Goal: Task Accomplishment & Management: Use online tool/utility

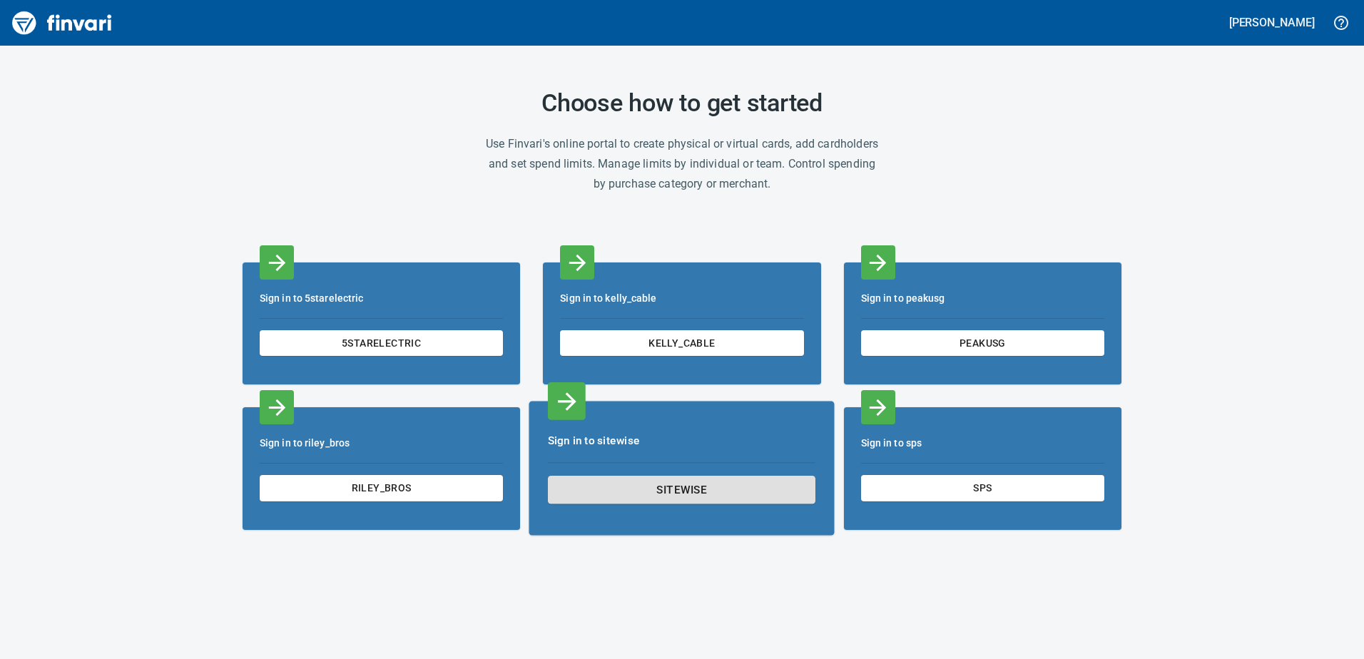
click at [703, 493] on span "sitewise" at bounding box center [682, 490] width 243 height 19
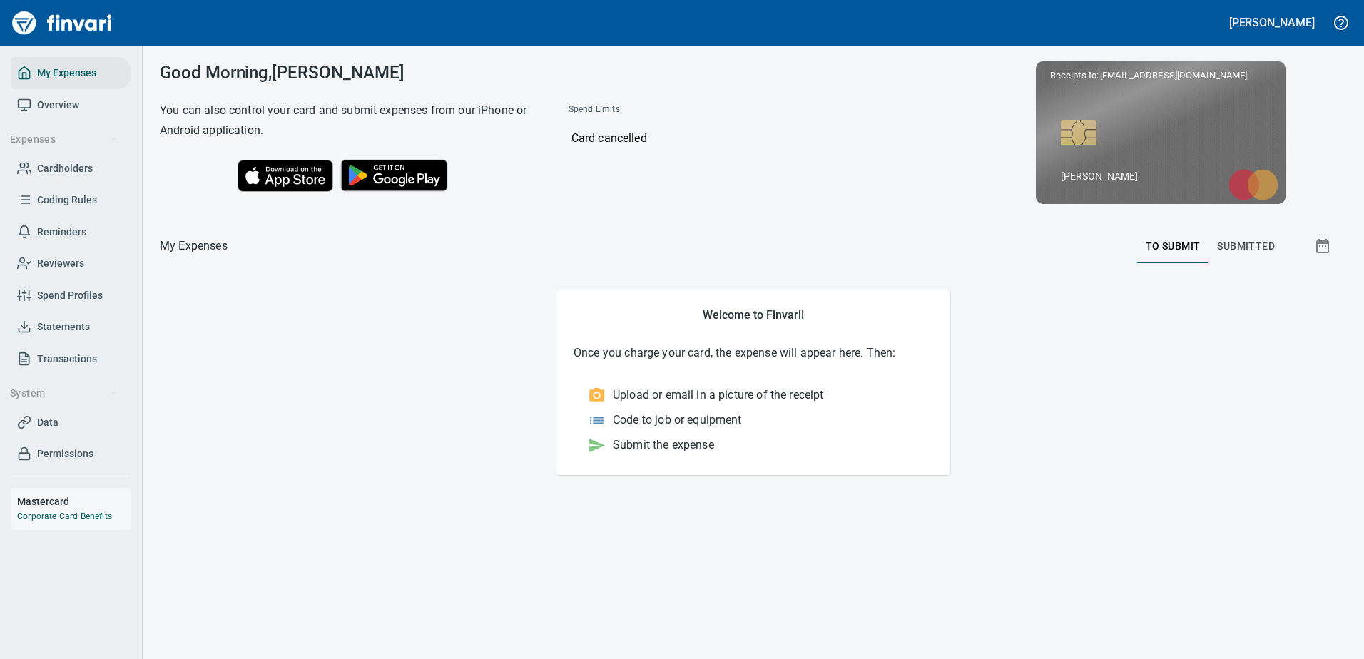
click at [79, 275] on link "Reviewers" at bounding box center [70, 264] width 119 height 32
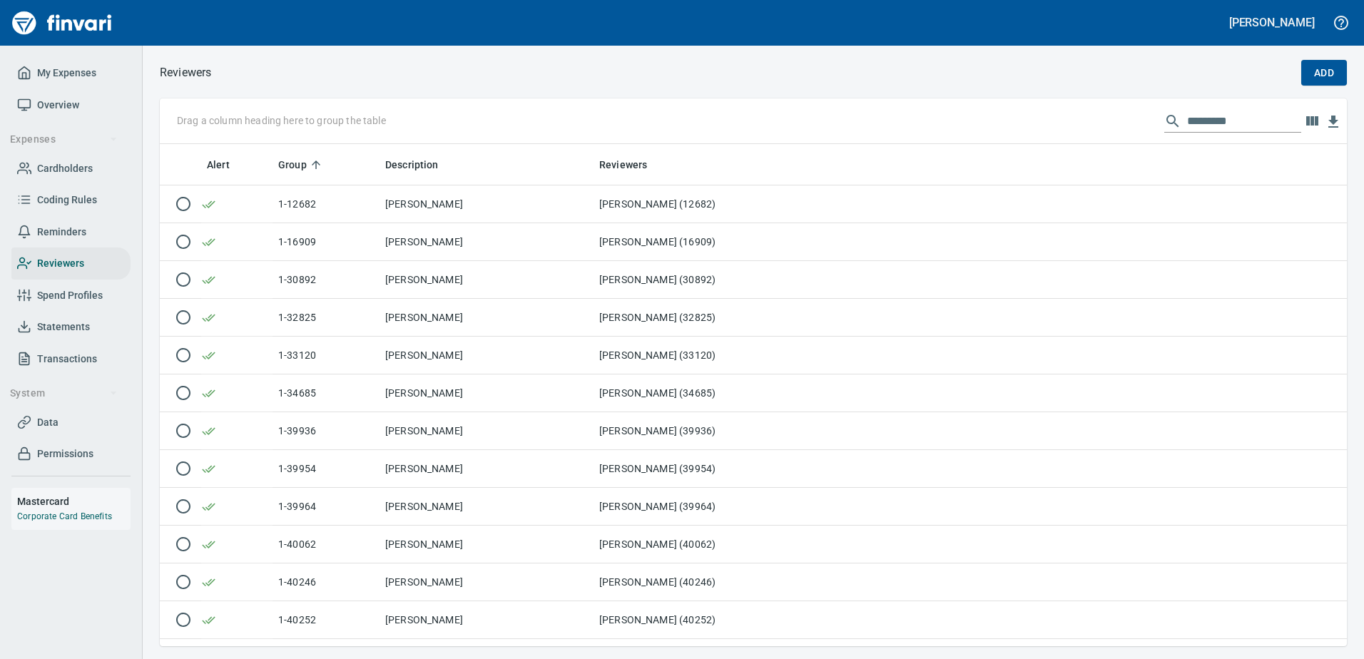
click at [59, 447] on span "Permissions" at bounding box center [65, 454] width 56 height 18
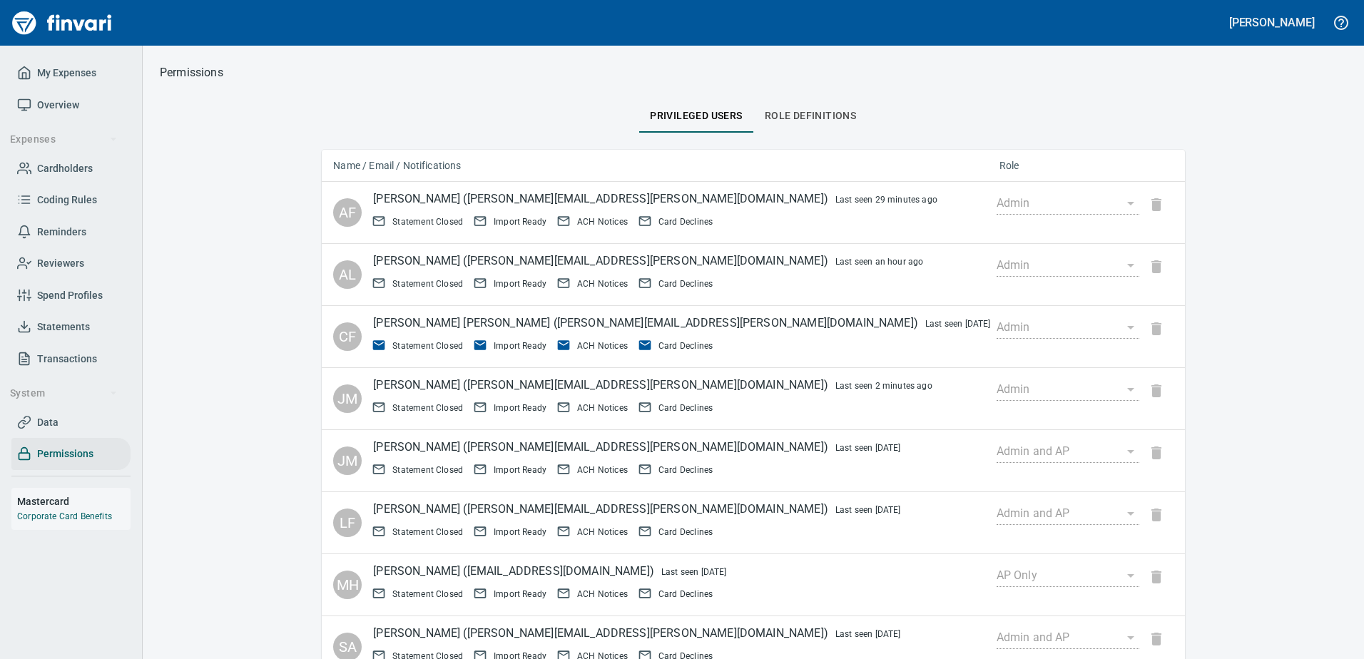
click at [88, 269] on span "Reviewers" at bounding box center [71, 264] width 108 height 18
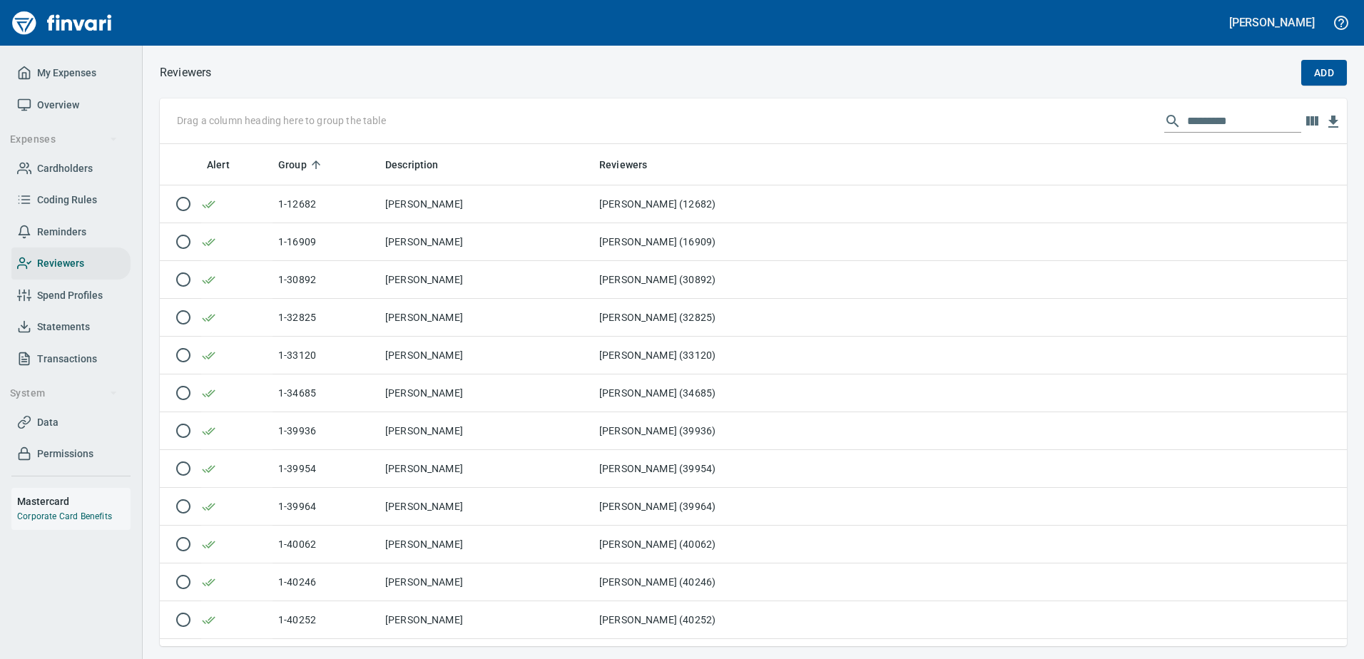
click at [97, 158] on link "Cardholders" at bounding box center [70, 169] width 119 height 32
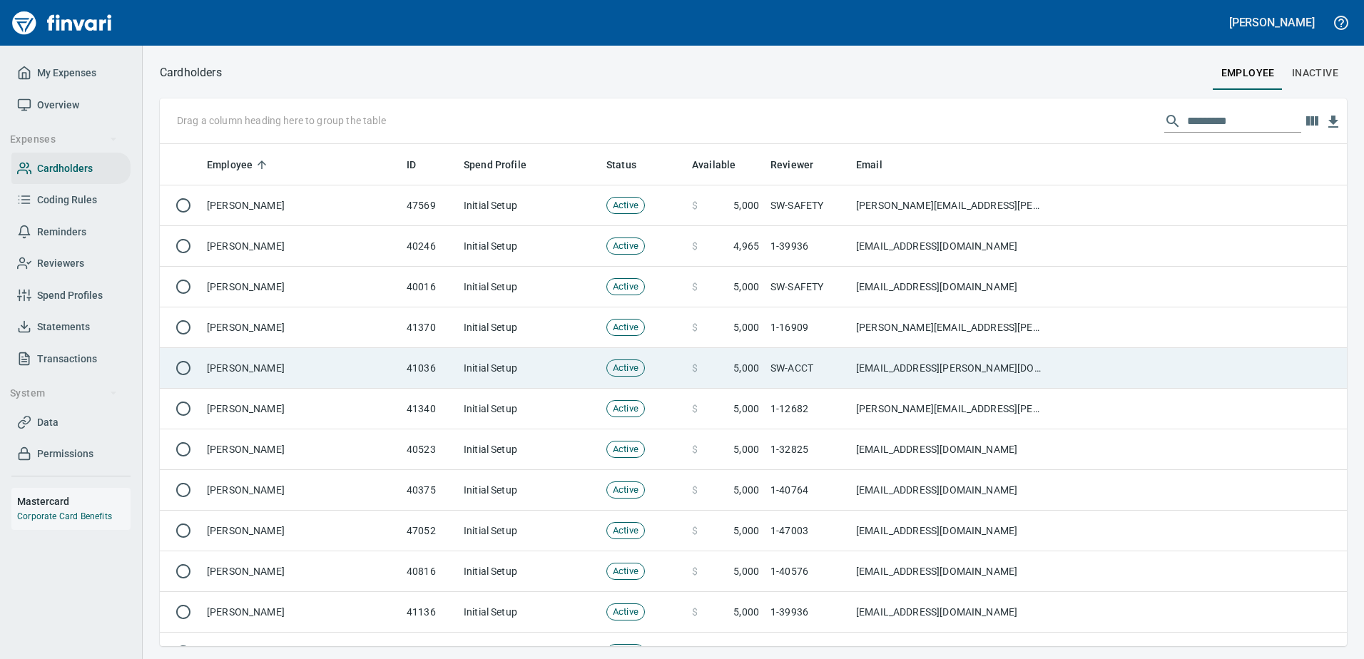
scroll to position [492, 1166]
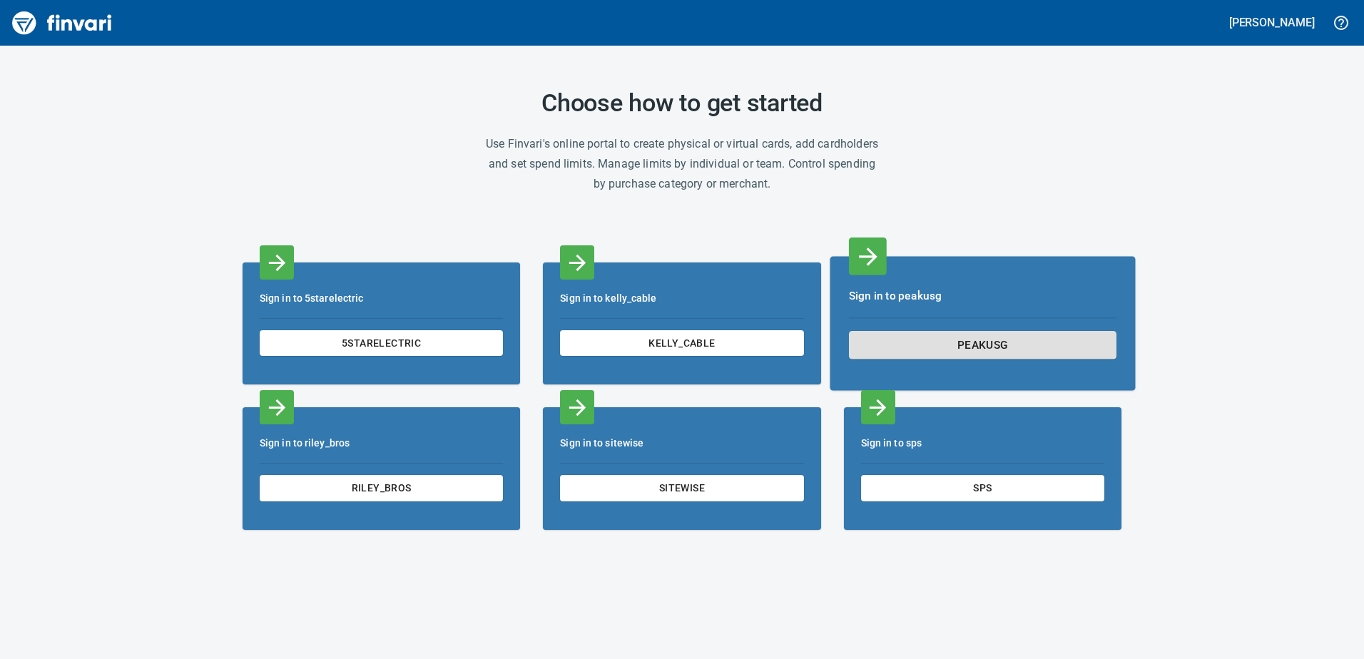
click at [971, 350] on span "peakusg" at bounding box center [982, 344] width 243 height 19
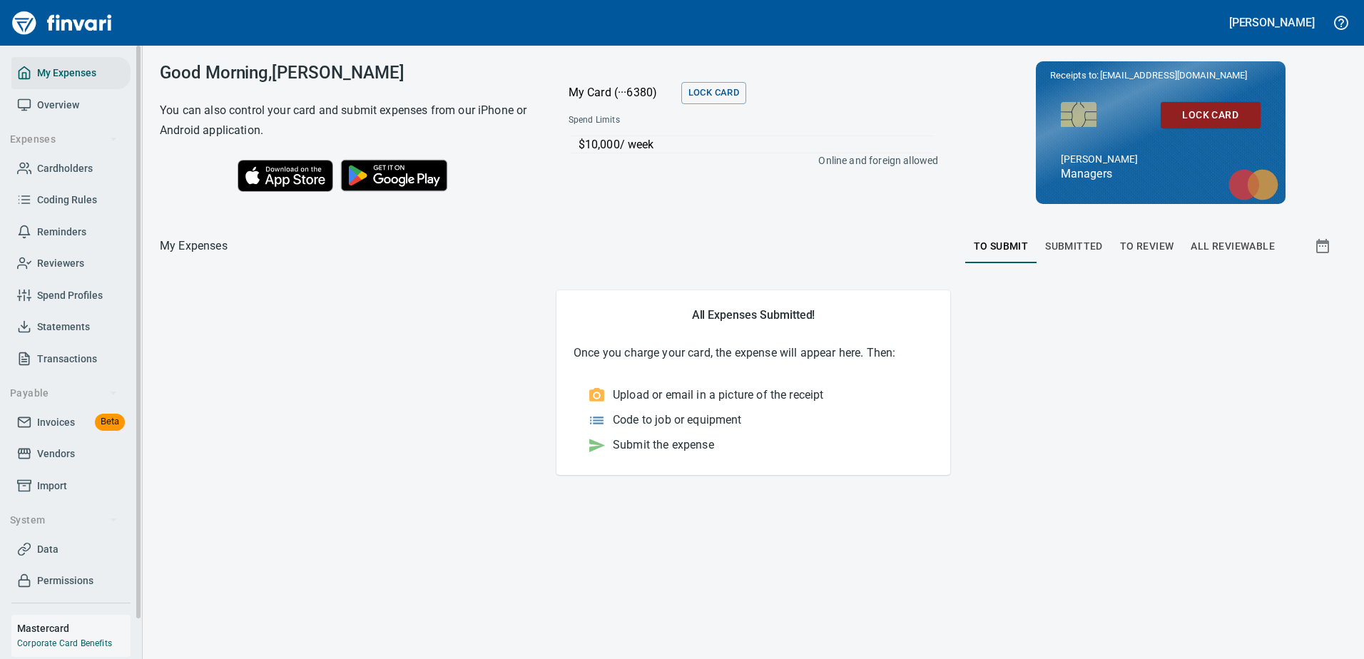
click at [59, 430] on span "Invoices" at bounding box center [56, 423] width 38 height 18
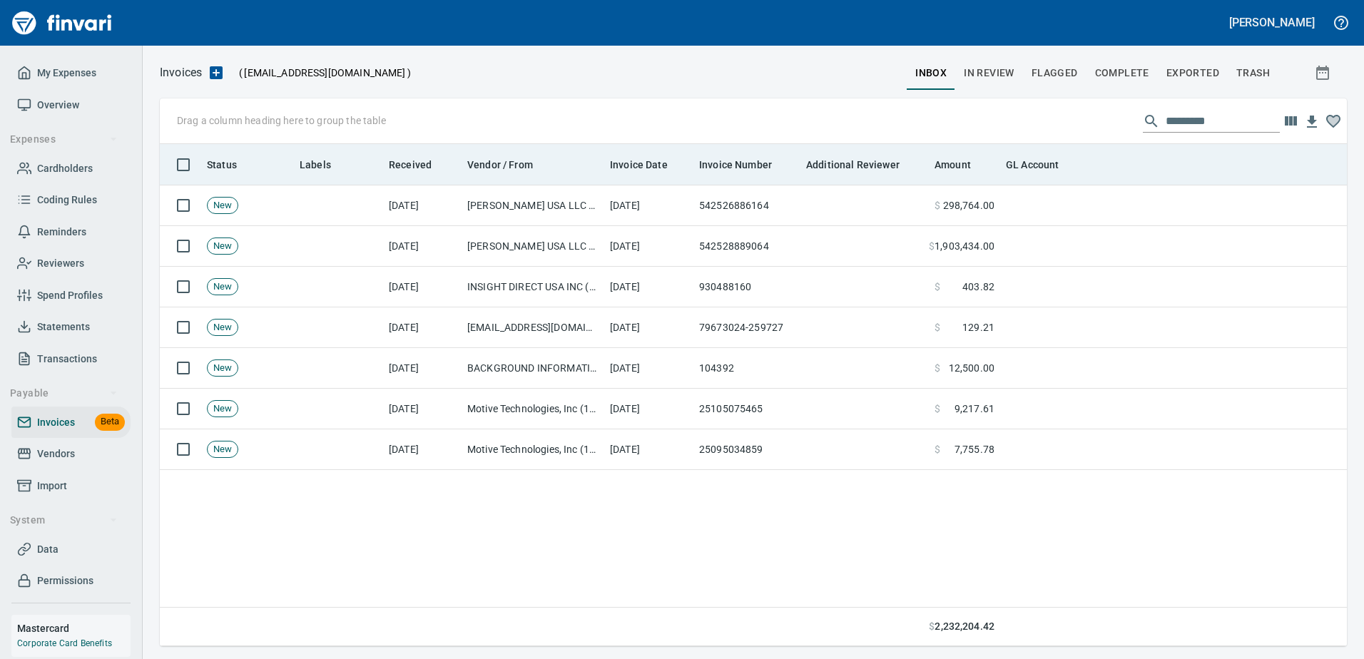
scroll to position [492, 1177]
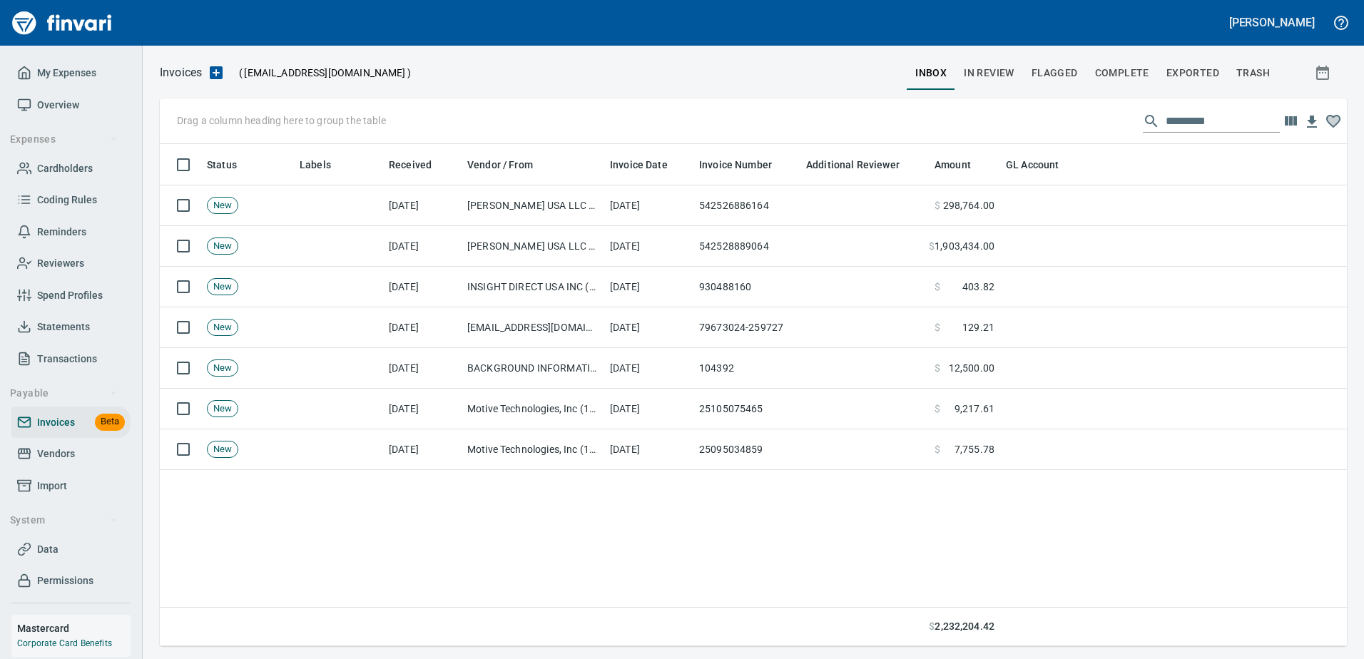
click at [991, 72] on span "In Review" at bounding box center [989, 73] width 51 height 18
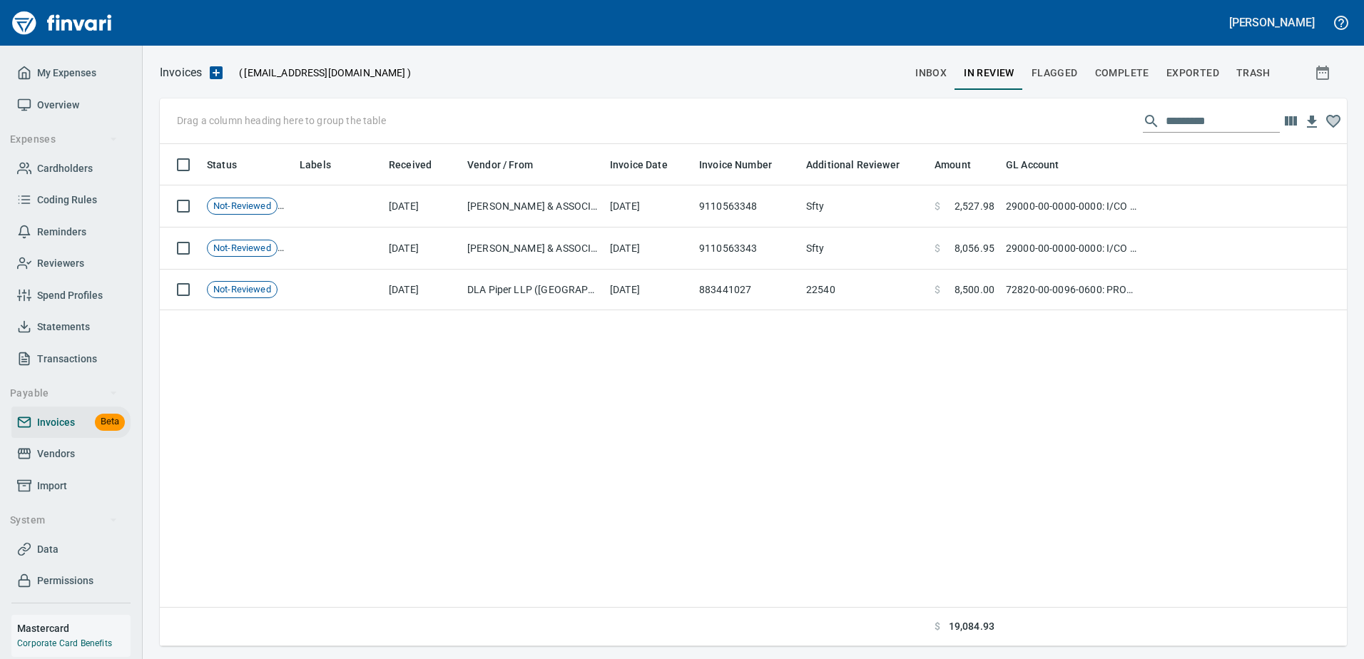
click at [1077, 70] on span "Flagged" at bounding box center [1055, 73] width 46 height 18
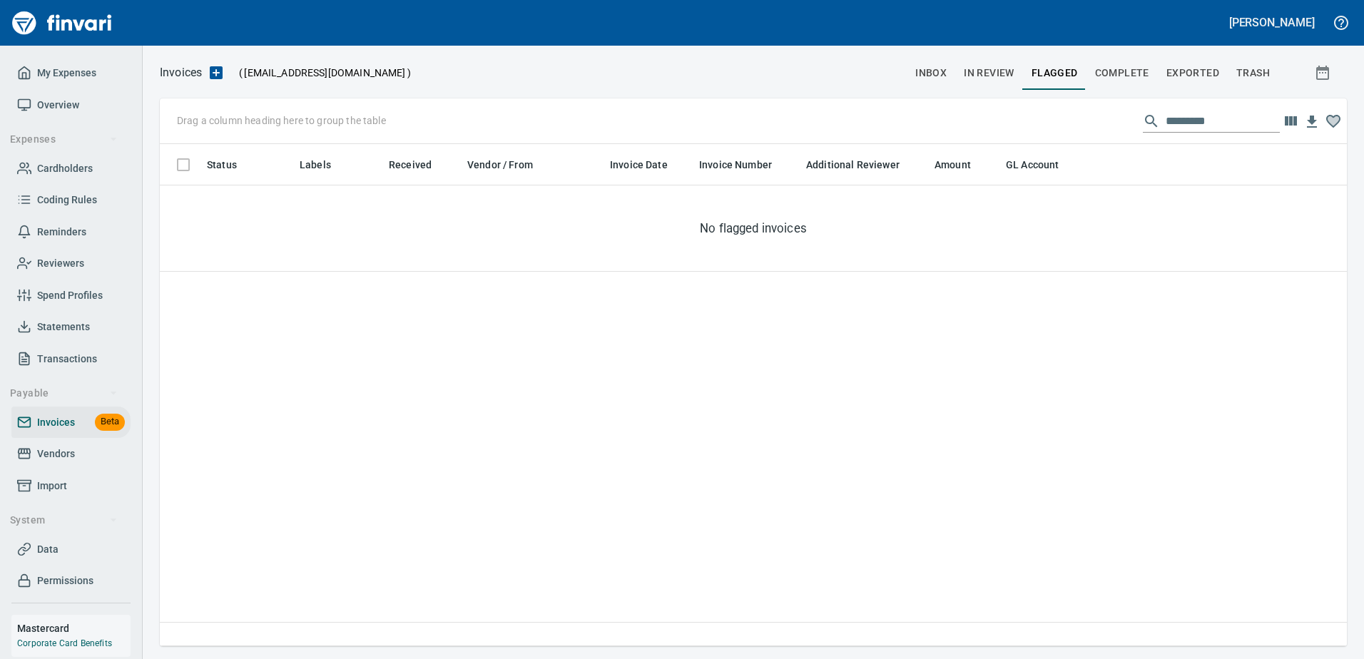
click at [1112, 71] on span "Complete" at bounding box center [1122, 73] width 54 height 18
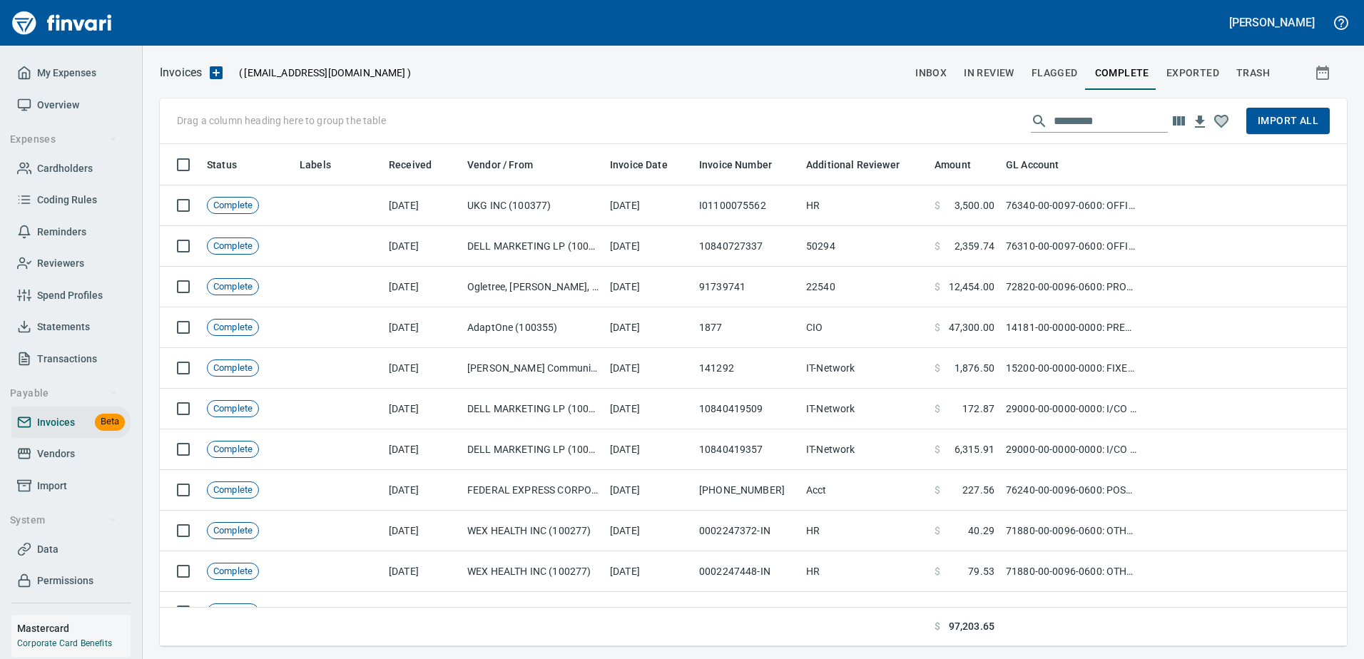
scroll to position [492, 1166]
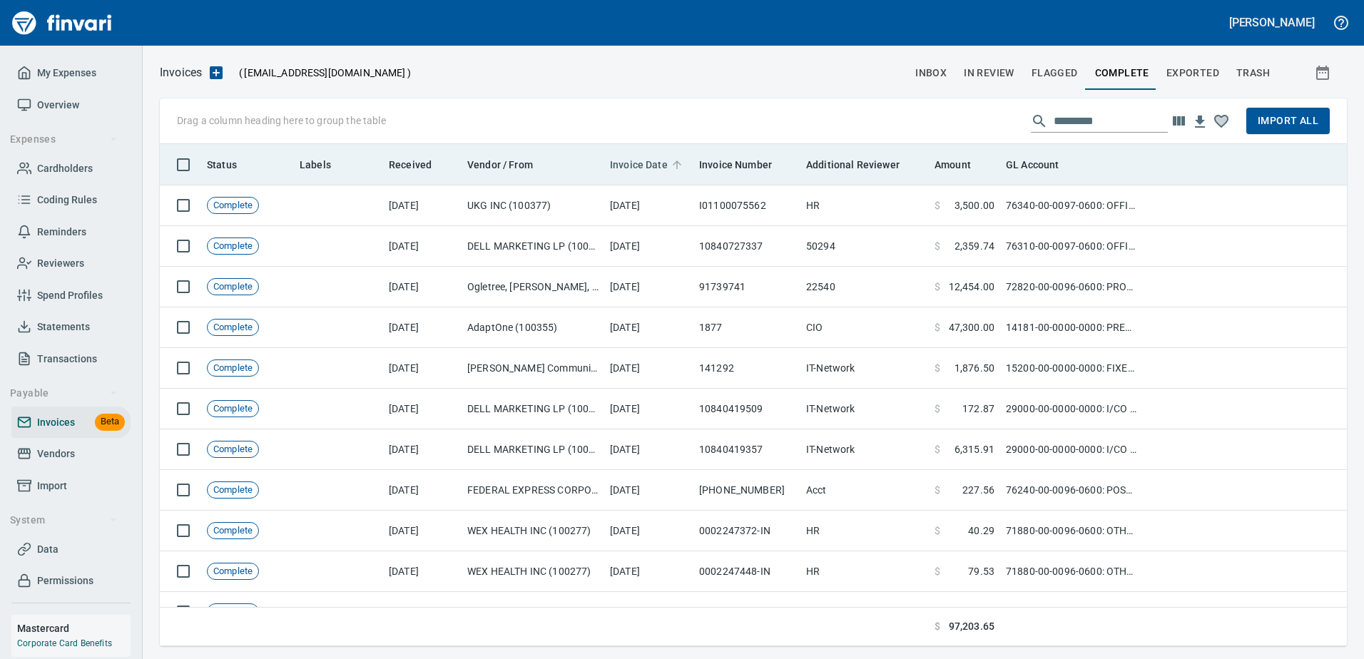
click at [652, 163] on span "Invoice Date" at bounding box center [639, 164] width 58 height 17
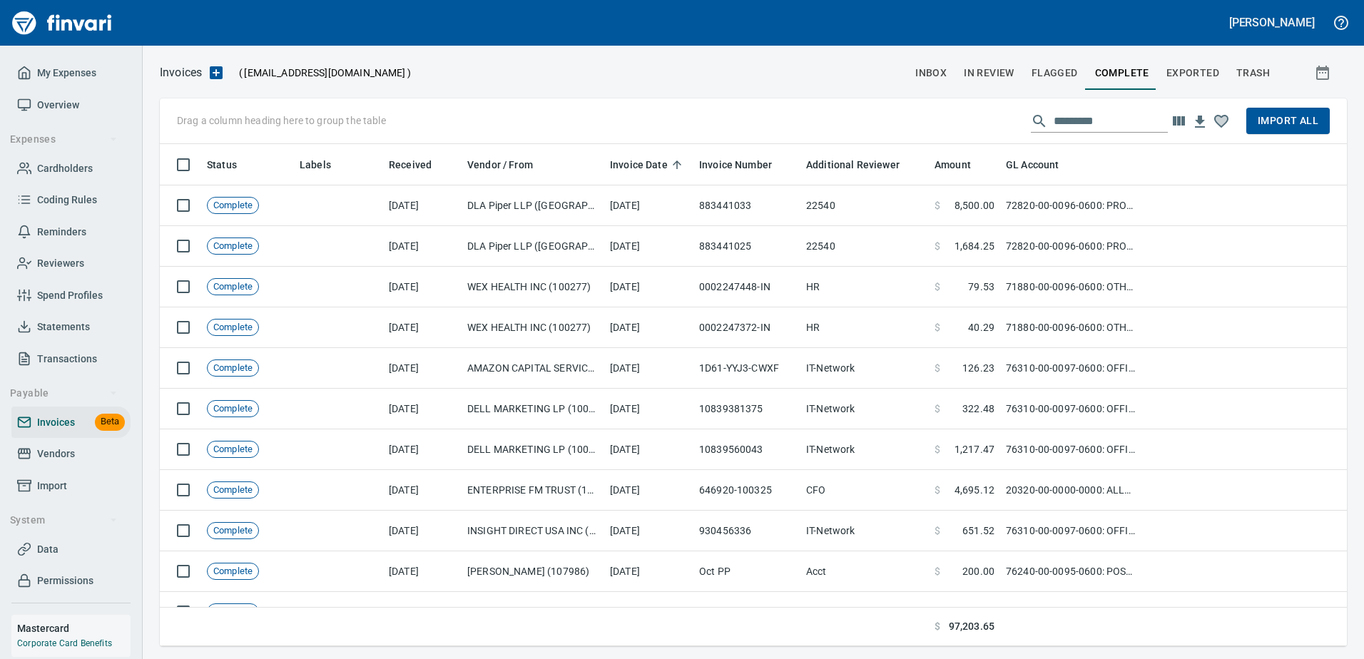
click at [990, 77] on span "In Review" at bounding box center [989, 73] width 51 height 18
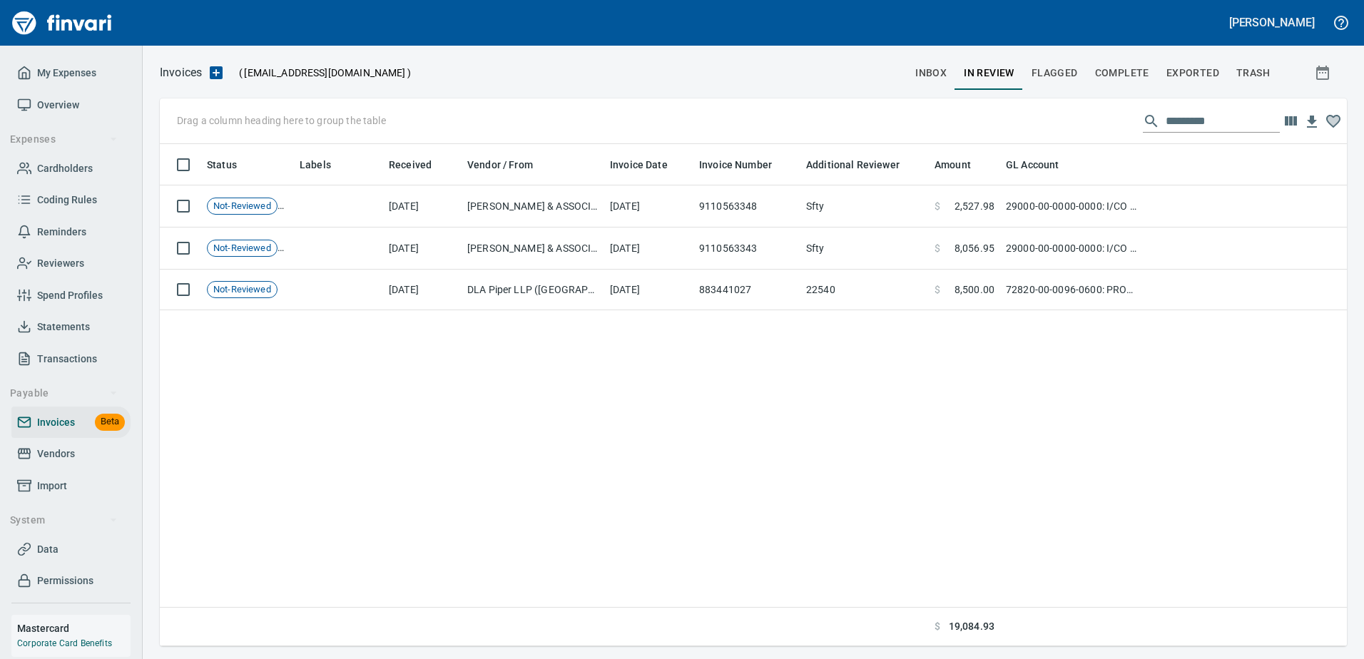
scroll to position [492, 1177]
click at [1134, 72] on span "Complete" at bounding box center [1122, 73] width 54 height 18
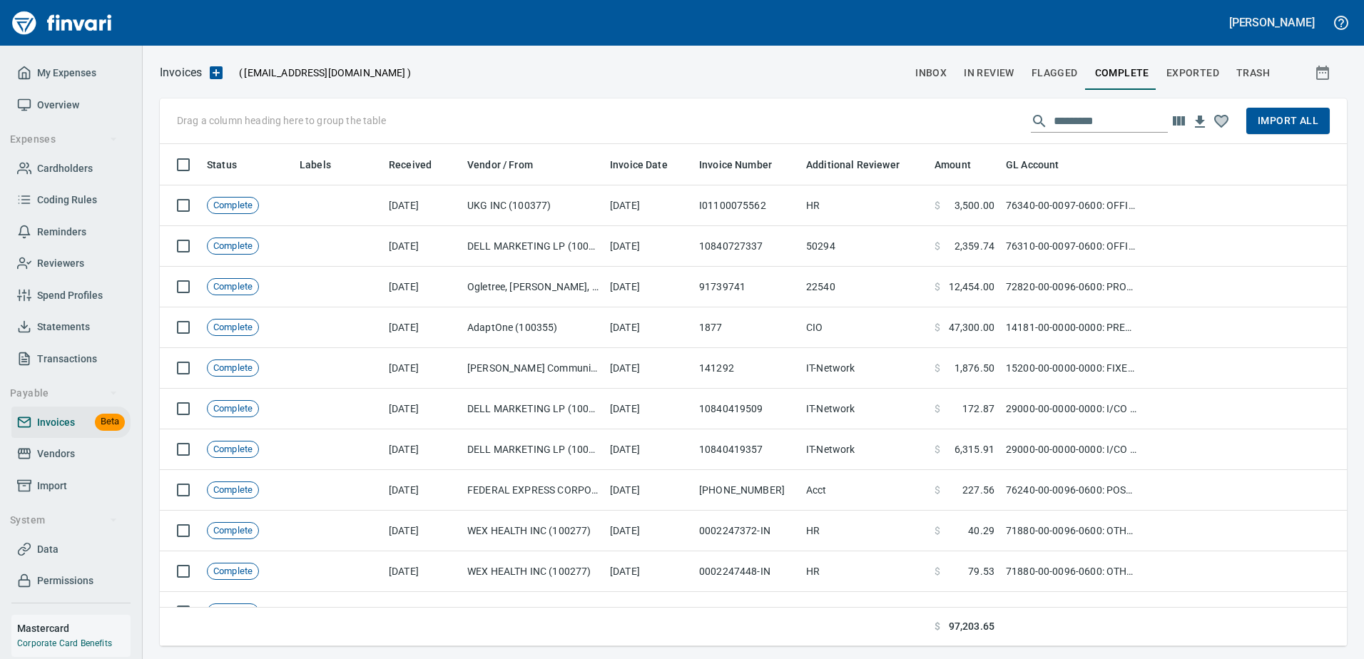
scroll to position [492, 1166]
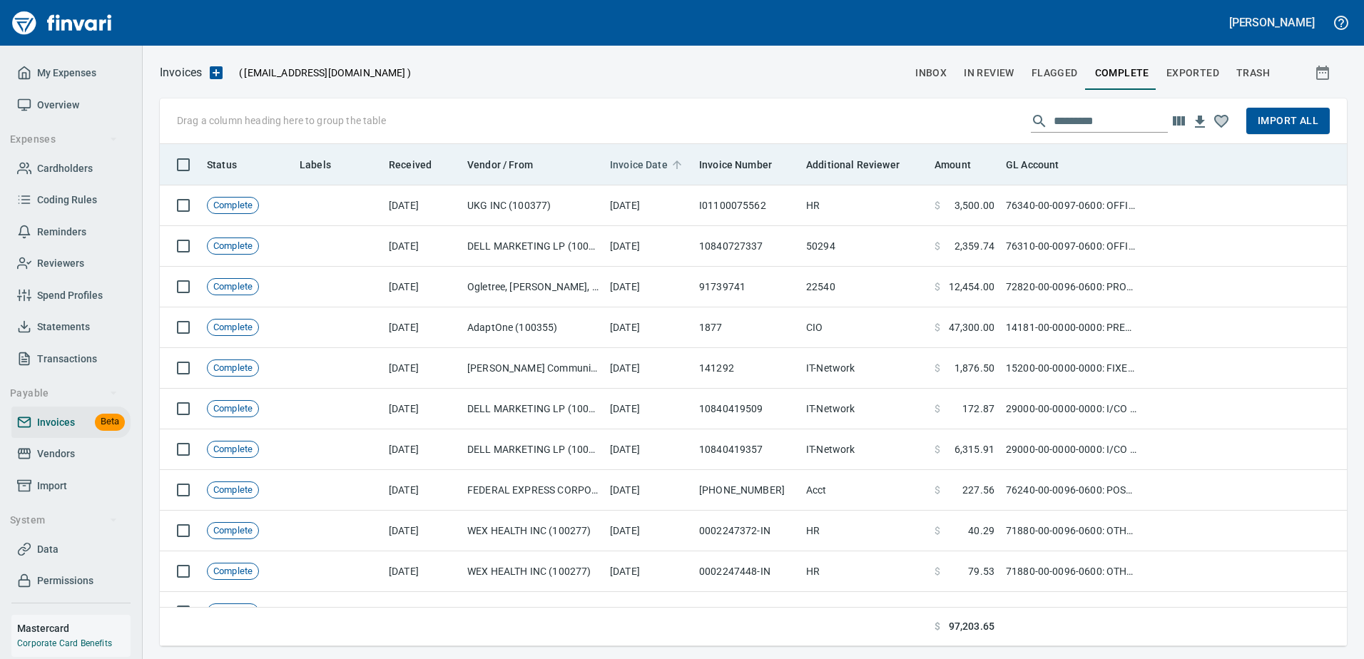
click at [646, 168] on span "Invoice Date" at bounding box center [639, 164] width 58 height 17
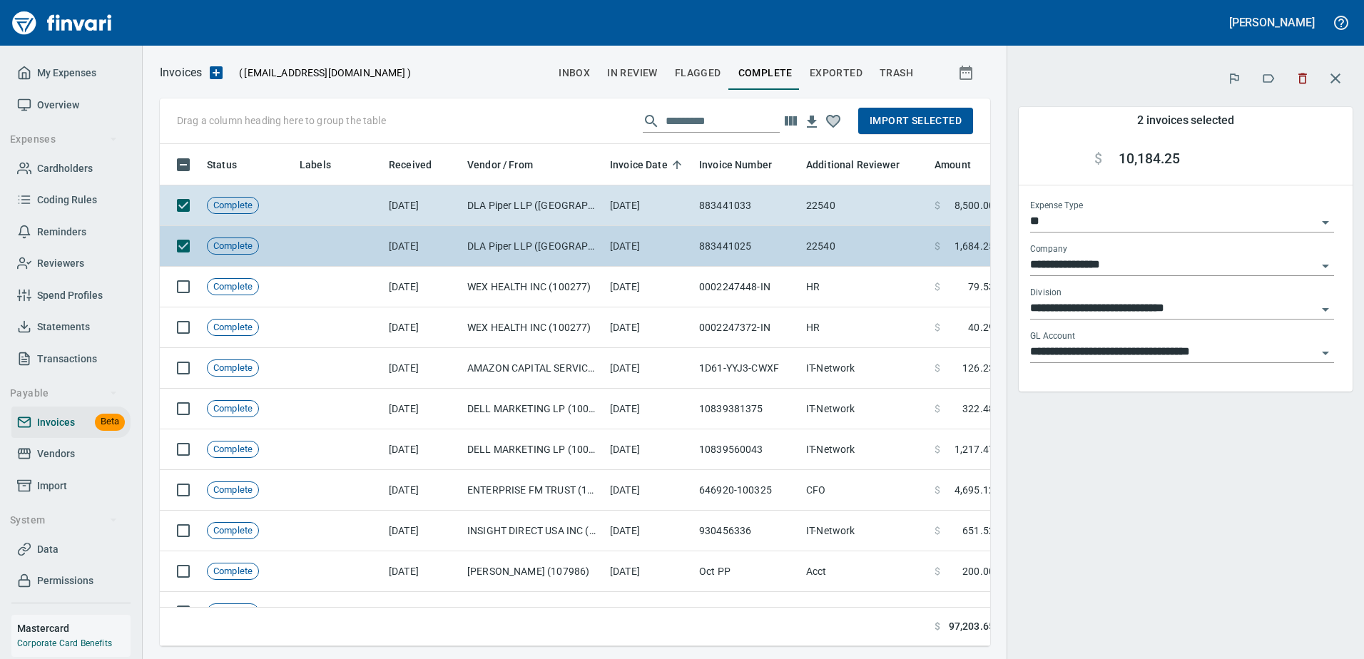
scroll to position [481, 809]
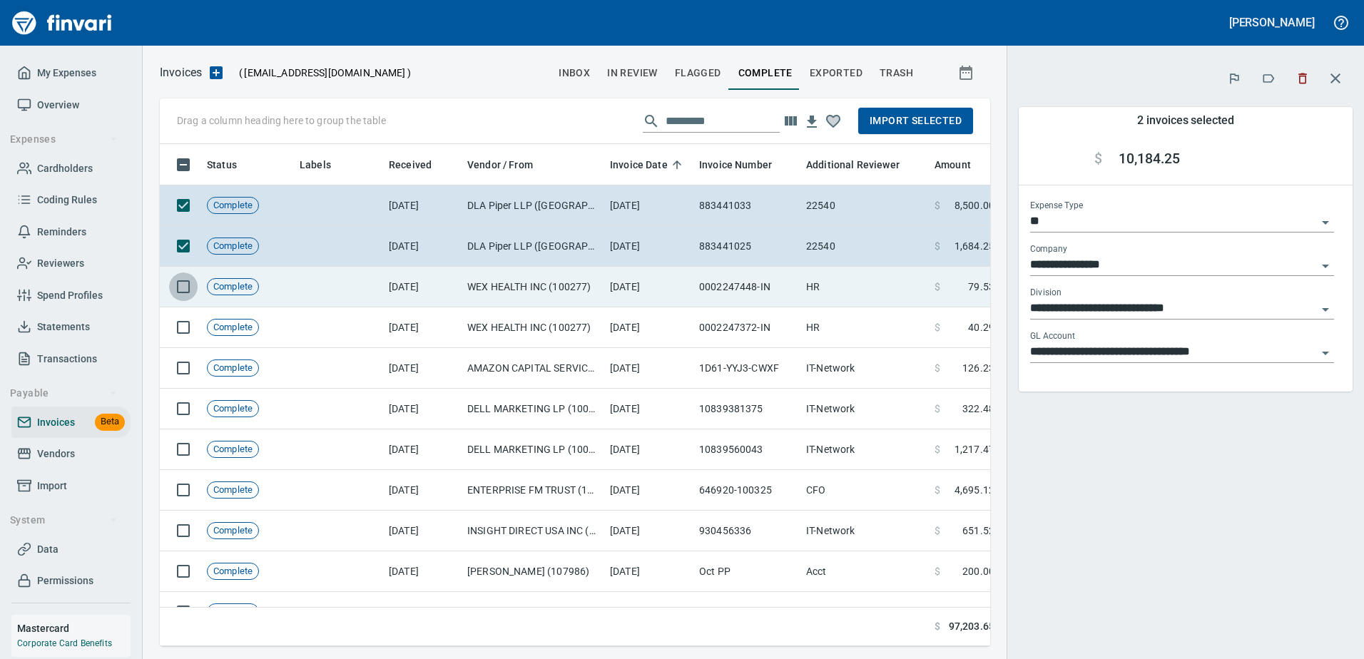
type input "**********"
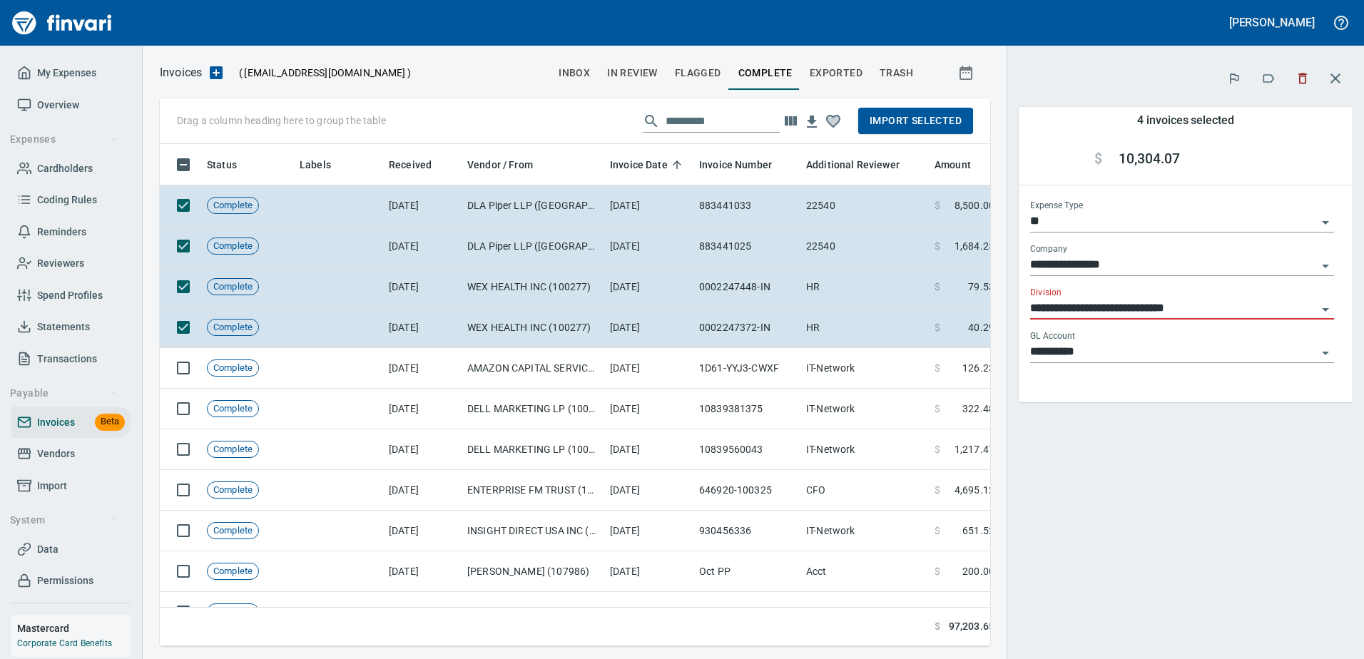
click at [942, 123] on span "Import Selected" at bounding box center [916, 121] width 92 height 18
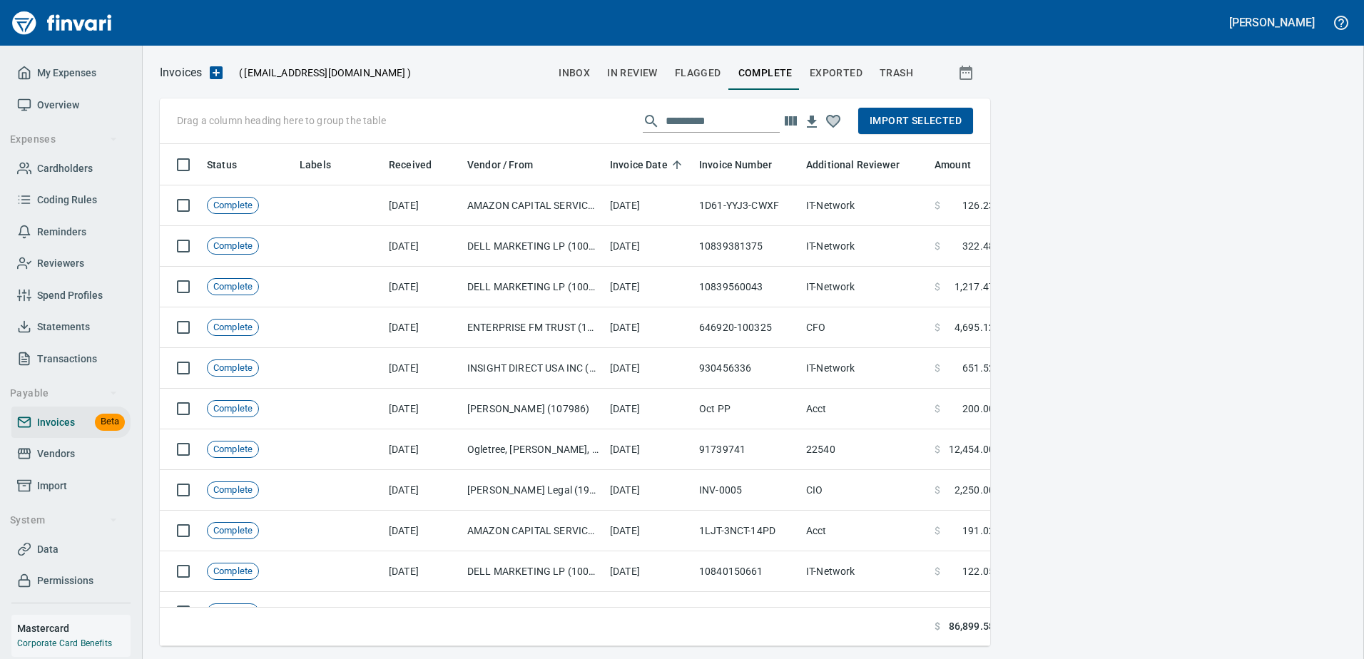
click at [583, 69] on span "inbox" at bounding box center [574, 73] width 31 height 18
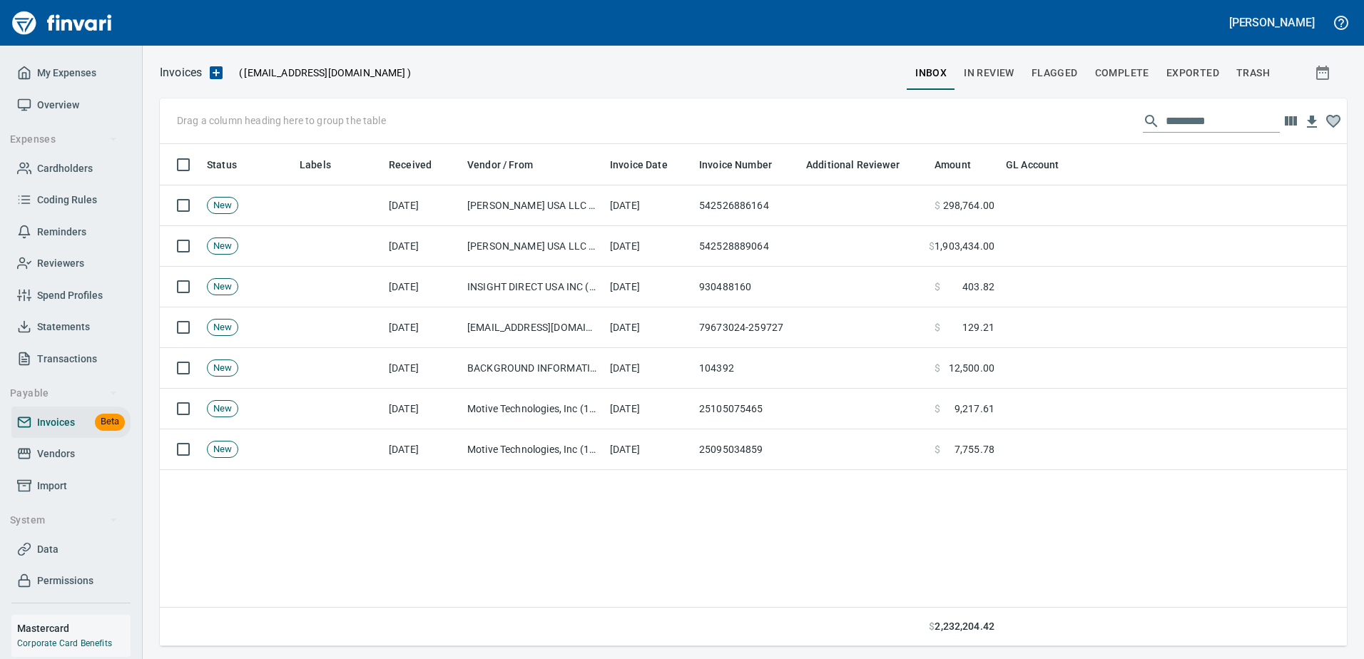
scroll to position [492, 1177]
click at [61, 166] on span "Cardholders" at bounding box center [65, 169] width 56 height 18
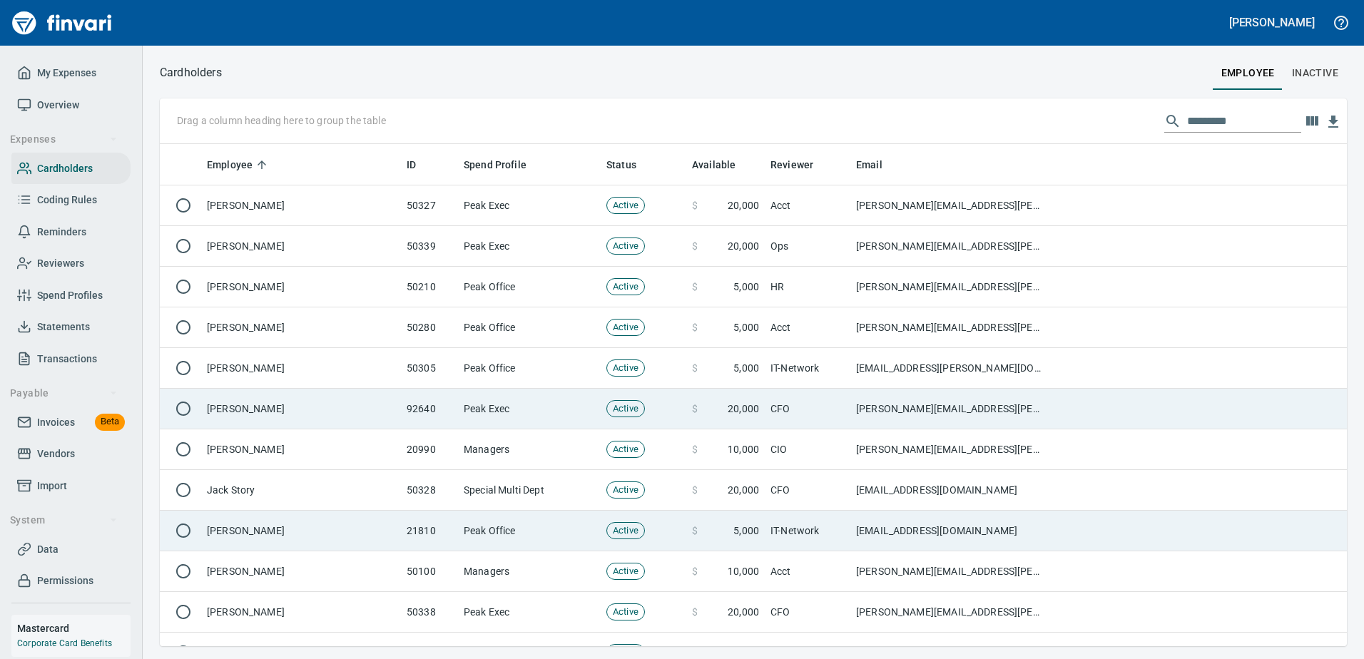
click at [672, 417] on td "Active" at bounding box center [644, 409] width 86 height 41
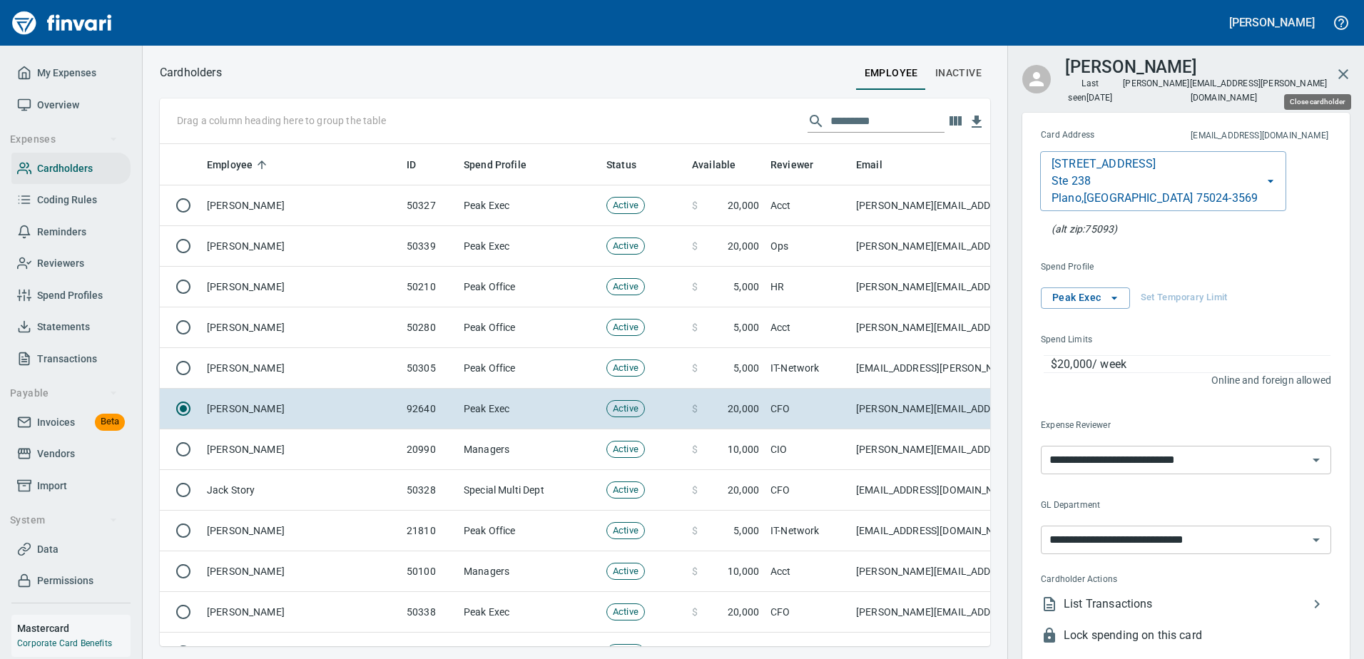
scroll to position [481, 809]
click at [1344, 72] on icon "button" at bounding box center [1343, 74] width 17 height 17
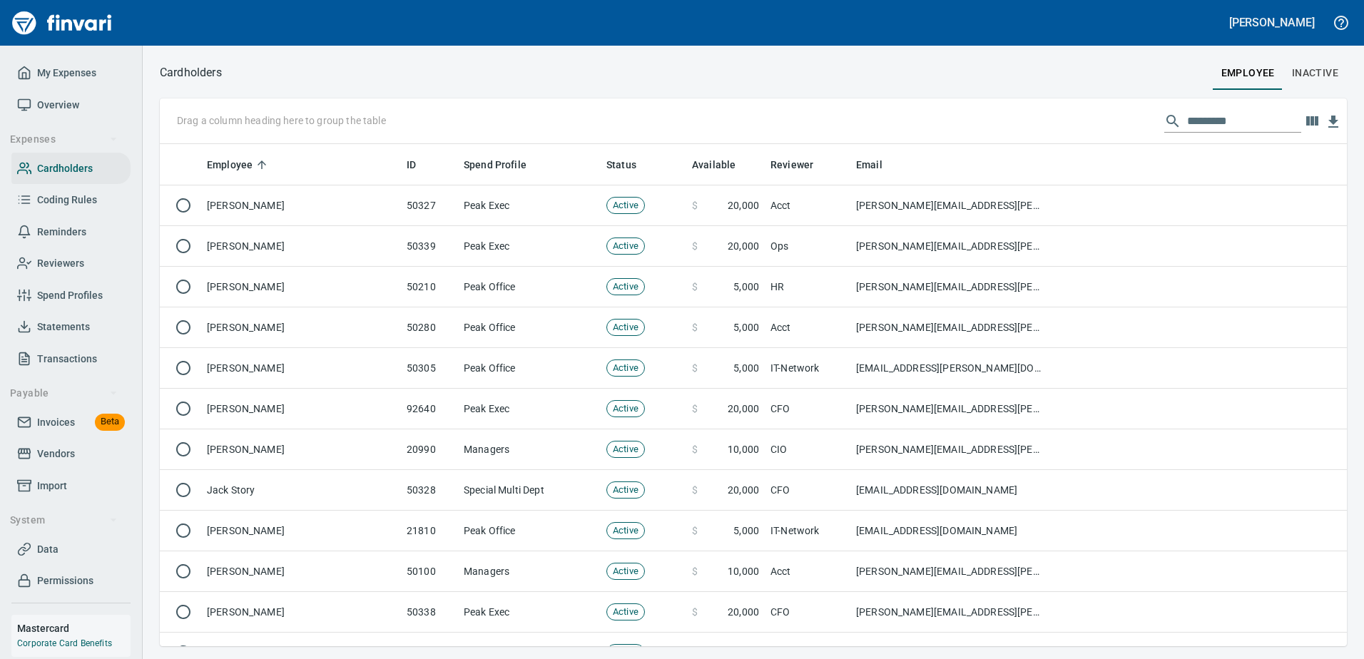
scroll to position [492, 1164]
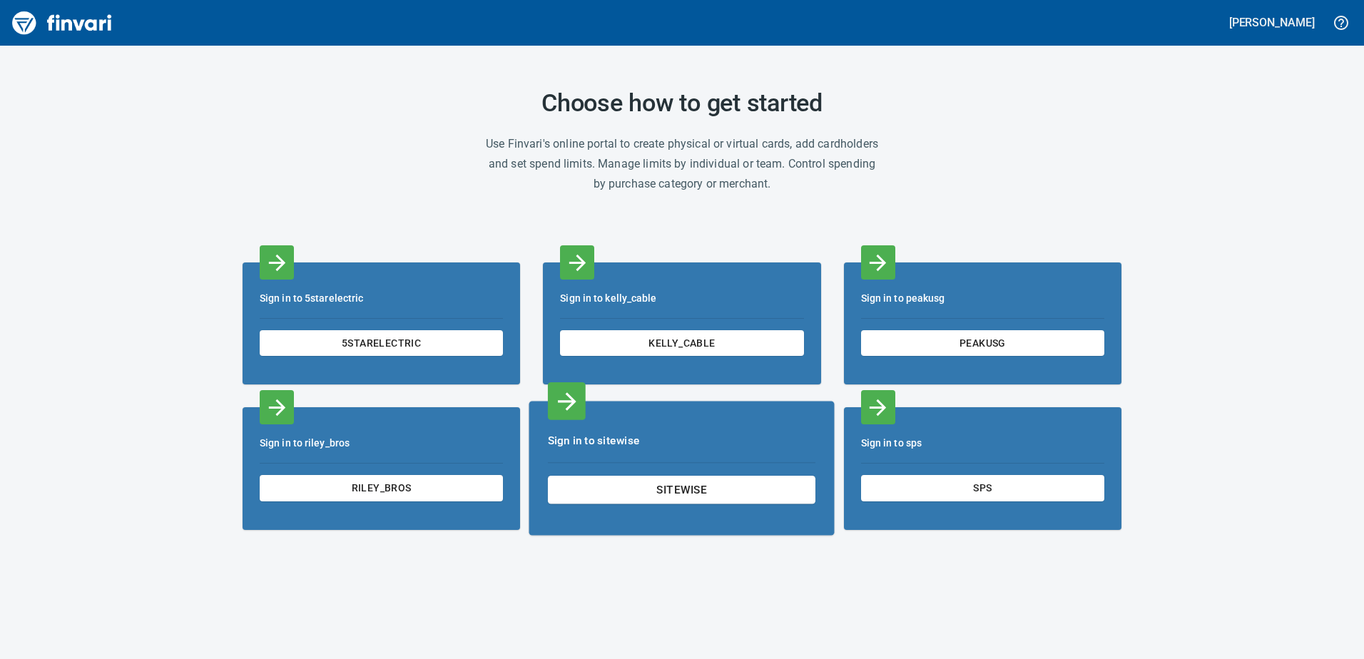
click at [626, 468] on div "Sign in to sitewise sitewise" at bounding box center [681, 469] width 305 height 135
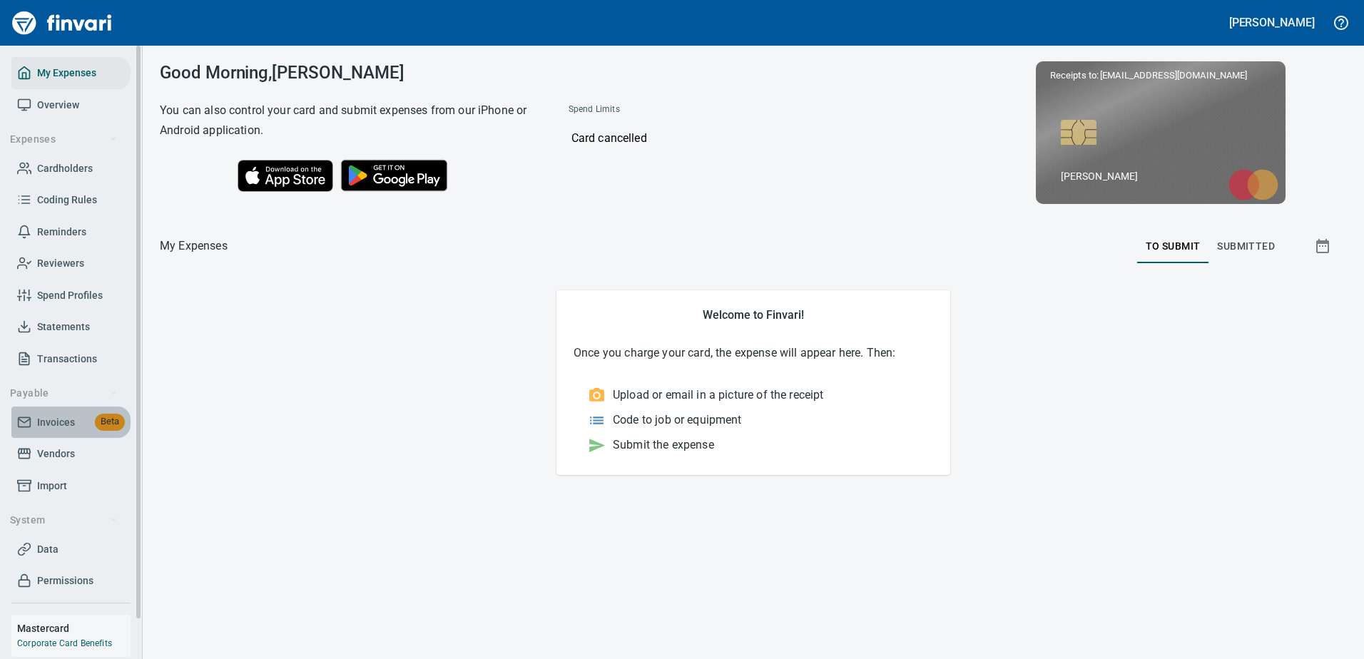
click at [59, 425] on span "Invoices" at bounding box center [56, 423] width 38 height 18
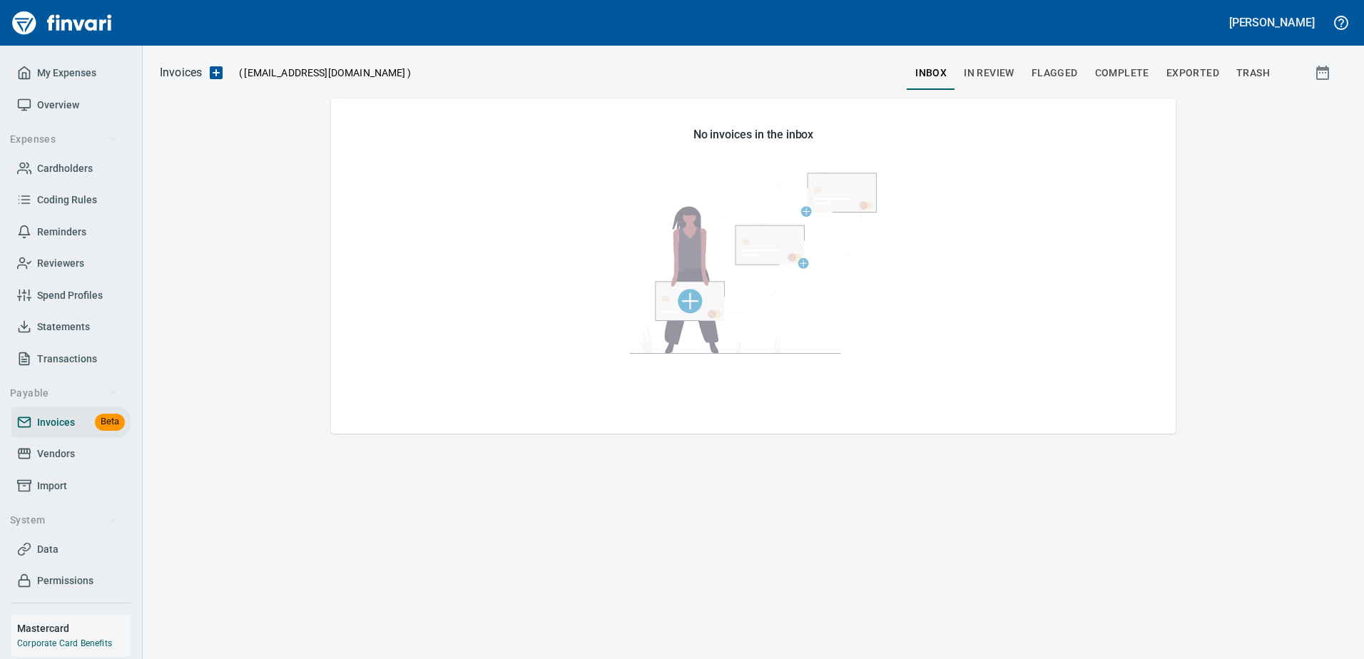
click at [1005, 69] on span "In Review" at bounding box center [989, 73] width 51 height 18
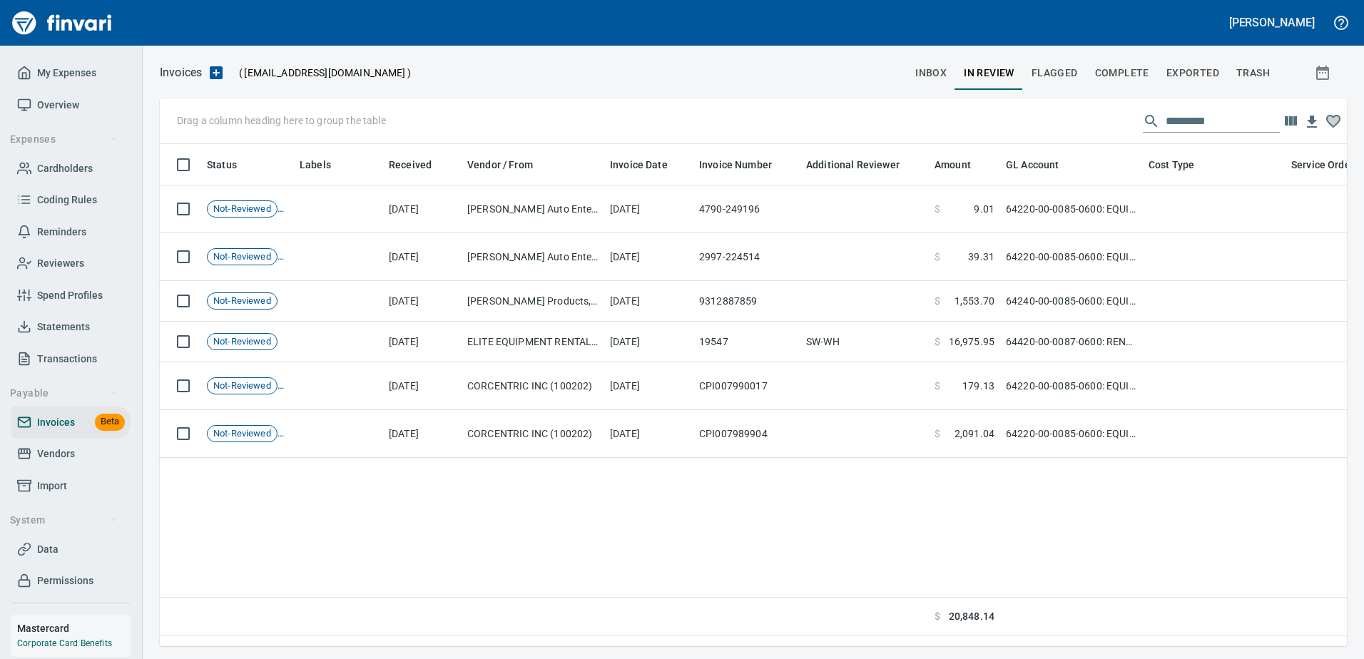
scroll to position [481, 1177]
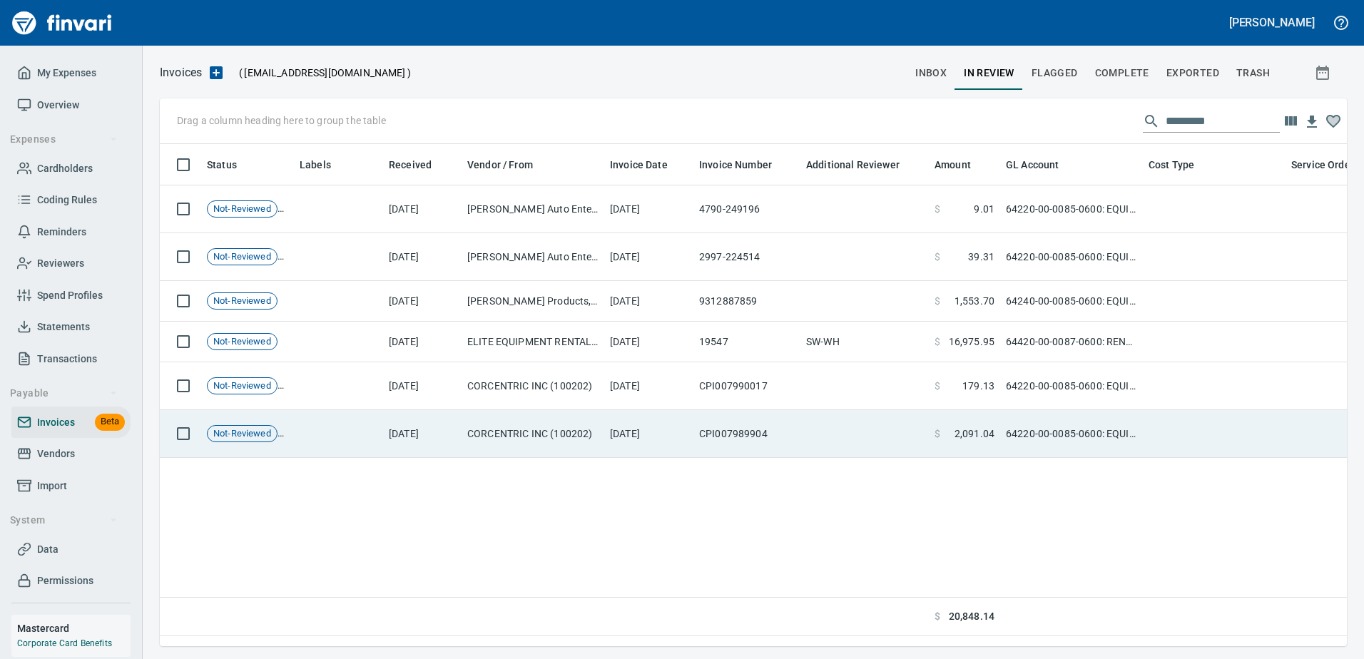
click at [561, 439] on td "CORCENTRIC INC (100202)" at bounding box center [533, 434] width 143 height 48
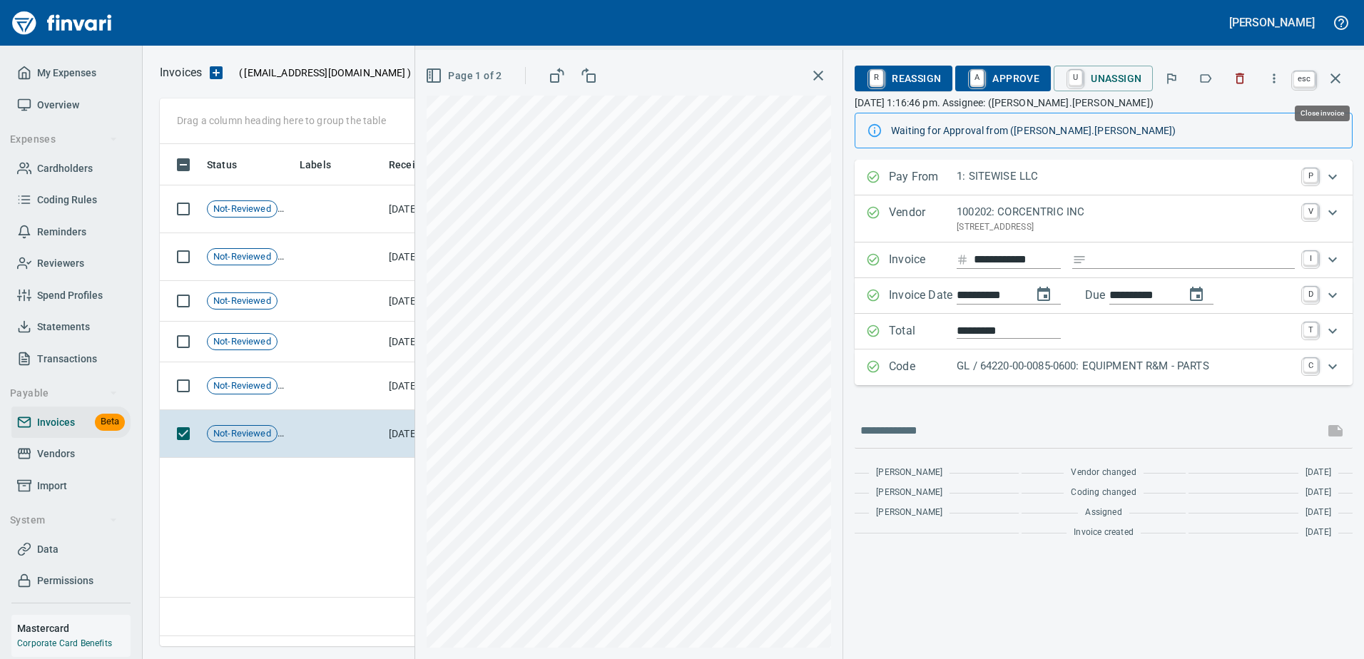
click at [1342, 78] on icon "button" at bounding box center [1335, 78] width 17 height 17
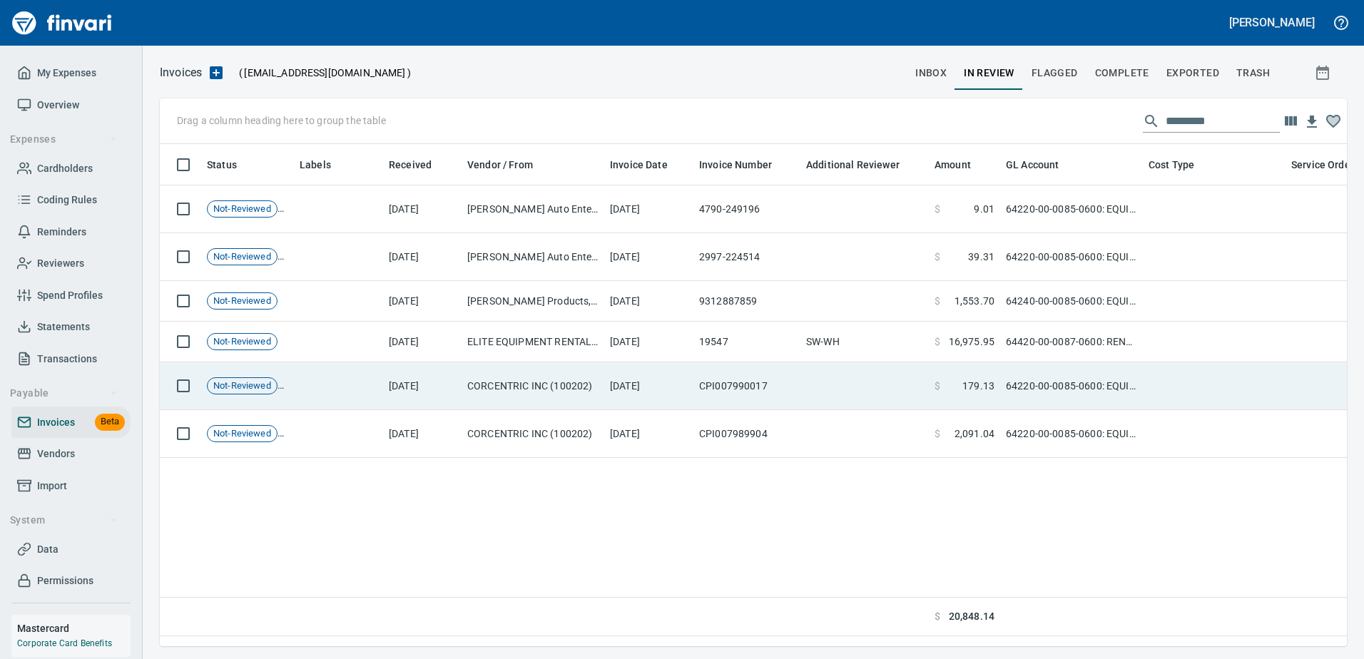
click at [522, 390] on td "CORCENTRIC INC (100202)" at bounding box center [533, 386] width 143 height 48
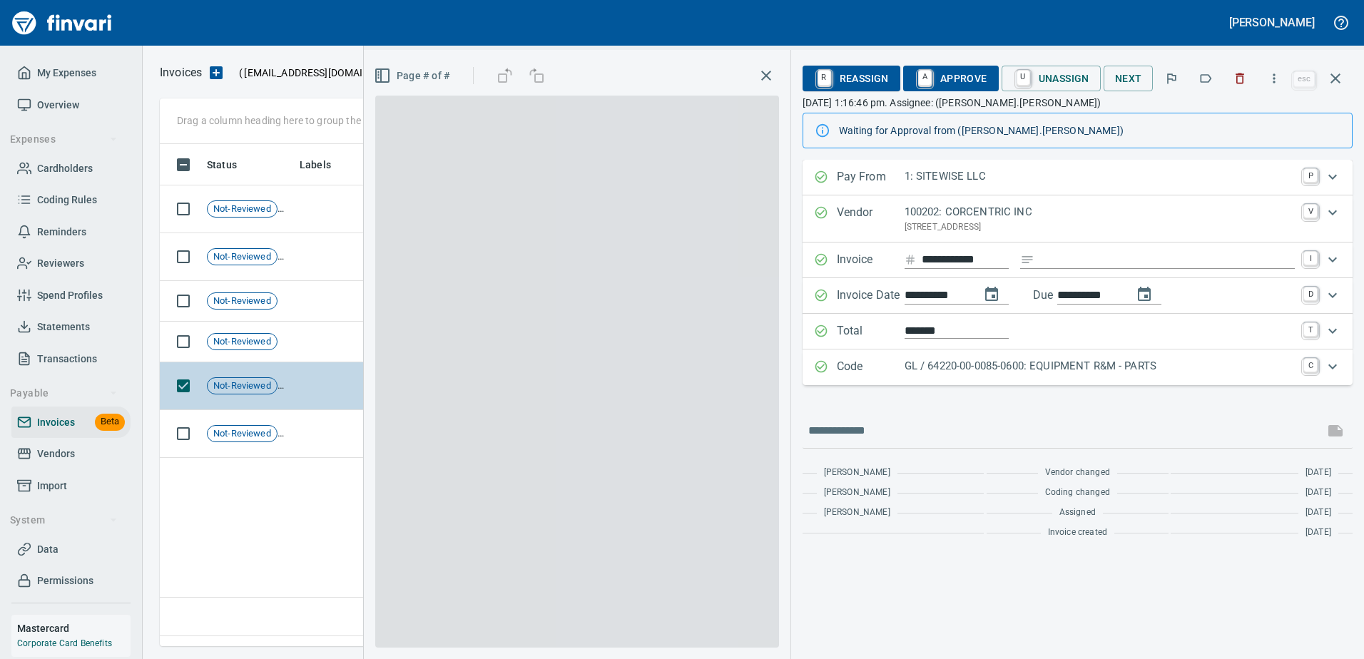
scroll to position [481, 1176]
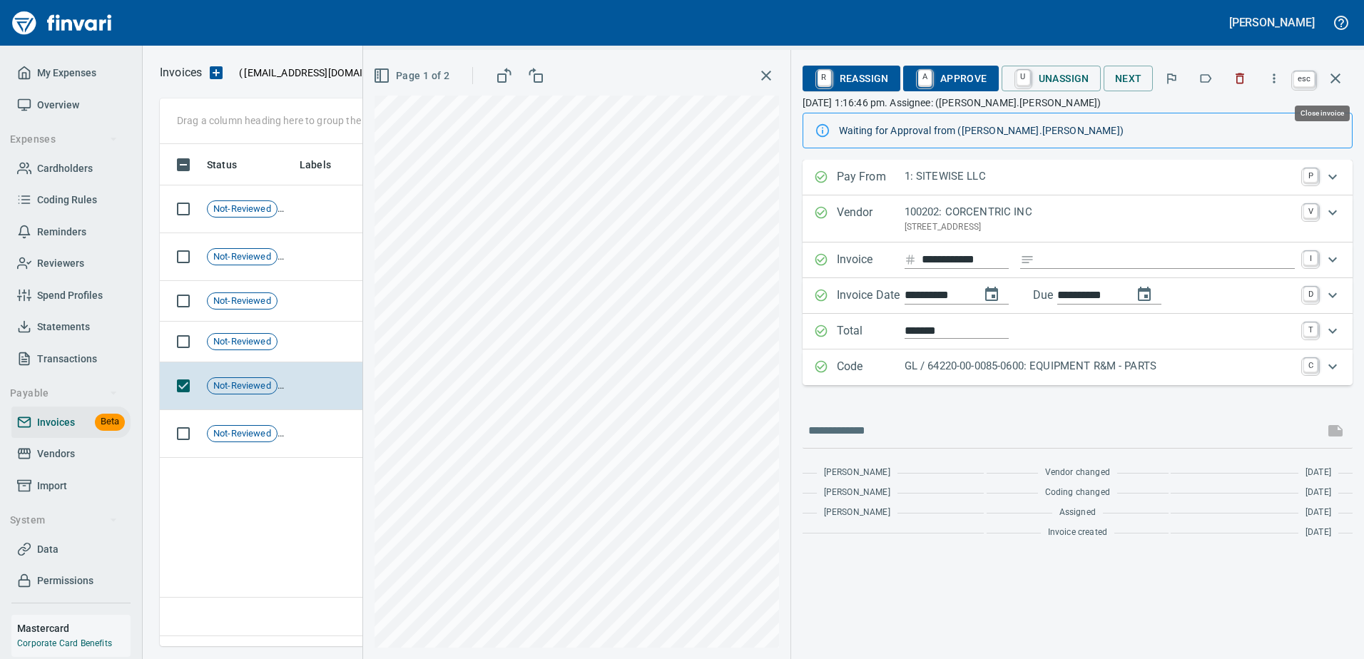
click at [1336, 83] on icon "button" at bounding box center [1335, 78] width 17 height 17
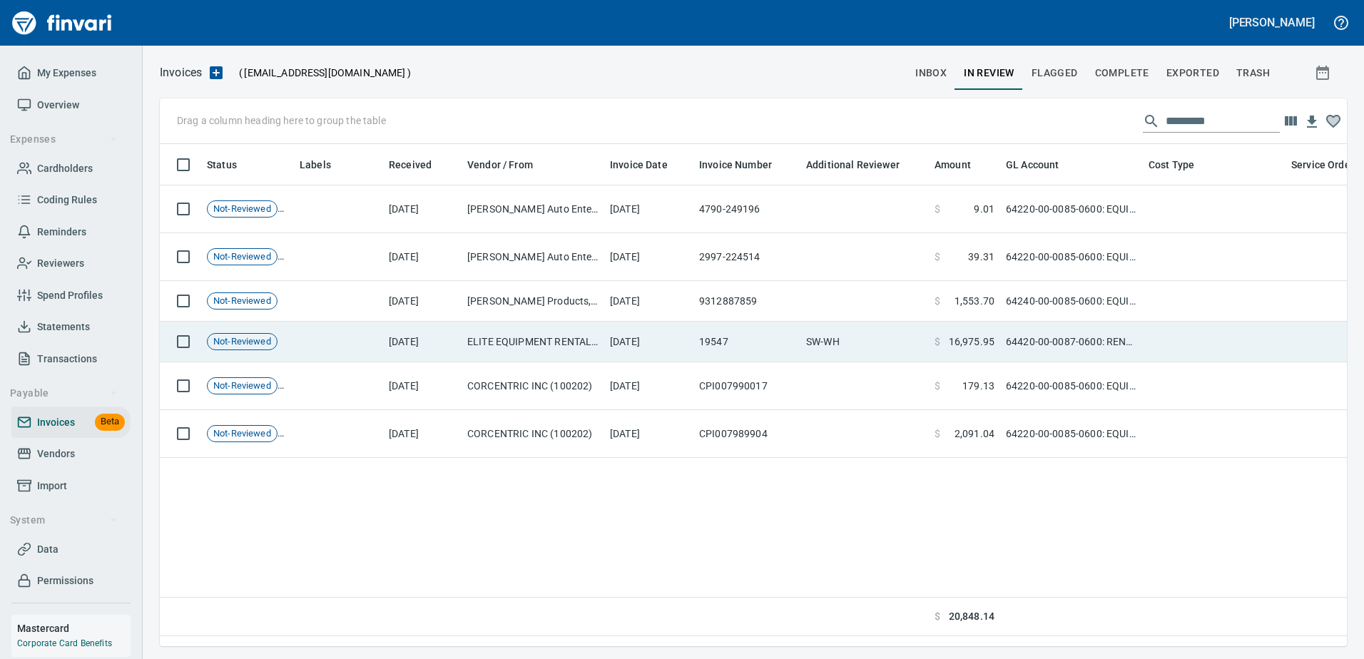
click at [548, 333] on td "ELITE EQUIPMENT RENTAL, LLC (102592)" at bounding box center [533, 342] width 143 height 41
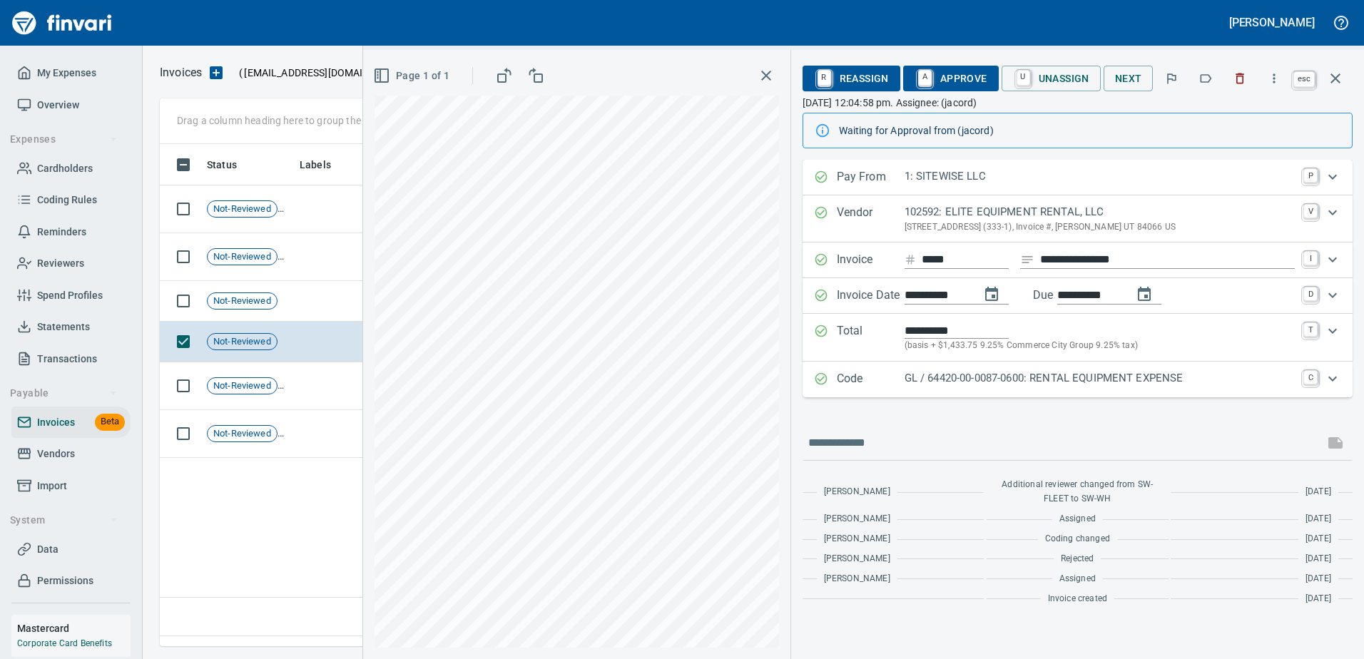
scroll to position [481, 1176]
click at [1339, 76] on icon "button" at bounding box center [1336, 78] width 10 height 10
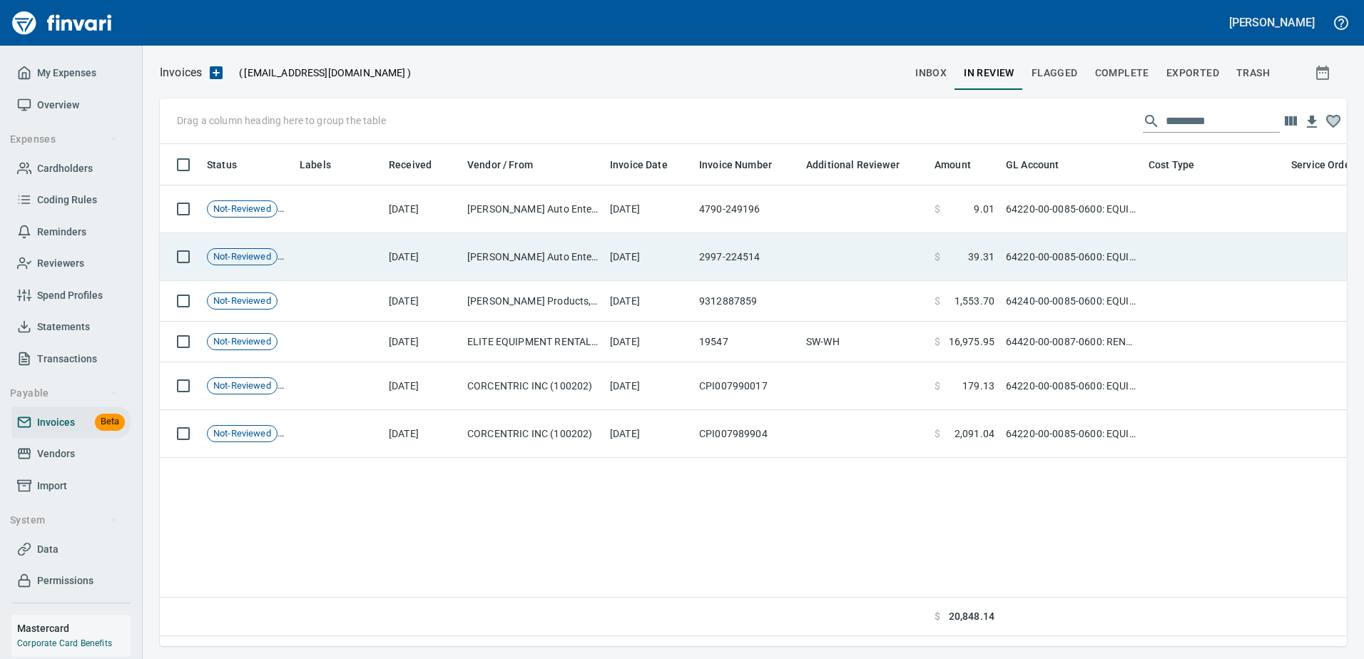
scroll to position [481, 1177]
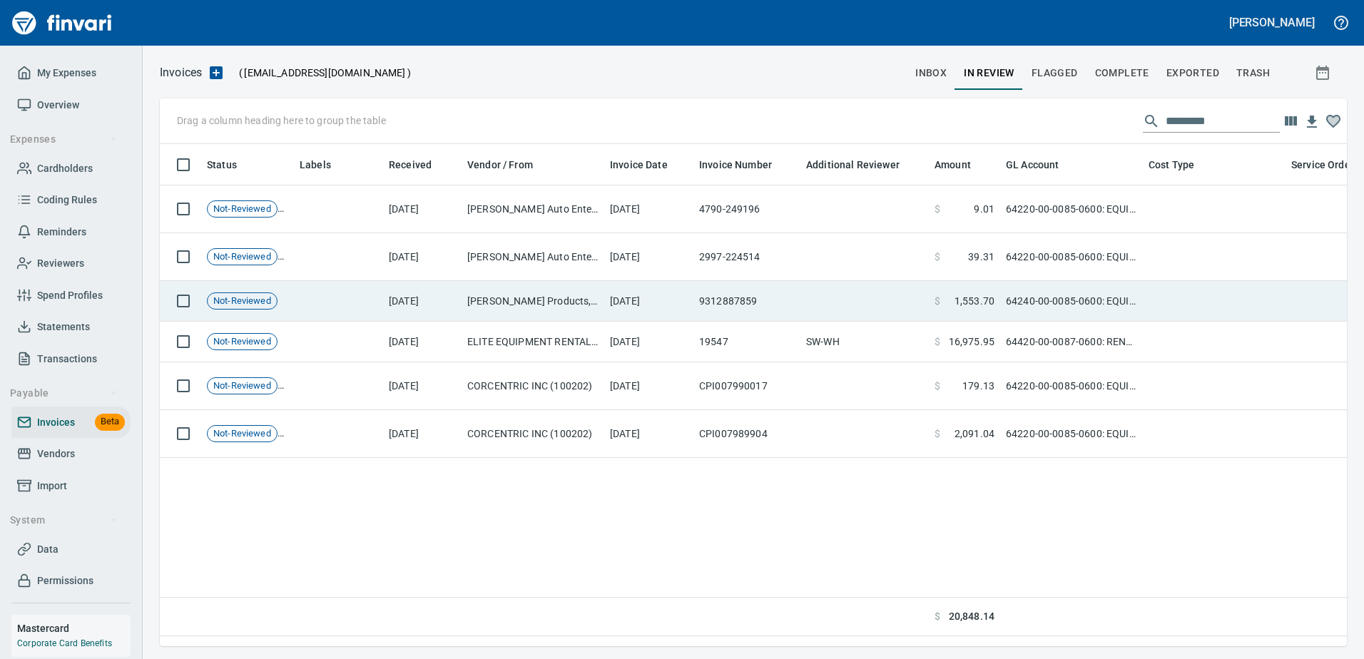
click at [536, 294] on td "[PERSON_NAME] Products, Inc. (119103)" at bounding box center [533, 301] width 143 height 41
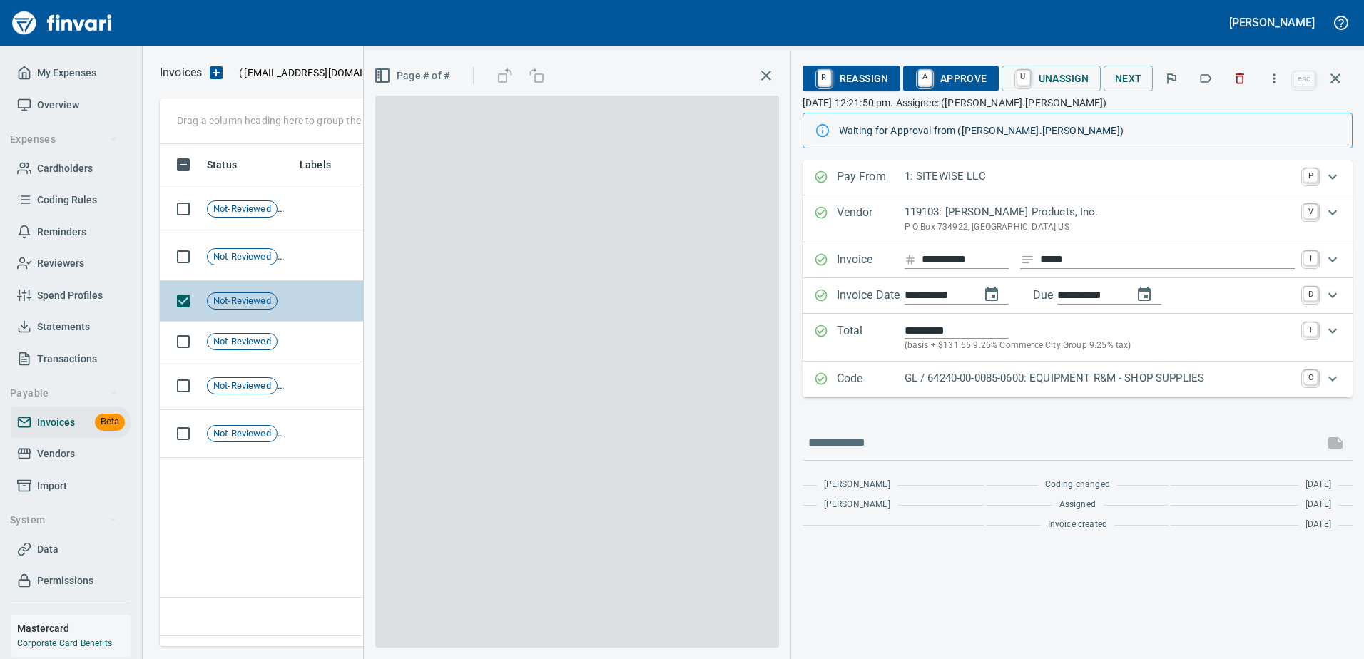
scroll to position [481, 1176]
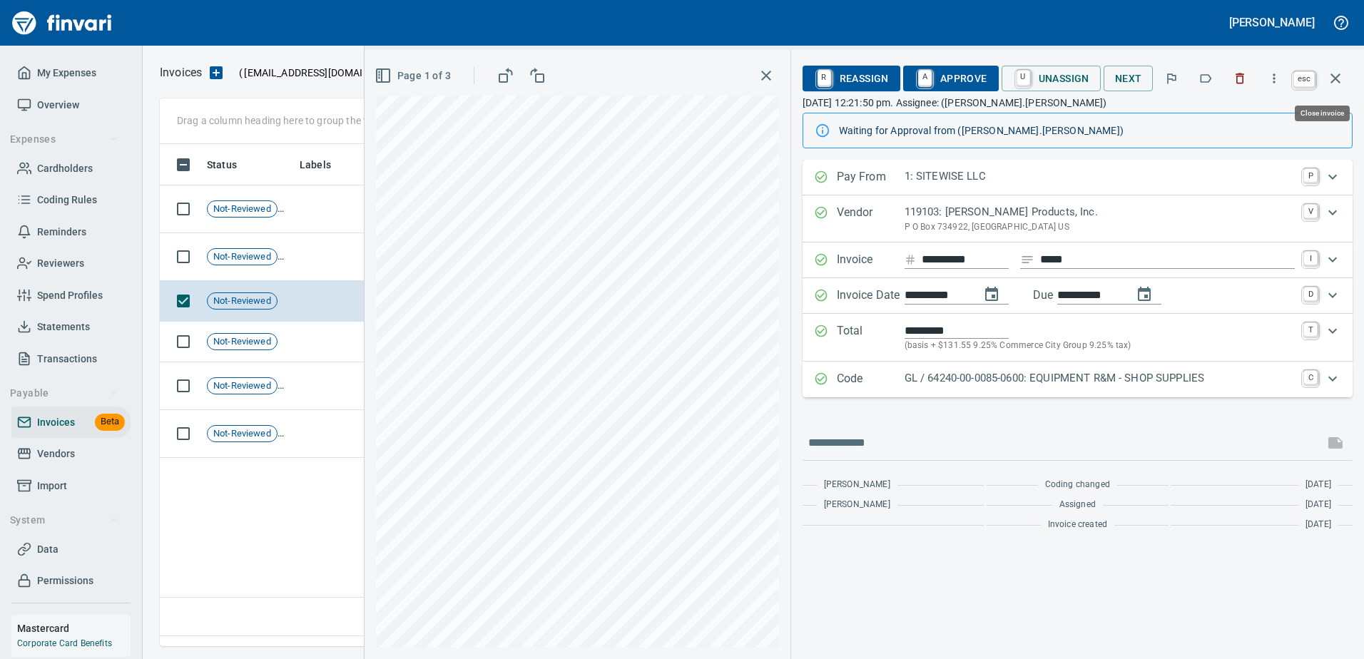
click at [1335, 83] on icon "button" at bounding box center [1335, 78] width 17 height 17
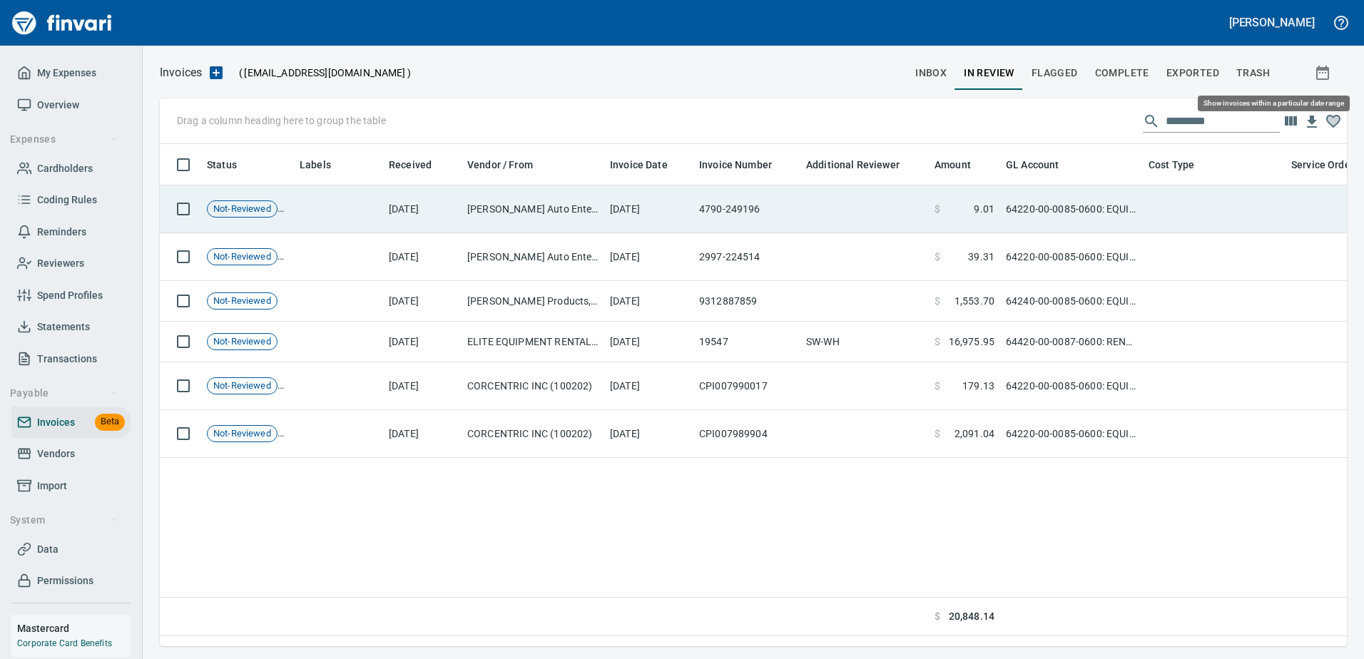
scroll to position [481, 1176]
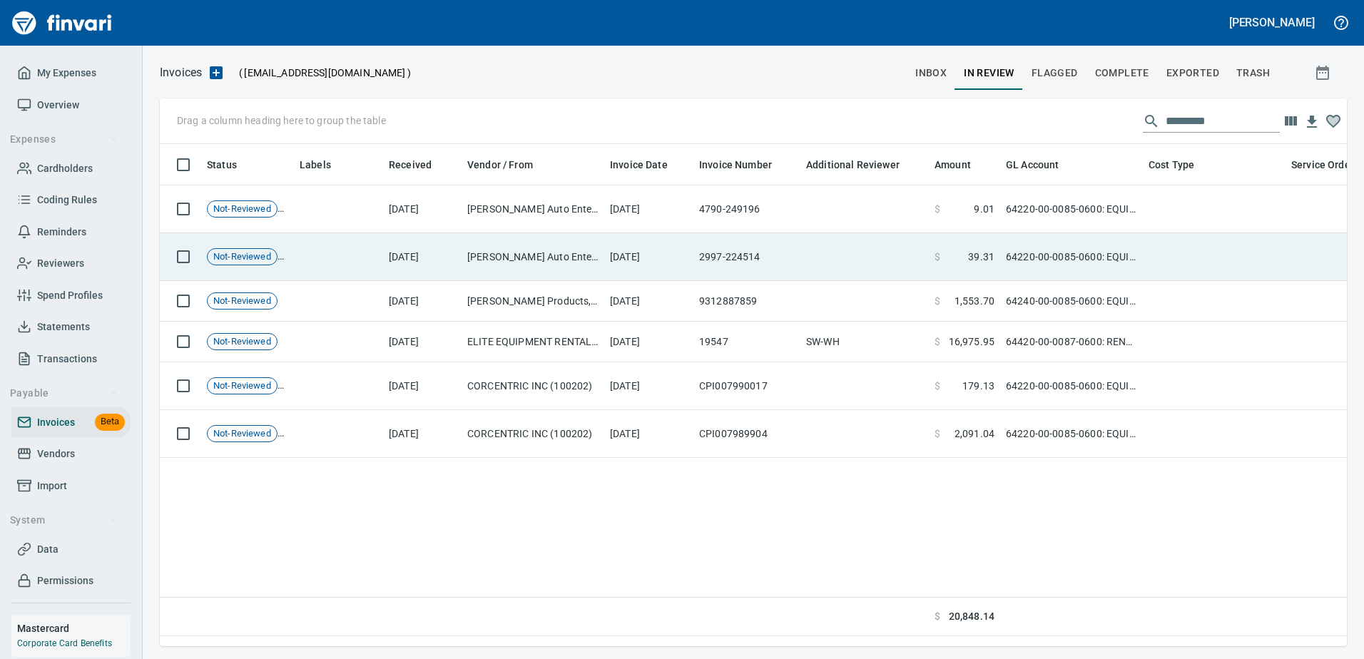
click at [593, 253] on td "[PERSON_NAME] Auto Enterprises, LLC (102525)" at bounding box center [533, 257] width 143 height 48
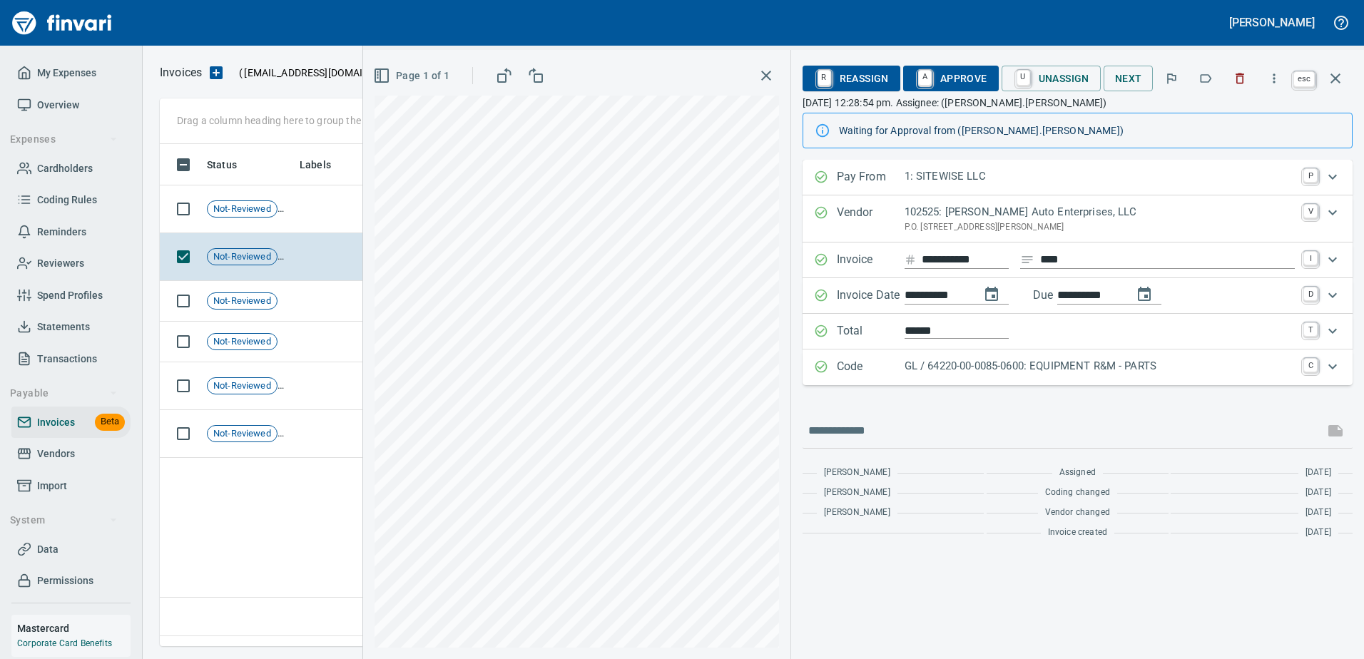
click at [1333, 73] on icon "button" at bounding box center [1335, 78] width 17 height 17
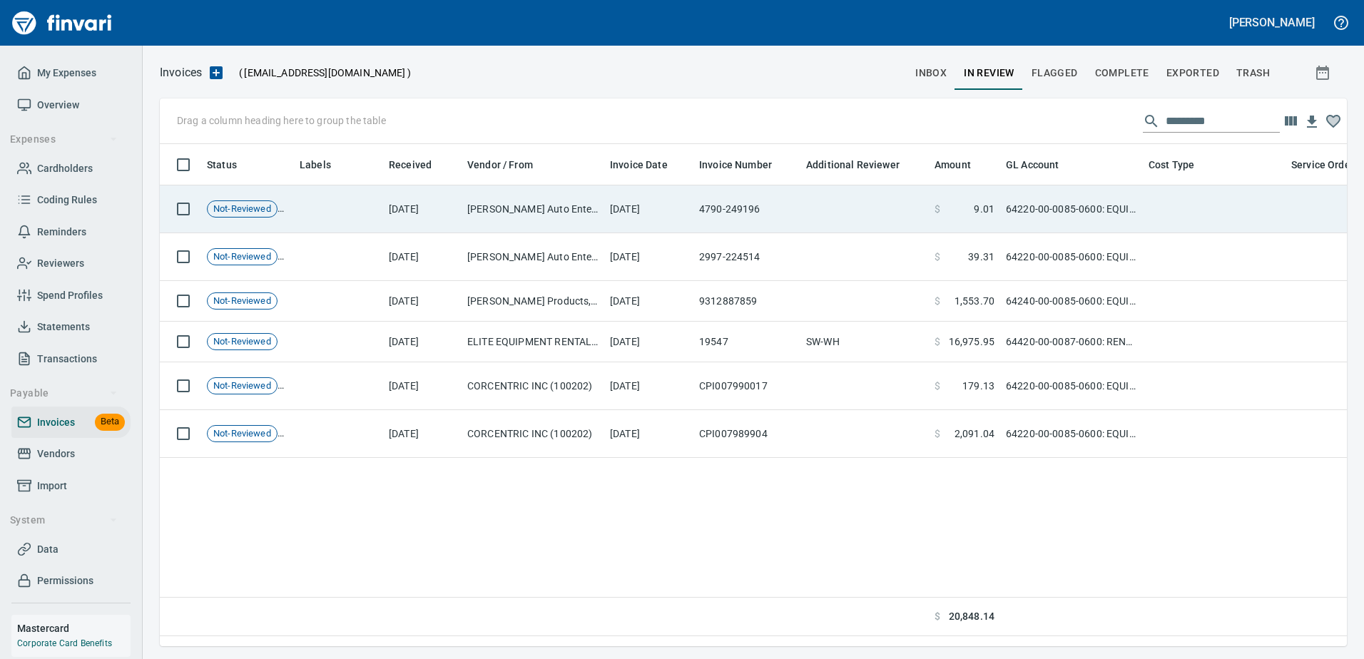
click at [520, 212] on td "[PERSON_NAME] Auto Enterprises, LLC (102525)" at bounding box center [533, 210] width 143 height 48
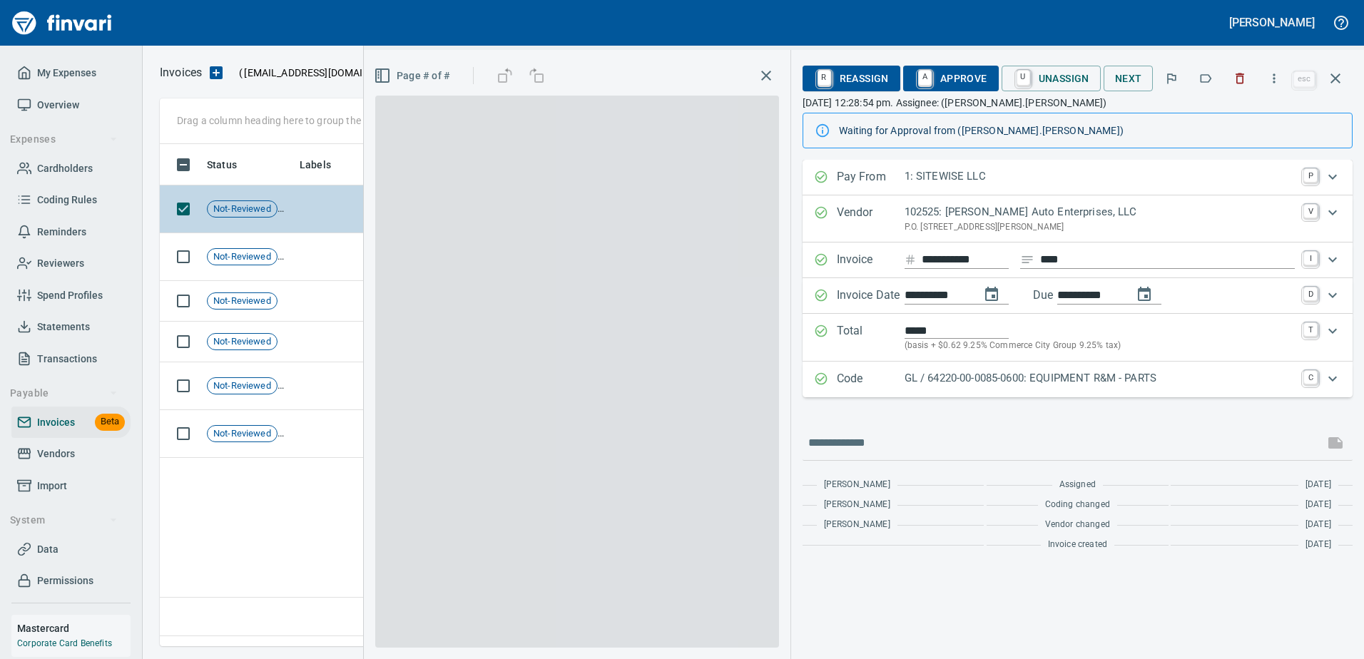
scroll to position [481, 1176]
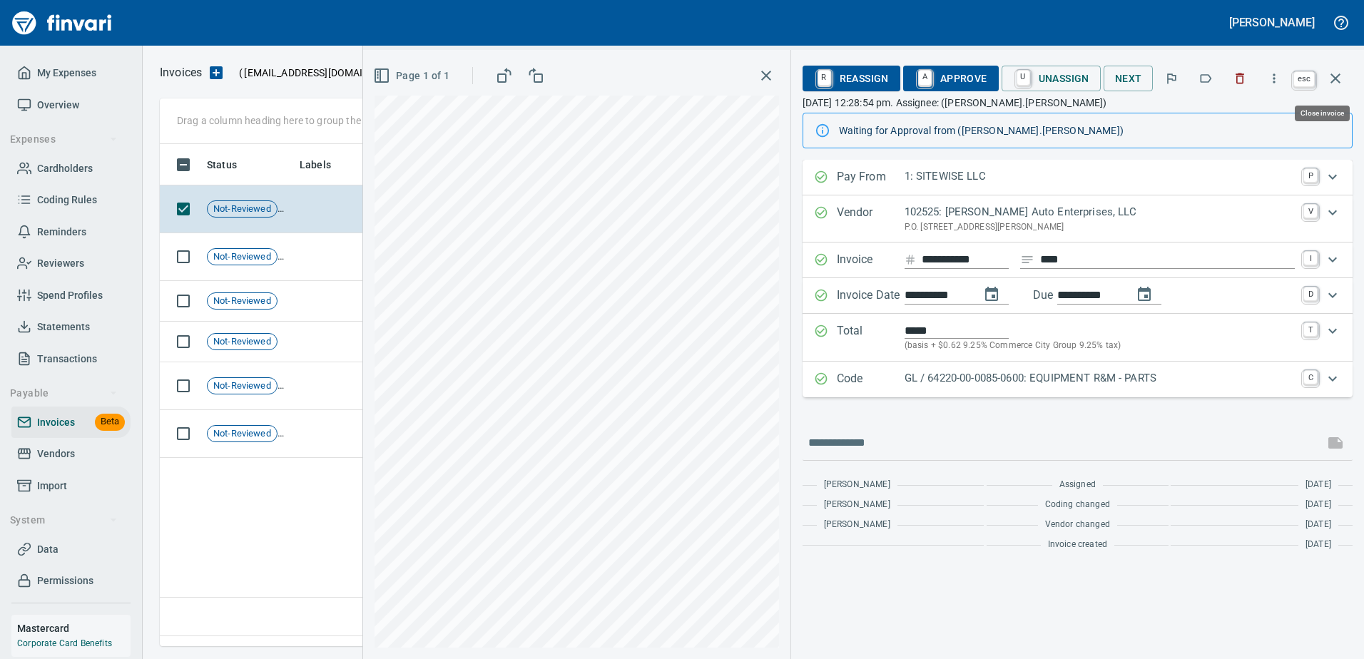
click at [1333, 77] on icon "button" at bounding box center [1335, 78] width 17 height 17
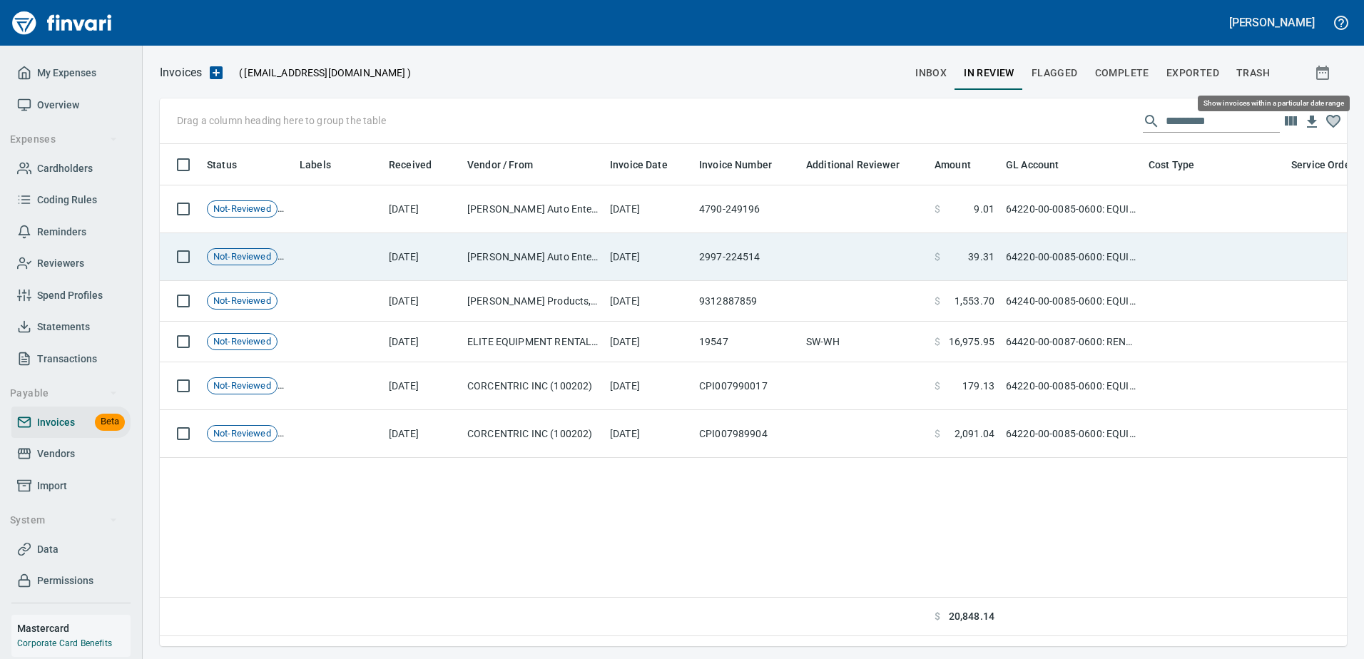
scroll to position [481, 1177]
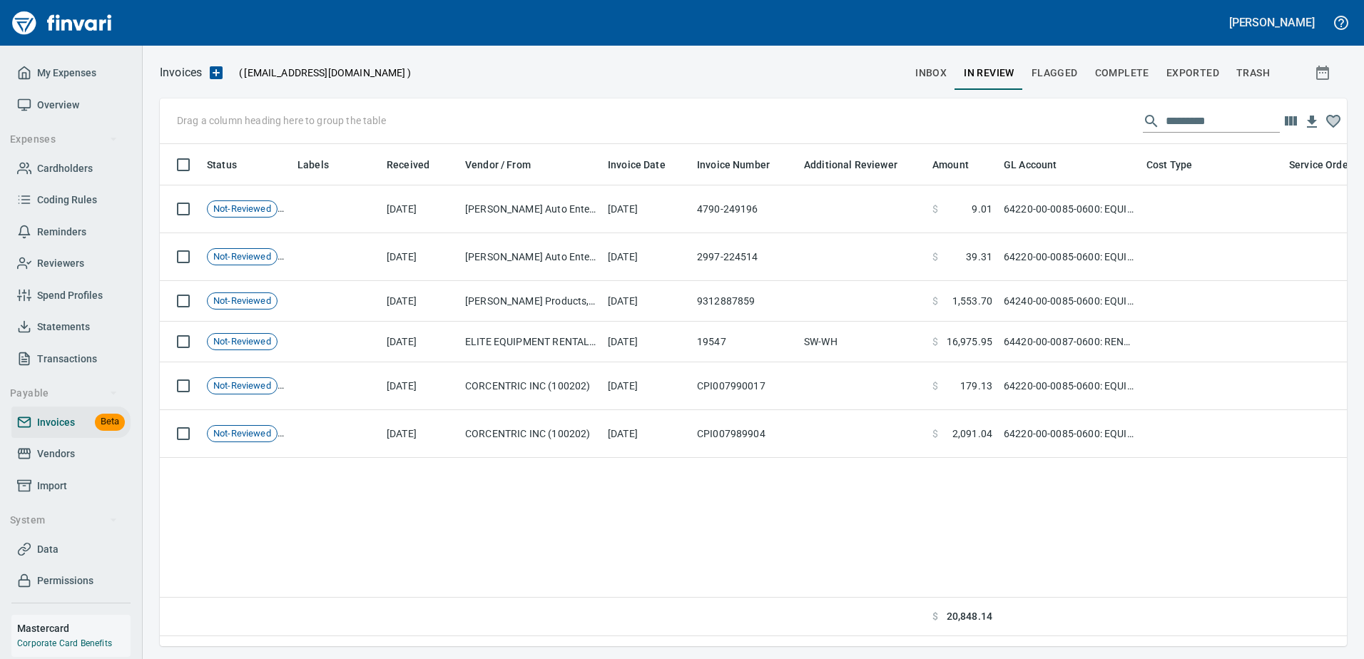
drag, startPoint x: 294, startPoint y: 163, endPoint x: 292, endPoint y: 179, distance: 16.6
click at [292, 179] on body "[PERSON_NAME] My Expenses Overview Expenses Cardholders Coding Rules Reminders …" at bounding box center [682, 329] width 1364 height 659
click at [45, 270] on span "Reviewers" at bounding box center [60, 264] width 47 height 18
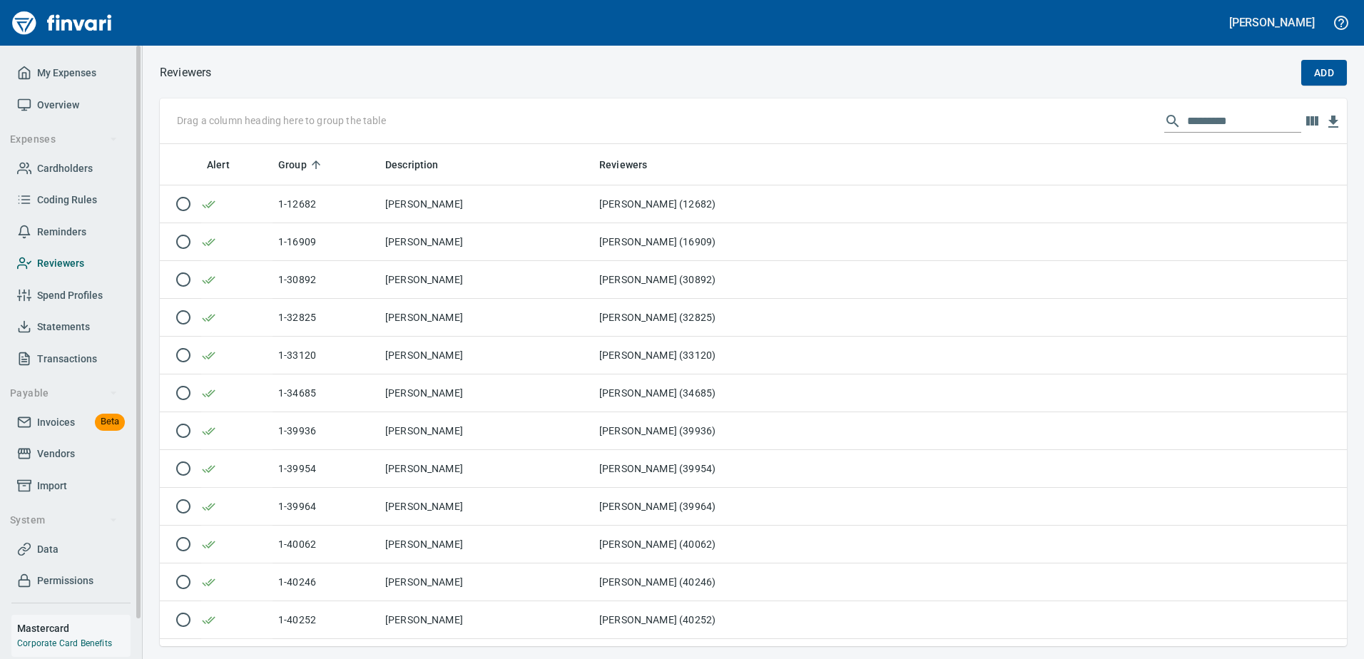
scroll to position [492, 1166]
click at [69, 416] on span "Invoices" at bounding box center [56, 423] width 38 height 18
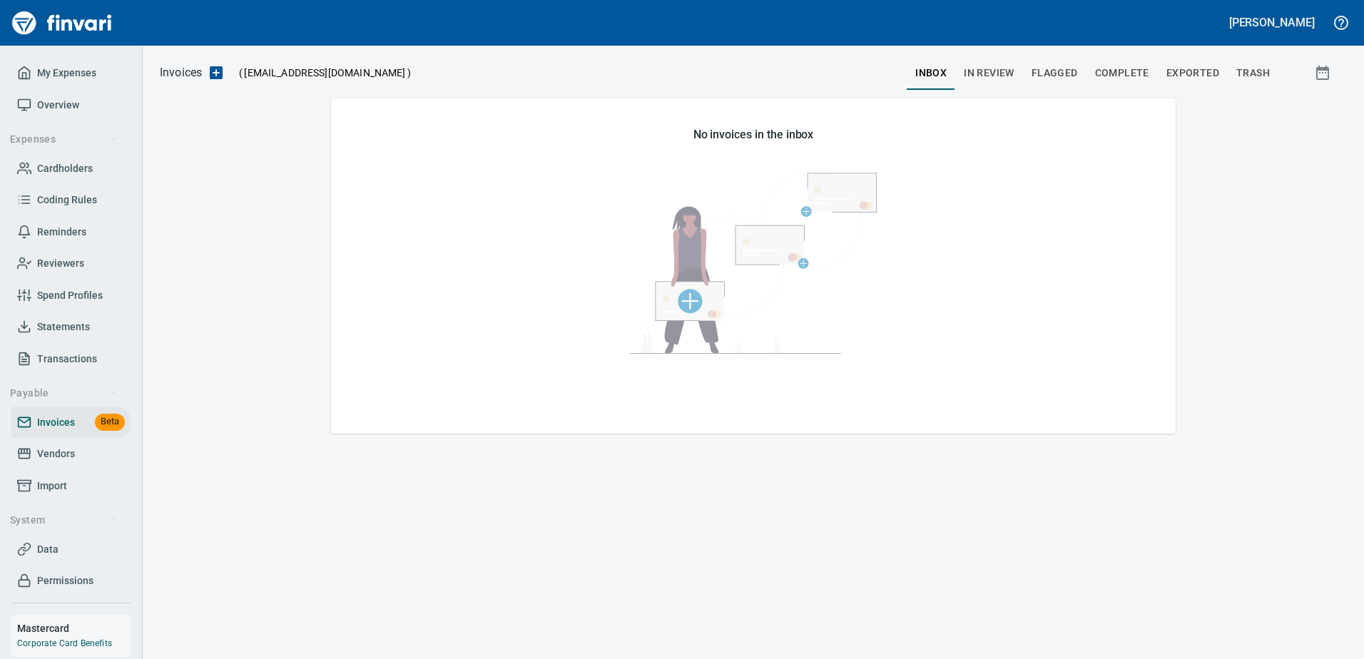
click at [991, 63] on button "In Review" at bounding box center [989, 73] width 68 height 34
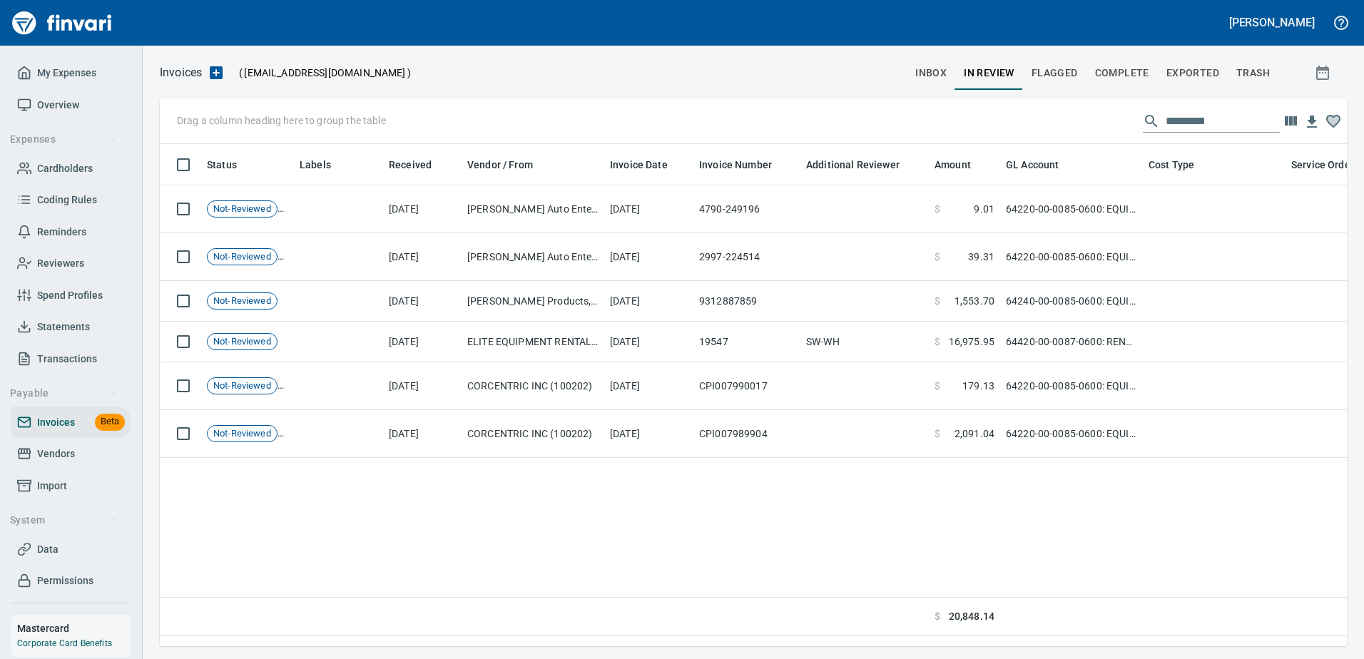
scroll to position [481, 1177]
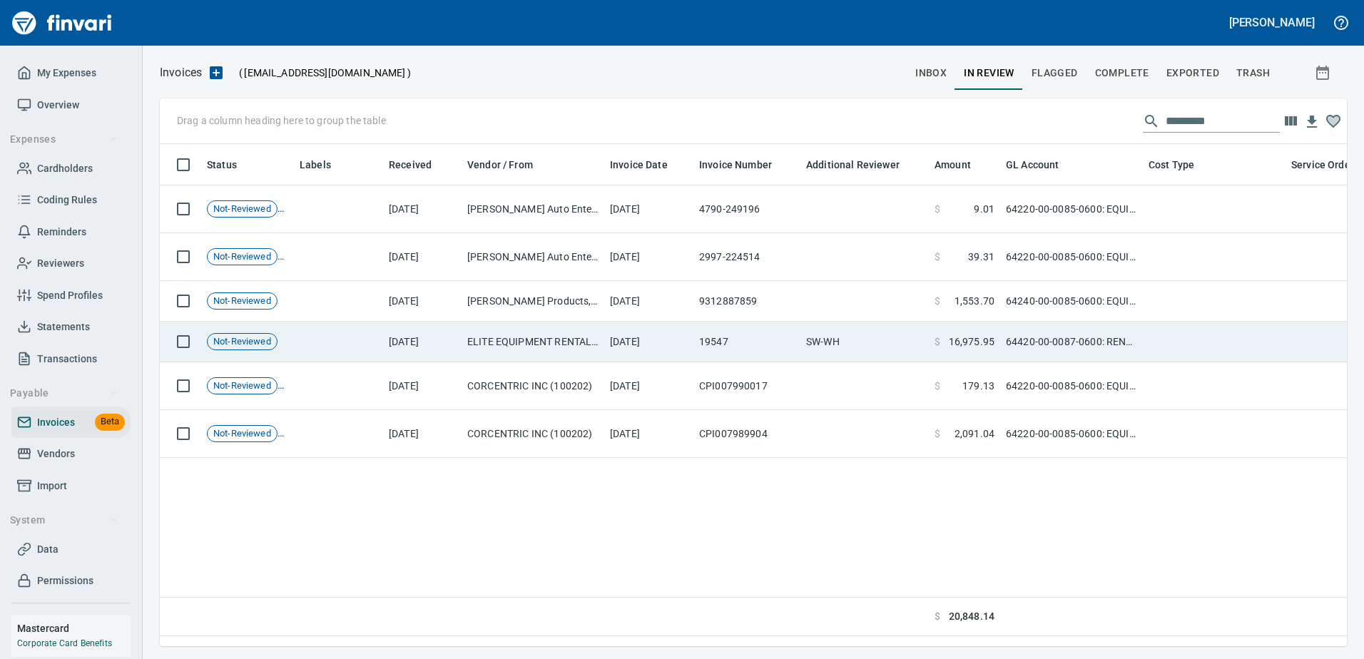
click at [593, 339] on td "ELITE EQUIPMENT RENTAL, LLC (102592)" at bounding box center [533, 342] width 143 height 41
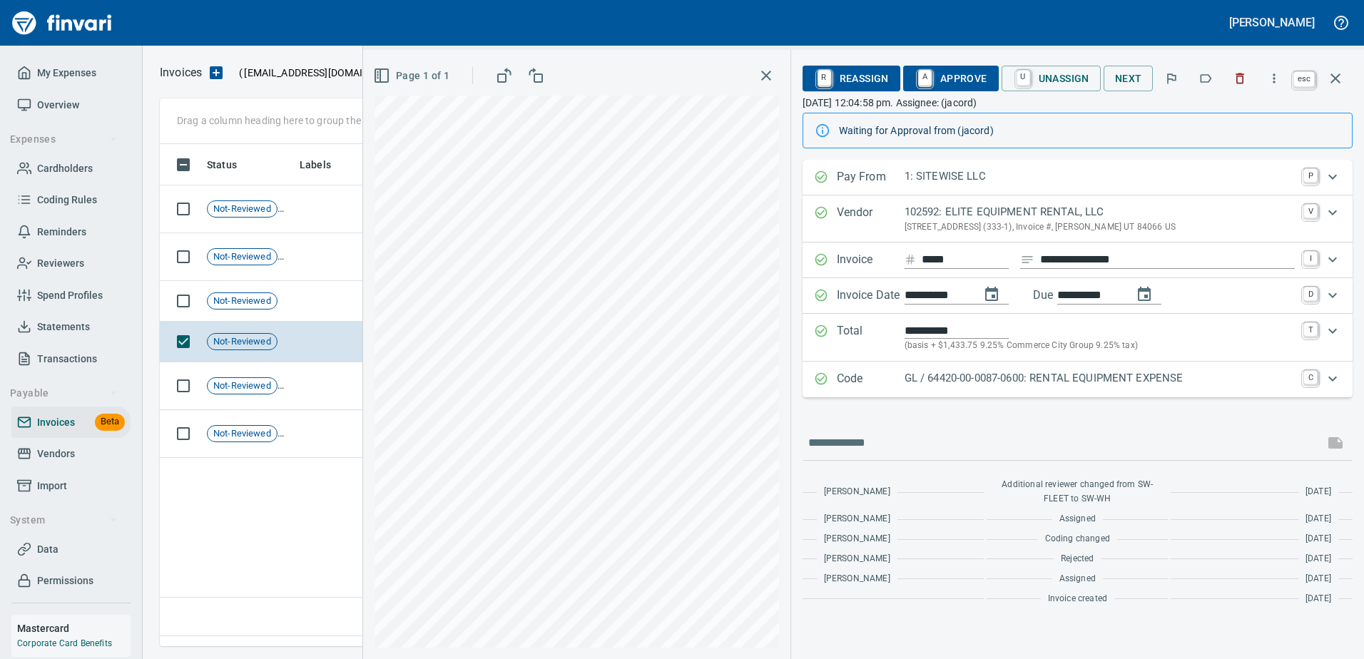
scroll to position [481, 1176]
click at [1345, 80] on button "button" at bounding box center [1336, 78] width 34 height 34
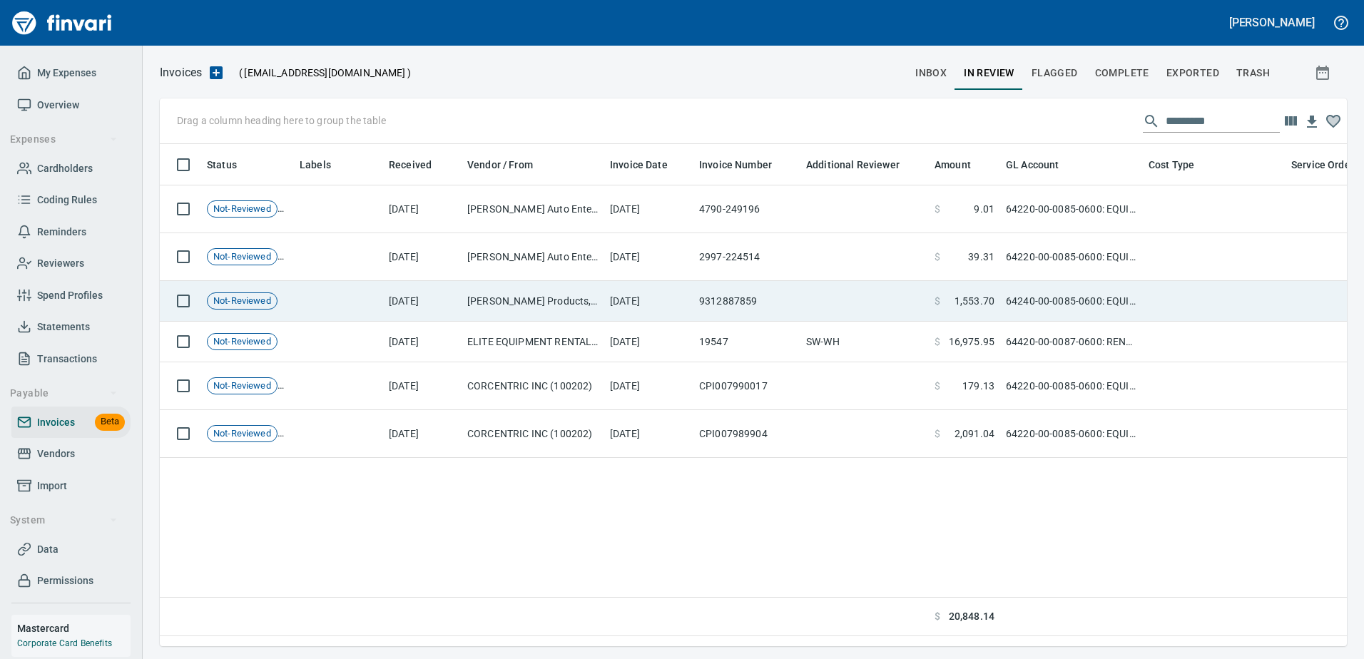
scroll to position [481, 1177]
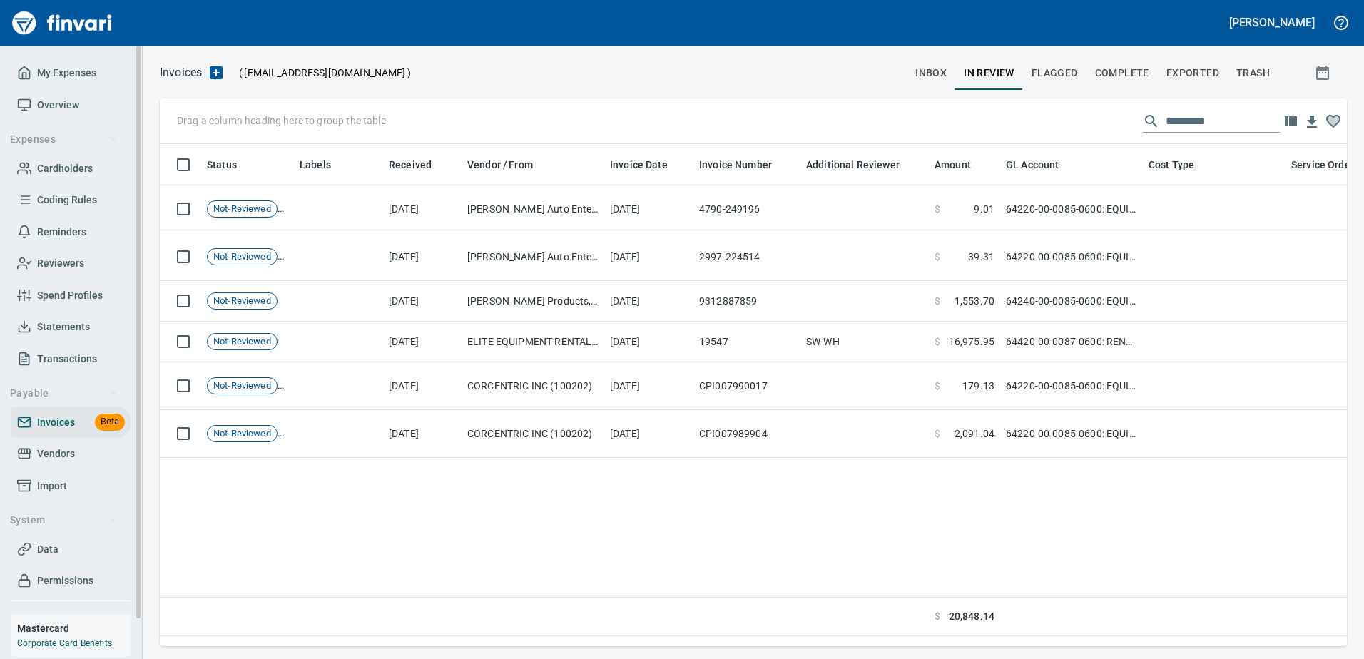
click at [83, 256] on span "Reviewers" at bounding box center [60, 264] width 47 height 18
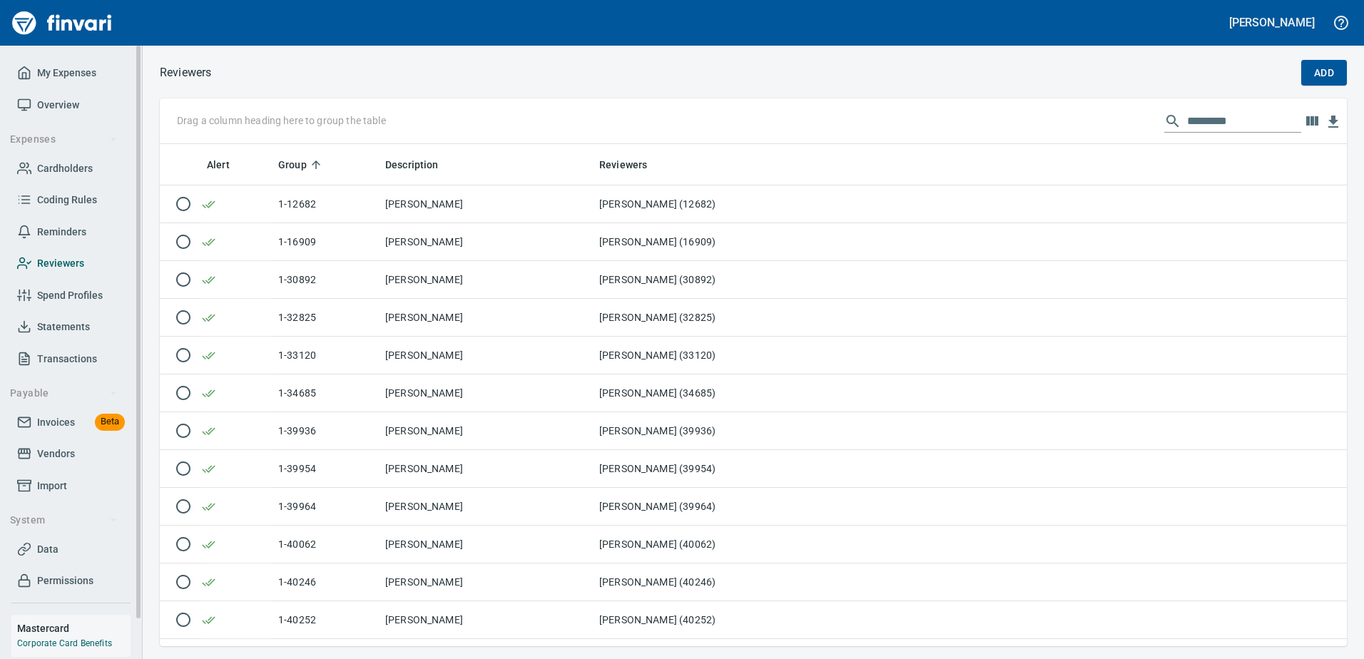
scroll to position [492, 1166]
click at [63, 422] on span "Invoices" at bounding box center [56, 423] width 38 height 18
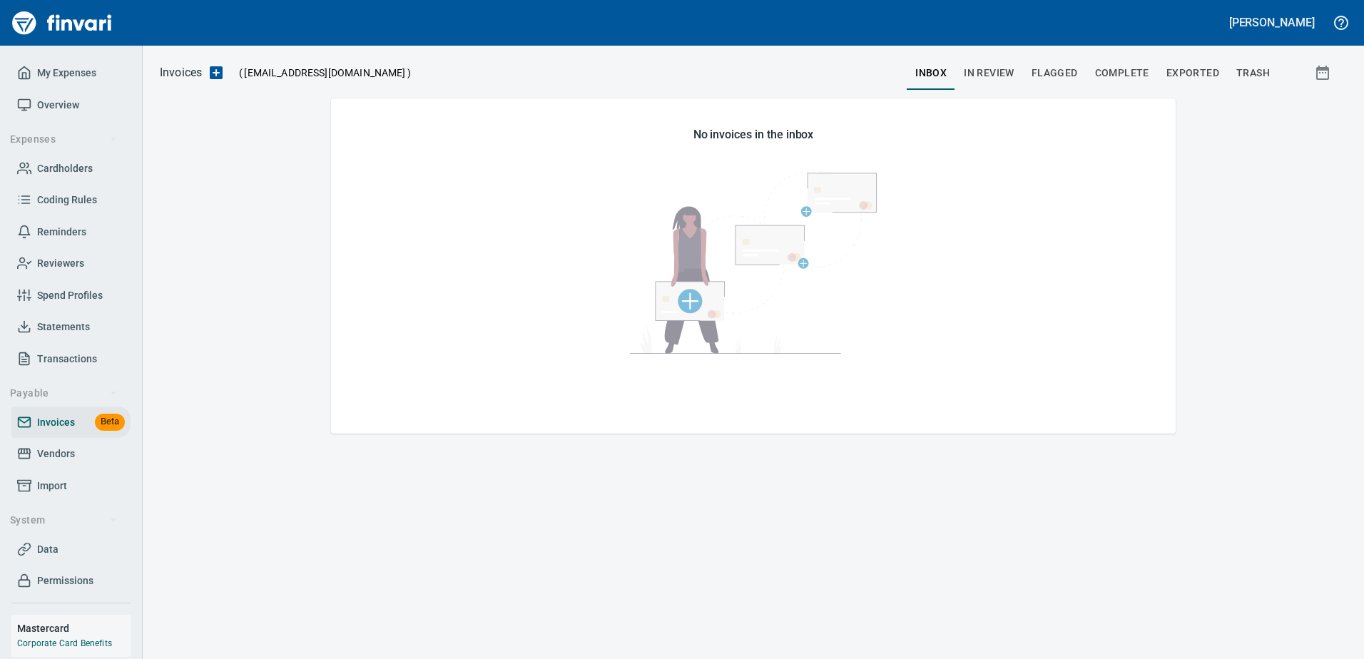
click at [1145, 76] on span "Complete" at bounding box center [1122, 73] width 54 height 18
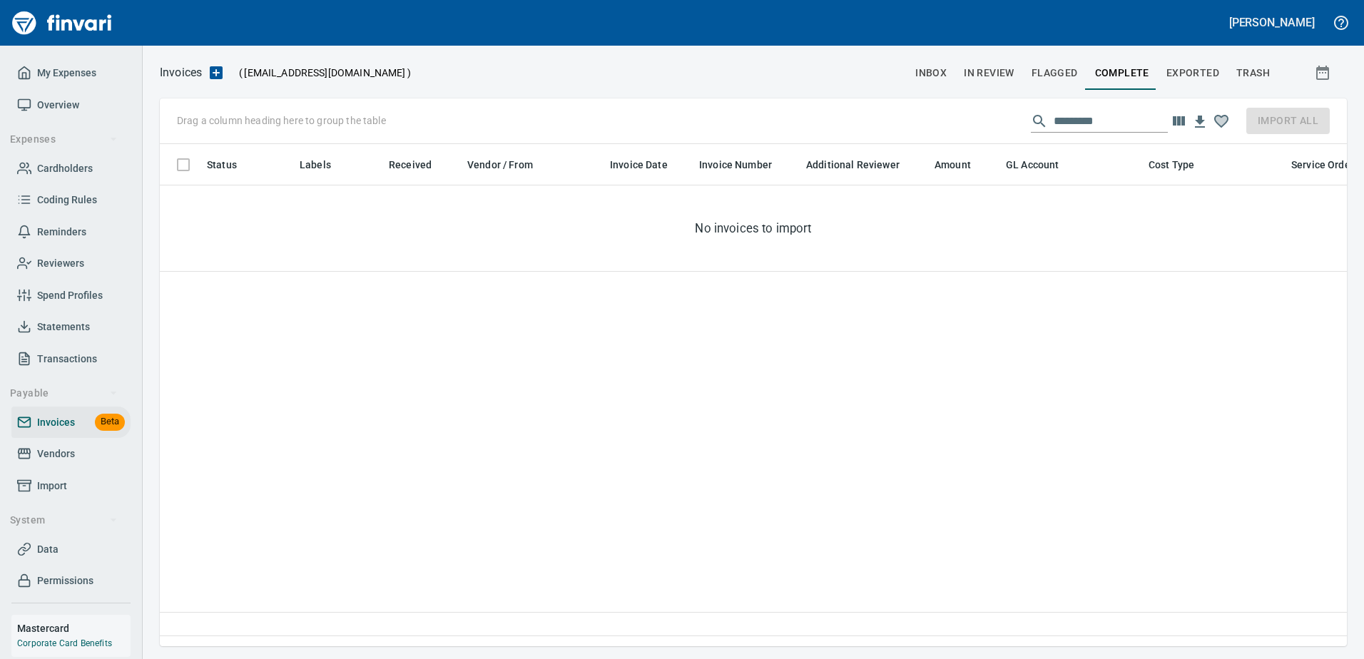
scroll to position [481, 1177]
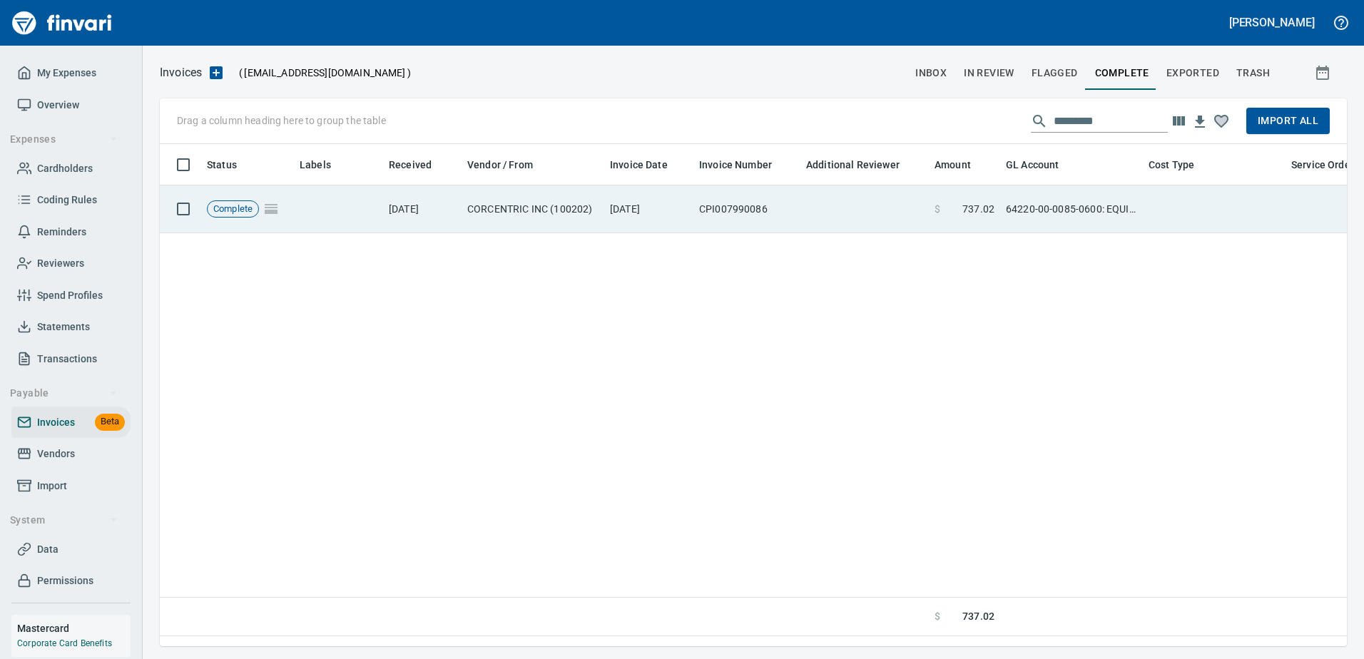
click at [979, 214] on span "737.02" at bounding box center [979, 209] width 32 height 14
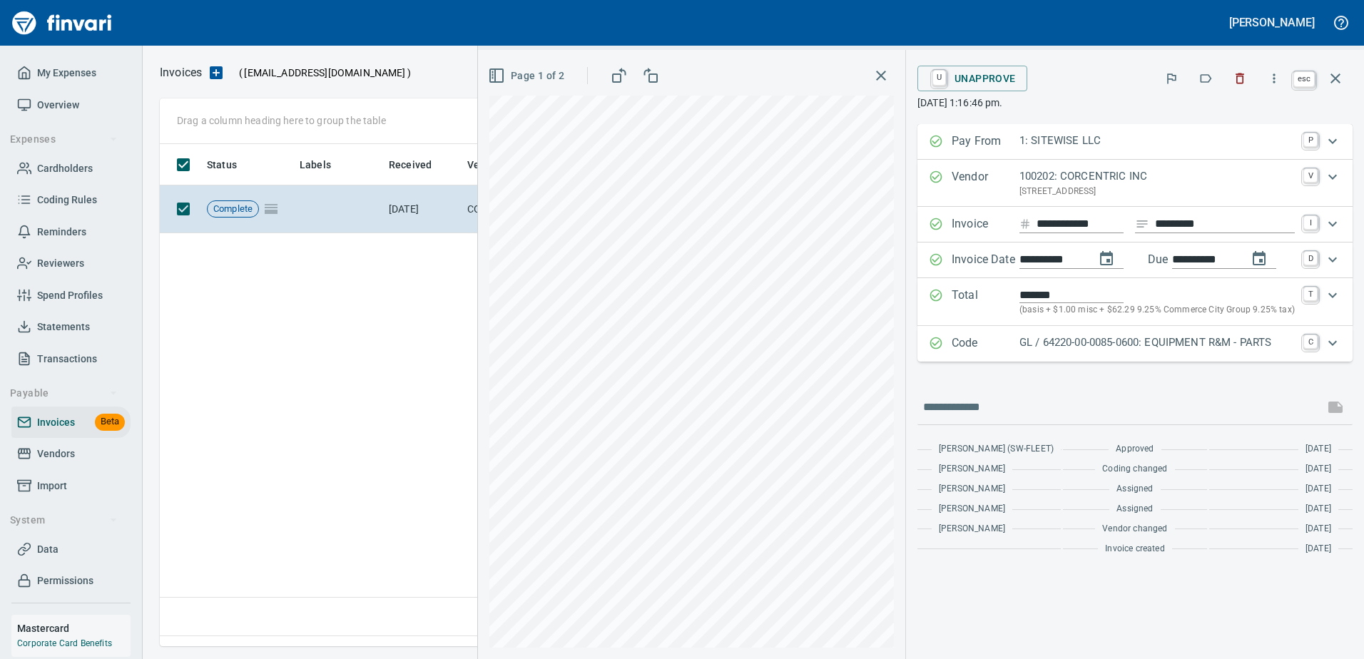
click at [1343, 80] on icon "button" at bounding box center [1335, 78] width 17 height 17
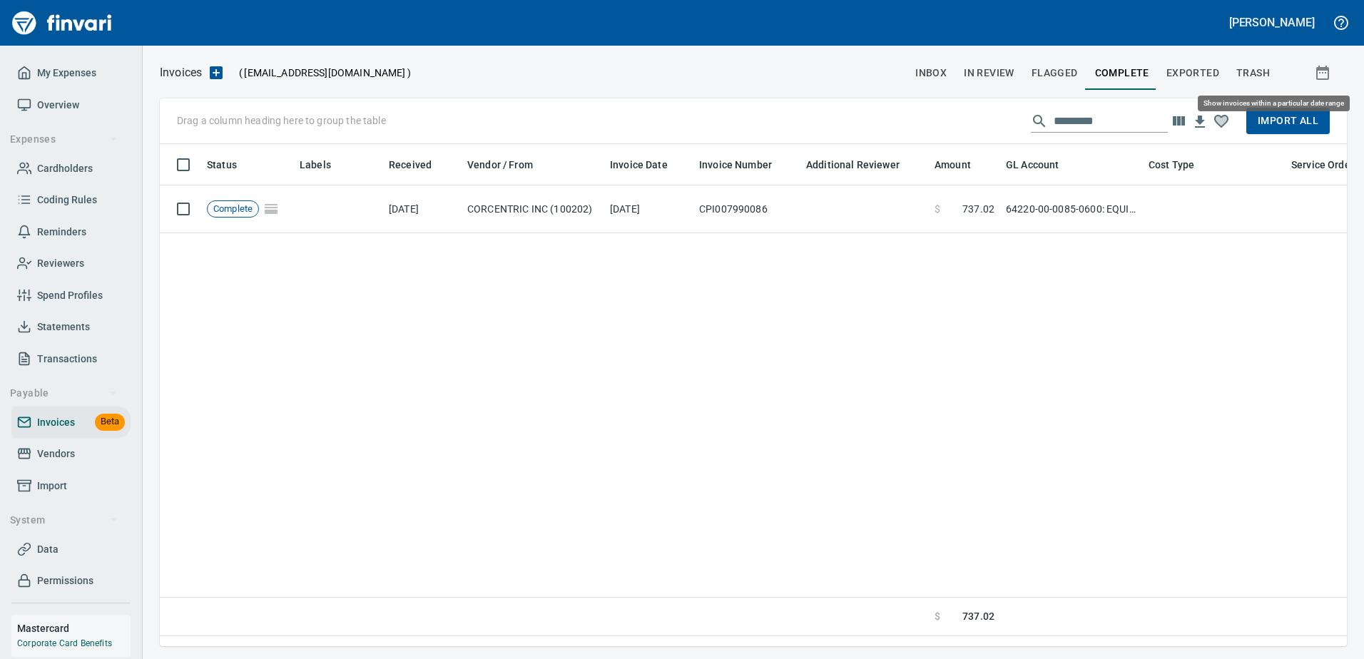
scroll to position [481, 1177]
click at [998, 73] on span "In Review" at bounding box center [989, 73] width 51 height 18
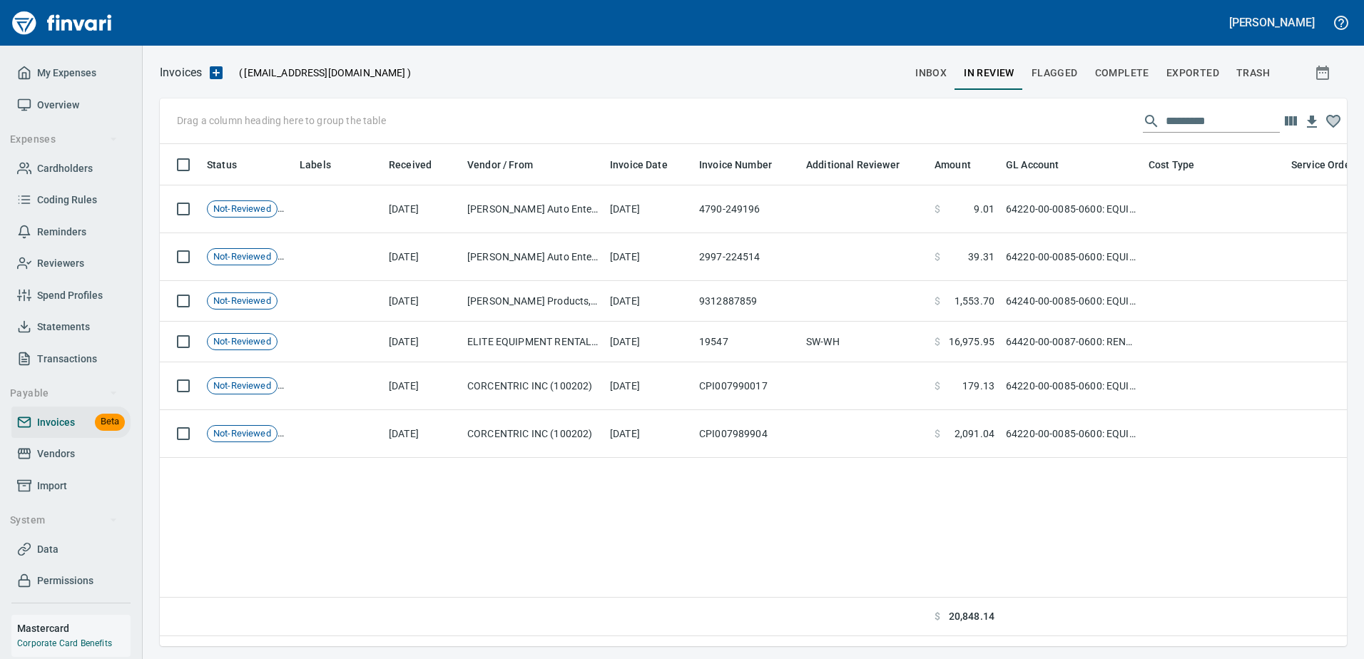
scroll to position [481, 1177]
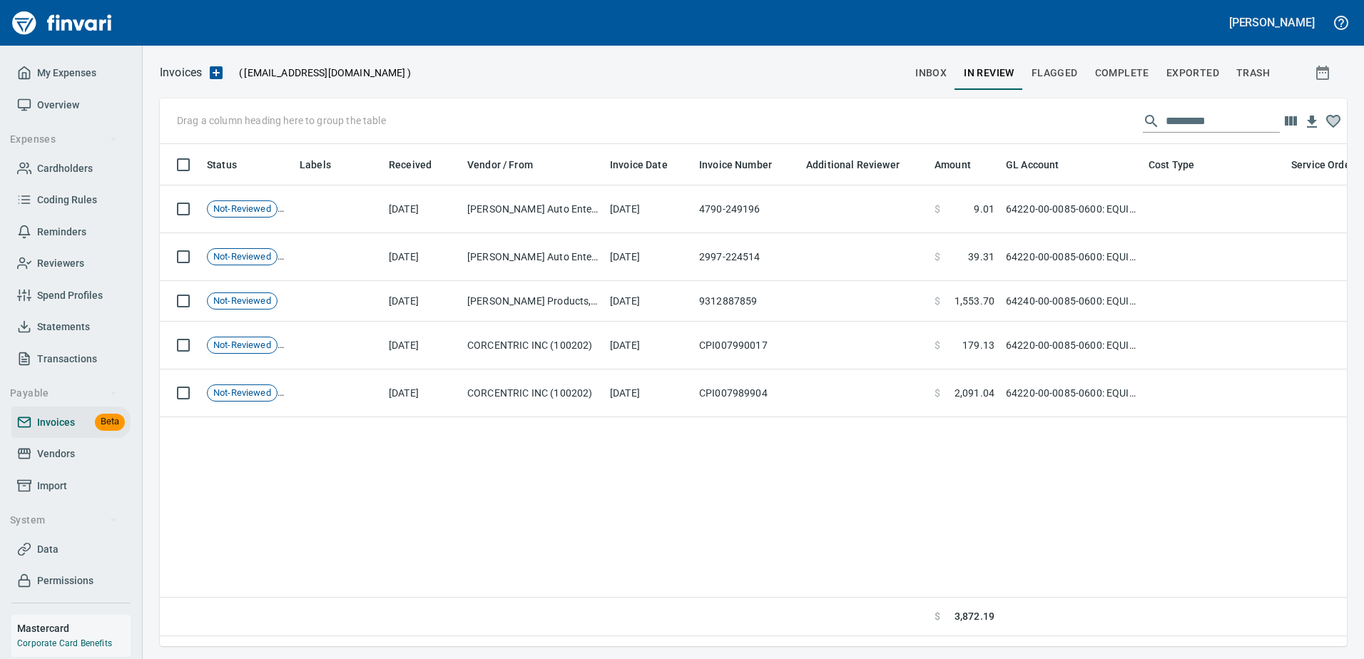
click at [1112, 79] on span "Complete" at bounding box center [1122, 73] width 54 height 18
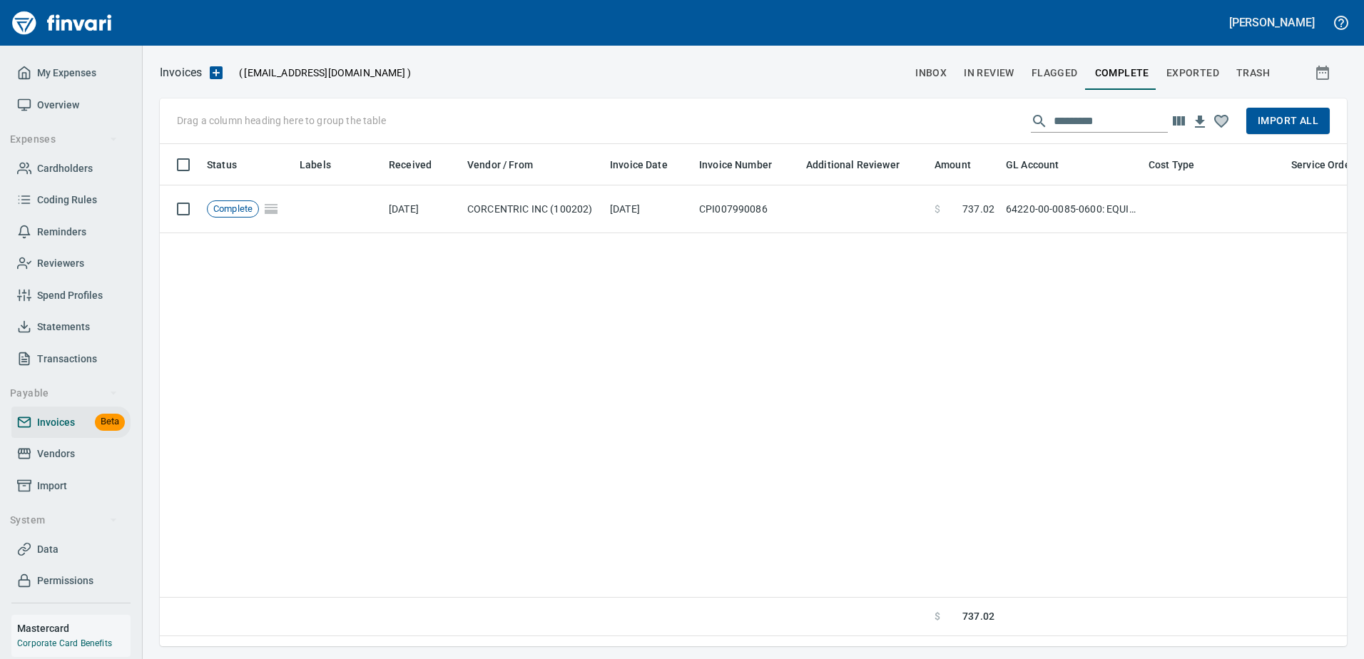
click at [1183, 73] on span "Exported" at bounding box center [1193, 73] width 53 height 18
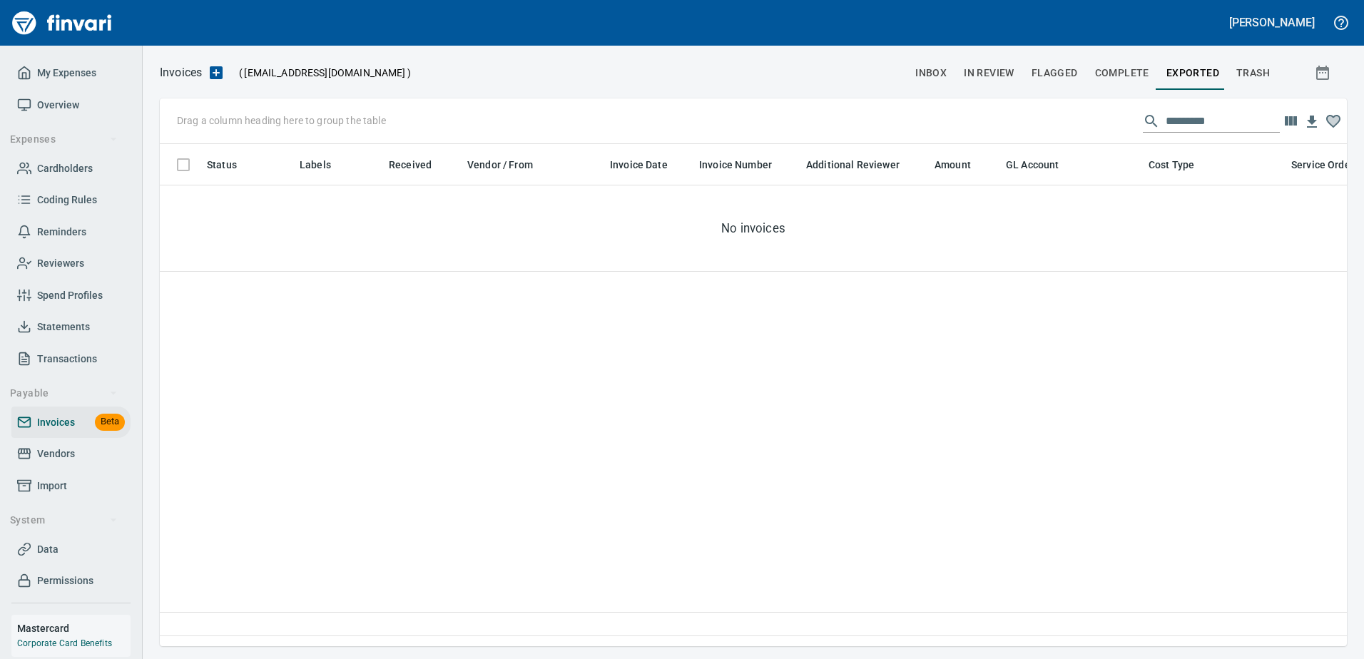
click at [1115, 73] on span "Complete" at bounding box center [1122, 73] width 54 height 18
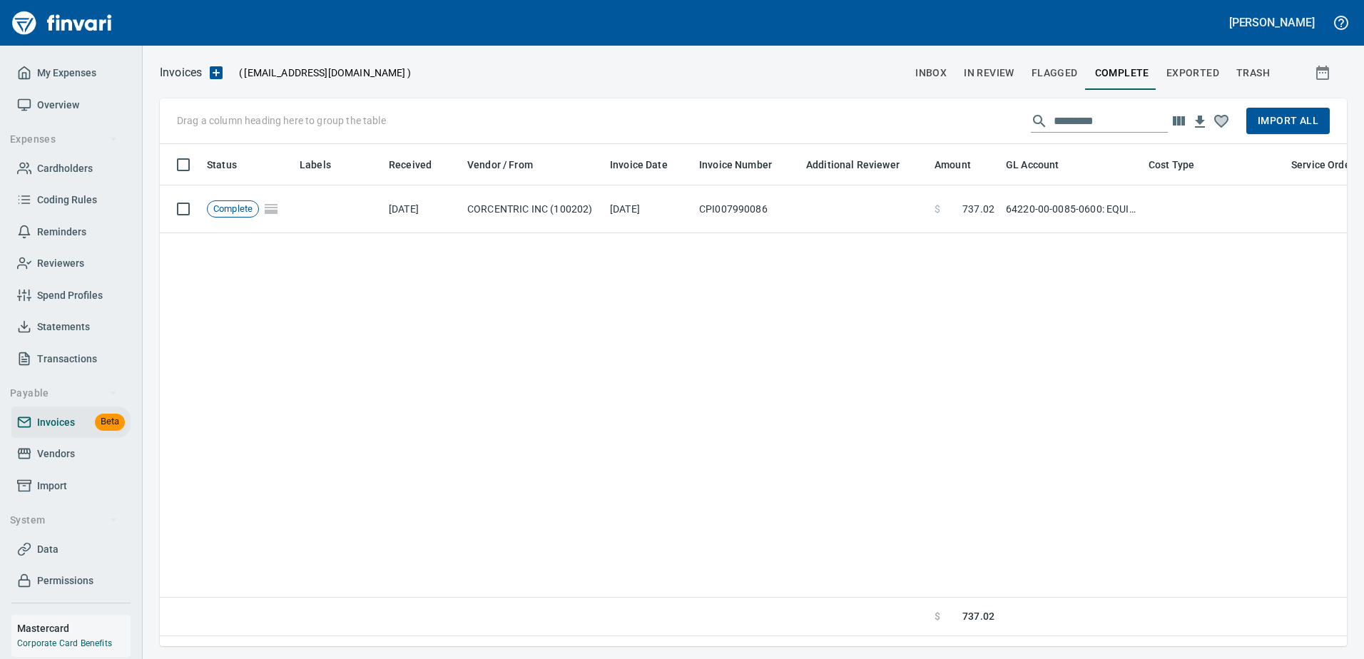
scroll to position [481, 1177]
click at [1032, 71] on button "Flagged" at bounding box center [1055, 73] width 64 height 34
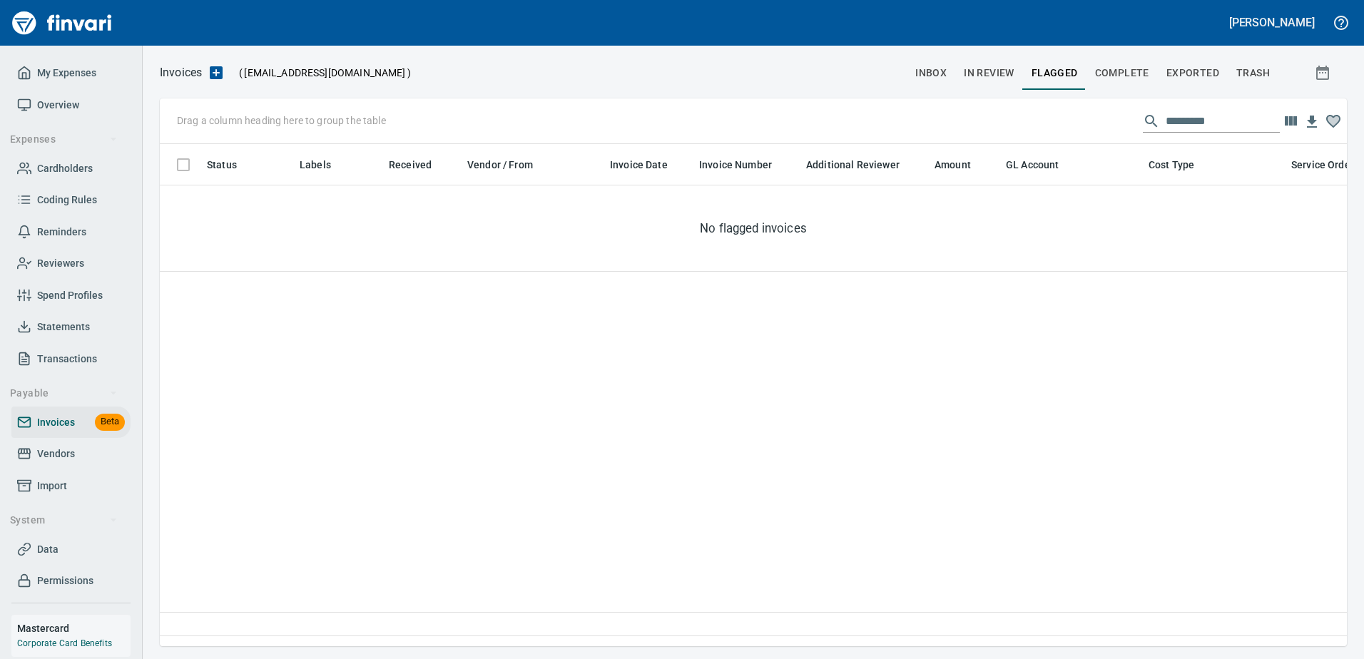
click at [982, 71] on span "In Review" at bounding box center [989, 73] width 51 height 18
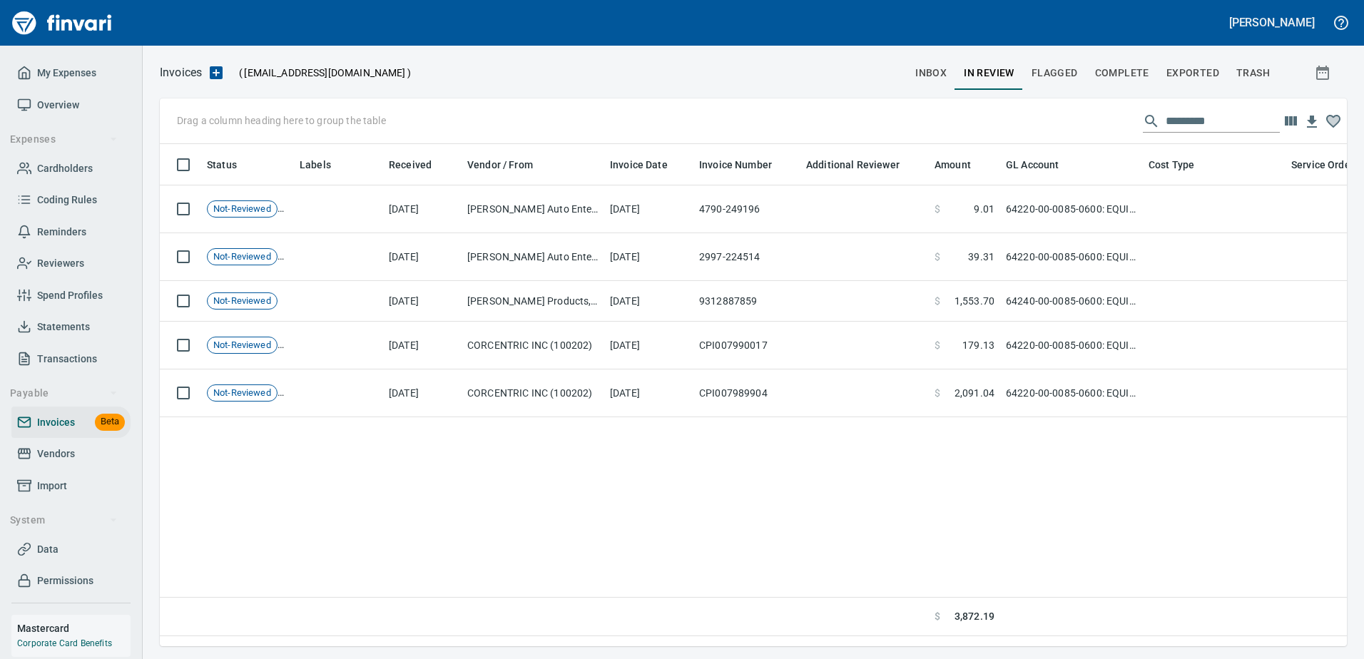
scroll to position [481, 1177]
click at [930, 72] on span "inbox" at bounding box center [930, 73] width 31 height 18
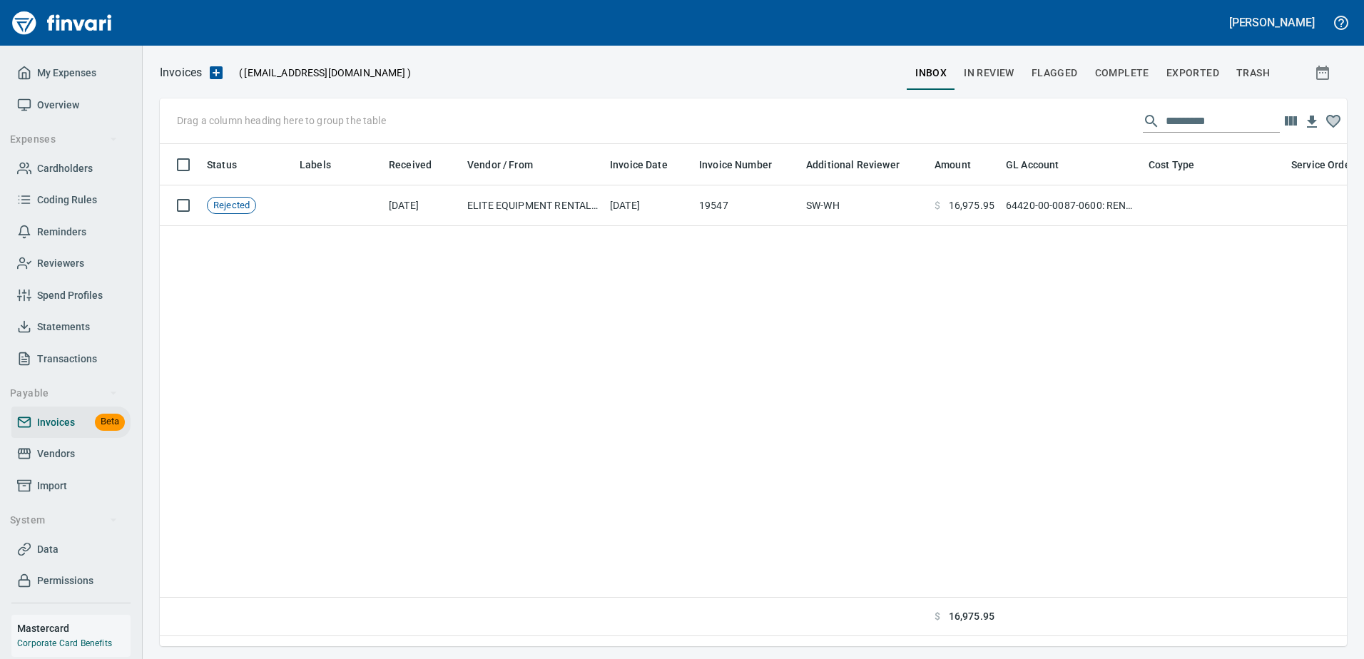
click at [1023, 72] on button "In Review" at bounding box center [989, 73] width 68 height 34
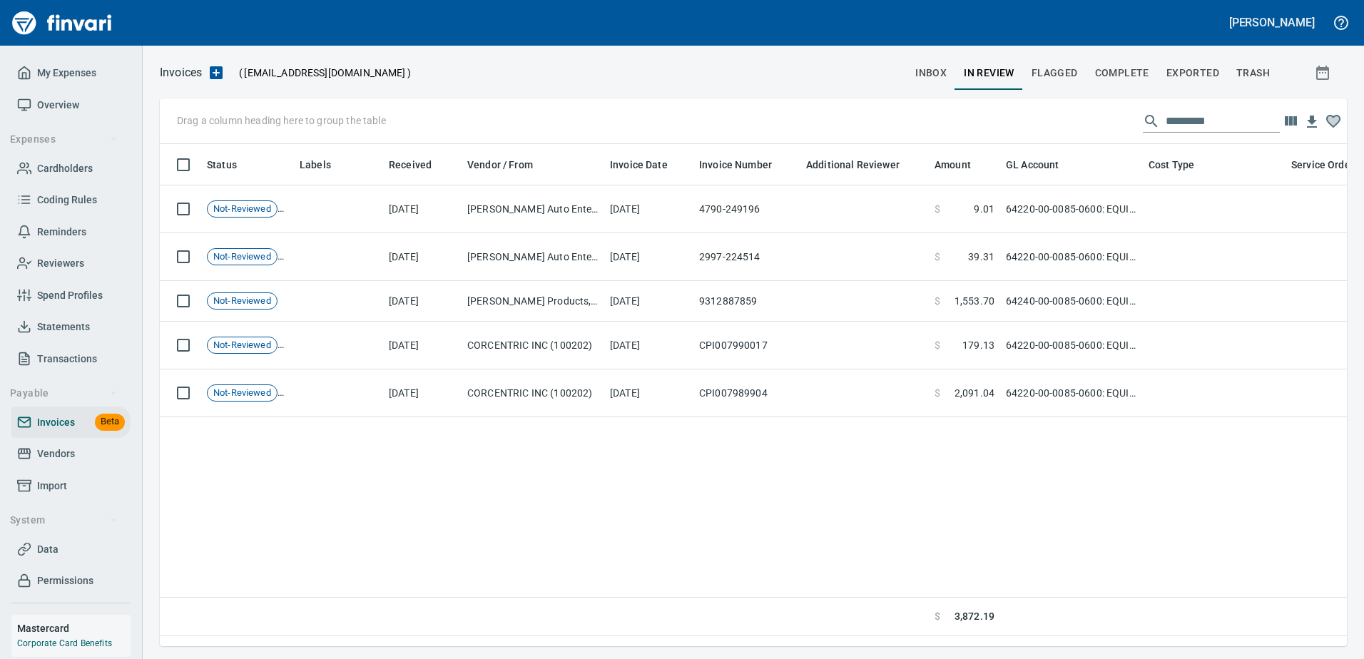
scroll to position [481, 1177]
click at [938, 72] on span "inbox" at bounding box center [930, 73] width 31 height 18
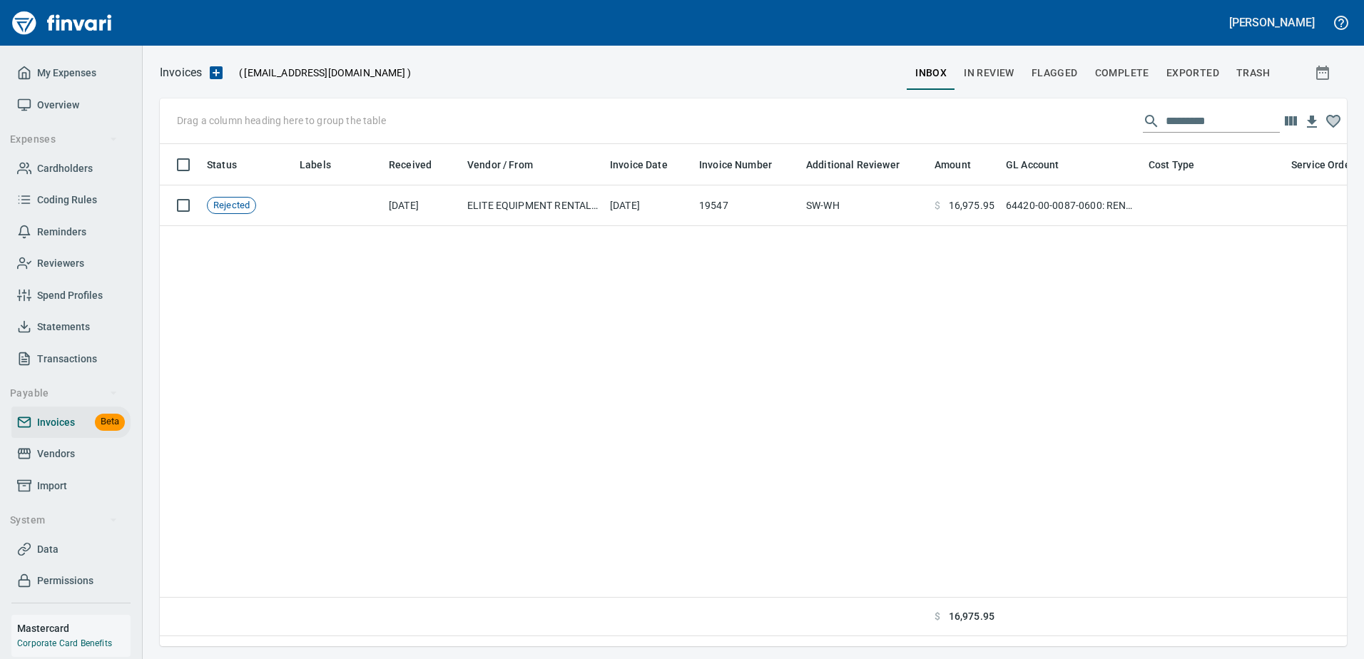
scroll to position [481, 1177]
click at [75, 203] on span "Coding Rules" at bounding box center [67, 200] width 60 height 18
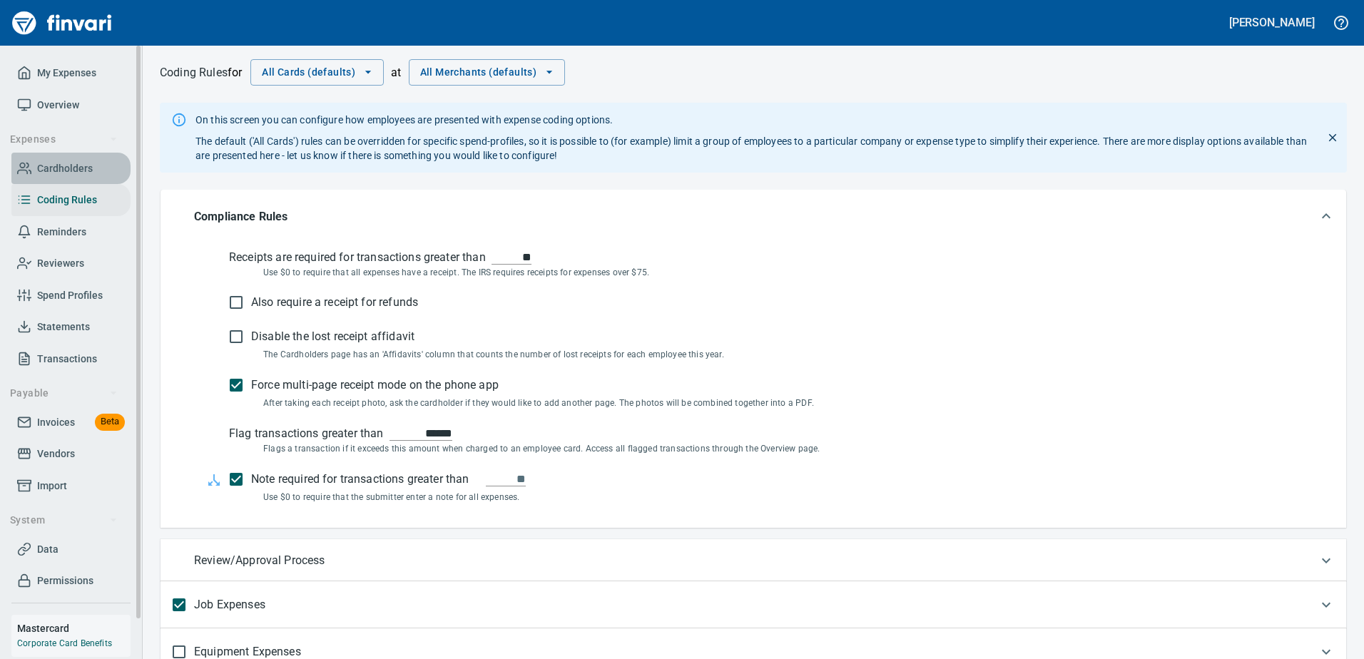
click at [54, 169] on span "Cardholders" at bounding box center [65, 169] width 56 height 18
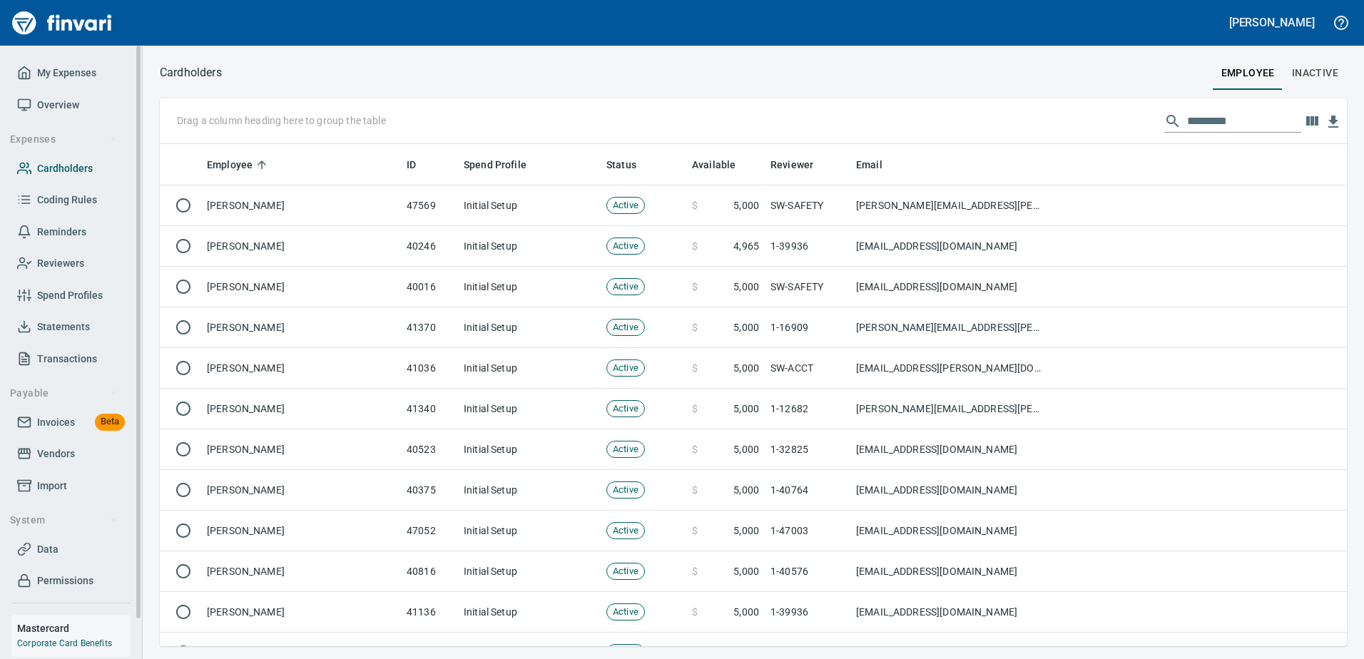
scroll to position [492, 1166]
click at [78, 418] on span "Invoices Beta" at bounding box center [71, 423] width 108 height 18
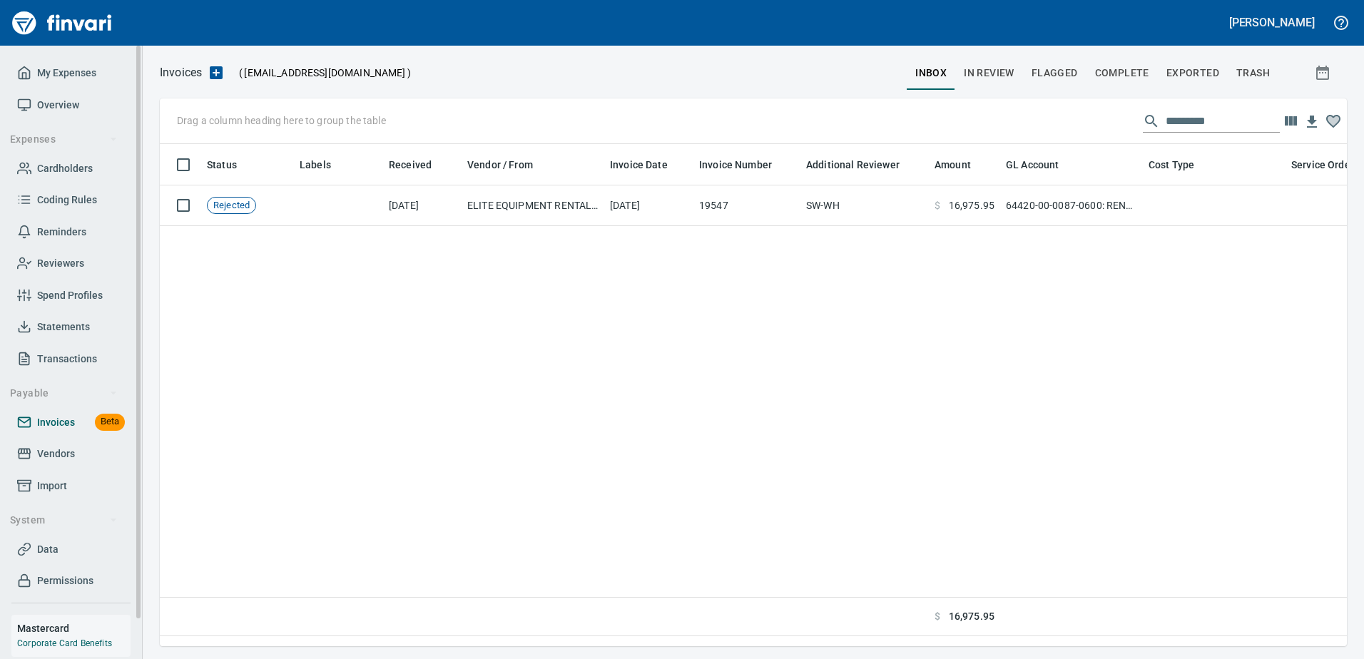
scroll to position [481, 1177]
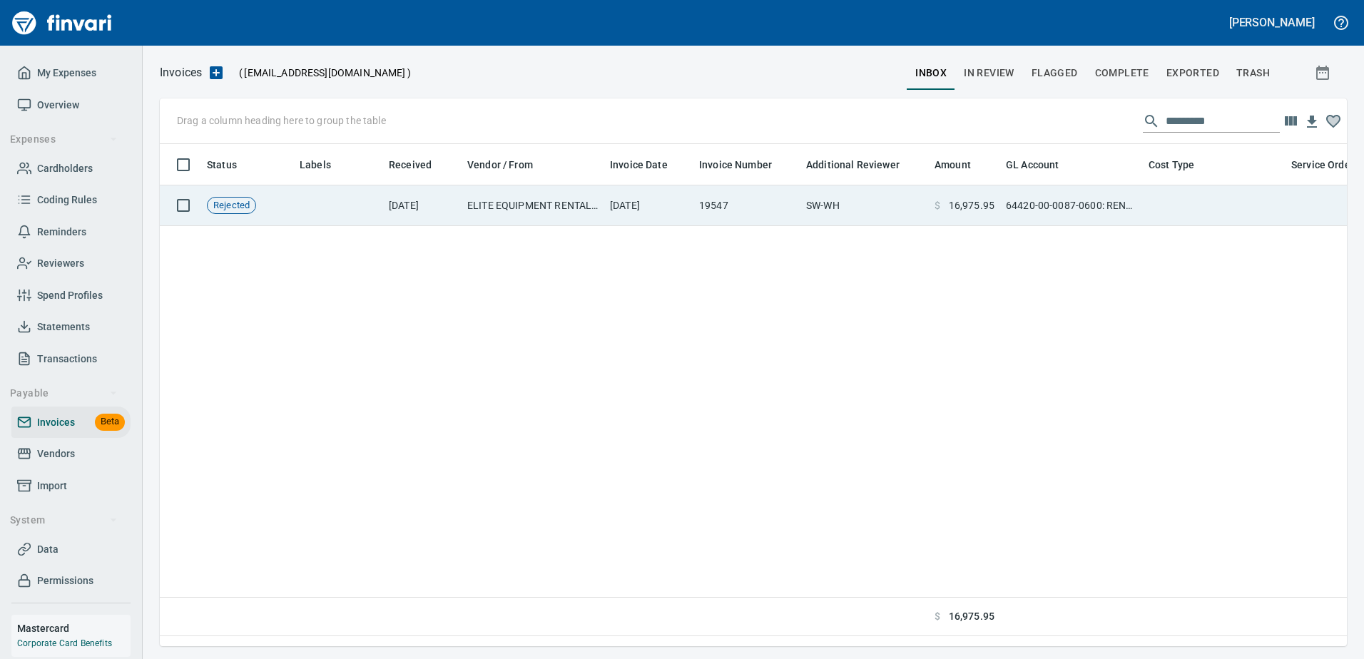
click at [541, 202] on td "ELITE EQUIPMENT RENTAL, LLC (102592)" at bounding box center [533, 206] width 143 height 41
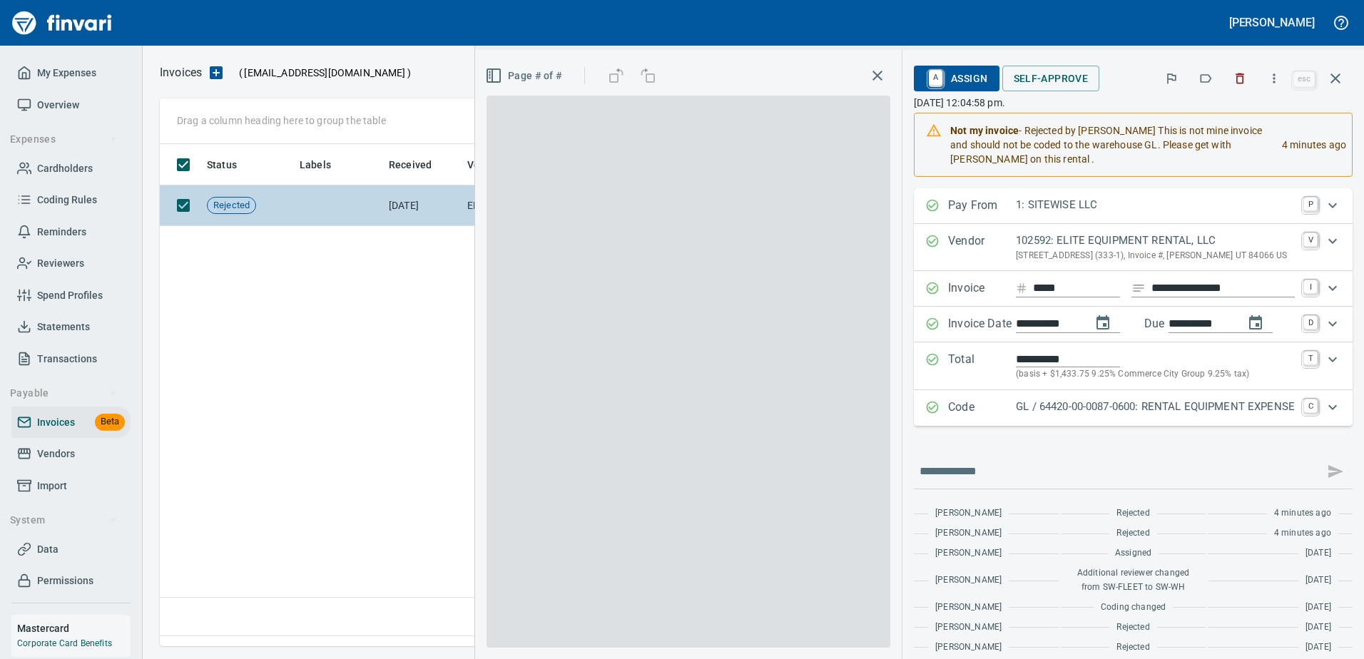
scroll to position [481, 1176]
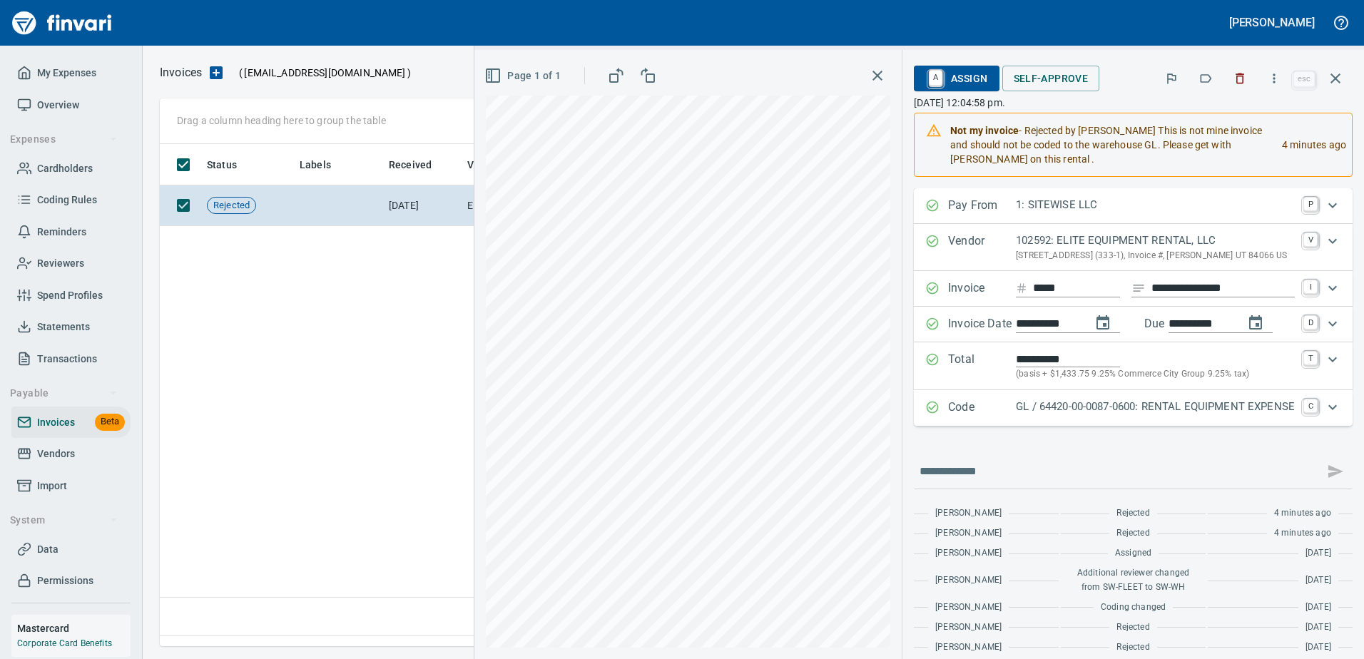
click at [219, 462] on div "Status Labels Received Vendor / From Invoice Date Invoice Number Additional Rev…" at bounding box center [753, 390] width 1187 height 492
click at [1334, 79] on icon "button" at bounding box center [1335, 78] width 17 height 17
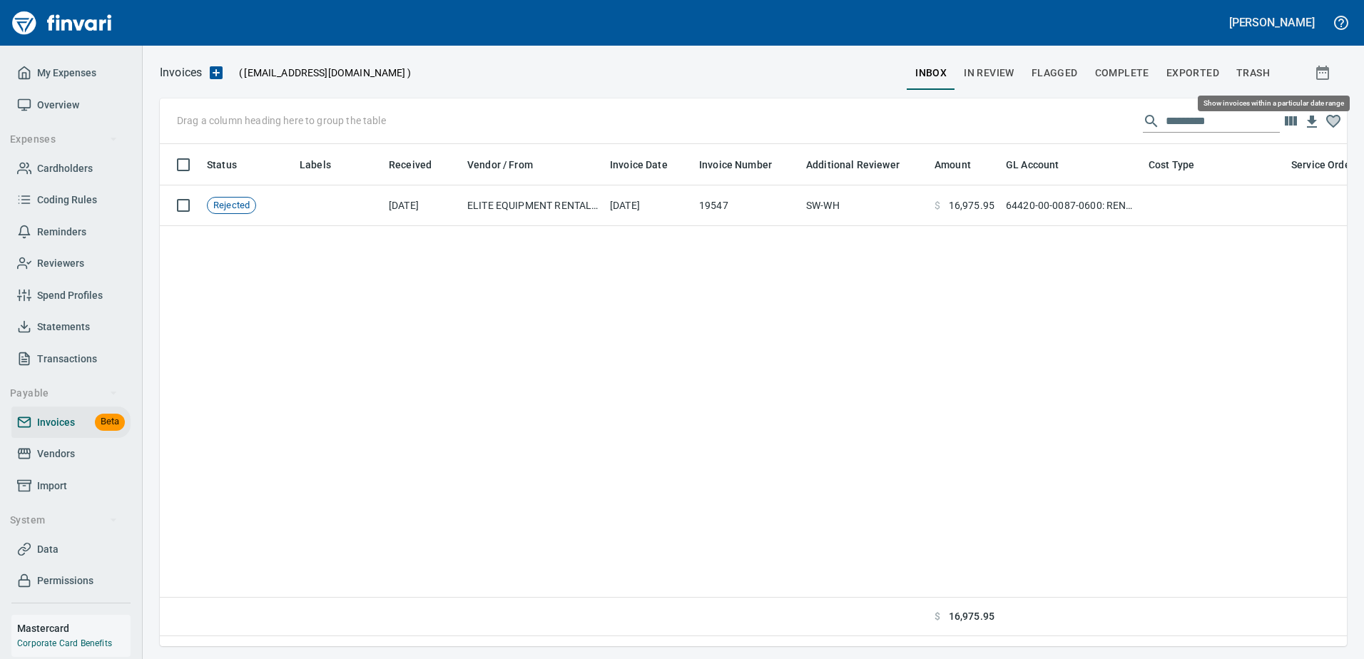
scroll to position [481, 1177]
click at [987, 67] on span "In Review" at bounding box center [989, 73] width 51 height 18
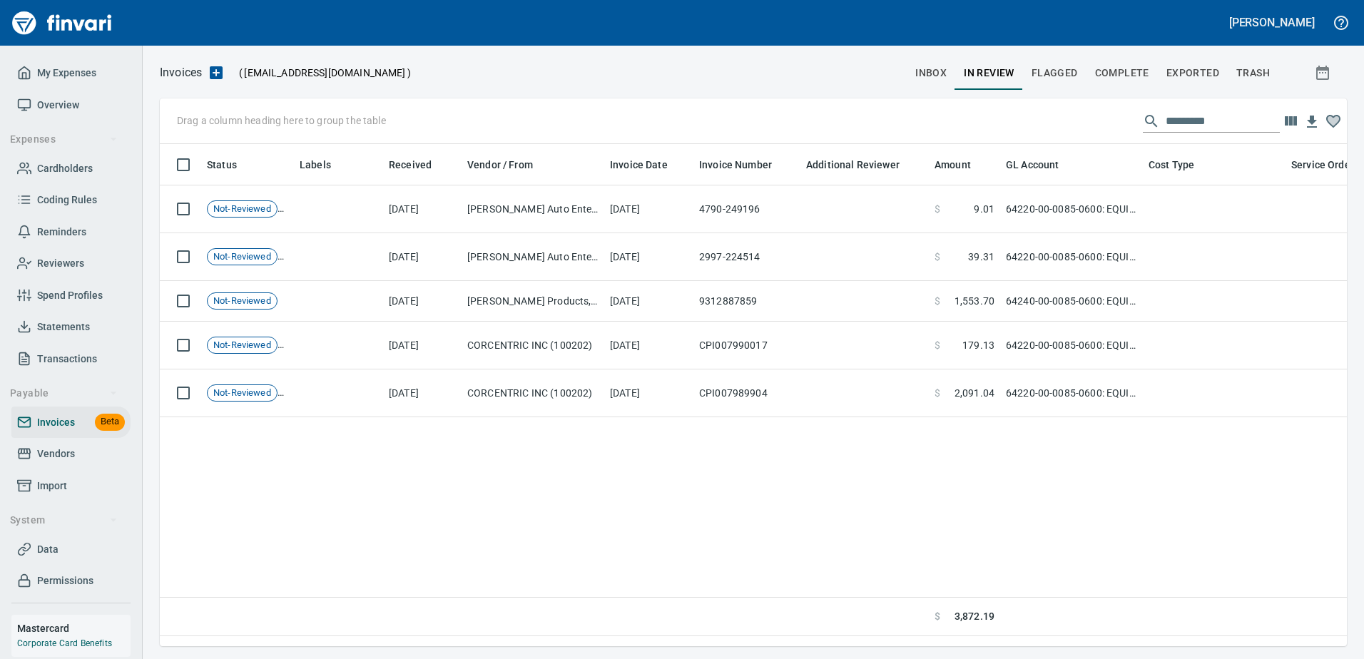
scroll to position [481, 1177]
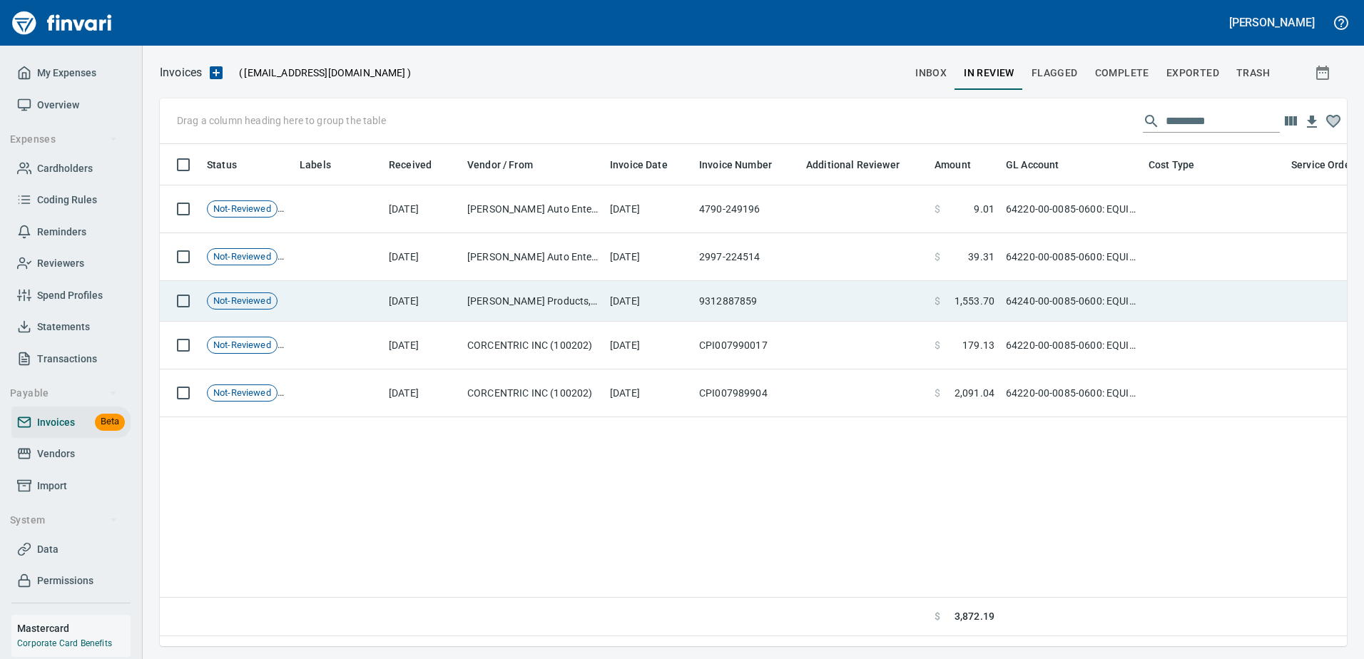
click at [562, 305] on td "[PERSON_NAME] Products, Inc. (119103)" at bounding box center [533, 301] width 143 height 41
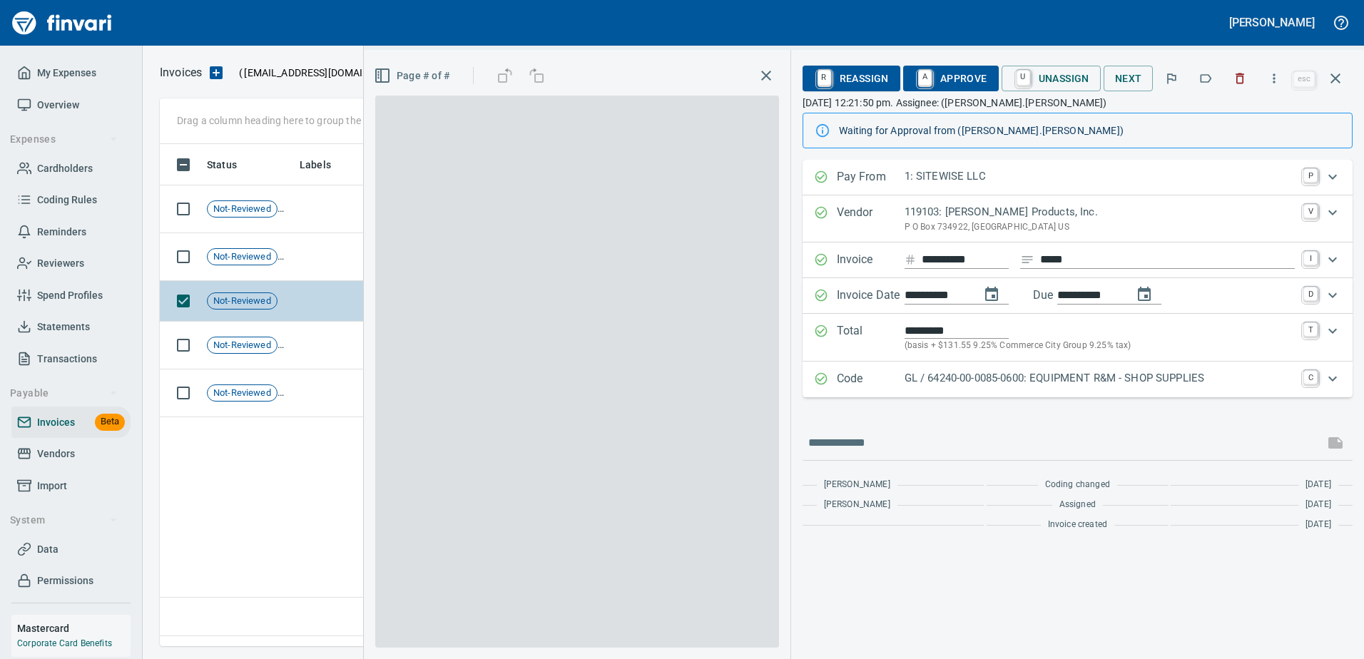
scroll to position [481, 1176]
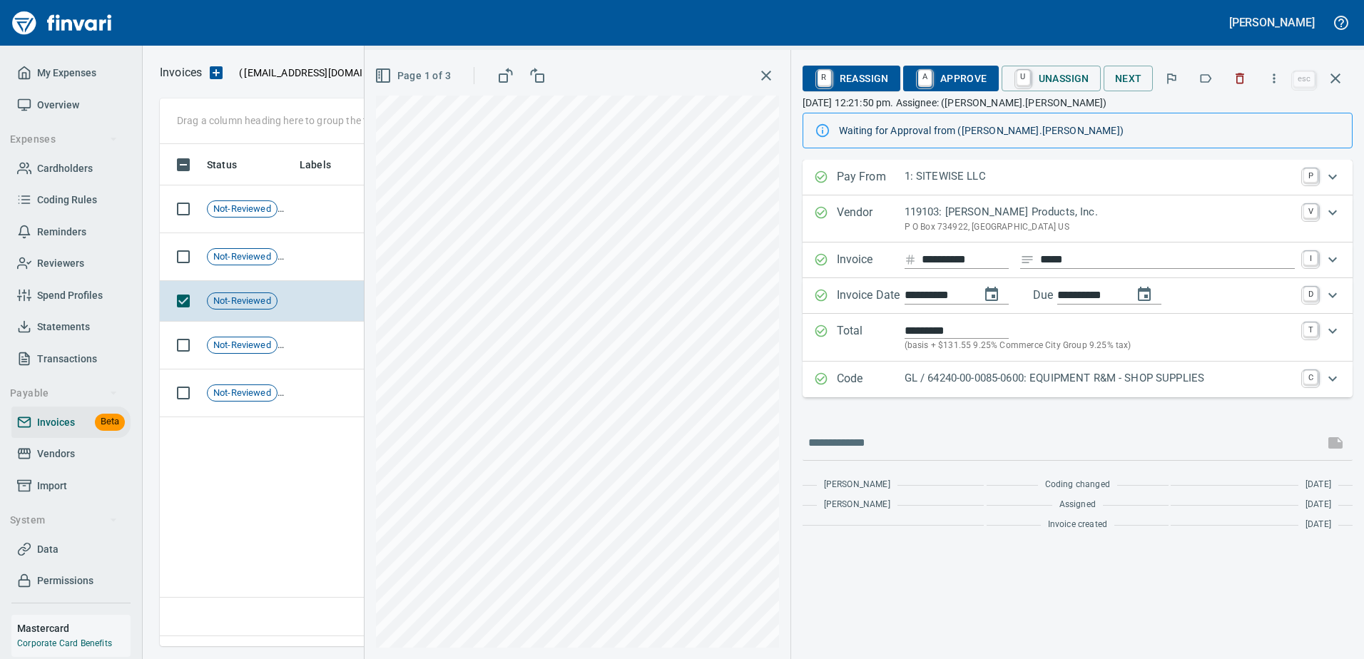
click at [240, 487] on div "Status Labels Received Vendor / From Invoice Date Invoice Number Additional Rev…" at bounding box center [753, 390] width 1187 height 492
click at [1337, 73] on icon "button" at bounding box center [1335, 78] width 17 height 17
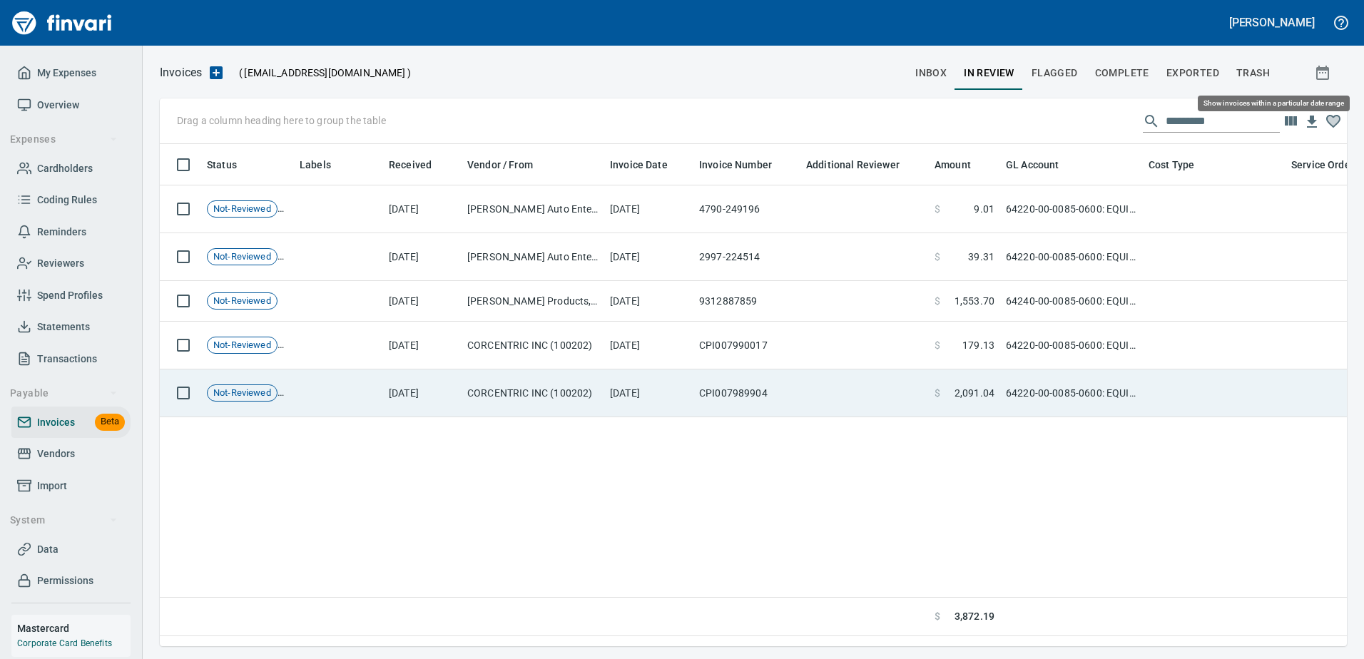
scroll to position [481, 1177]
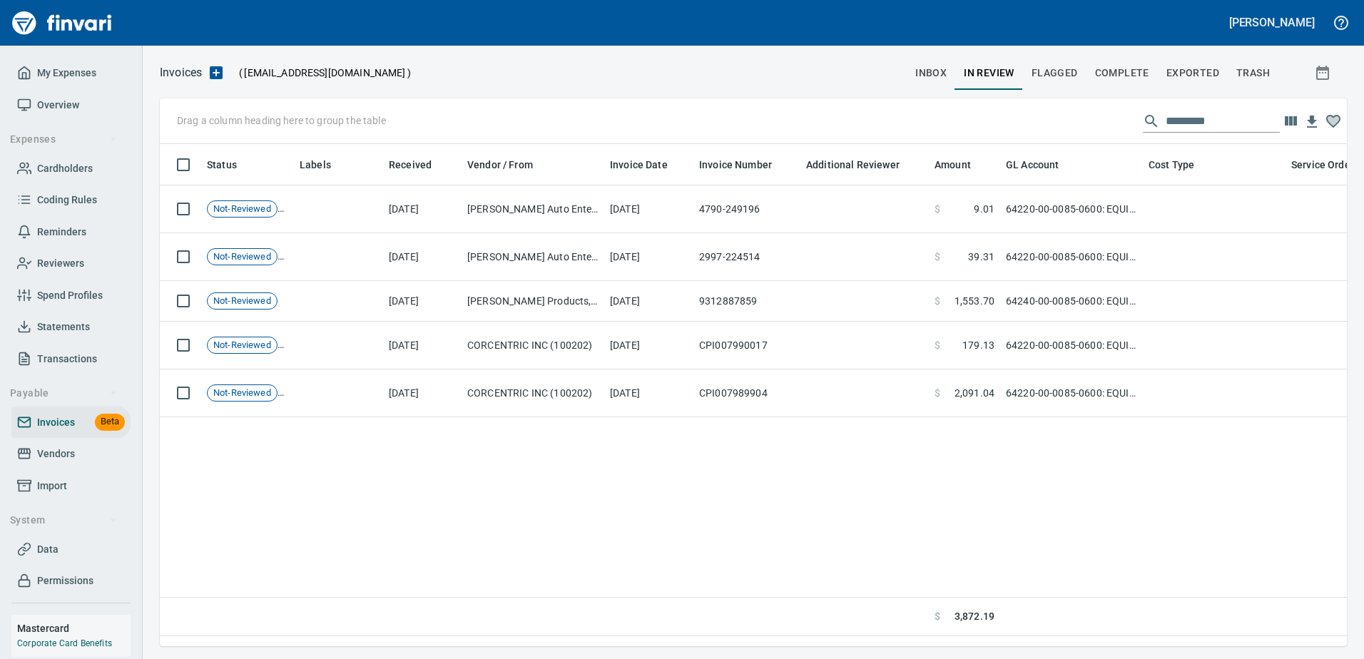
click at [933, 76] on span "inbox" at bounding box center [930, 73] width 31 height 18
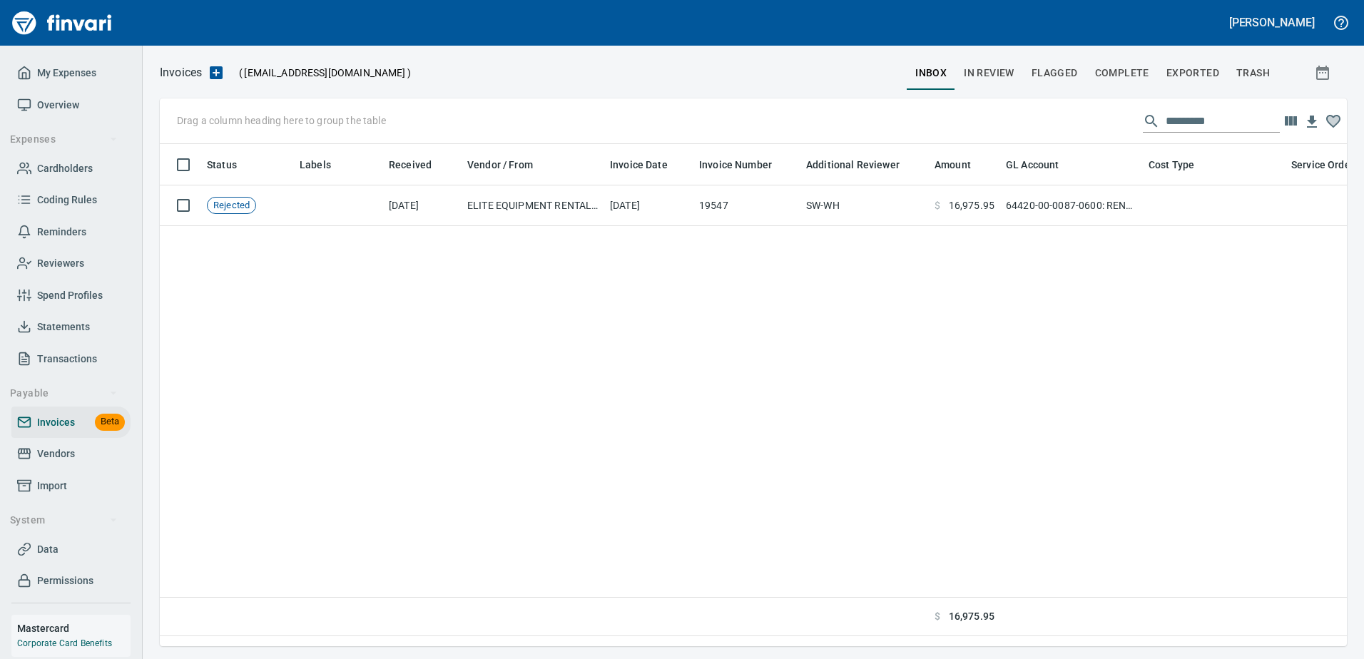
scroll to position [481, 1177]
click at [59, 259] on span "Reviewers" at bounding box center [60, 264] width 47 height 18
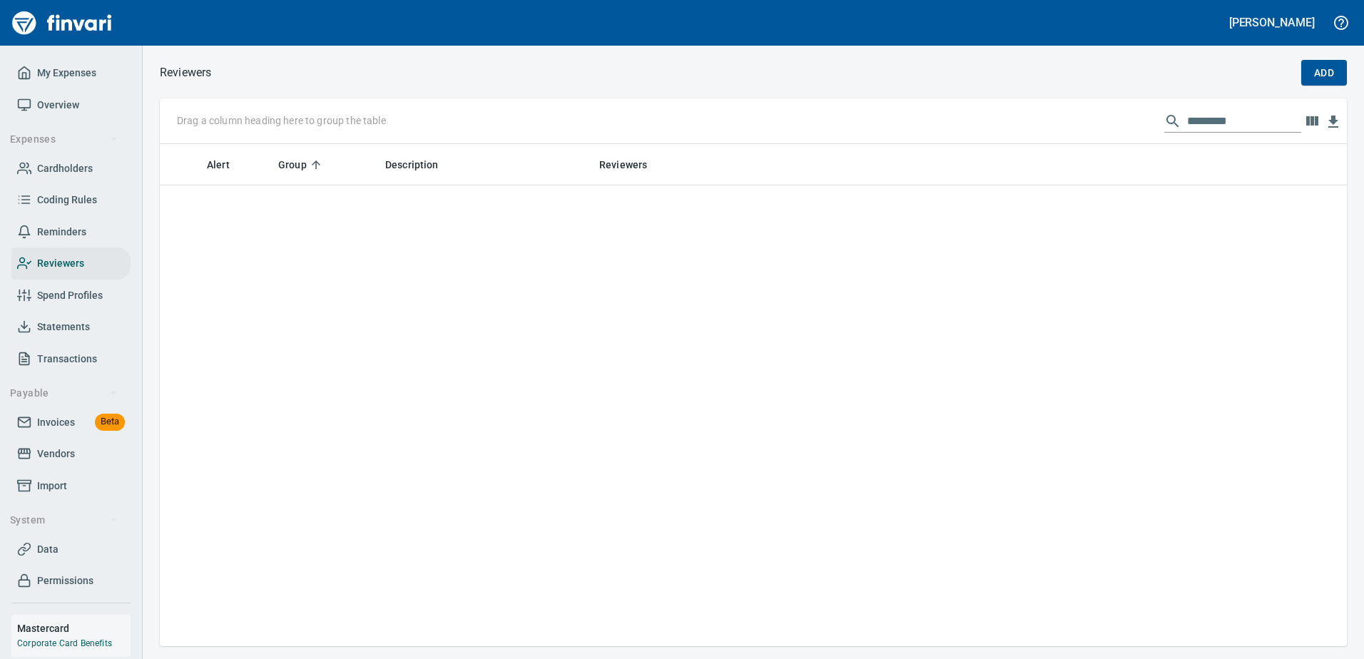
scroll to position [1392, 0]
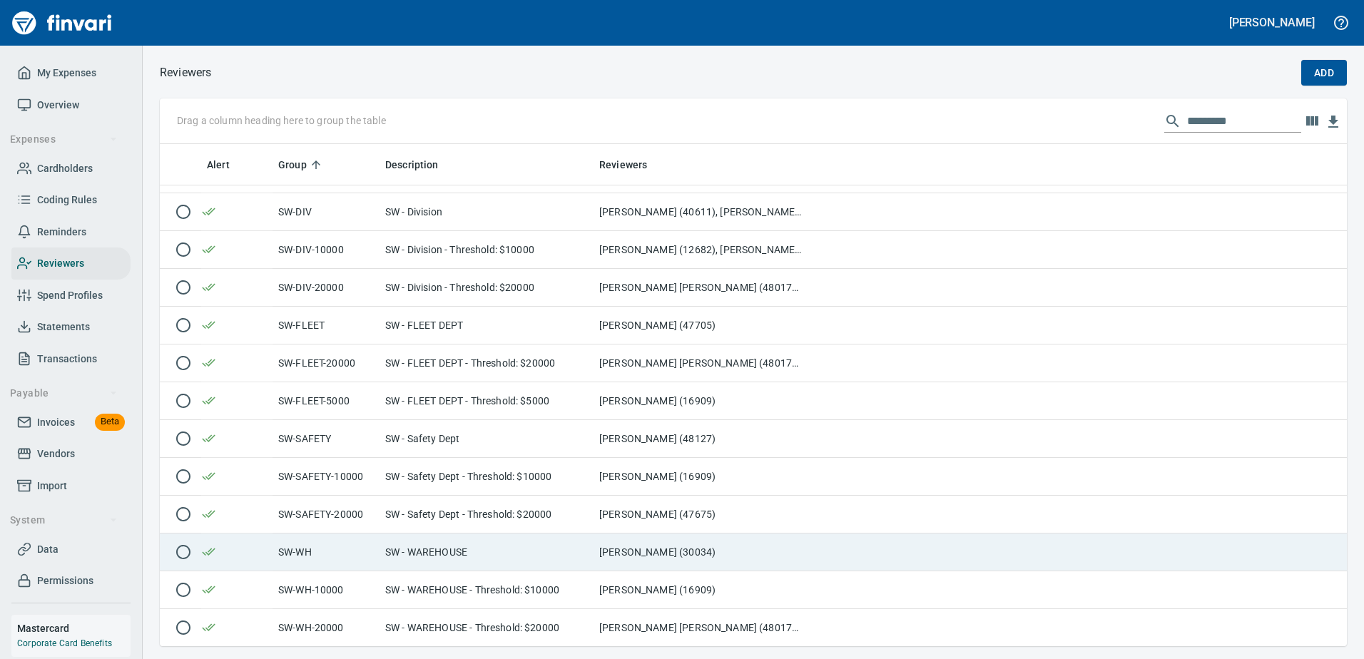
click at [487, 544] on td "SW - WAREHOUSE" at bounding box center [487, 553] width 214 height 38
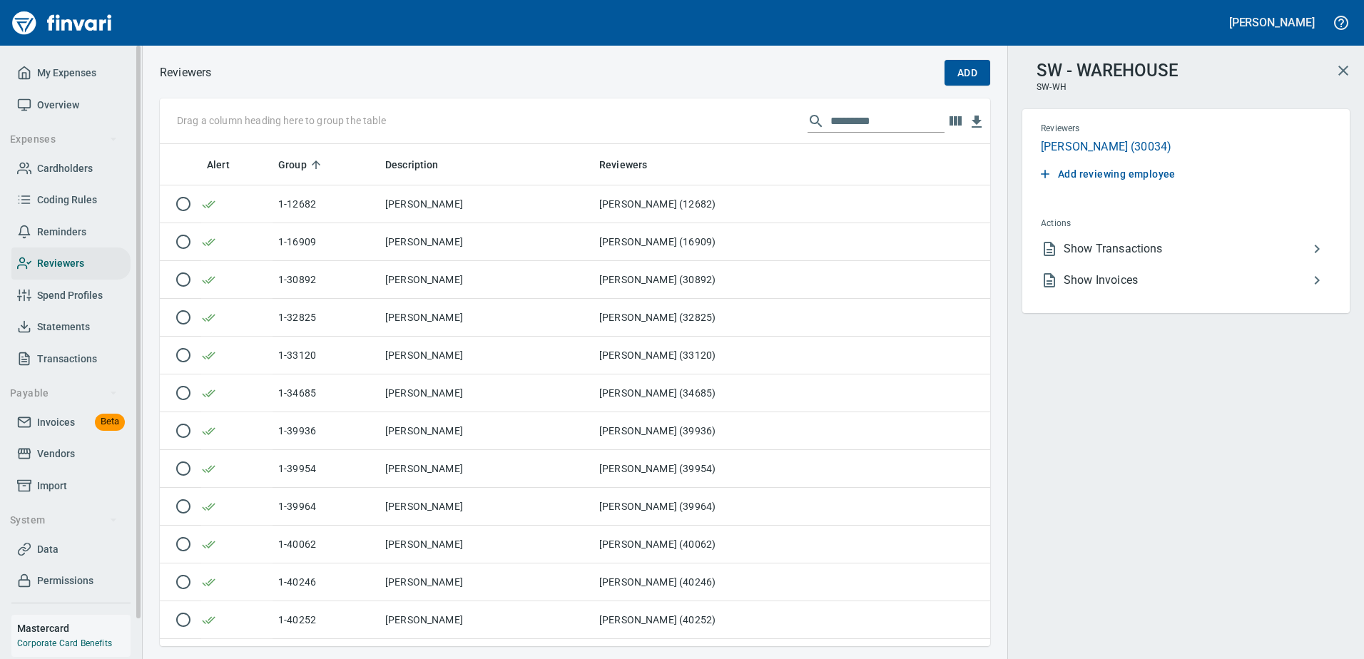
click at [65, 426] on span "Invoices" at bounding box center [56, 423] width 38 height 18
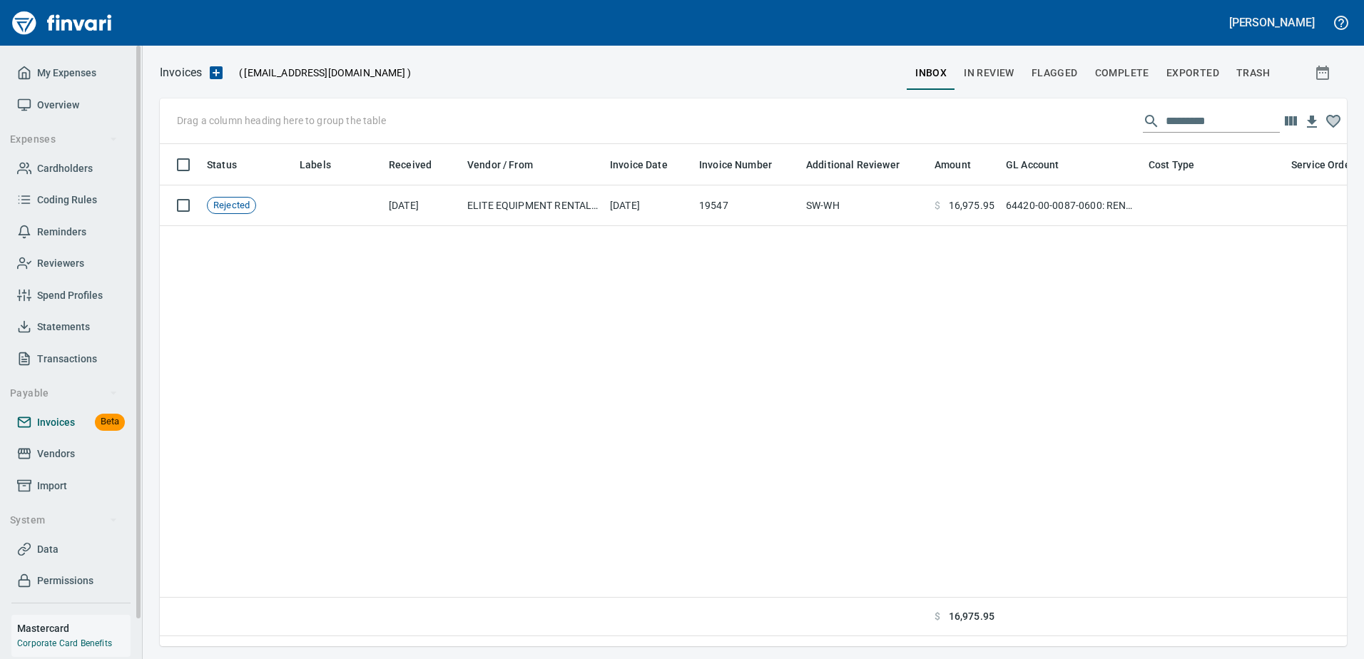
scroll to position [481, 1177]
click at [890, 312] on div "Status Labels Received Vendor / From Invoice Date Invoice Number Additional Rev…" at bounding box center [753, 390] width 1187 height 492
click at [998, 76] on span "In Review" at bounding box center [989, 73] width 51 height 18
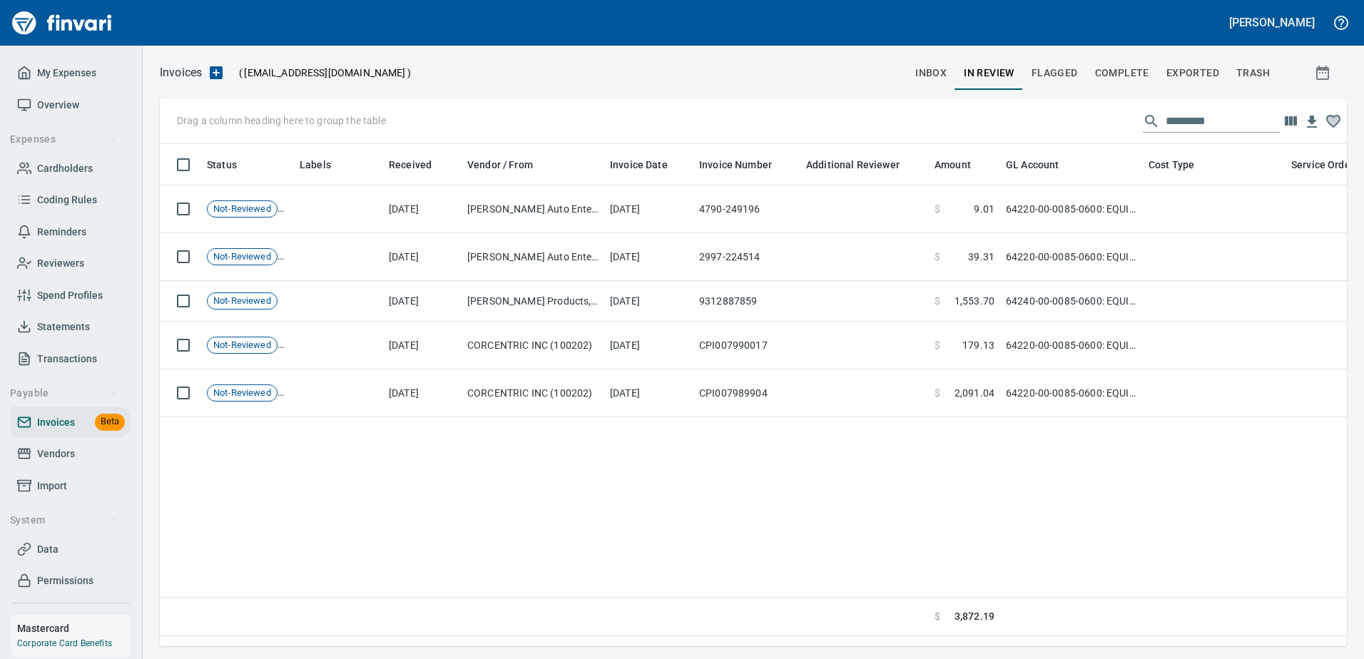
scroll to position [481, 1177]
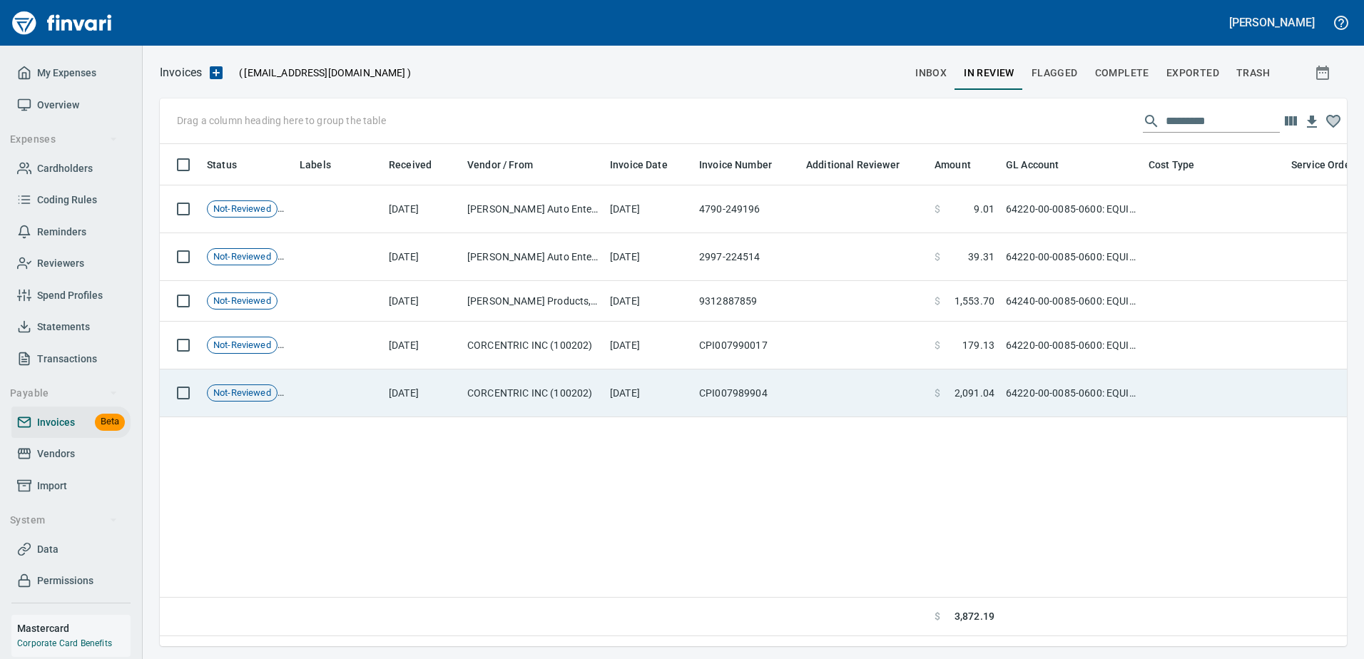
click at [562, 405] on td "CORCENTRIC INC (100202)" at bounding box center [533, 394] width 143 height 48
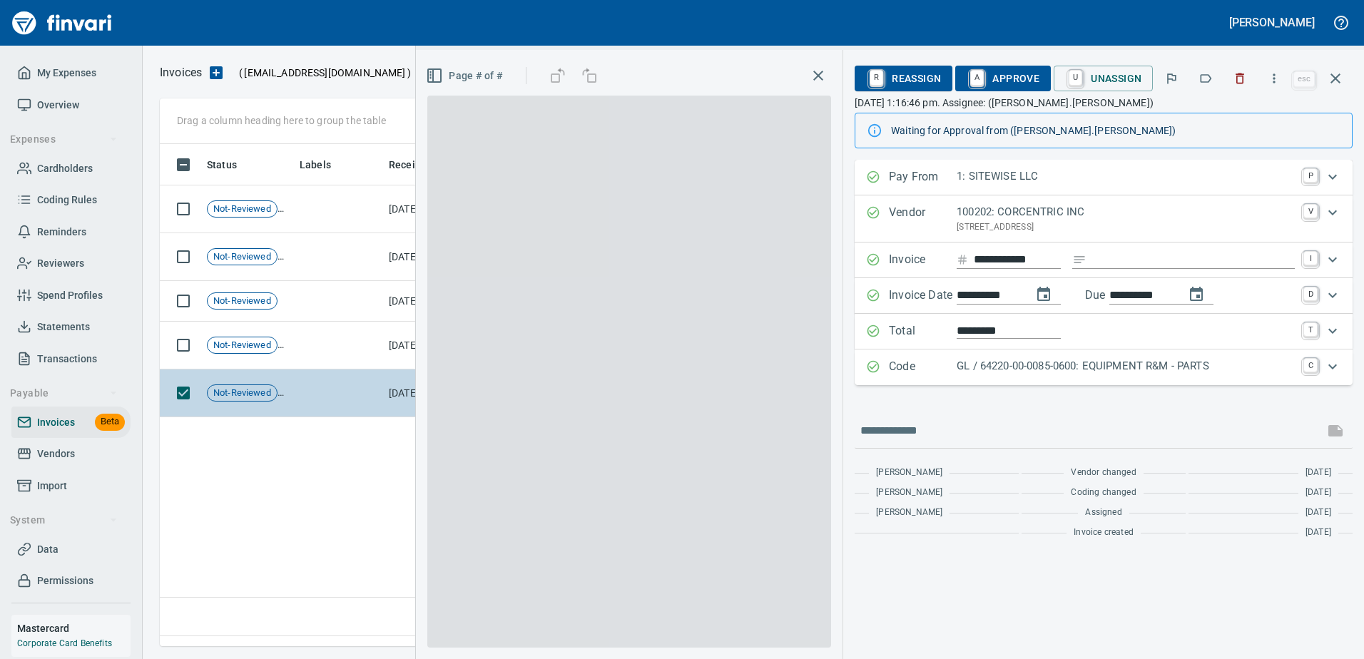
scroll to position [481, 1176]
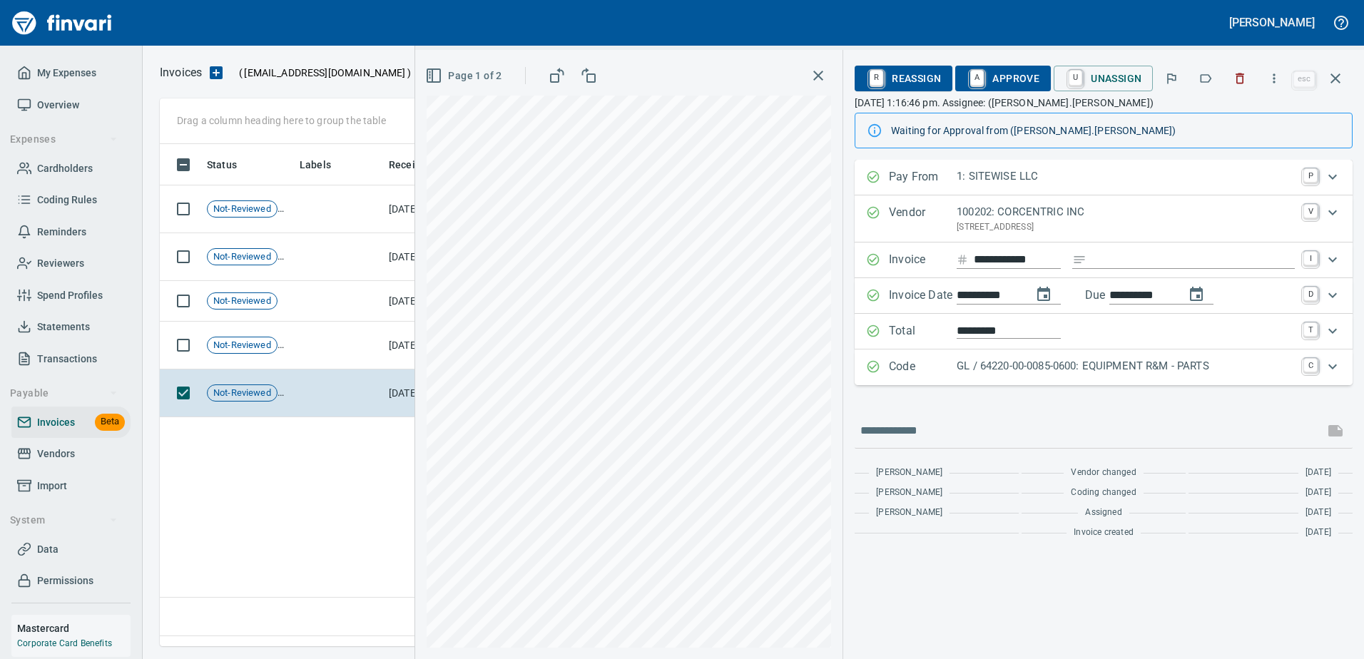
click at [265, 518] on div "Status Labels Received Vendor / From Invoice Date Invoice Number Additional Rev…" at bounding box center [753, 390] width 1187 height 492
click at [1334, 83] on icon "button" at bounding box center [1335, 78] width 17 height 17
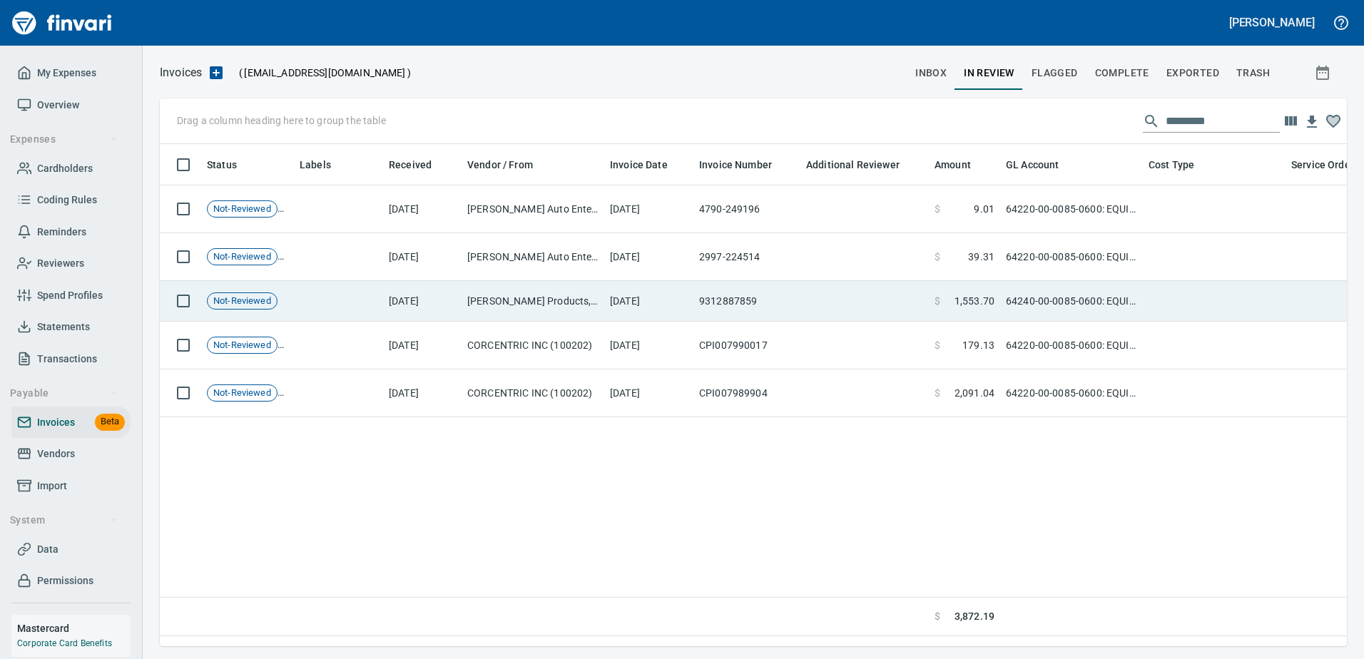
click at [539, 287] on td "[PERSON_NAME] Products, Inc. (119103)" at bounding box center [533, 301] width 143 height 41
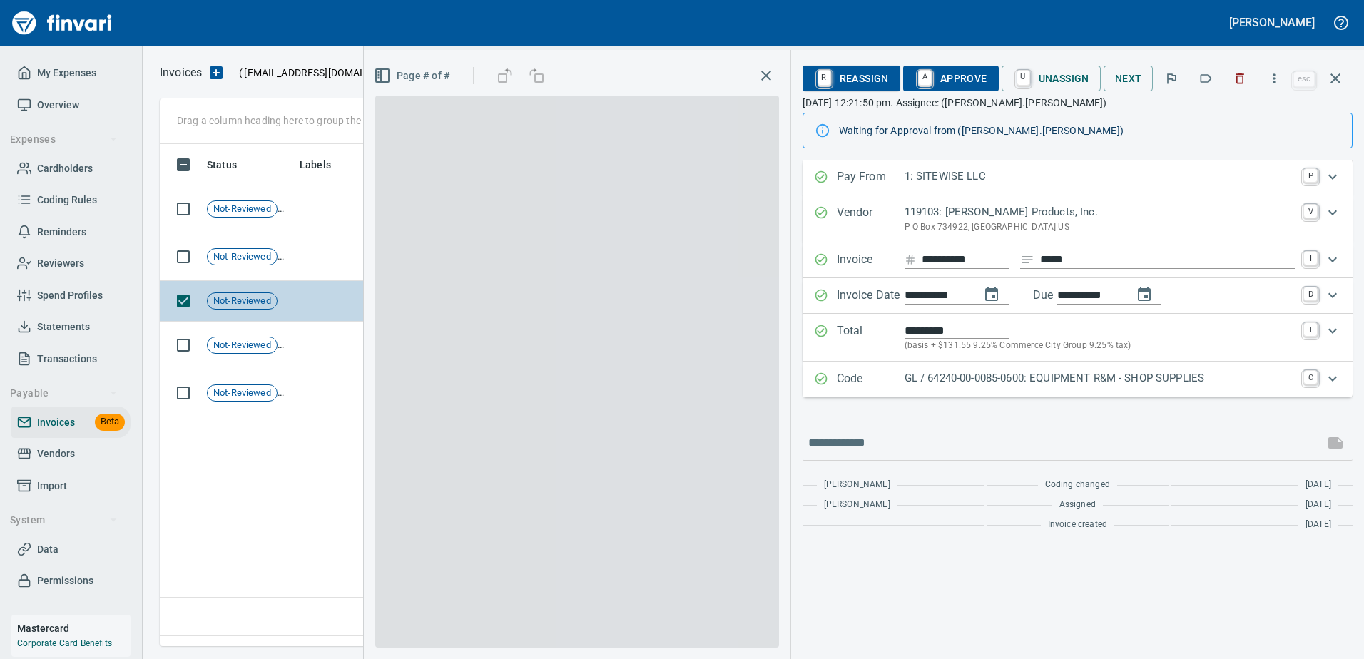
scroll to position [481, 1176]
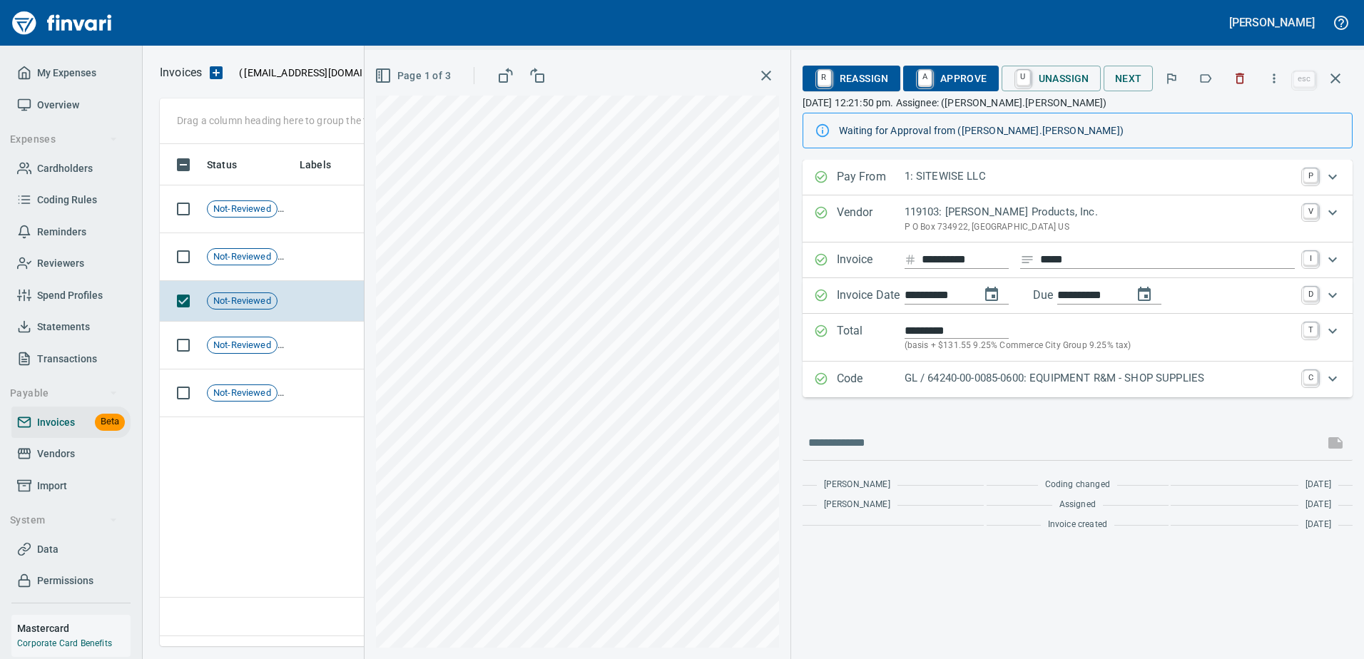
click at [770, 71] on icon "button" at bounding box center [766, 75] width 17 height 17
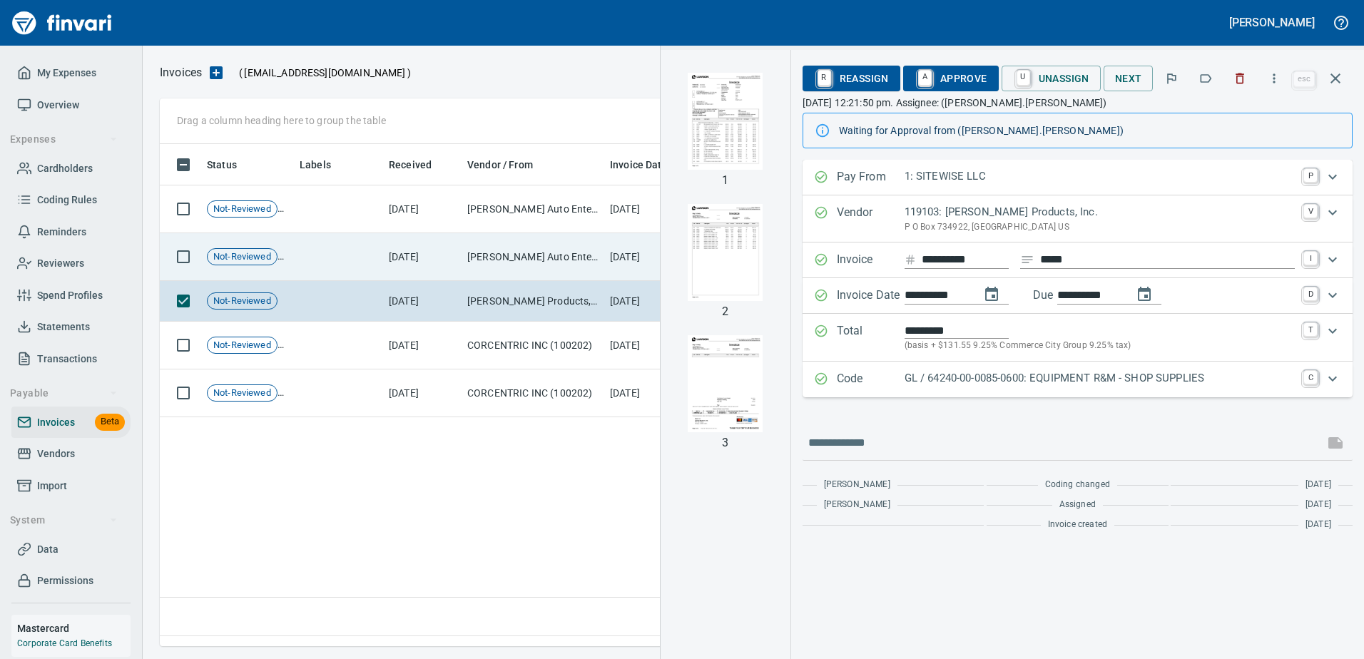
click at [343, 250] on td at bounding box center [338, 257] width 89 height 48
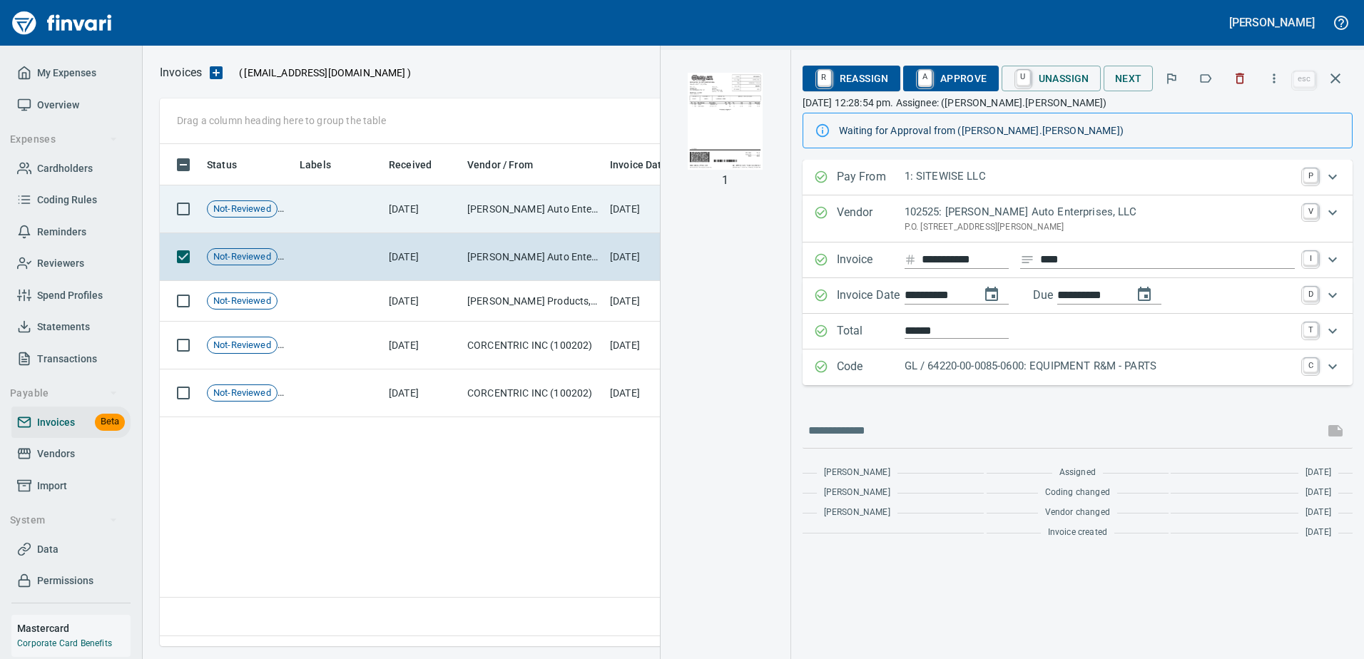
click at [349, 213] on td at bounding box center [338, 210] width 89 height 48
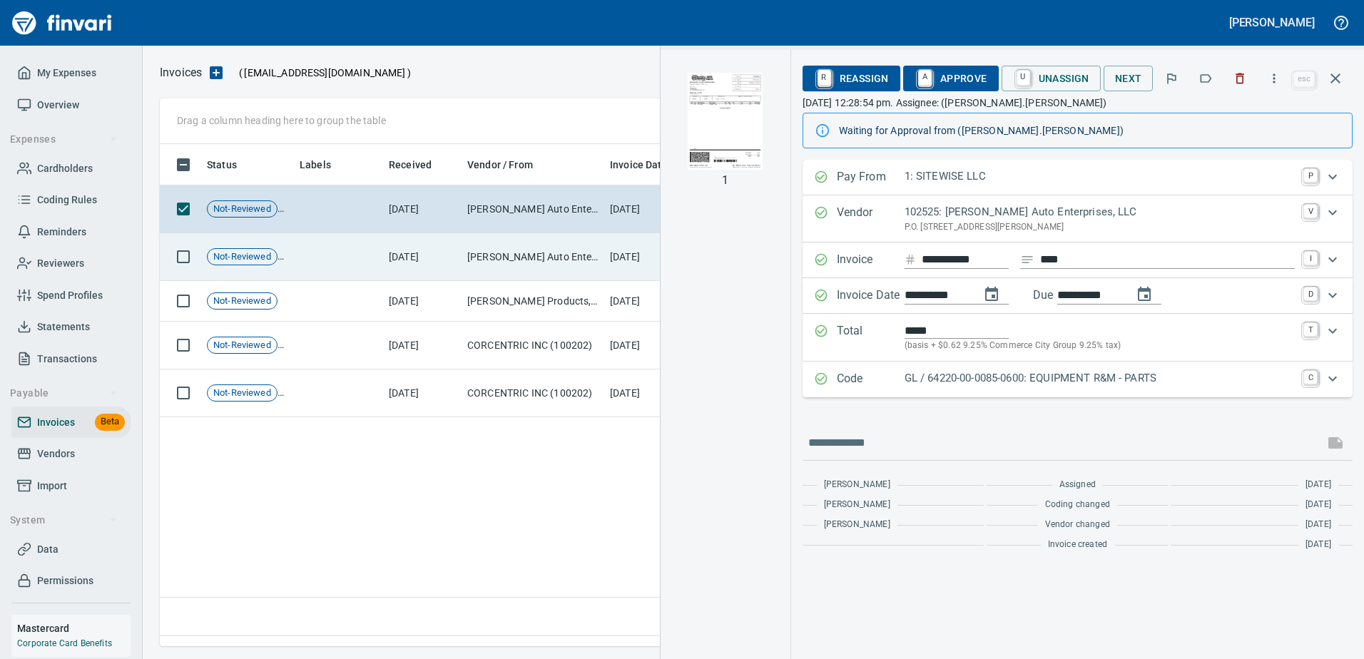
click at [351, 256] on td at bounding box center [338, 257] width 89 height 48
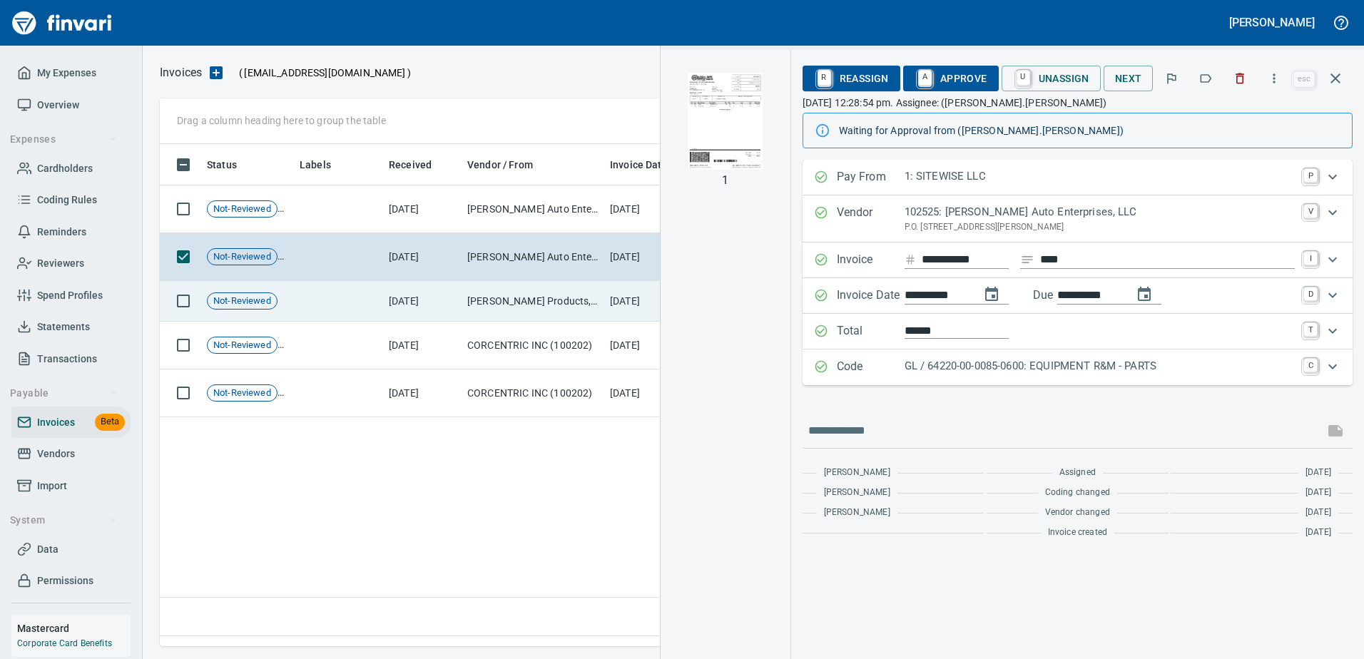
click at [360, 310] on td at bounding box center [338, 301] width 89 height 41
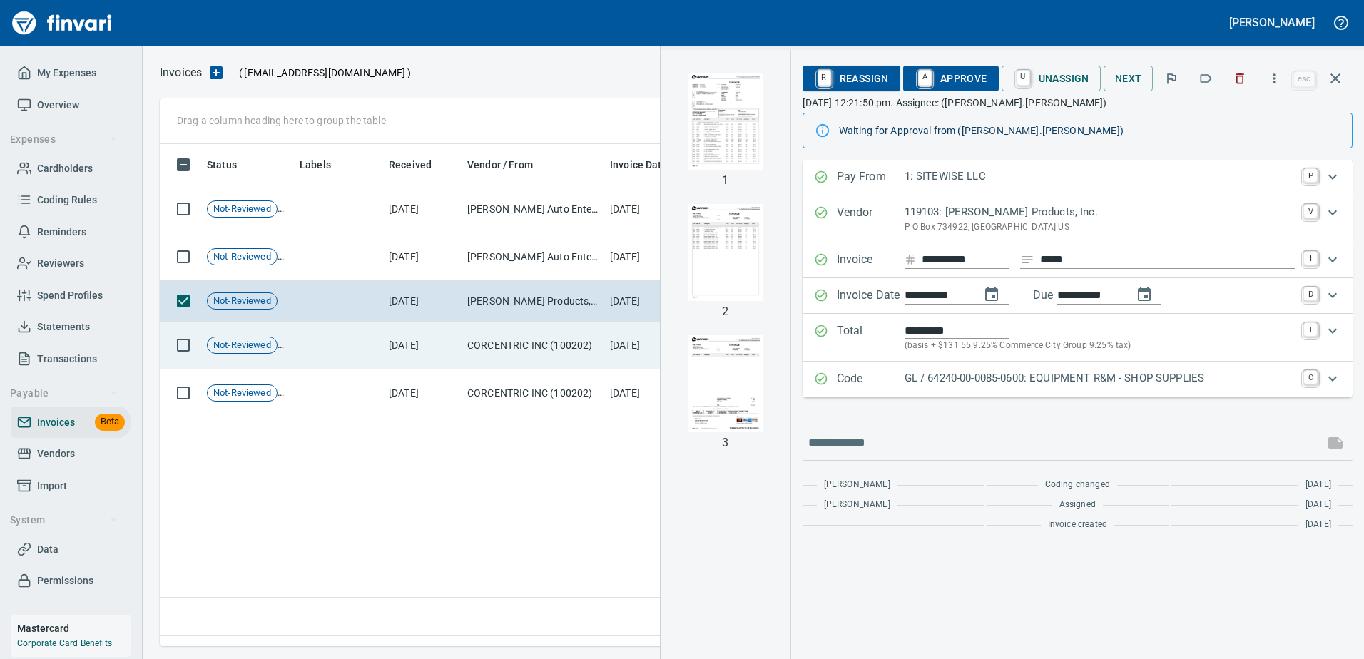
click at [362, 366] on td at bounding box center [338, 346] width 89 height 48
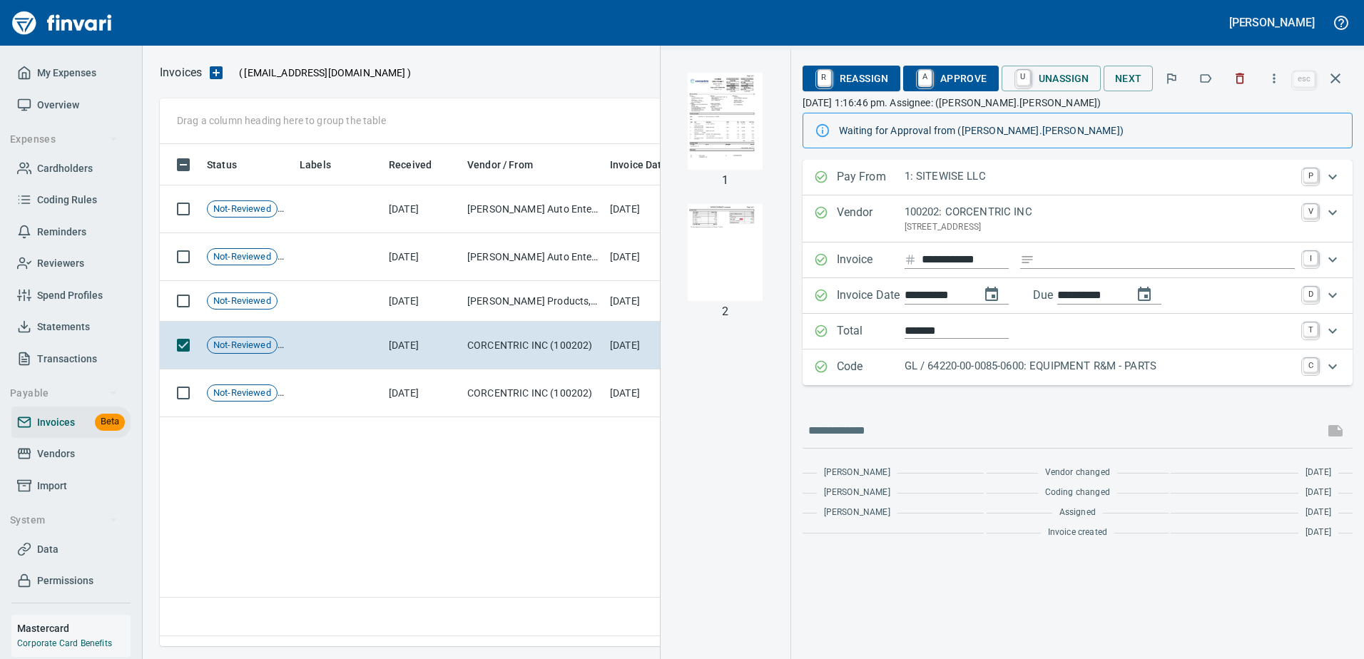
click at [367, 419] on div "Status Labels Received Vendor / From Invoice Date Invoice Number Additional Rev…" at bounding box center [753, 390] width 1187 height 492
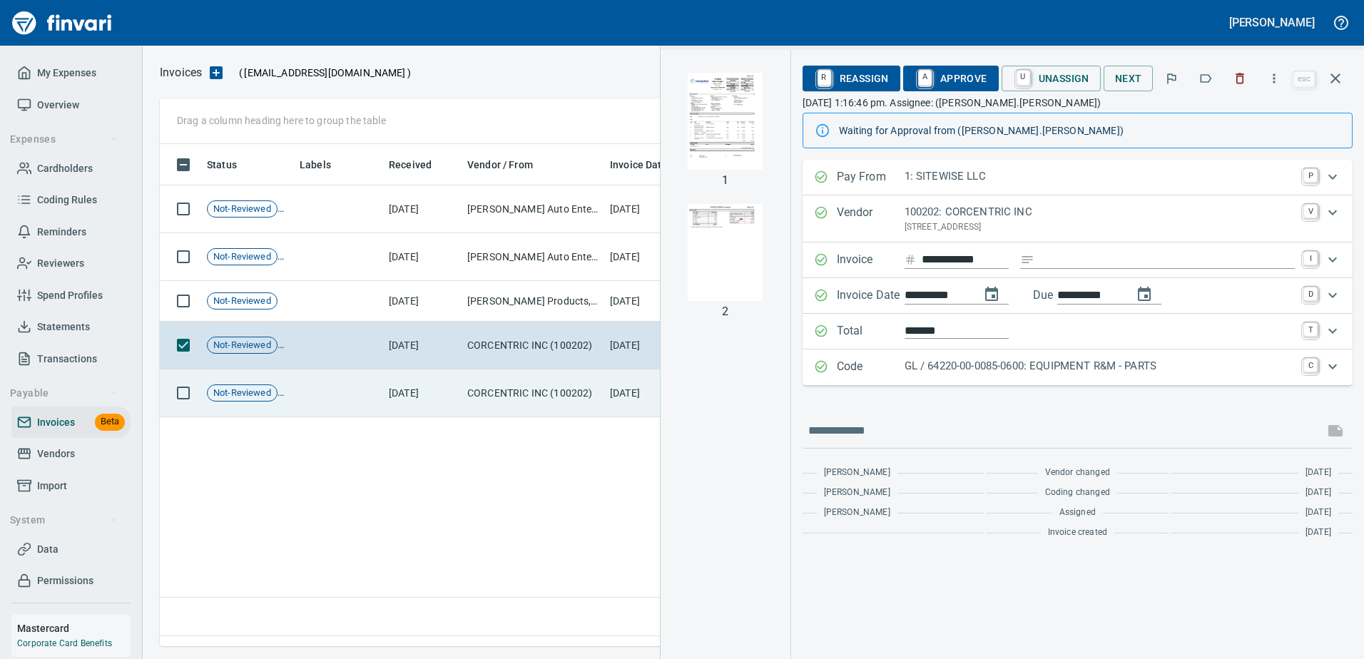
click at [367, 401] on td at bounding box center [338, 394] width 89 height 48
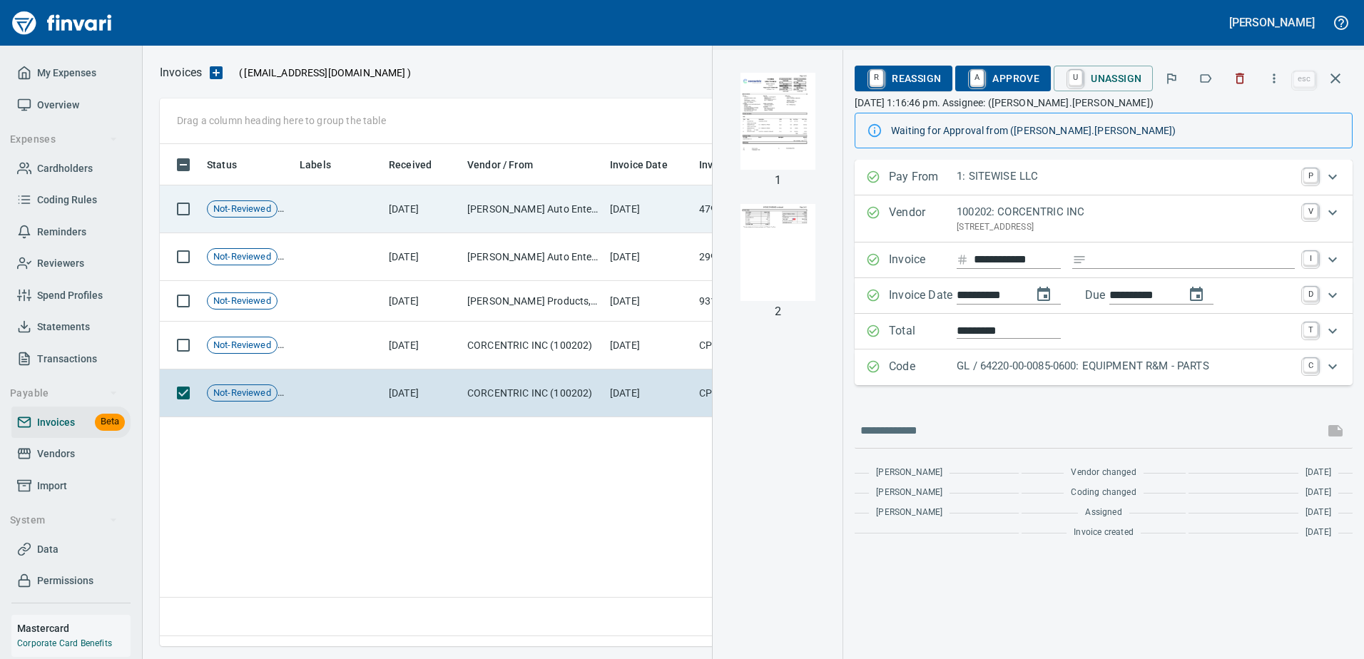
click at [365, 202] on td at bounding box center [338, 210] width 89 height 48
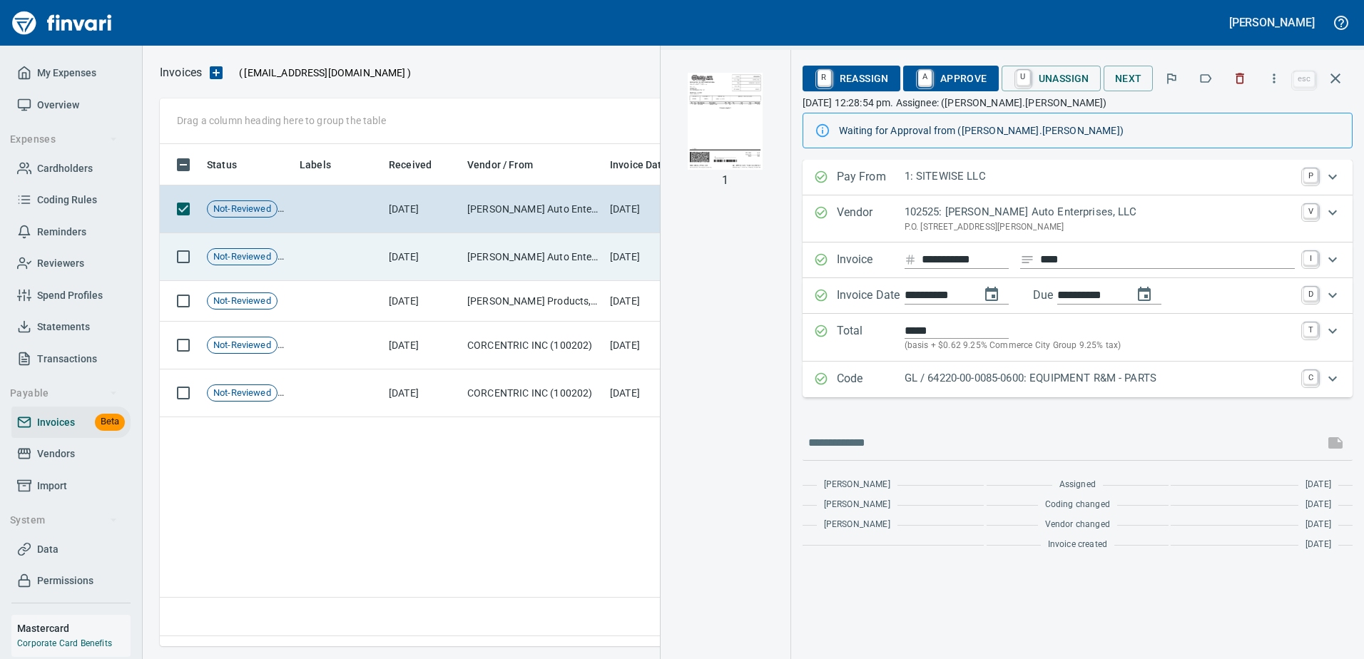
click at [372, 261] on td at bounding box center [338, 257] width 89 height 48
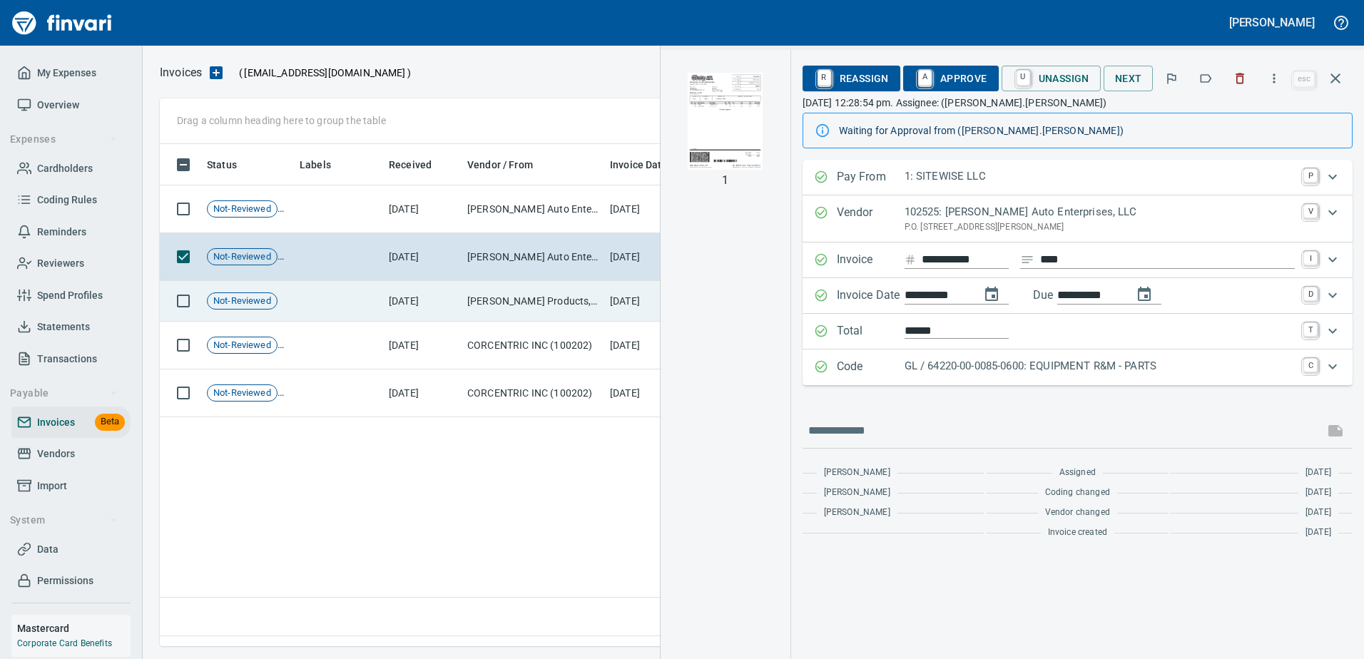
click at [365, 299] on td at bounding box center [338, 301] width 89 height 41
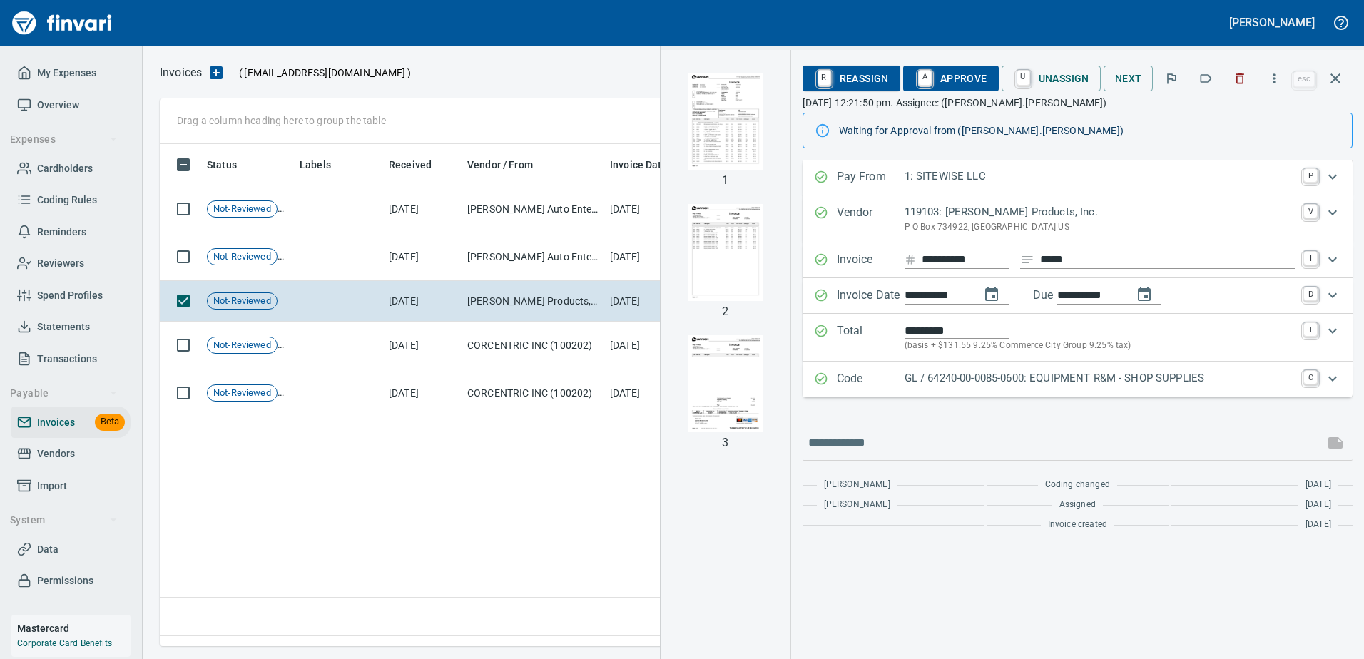
click at [704, 137] on img "button" at bounding box center [725, 121] width 97 height 97
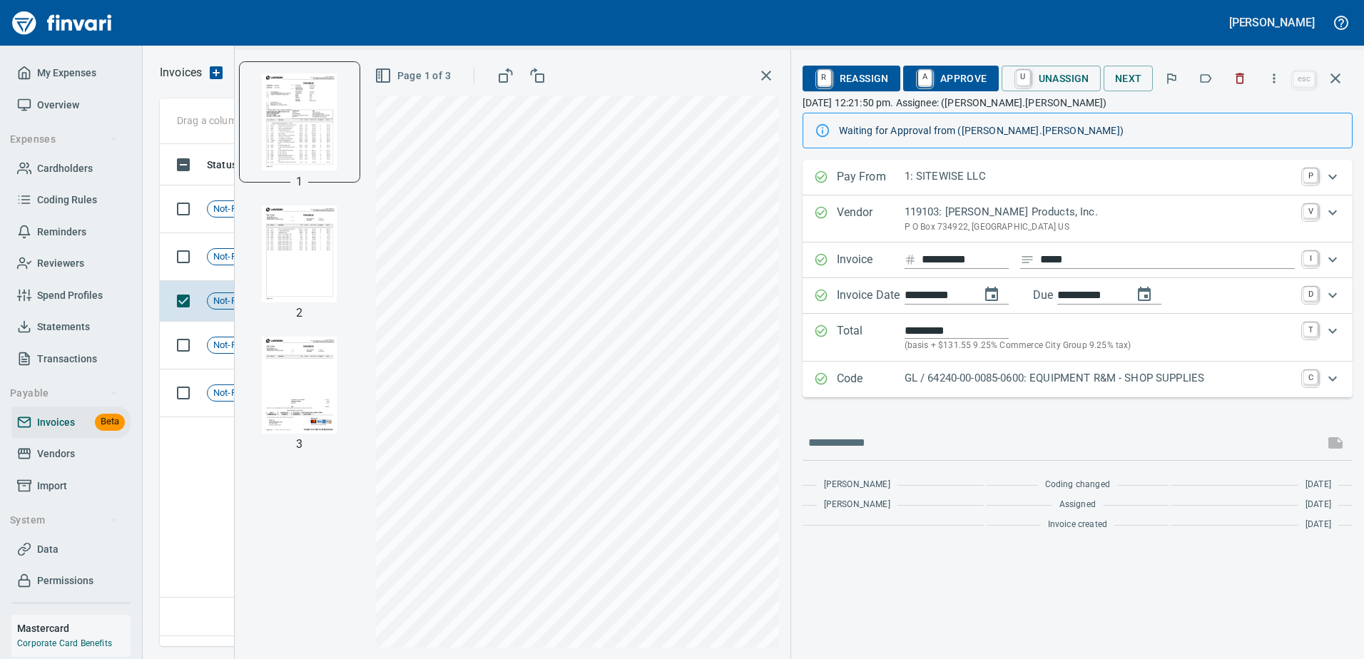
click at [765, 76] on icon "button" at bounding box center [766, 75] width 17 height 17
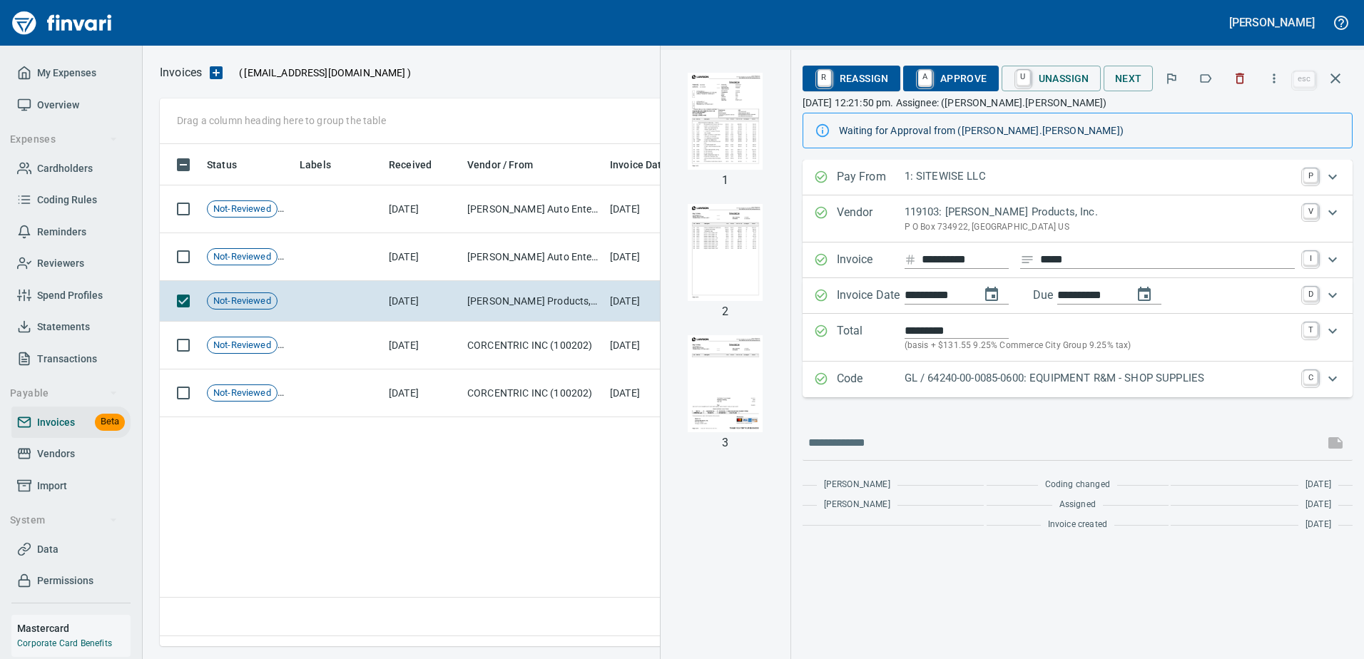
click at [557, 532] on div "Status Labels Received Vendor / From Invoice Date Invoice Number Additional Rev…" at bounding box center [753, 390] width 1187 height 492
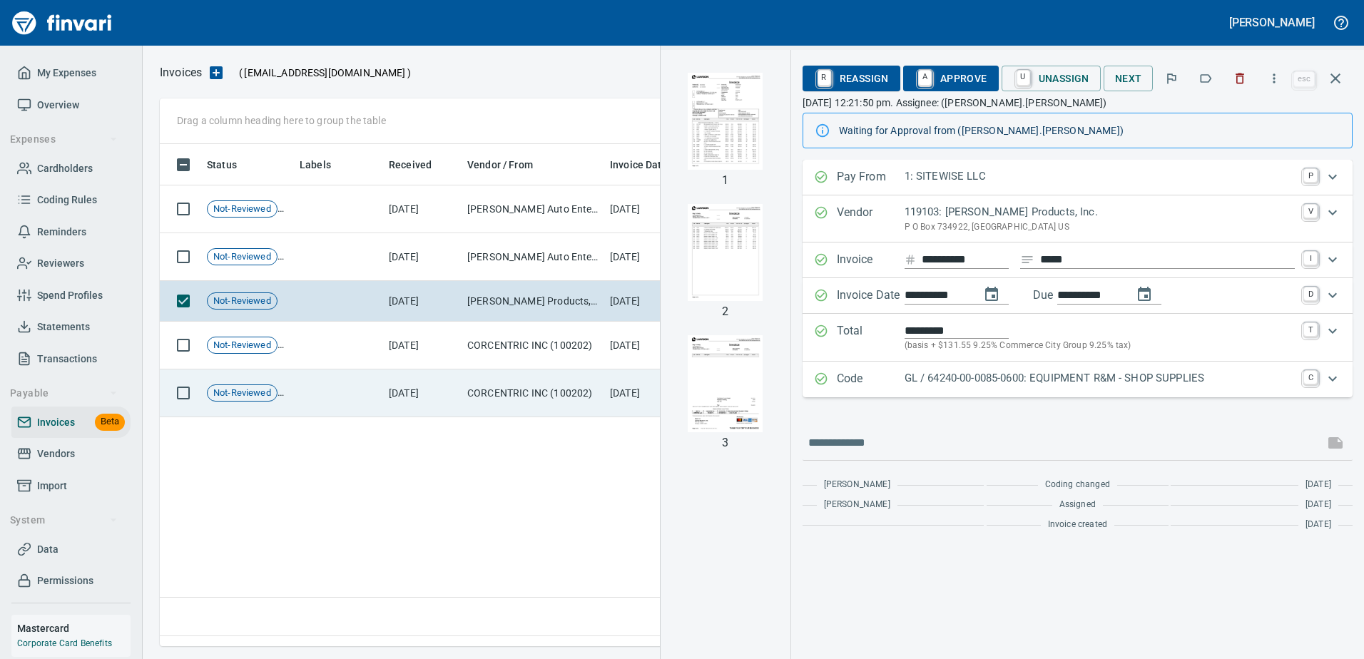
click at [515, 386] on td "CORCENTRIC INC (100202)" at bounding box center [533, 394] width 143 height 48
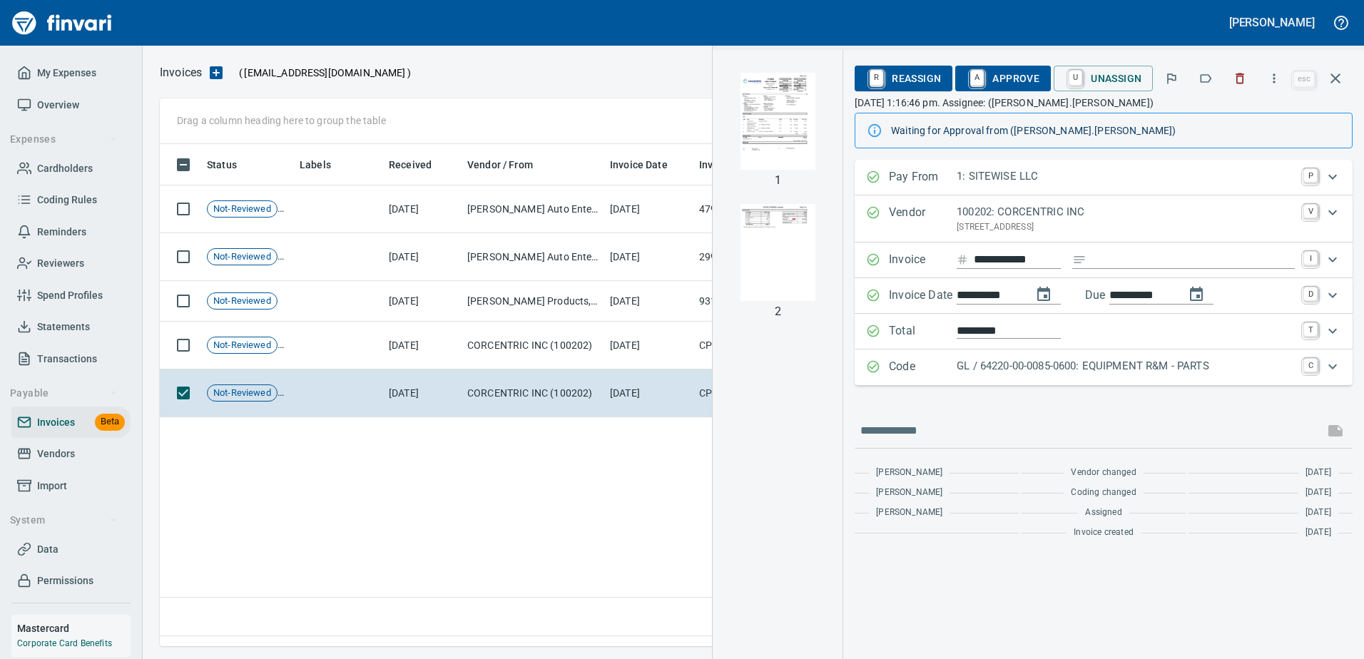
click at [614, 80] on div at bounding box center [658, 73] width 495 height 34
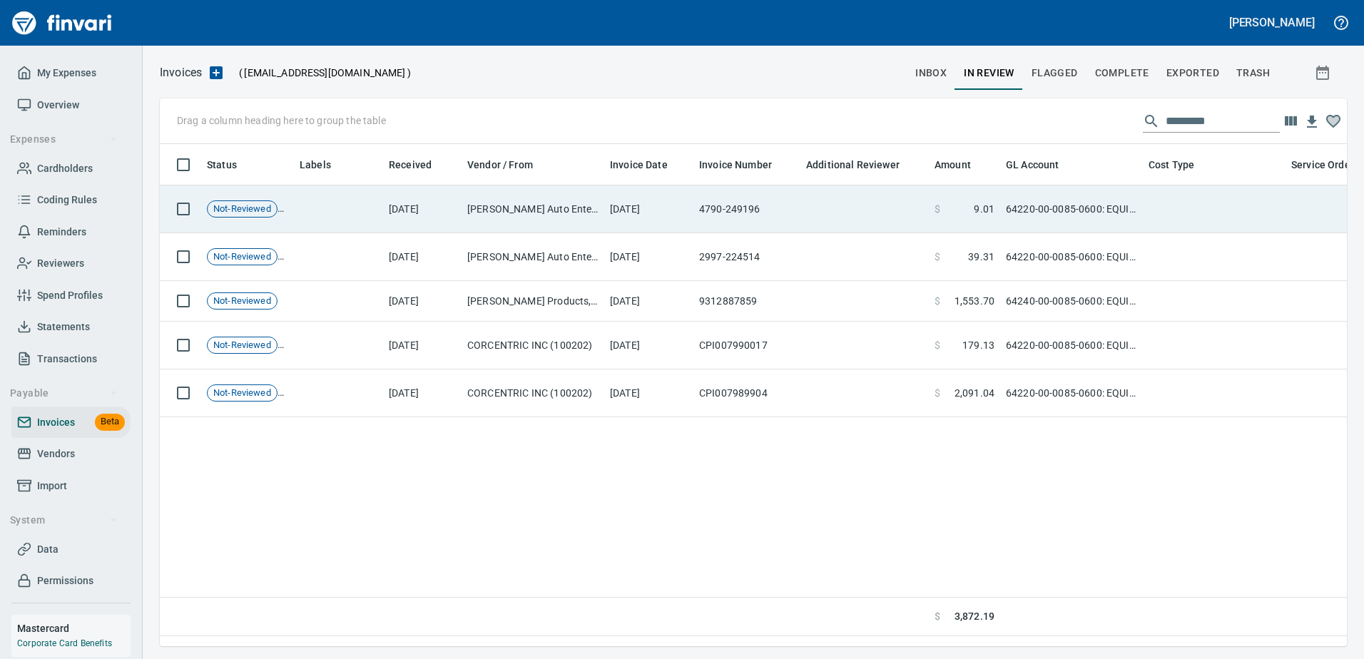
click at [573, 207] on td "[PERSON_NAME] Auto Enterprises, LLC (102525)" at bounding box center [533, 210] width 143 height 48
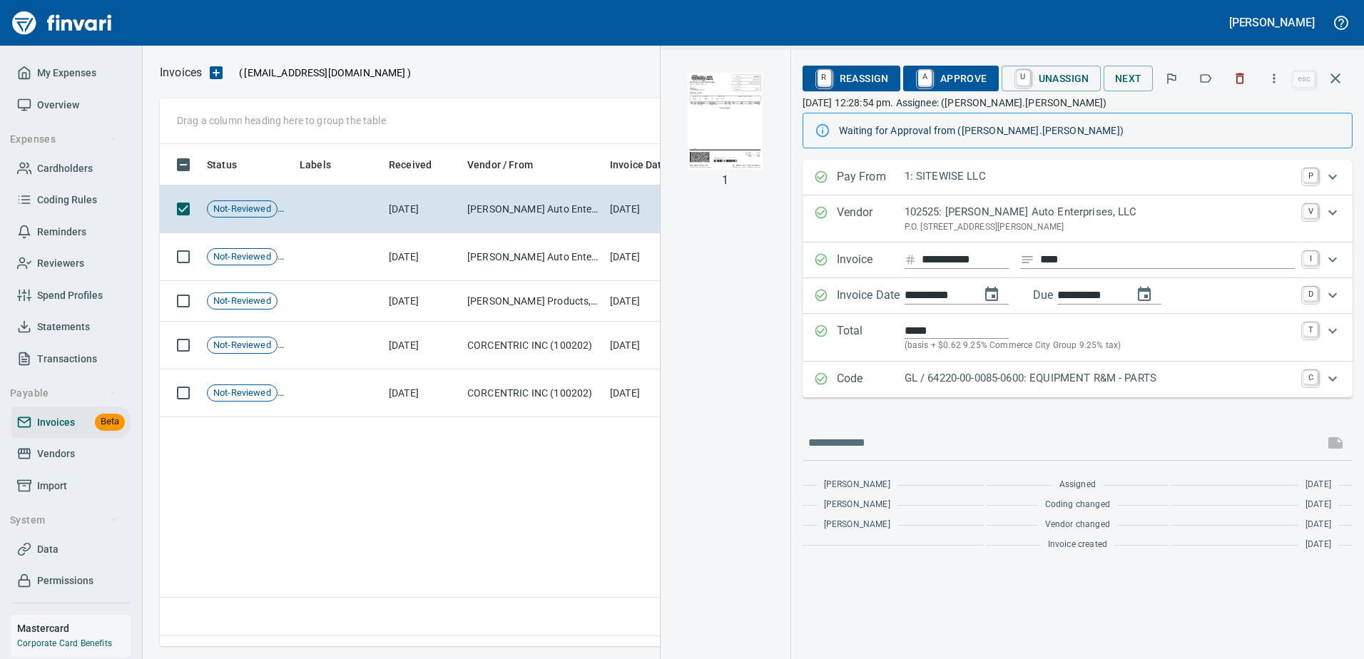
click at [584, 71] on div at bounding box center [658, 73] width 495 height 34
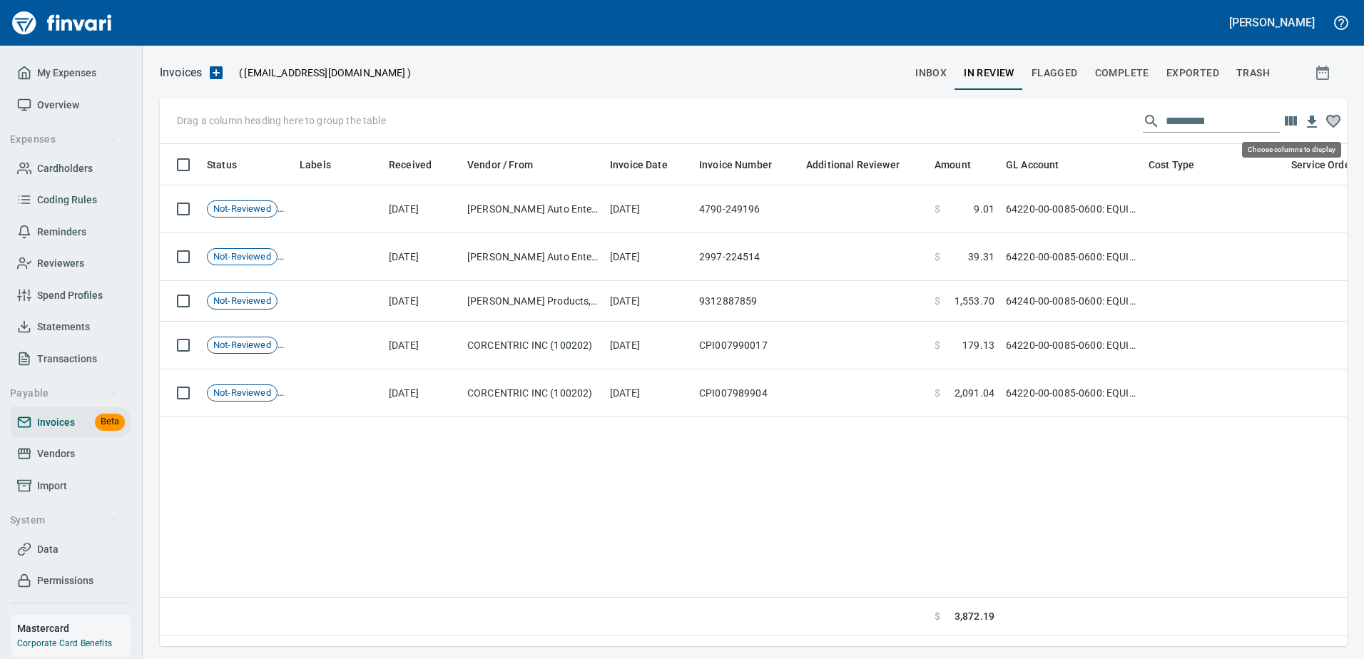
click at [1296, 118] on icon "button" at bounding box center [1291, 120] width 12 height 9
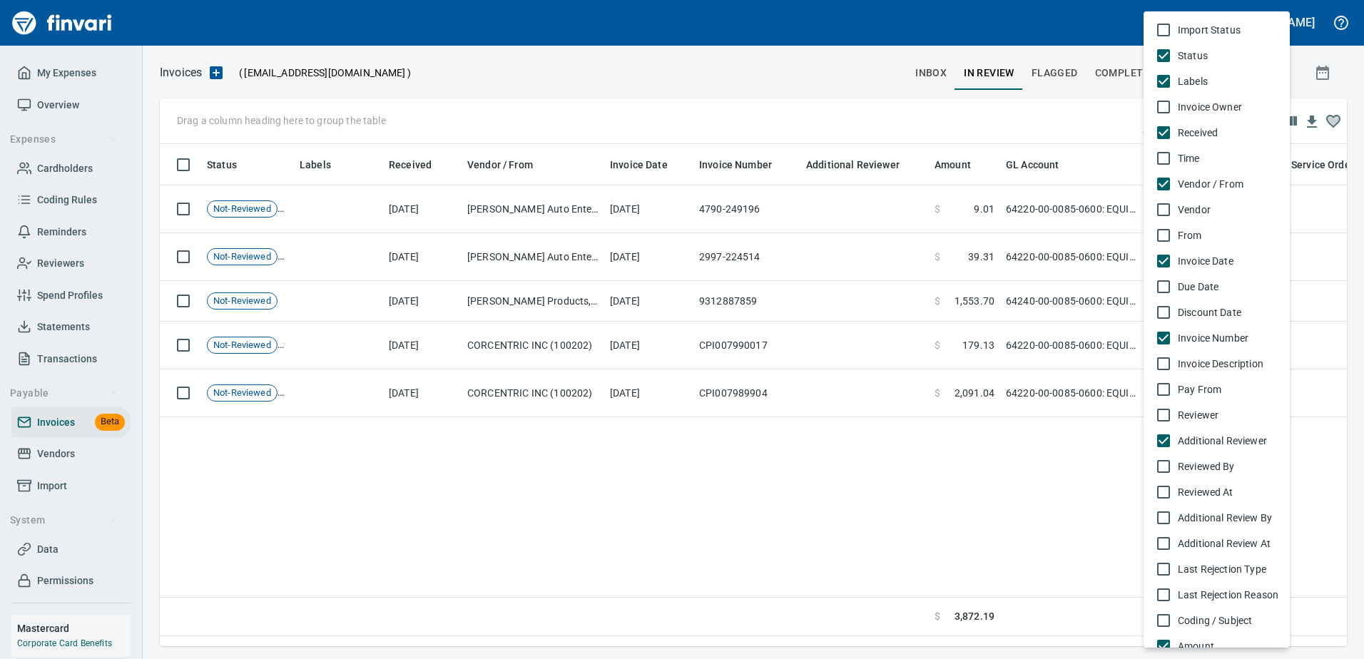
scroll to position [481, 1177]
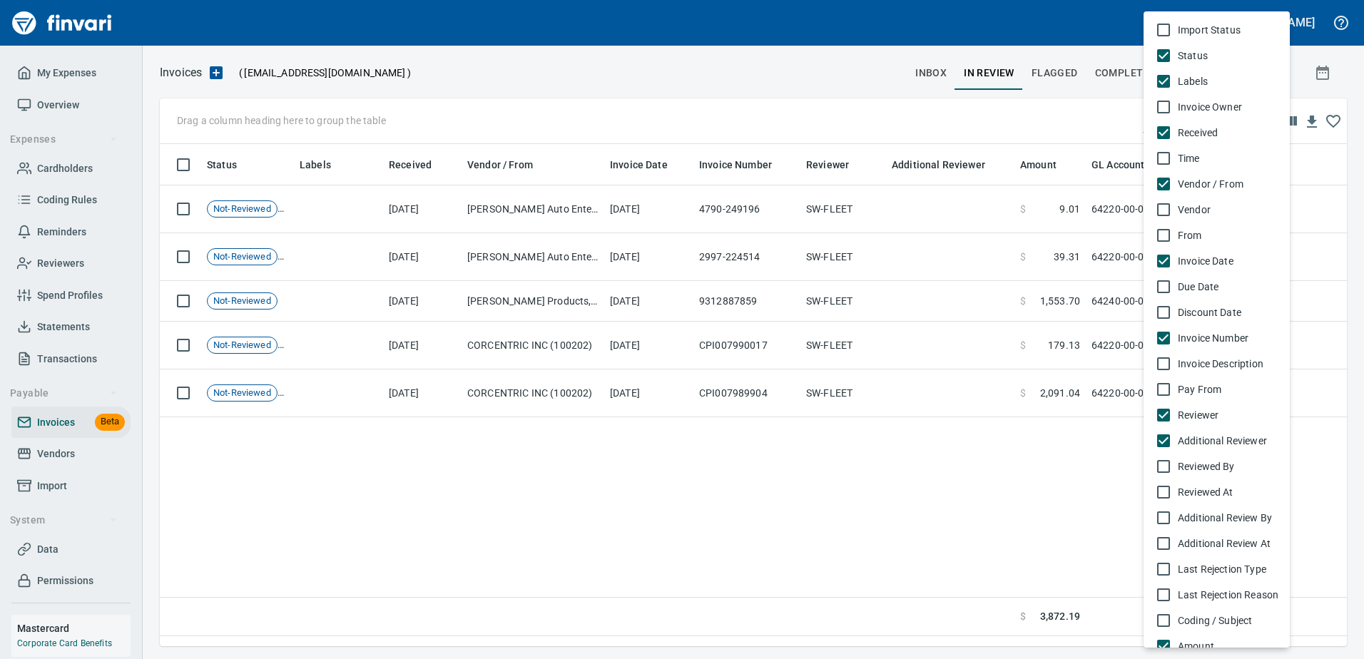
click at [1360, 76] on div at bounding box center [682, 329] width 1364 height 659
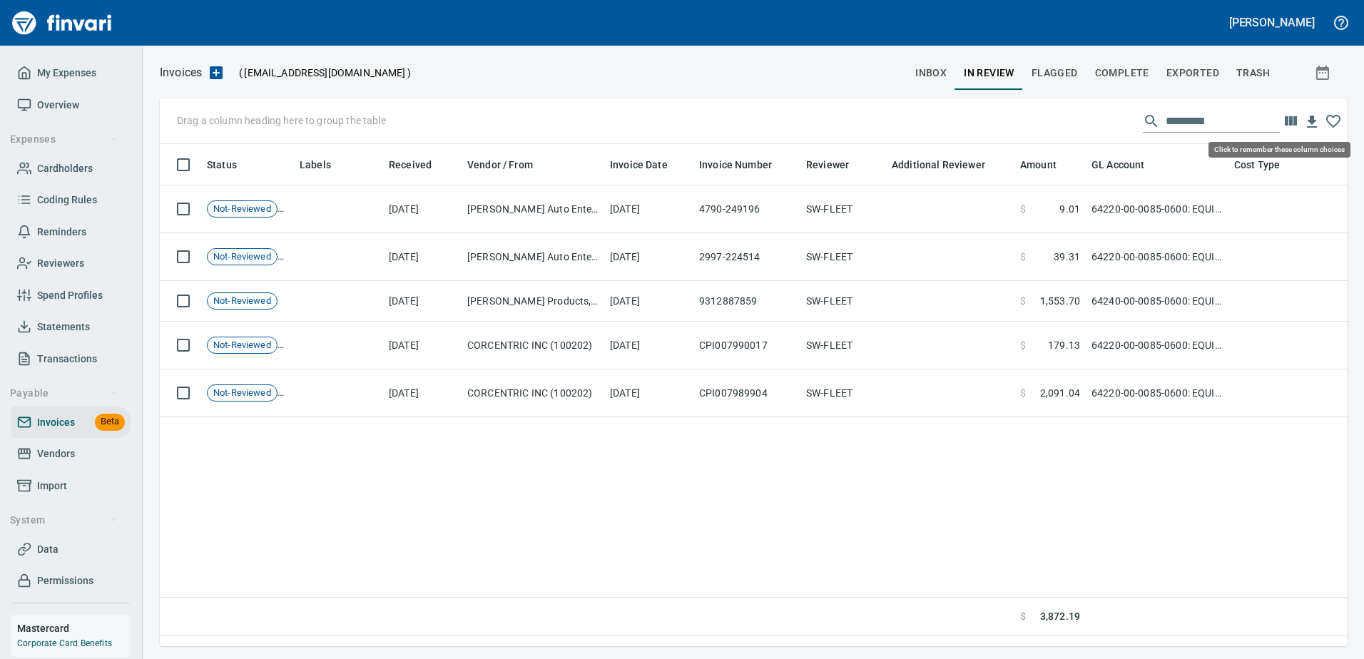
click at [1341, 124] on icon "button" at bounding box center [1333, 121] width 17 height 17
click at [847, 487] on div "Status Labels Received Vendor / From Invoice Date Invoice Number Reviewer Addit…" at bounding box center [753, 390] width 1187 height 492
click at [935, 73] on span "inbox" at bounding box center [930, 73] width 31 height 18
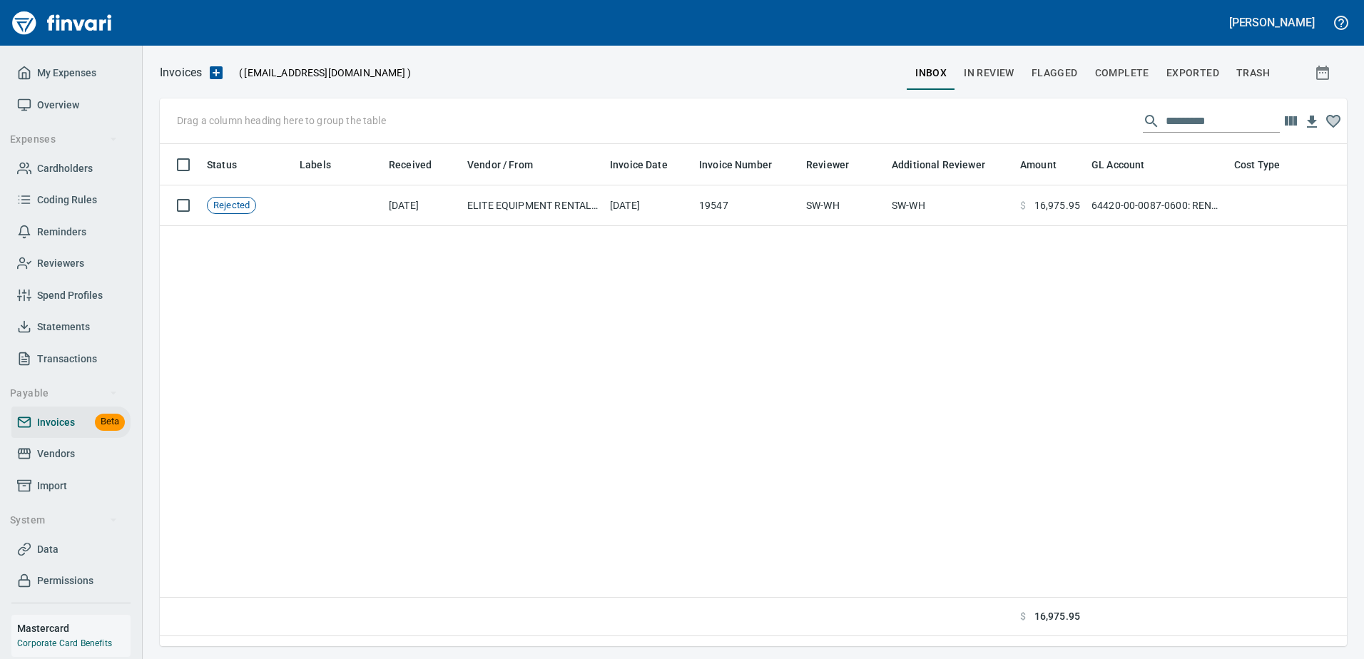
scroll to position [481, 1177]
click at [992, 86] on button "In Review" at bounding box center [989, 73] width 68 height 34
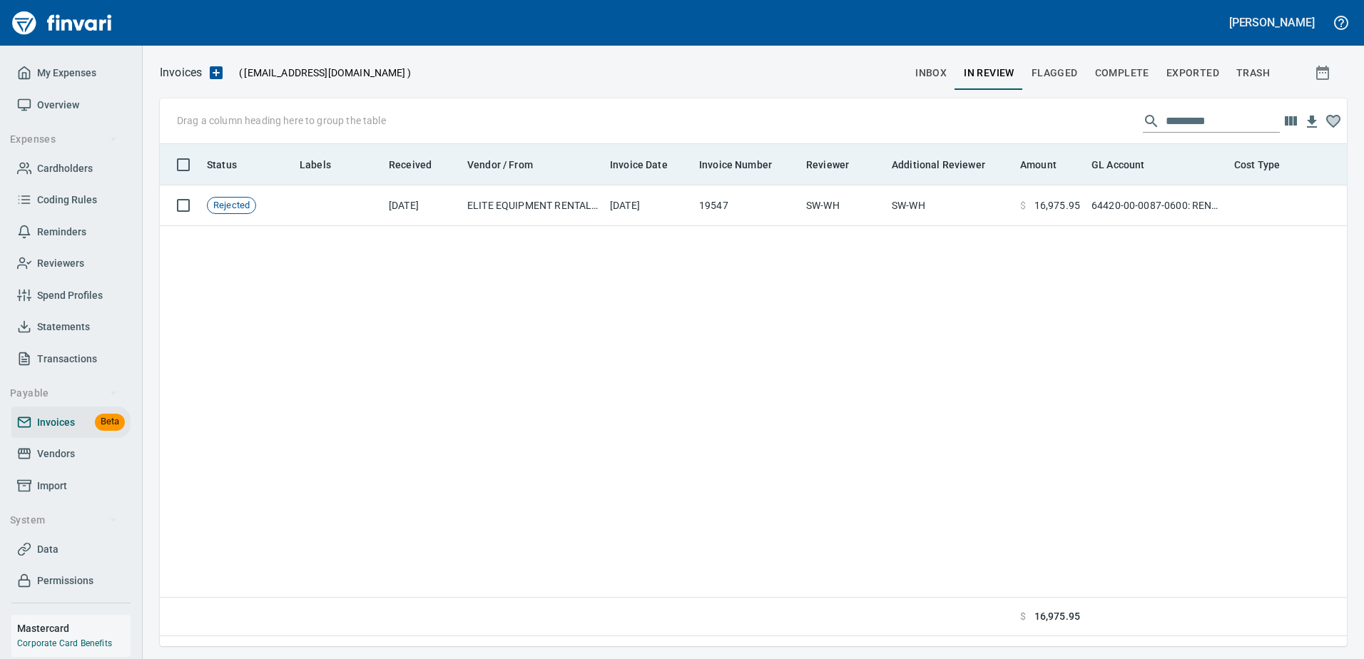
scroll to position [1, 1]
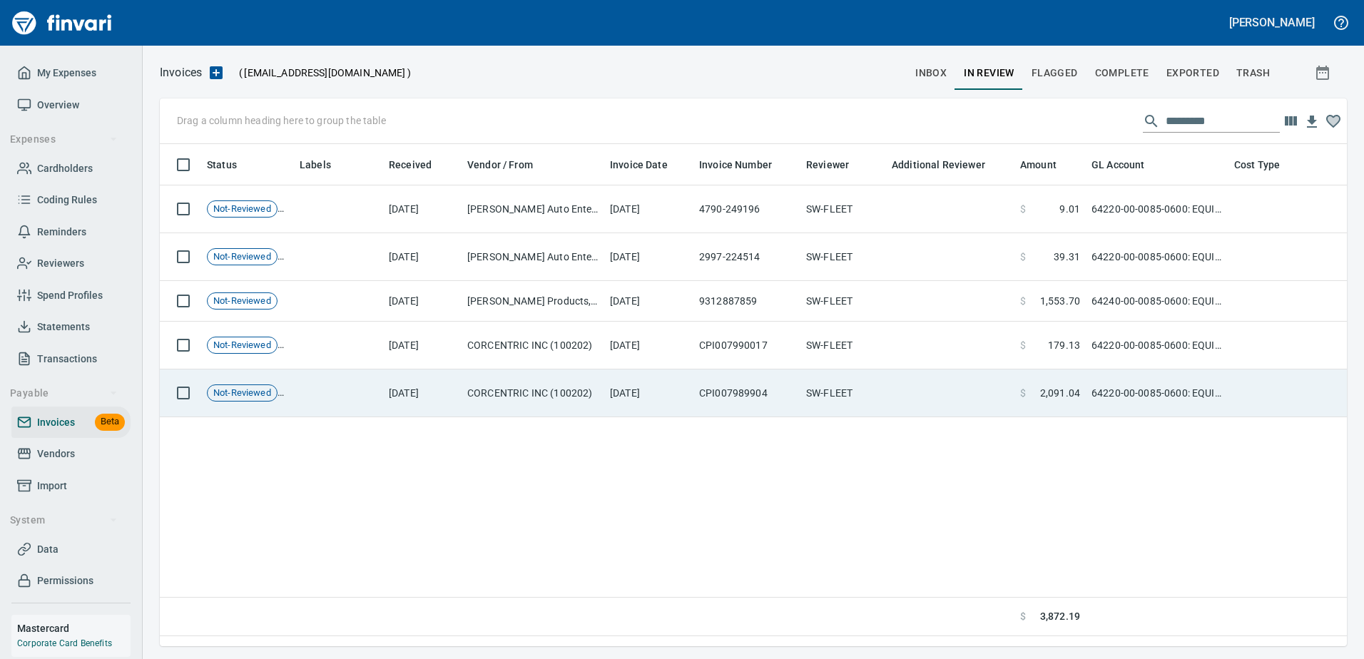
click at [678, 395] on td "[DATE]" at bounding box center [648, 394] width 89 height 48
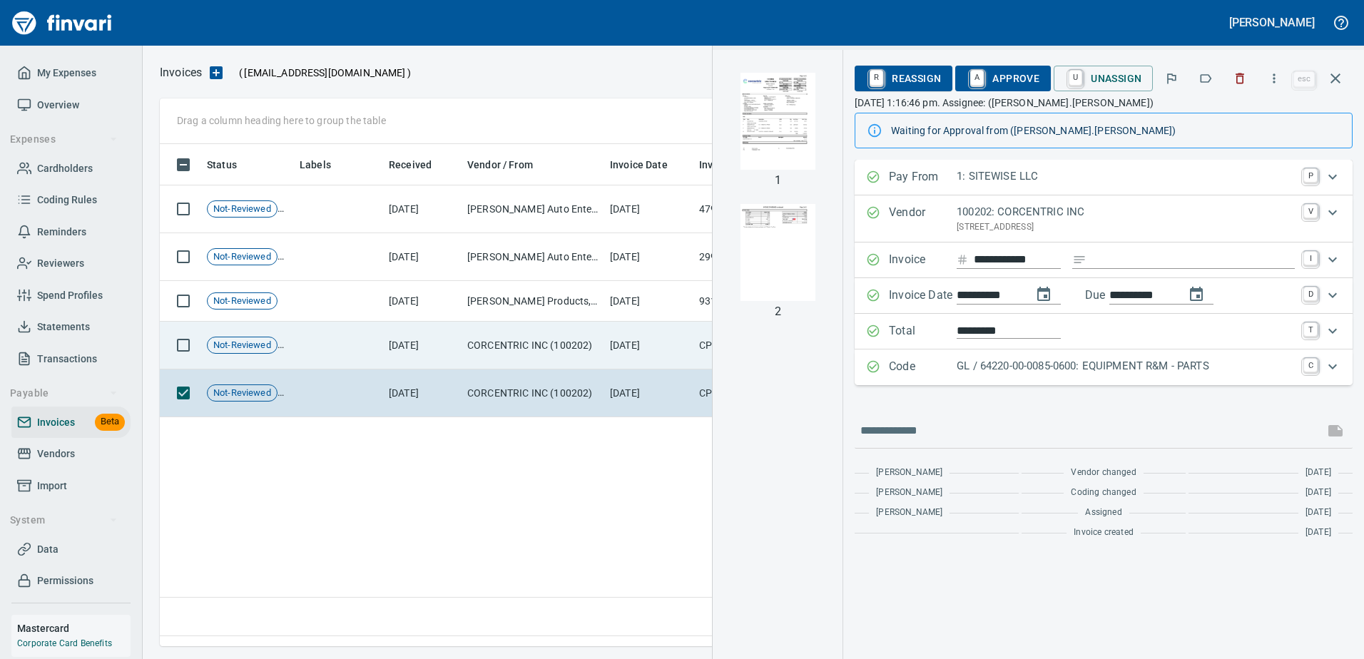
click at [614, 340] on td "[DATE]" at bounding box center [648, 346] width 89 height 48
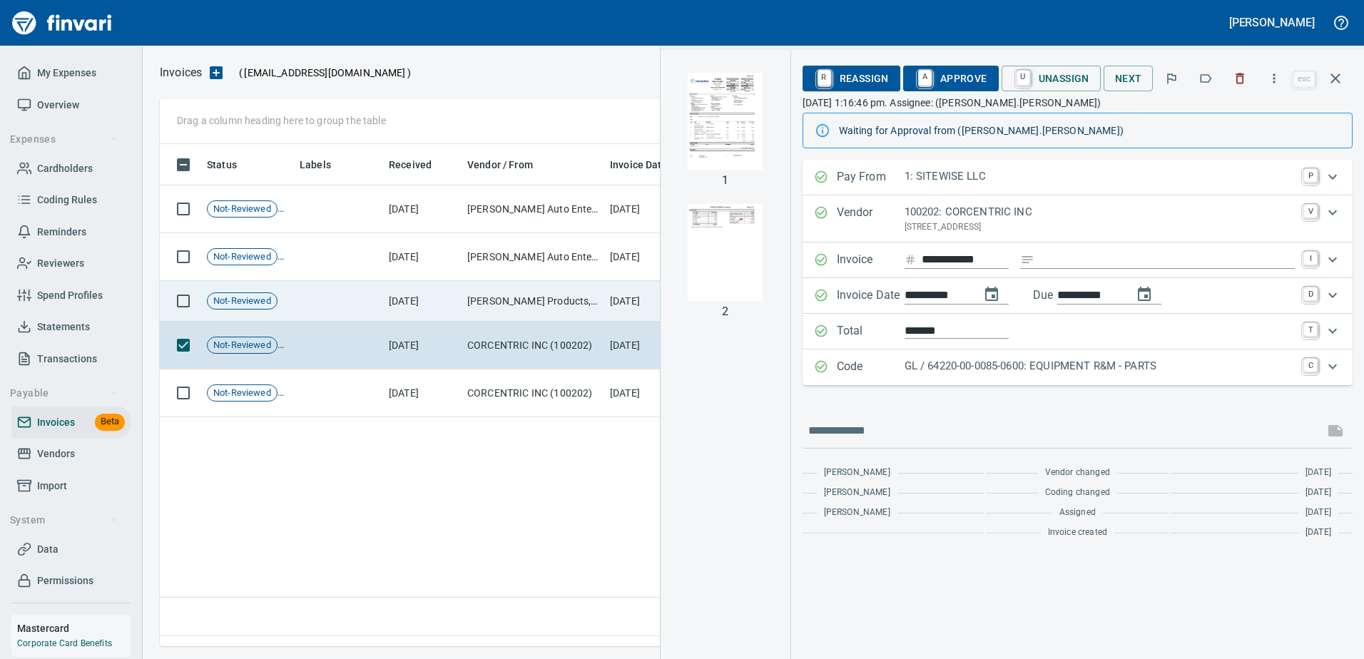
click at [581, 307] on td "[PERSON_NAME] Products, Inc. (119103)" at bounding box center [533, 301] width 143 height 41
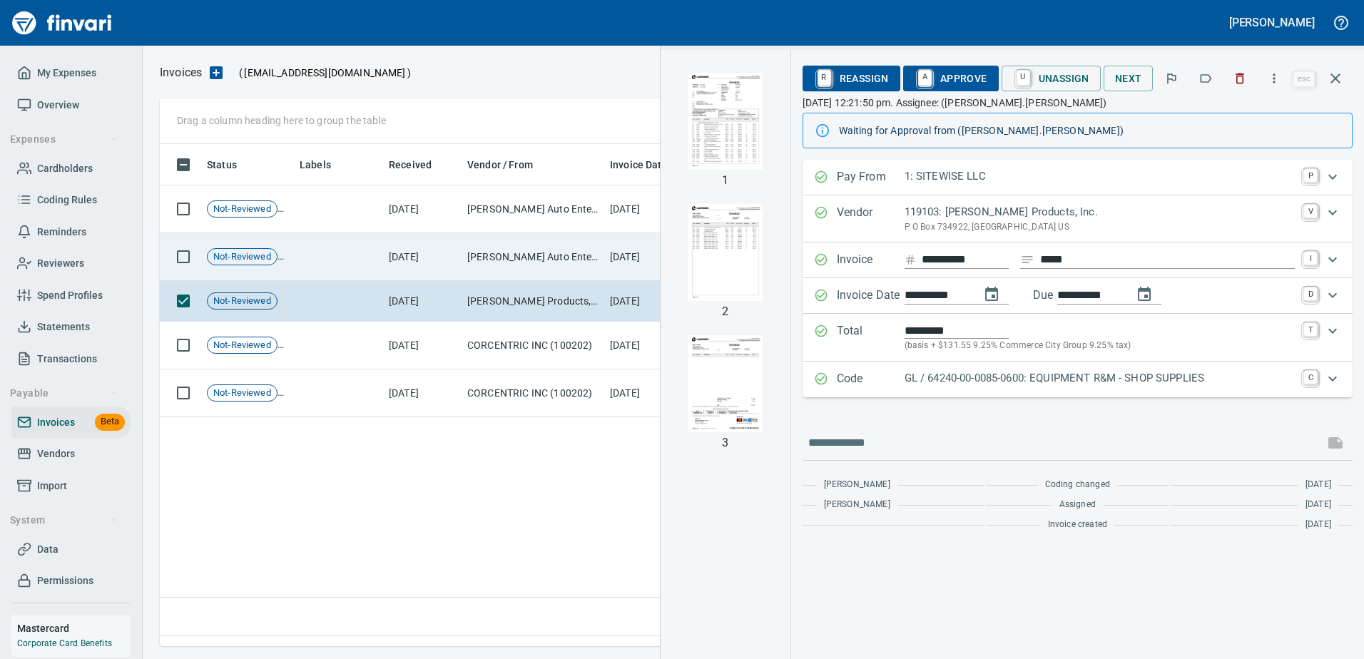
click at [573, 272] on td "[PERSON_NAME] Auto Enterprises, LLC (102525)" at bounding box center [533, 257] width 143 height 48
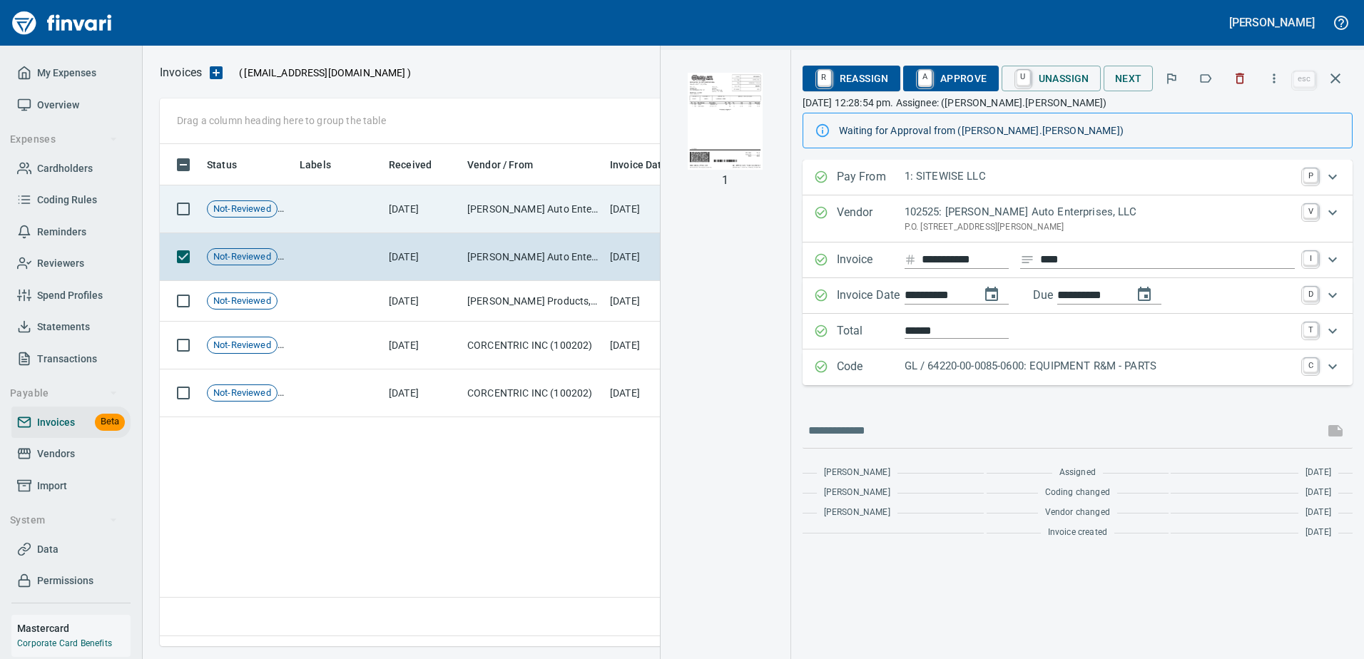
click at [568, 229] on td "[PERSON_NAME] Auto Enterprises, LLC (102525)" at bounding box center [533, 210] width 143 height 48
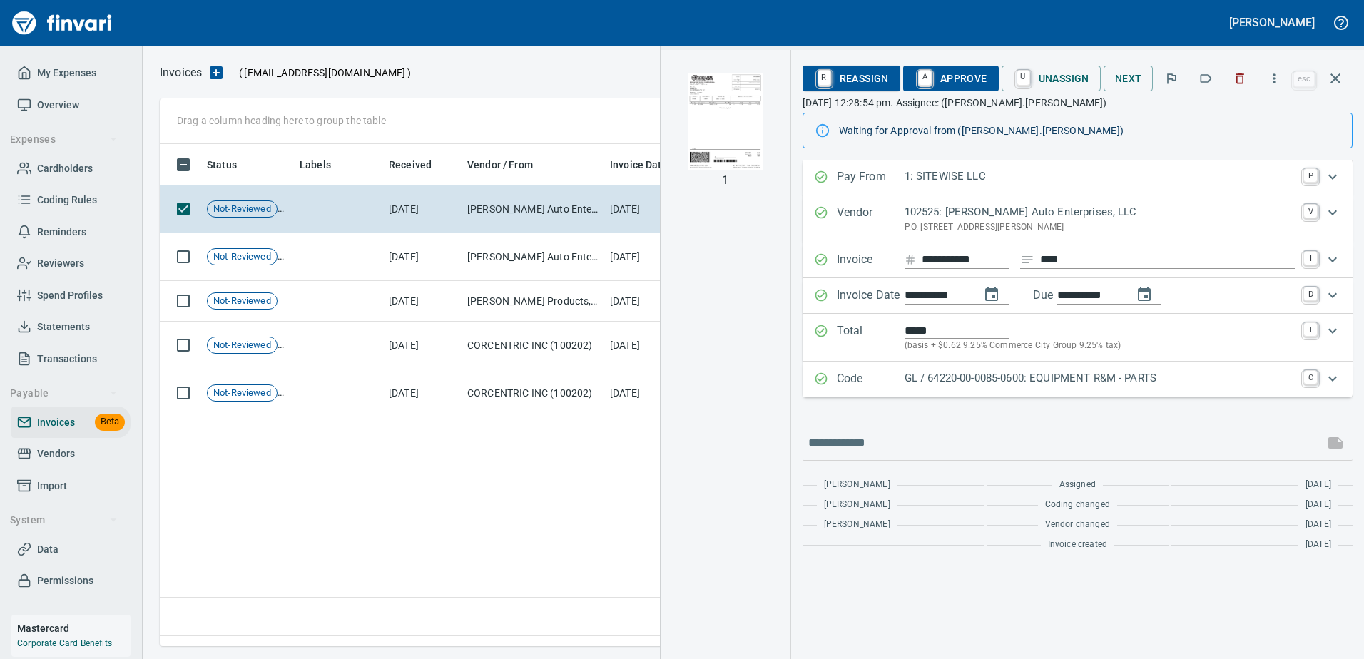
click at [562, 68] on div at bounding box center [658, 73] width 495 height 34
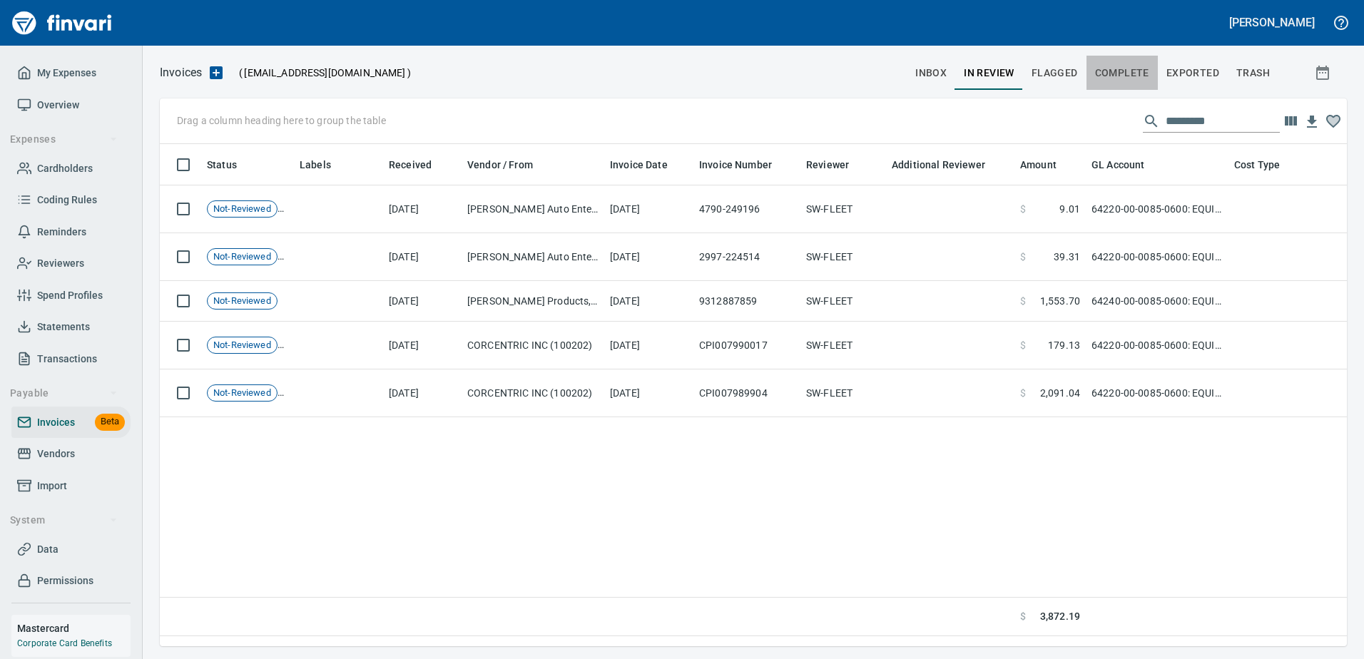
click at [1136, 81] on span "Complete" at bounding box center [1122, 73] width 54 height 18
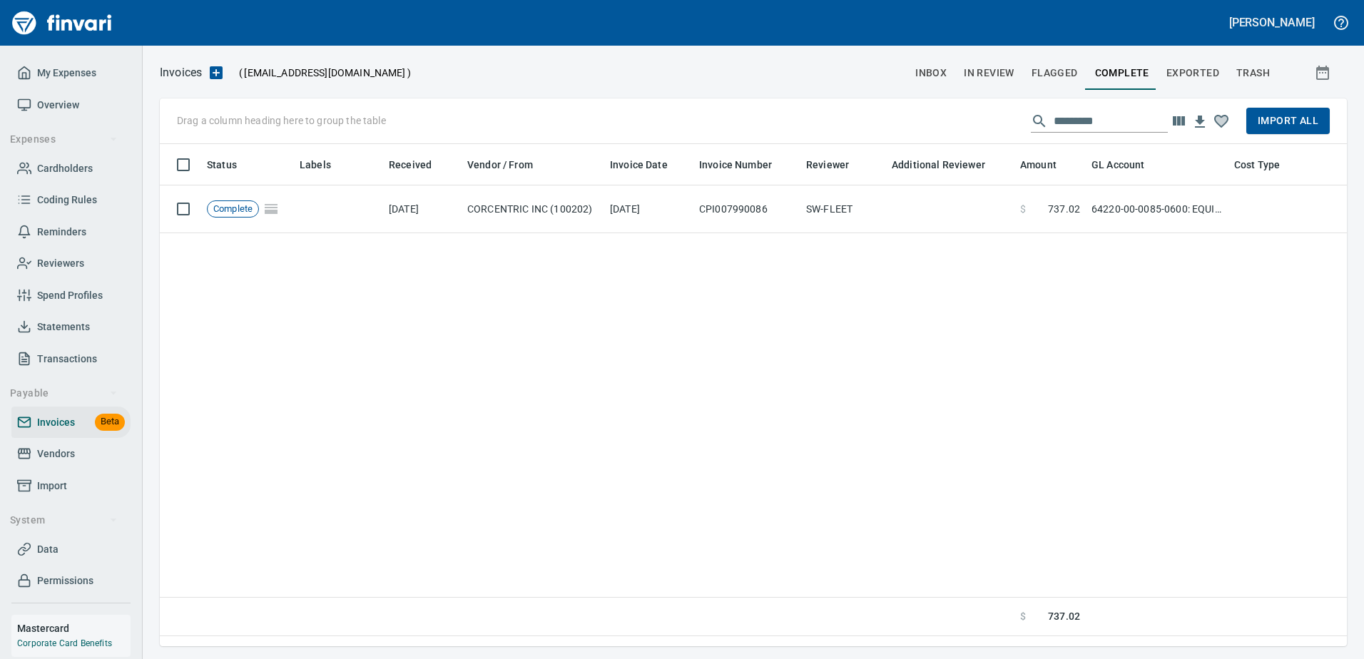
scroll to position [481, 1177]
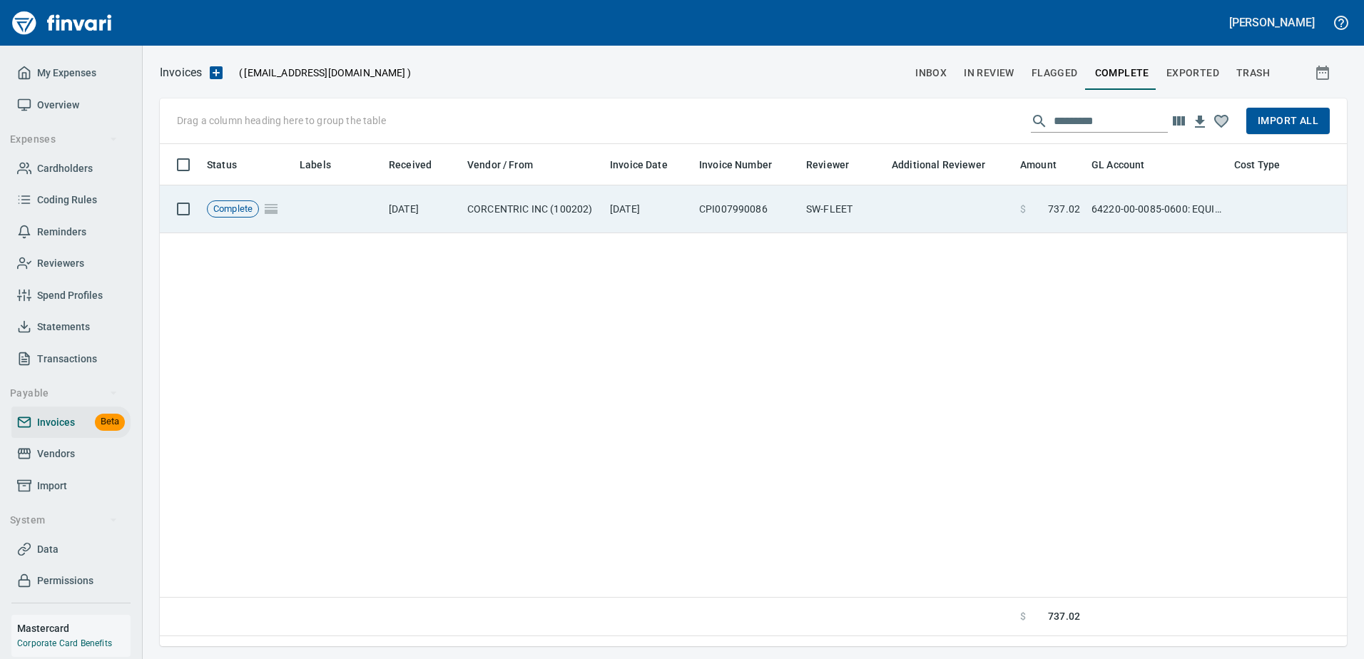
click at [531, 206] on td "CORCENTRIC INC (100202)" at bounding box center [533, 210] width 143 height 48
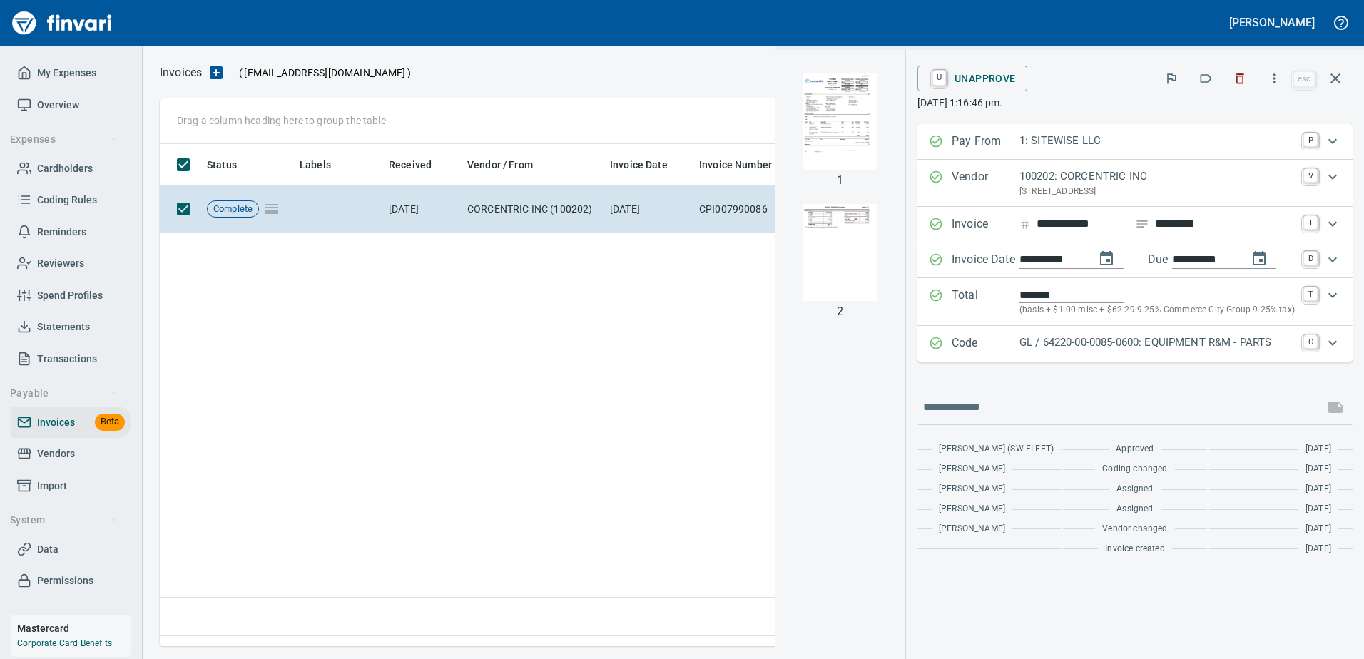
click at [856, 103] on img "button" at bounding box center [840, 121] width 97 height 97
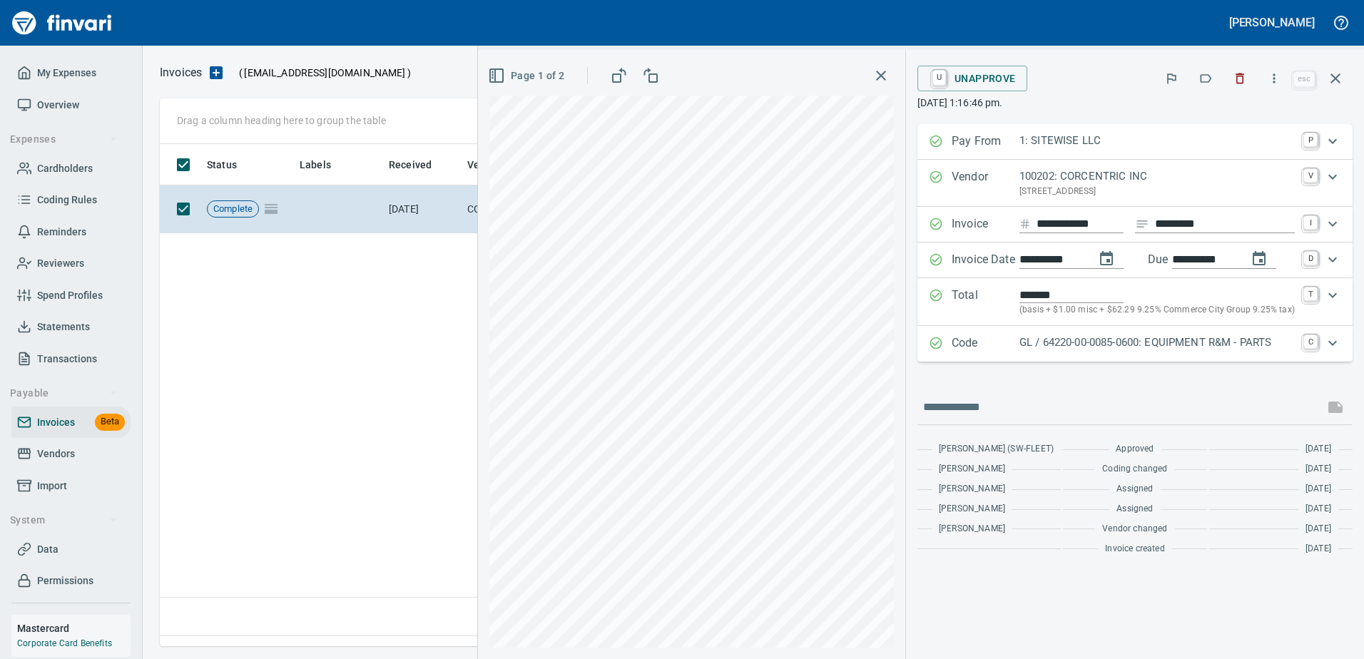
click at [1082, 349] on p "GL / 64220-00-0085-0600: EQUIPMENT R&M - PARTS" at bounding box center [1157, 343] width 275 height 16
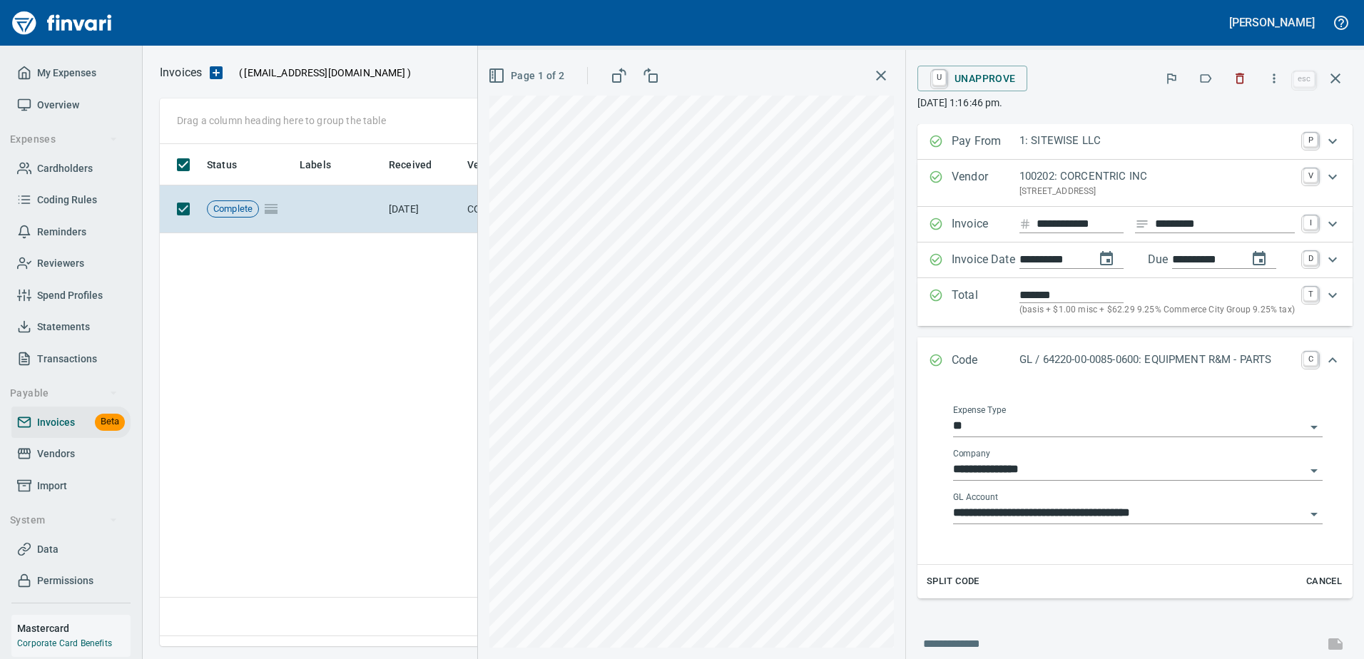
click at [1075, 424] on input "**" at bounding box center [1129, 427] width 352 height 20
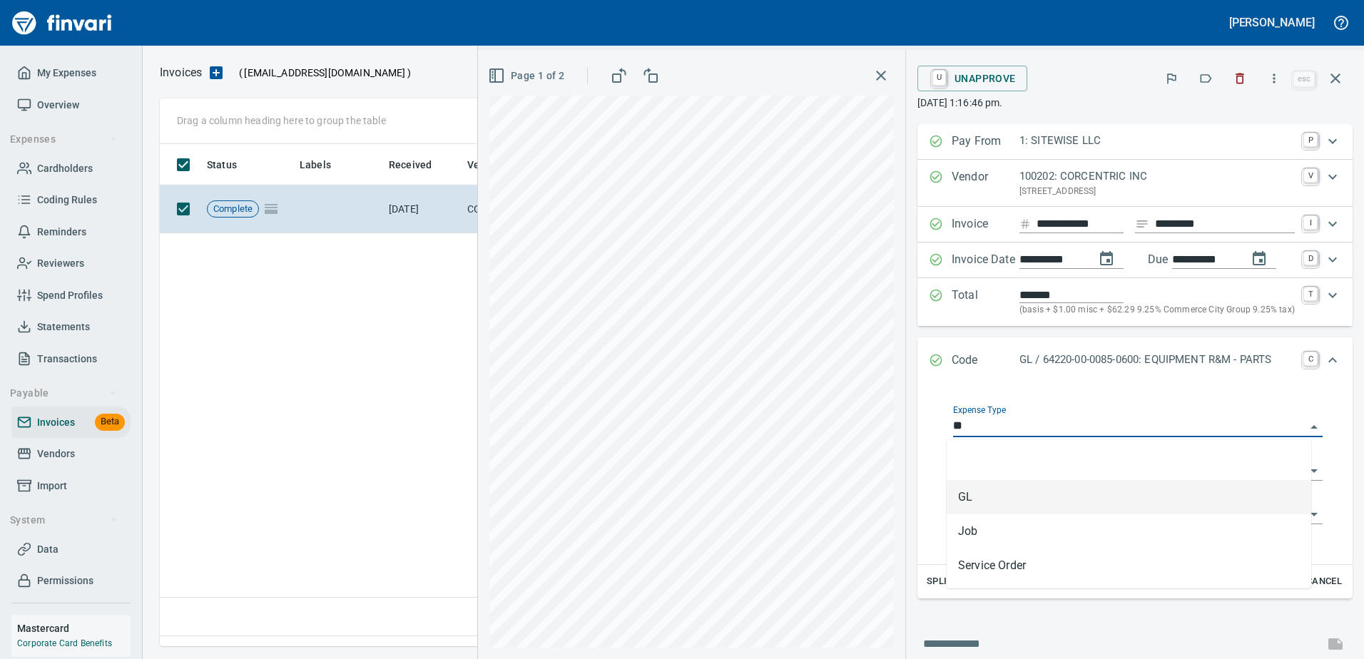
click at [1075, 424] on input "**" at bounding box center [1129, 427] width 352 height 20
click at [1311, 427] on icon "Close" at bounding box center [1314, 427] width 7 height 4
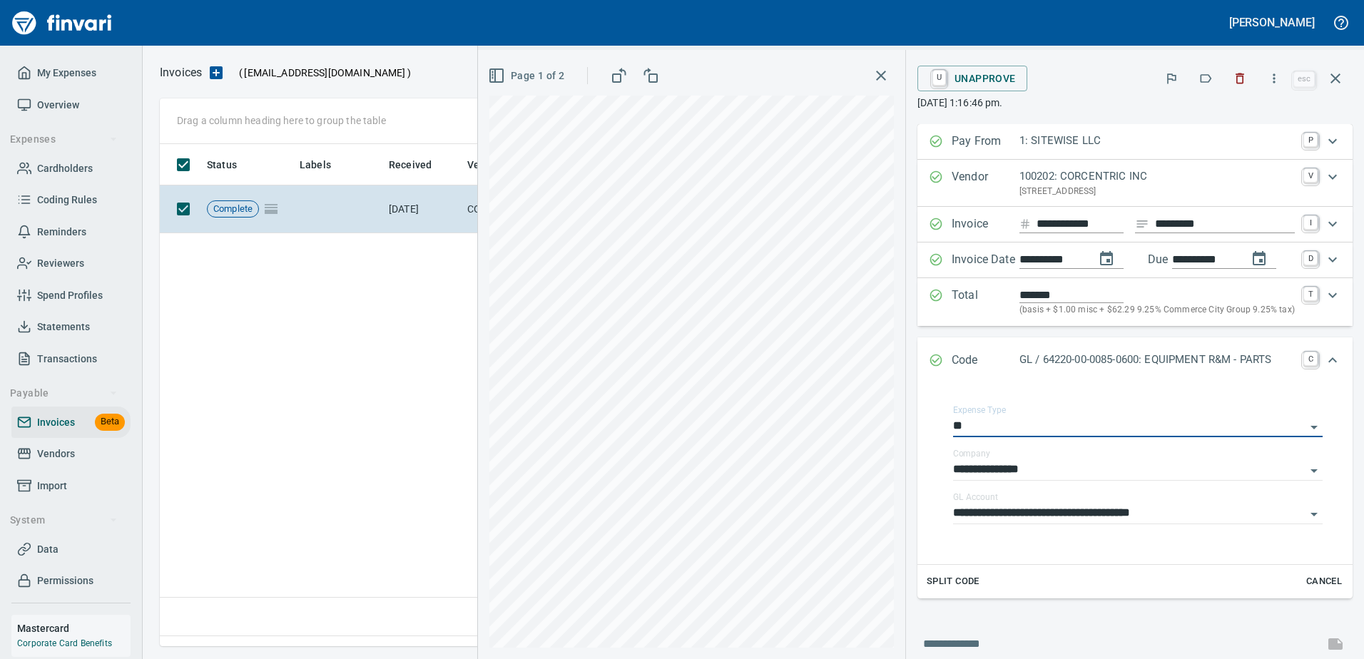
click at [873, 81] on icon "button" at bounding box center [881, 75] width 17 height 17
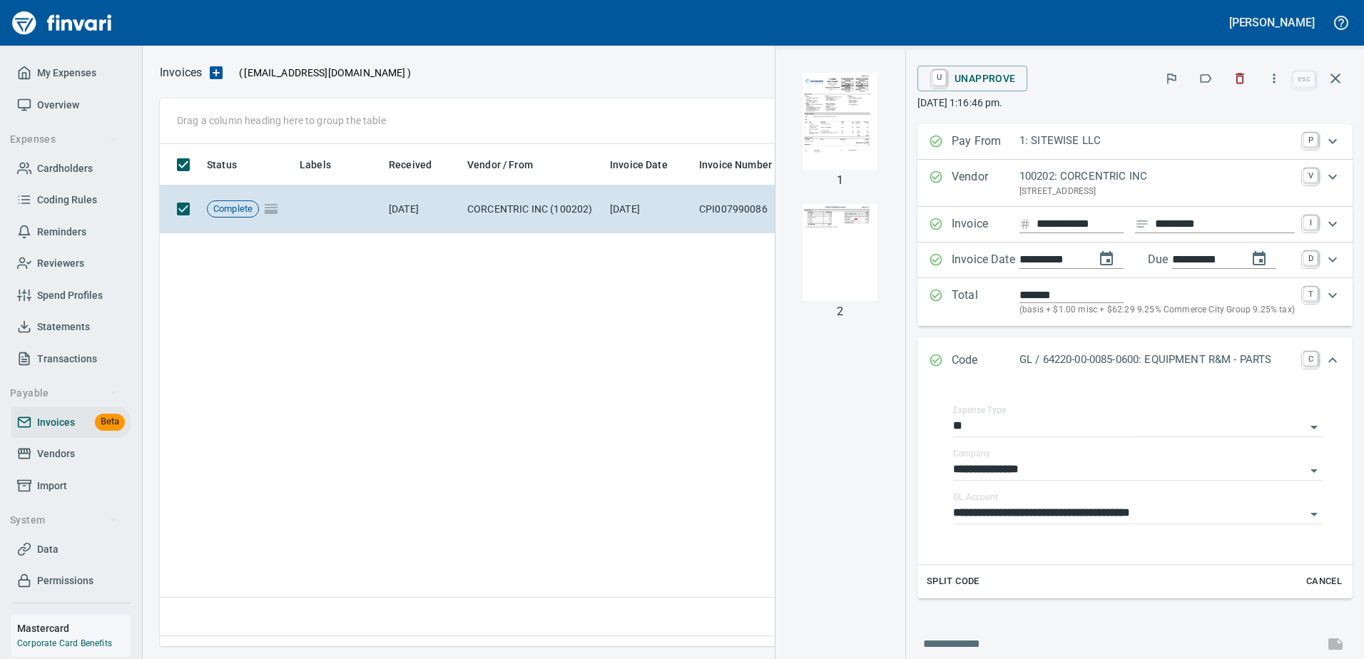
click at [497, 120] on div "Drag a column heading here to group the table Import Selected" at bounding box center [753, 121] width 1187 height 46
click at [1340, 73] on icon "button" at bounding box center [1335, 78] width 17 height 17
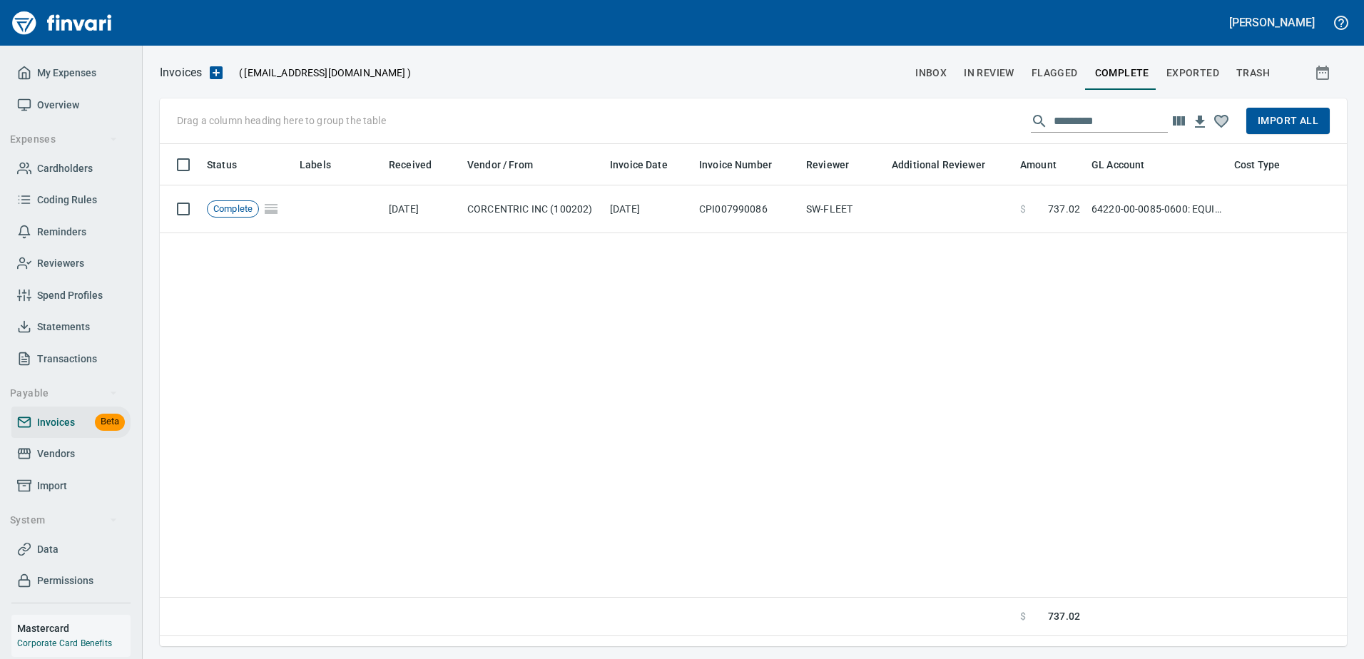
scroll to position [481, 1177]
click at [925, 73] on span "inbox" at bounding box center [930, 73] width 31 height 18
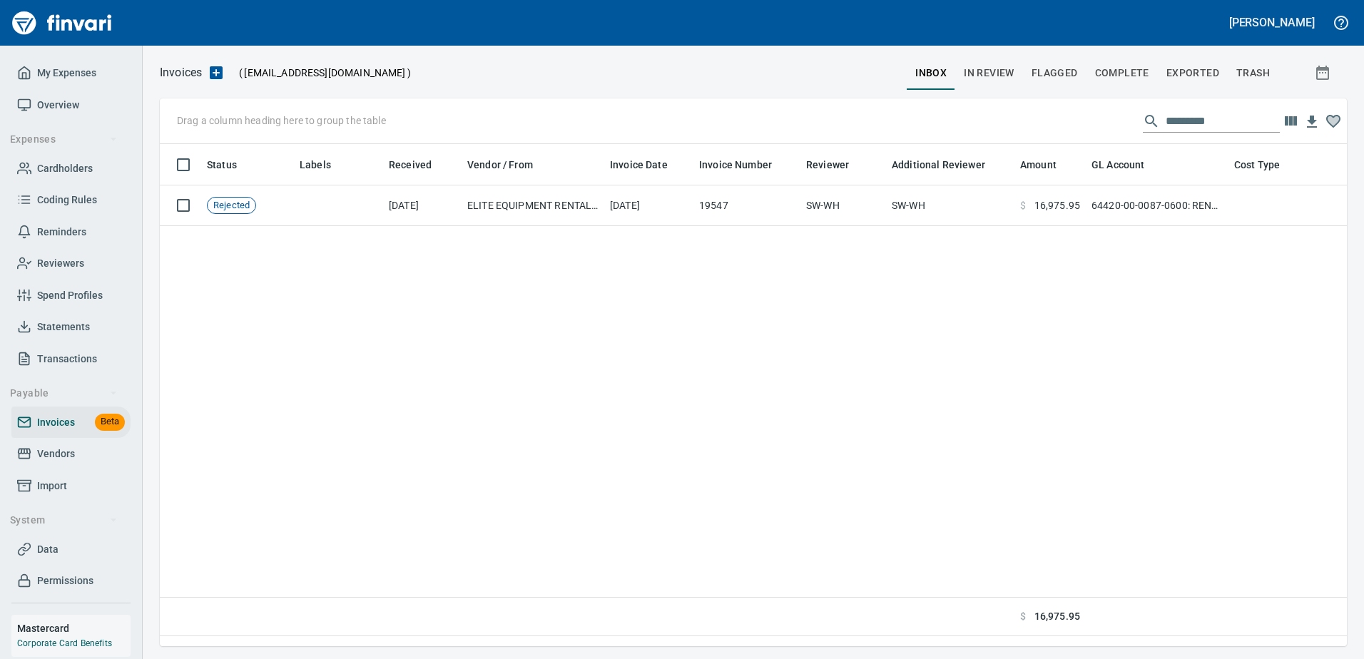
scroll to position [481, 1177]
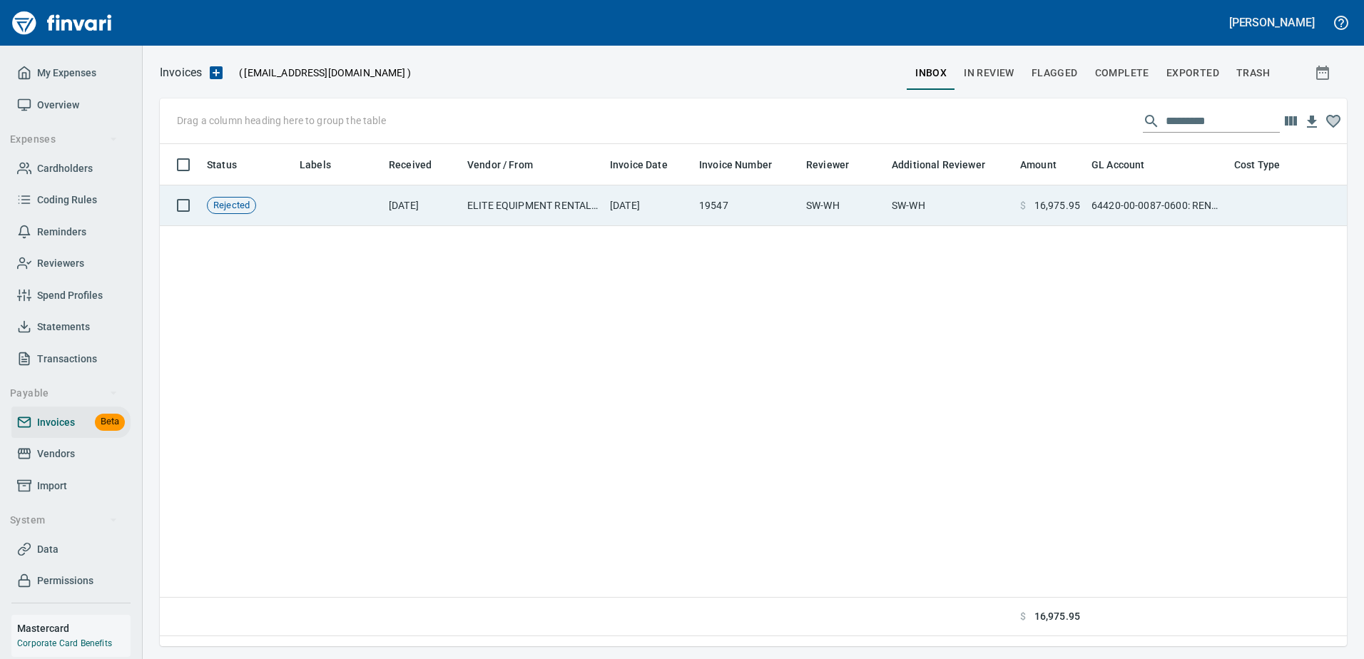
click at [557, 199] on td "ELITE EQUIPMENT RENTAL, LLC (102592)" at bounding box center [533, 206] width 143 height 41
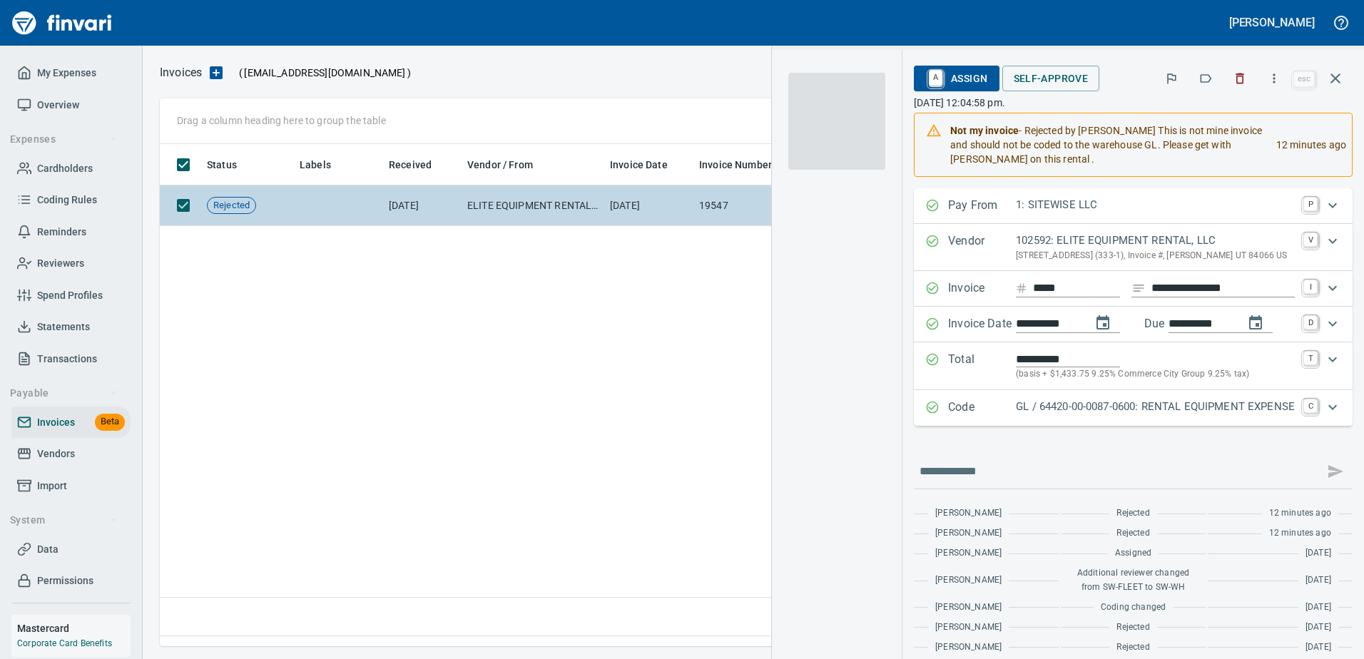
scroll to position [481, 1176]
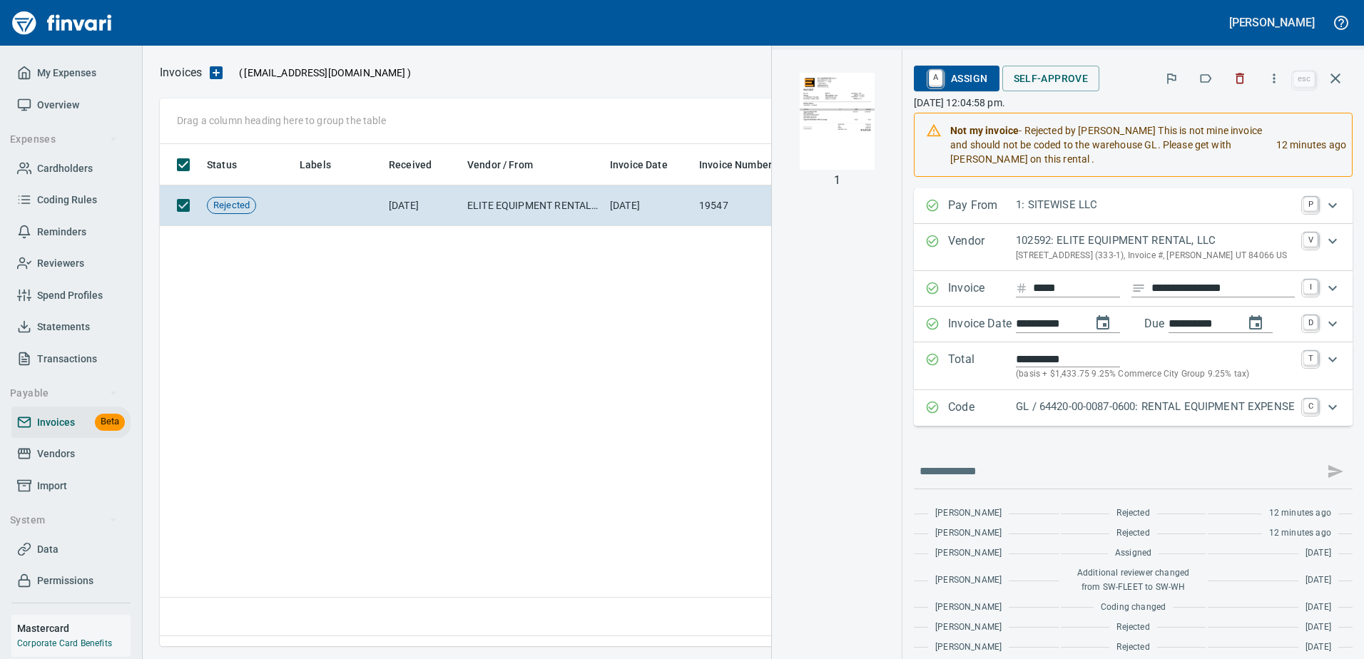
click at [544, 260] on div "Status Labels Received Vendor / From Invoice Date Invoice Number Reviewer Addit…" at bounding box center [753, 390] width 1187 height 492
click at [825, 106] on img "button" at bounding box center [836, 121] width 97 height 97
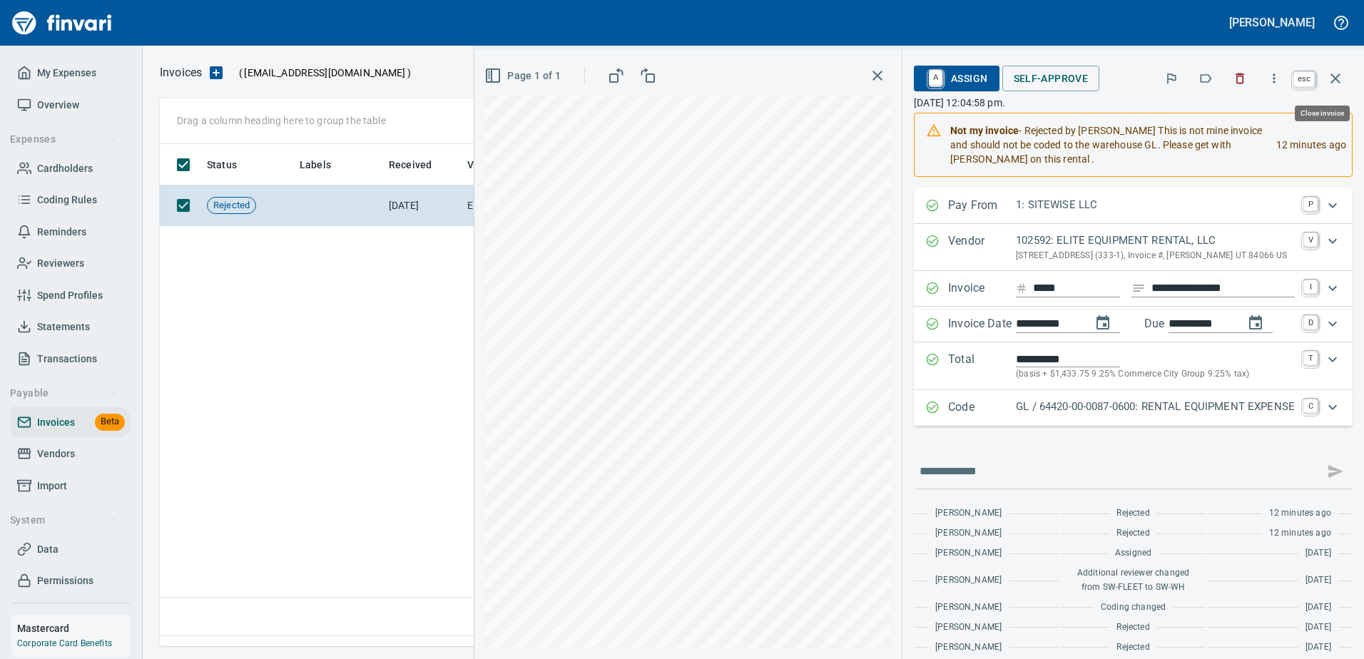
click at [1334, 80] on icon "button" at bounding box center [1336, 78] width 10 height 10
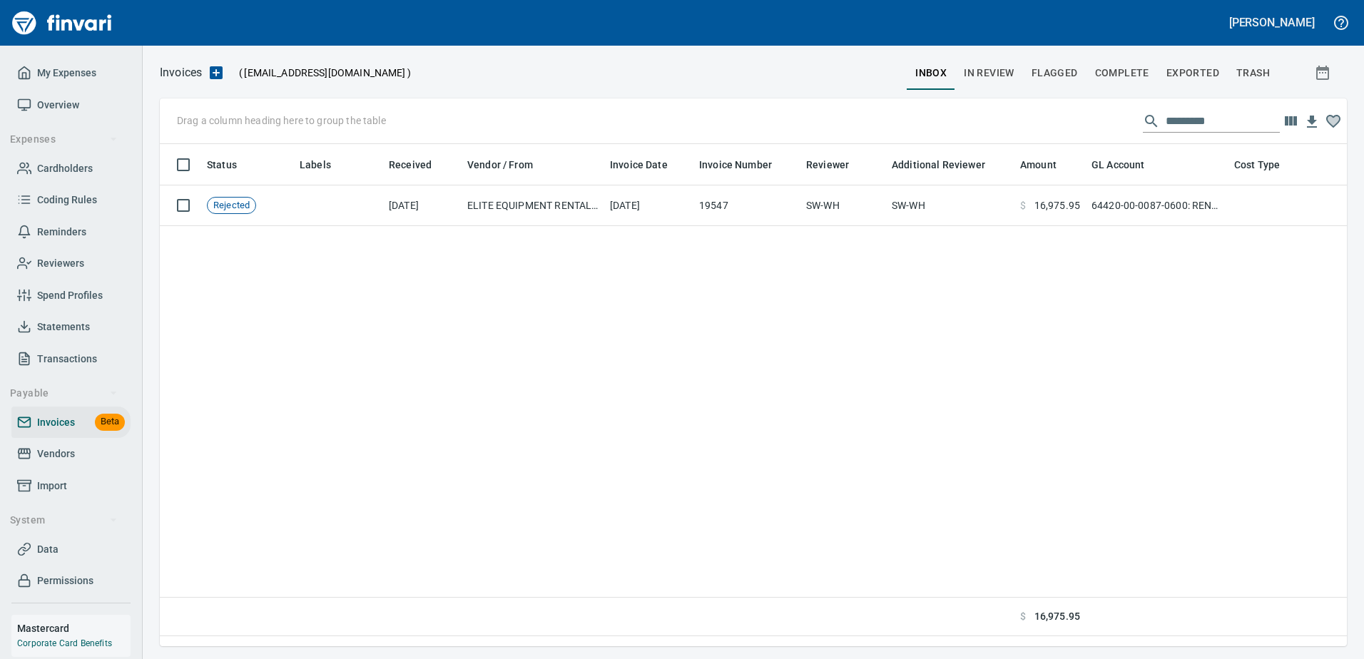
scroll to position [481, 1177]
click at [998, 81] on span "In Review" at bounding box center [989, 73] width 51 height 18
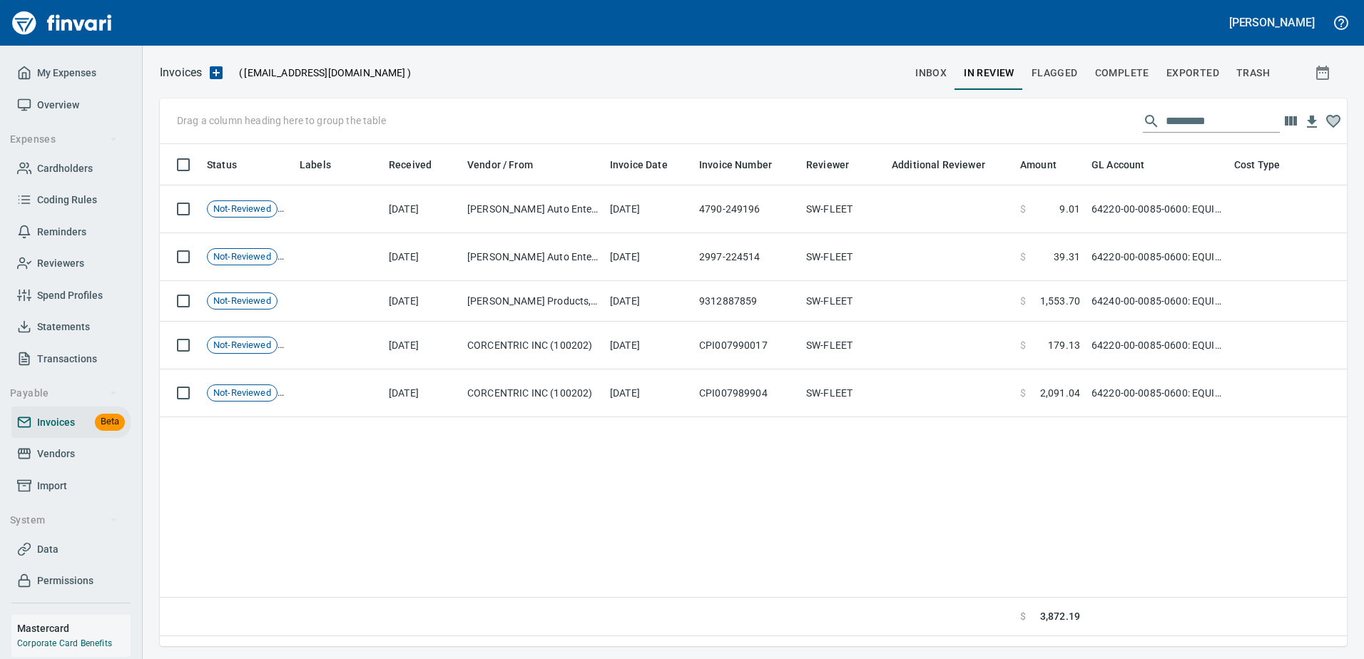
scroll to position [481, 1177]
click at [943, 78] on span "inbox" at bounding box center [930, 73] width 31 height 18
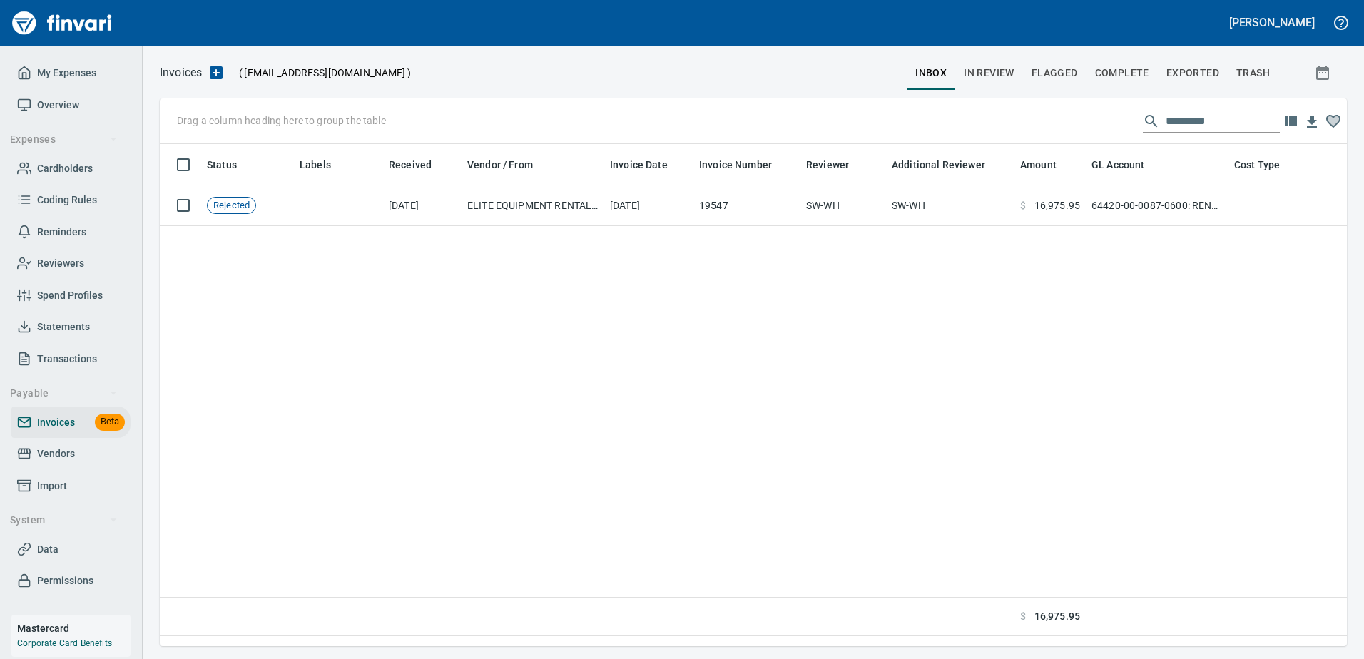
scroll to position [481, 1177]
click at [1290, 15] on h5 "[PERSON_NAME]" at bounding box center [1272, 22] width 86 height 15
click at [1257, 51] on span "Switch Program" at bounding box center [1226, 55] width 82 height 17
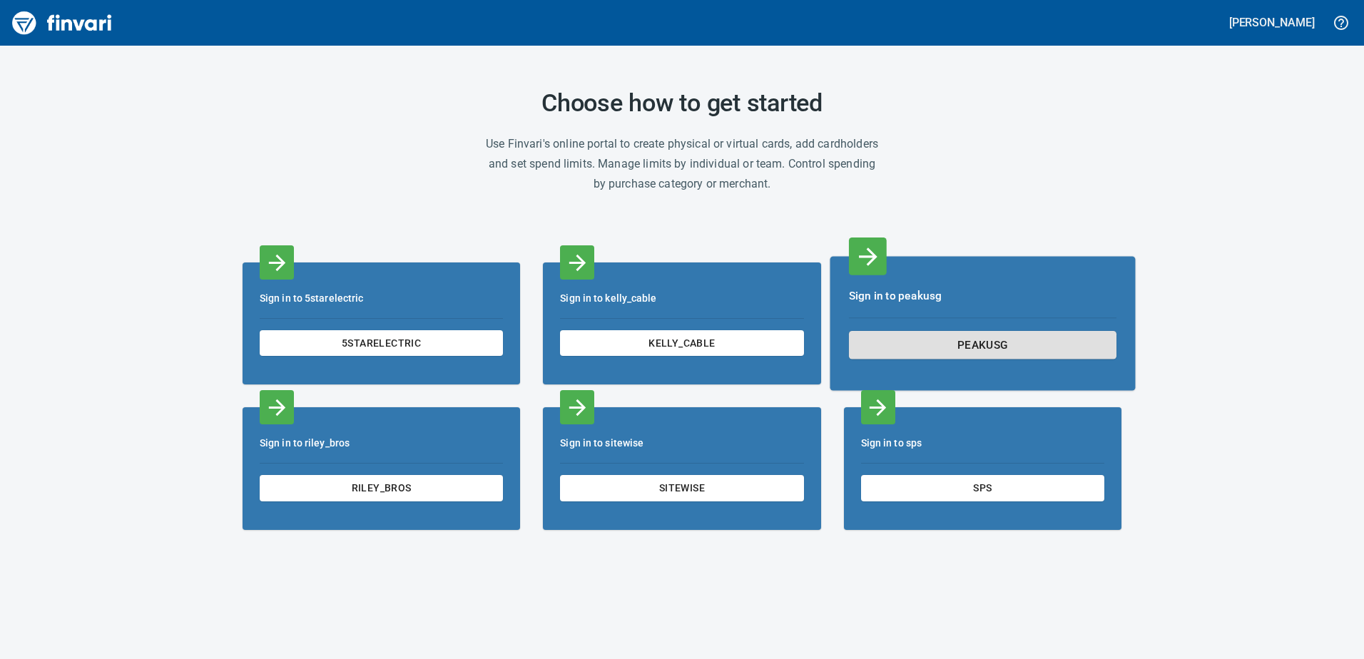
click at [1029, 340] on span "peakusg" at bounding box center [982, 344] width 243 height 19
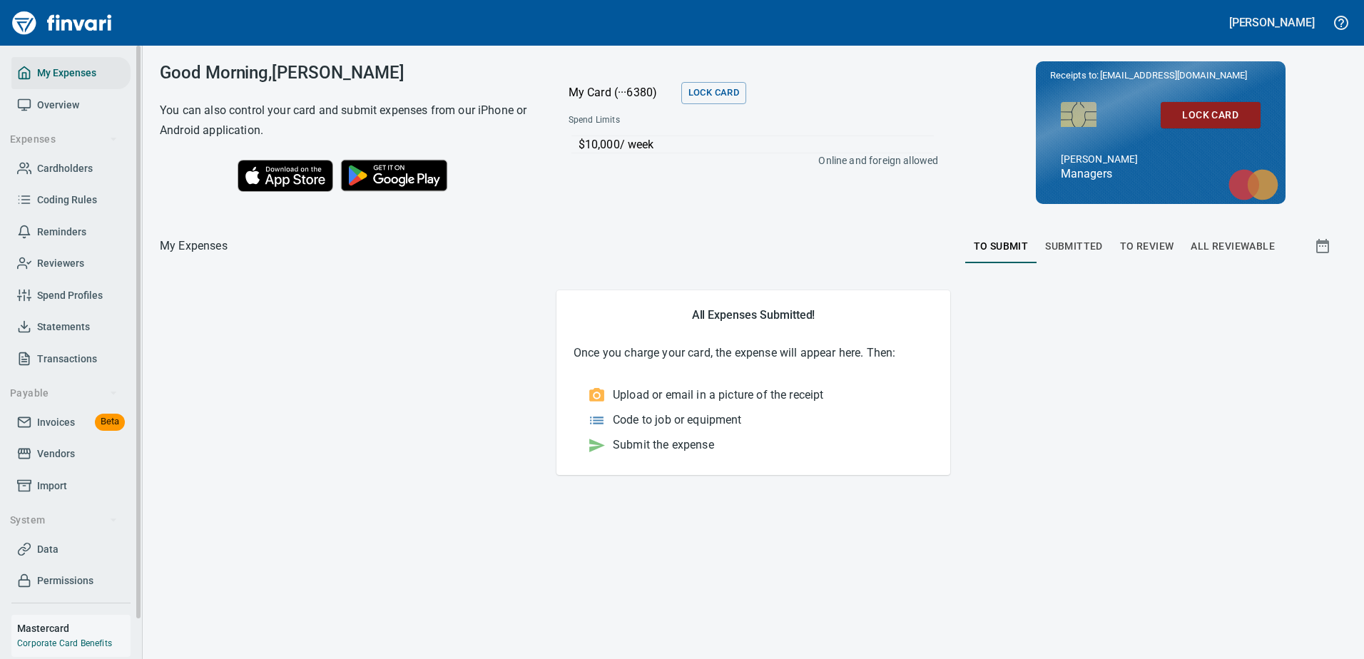
click at [45, 433] on link "Invoices Beta" at bounding box center [70, 423] width 119 height 32
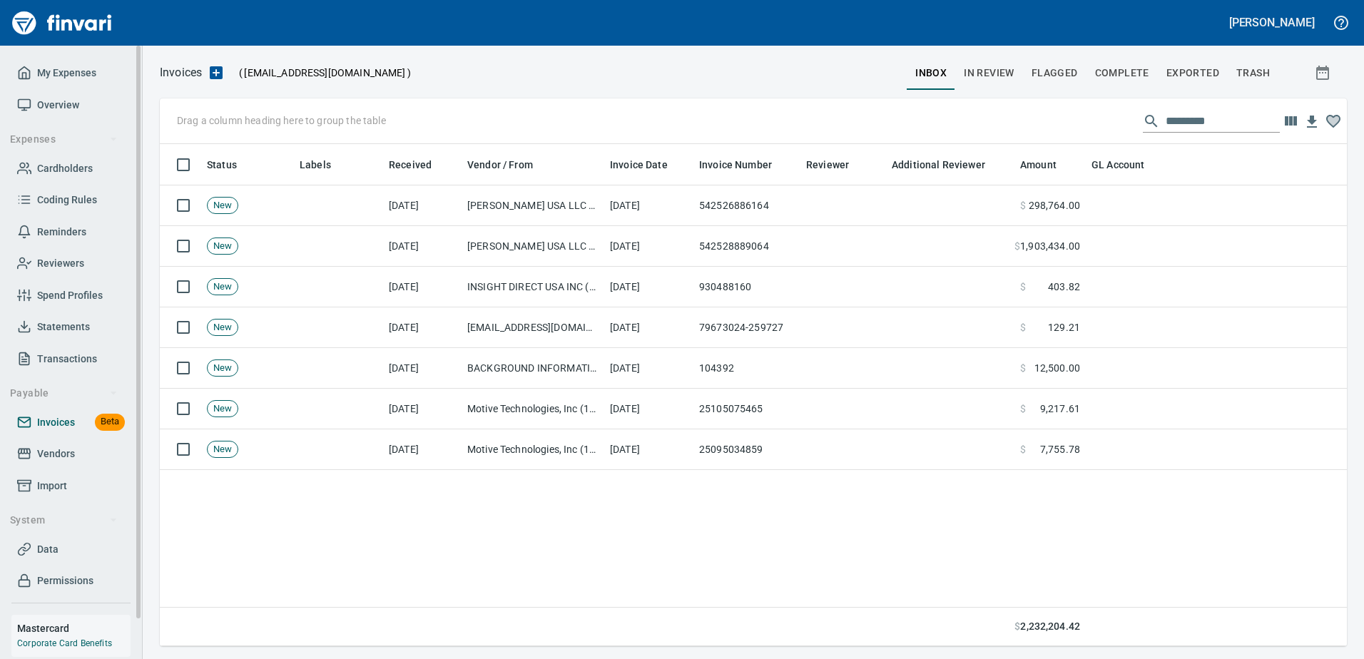
scroll to position [492, 1177]
click at [1020, 70] on button "In Review" at bounding box center [989, 73] width 68 height 34
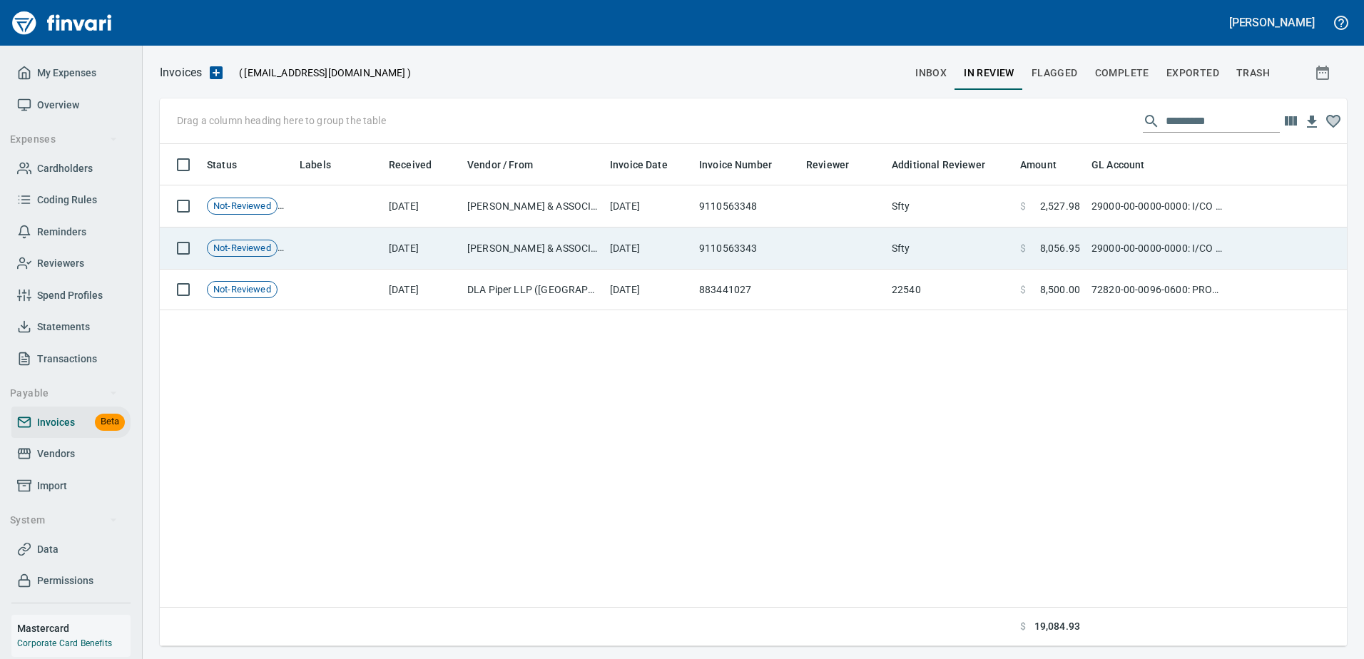
click at [773, 237] on td "9110563343" at bounding box center [747, 249] width 107 height 42
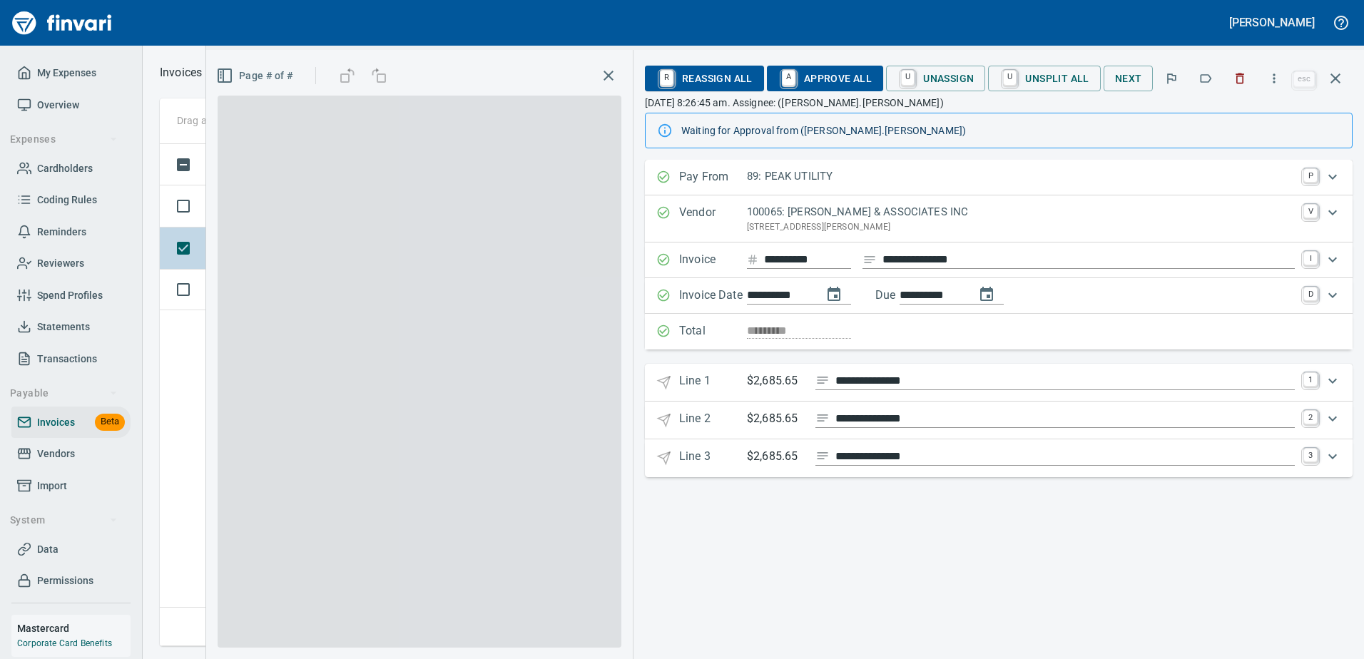
scroll to position [492, 1176]
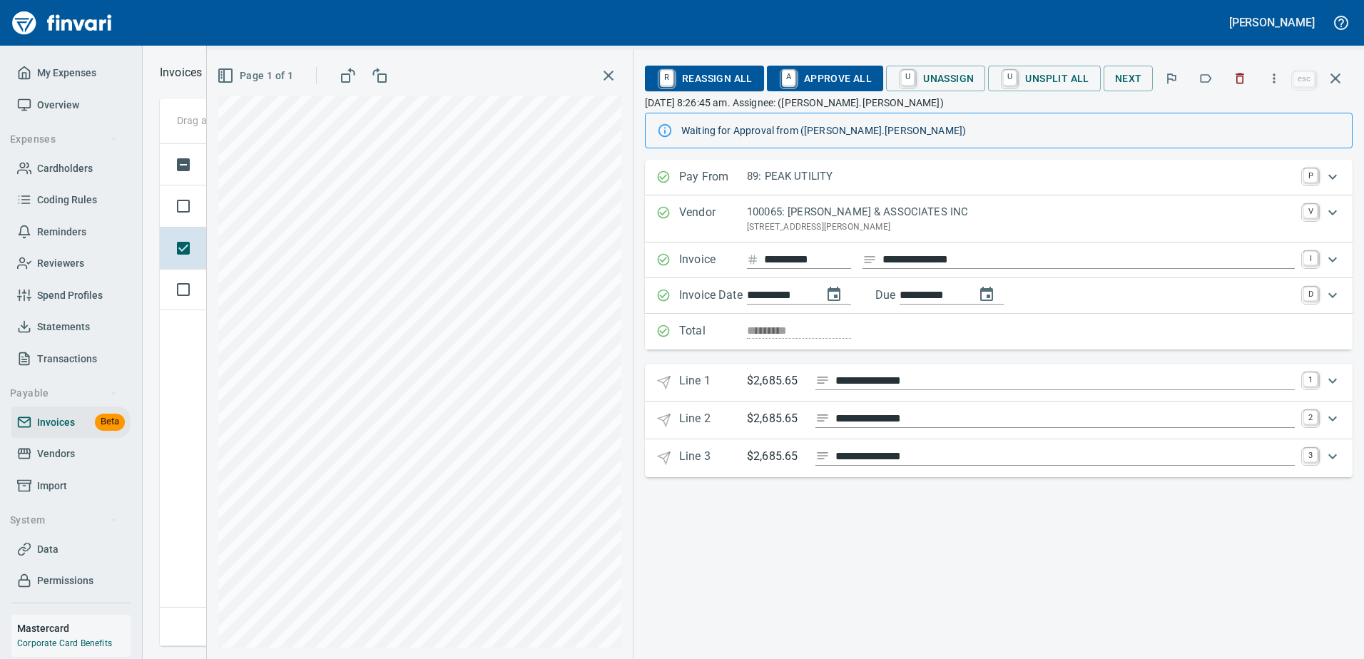
click at [610, 79] on icon "button" at bounding box center [608, 75] width 17 height 17
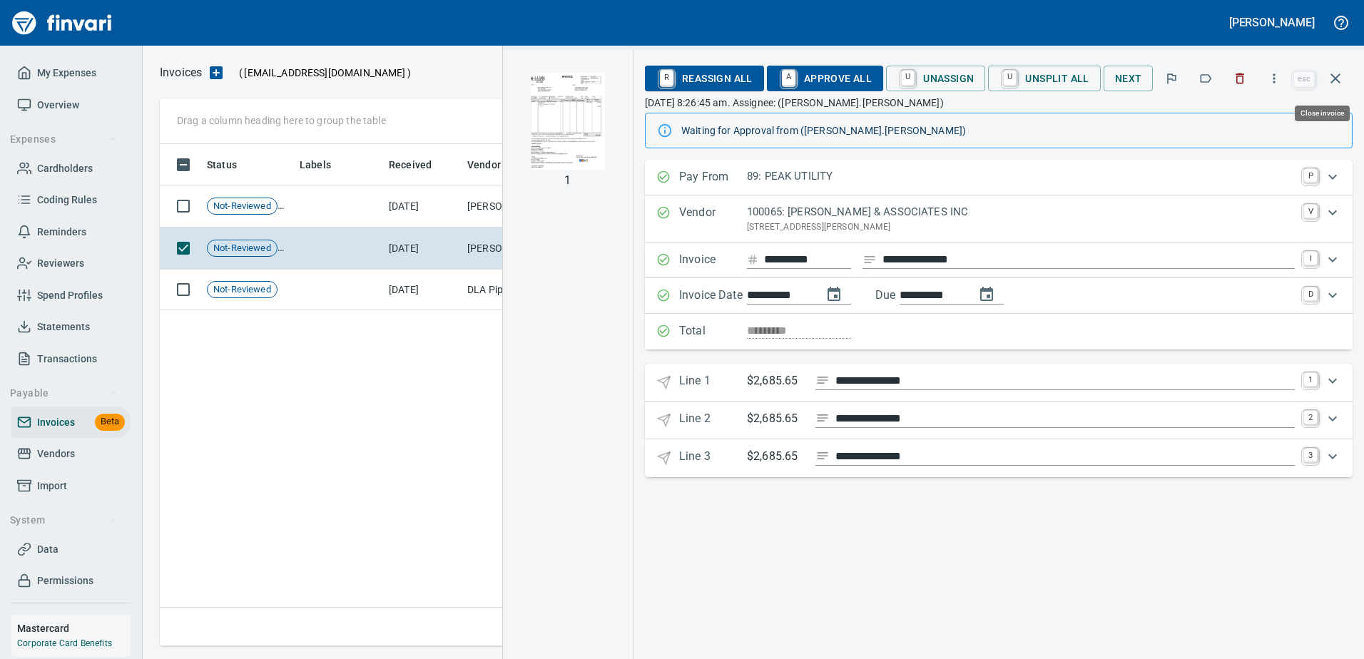
click at [1329, 75] on icon "button" at bounding box center [1335, 78] width 17 height 17
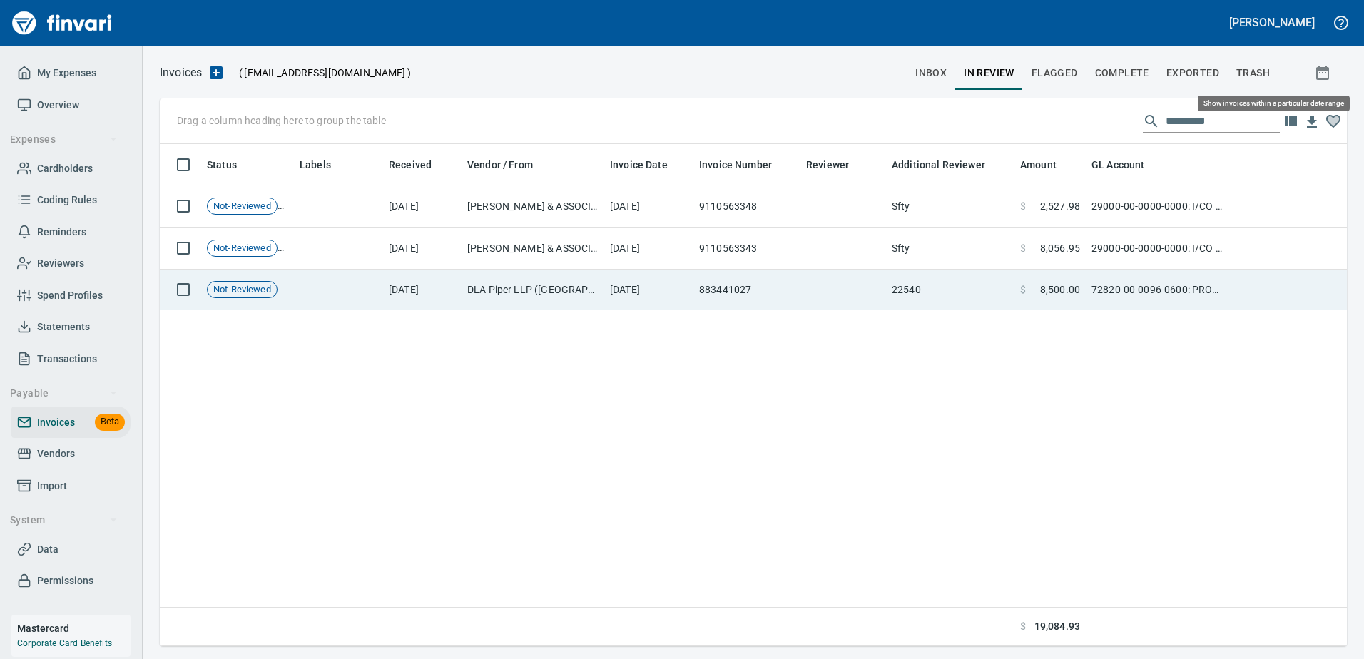
scroll to position [492, 1177]
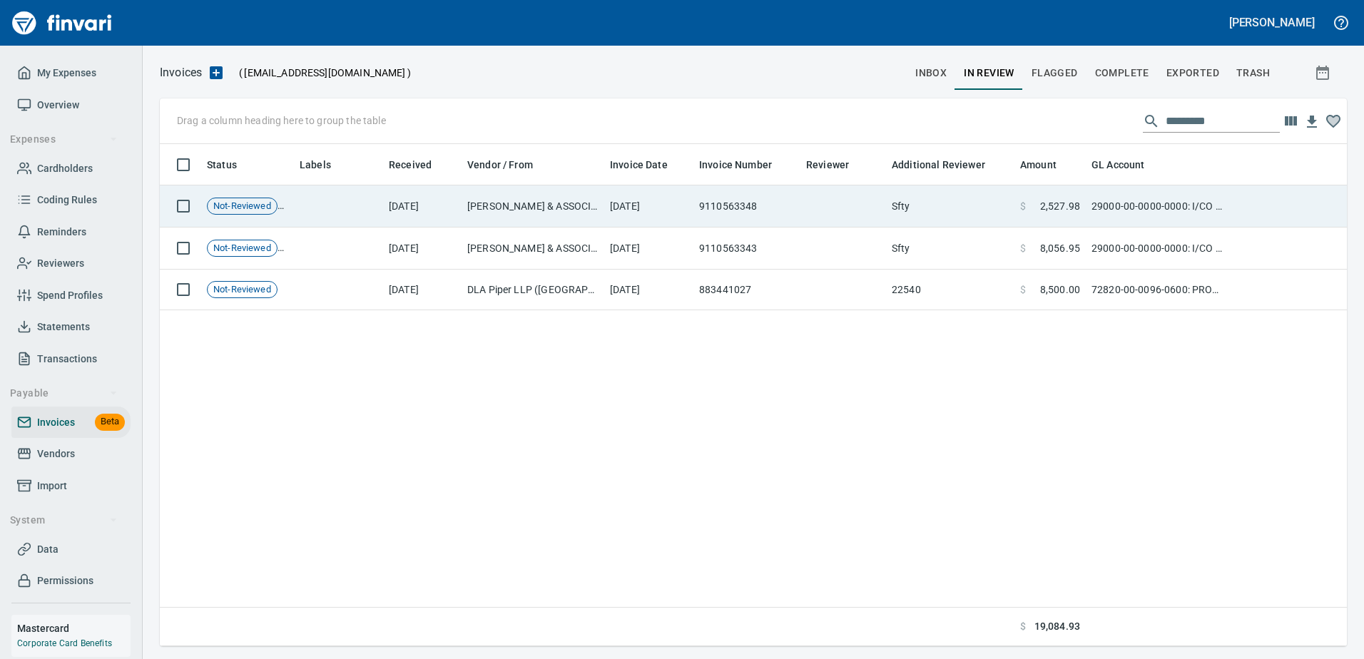
click at [937, 193] on td "Sfty" at bounding box center [950, 207] width 128 height 42
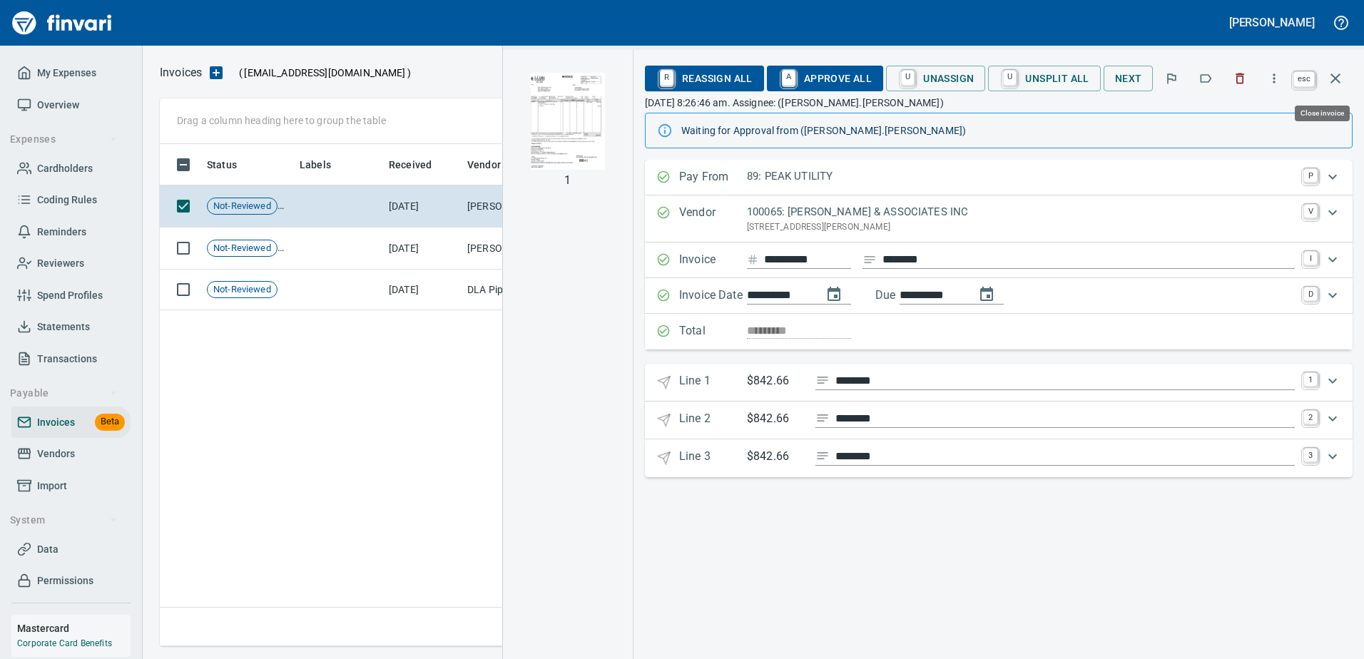
scroll to position [492, 1176]
click at [1337, 74] on icon "button" at bounding box center [1335, 78] width 17 height 17
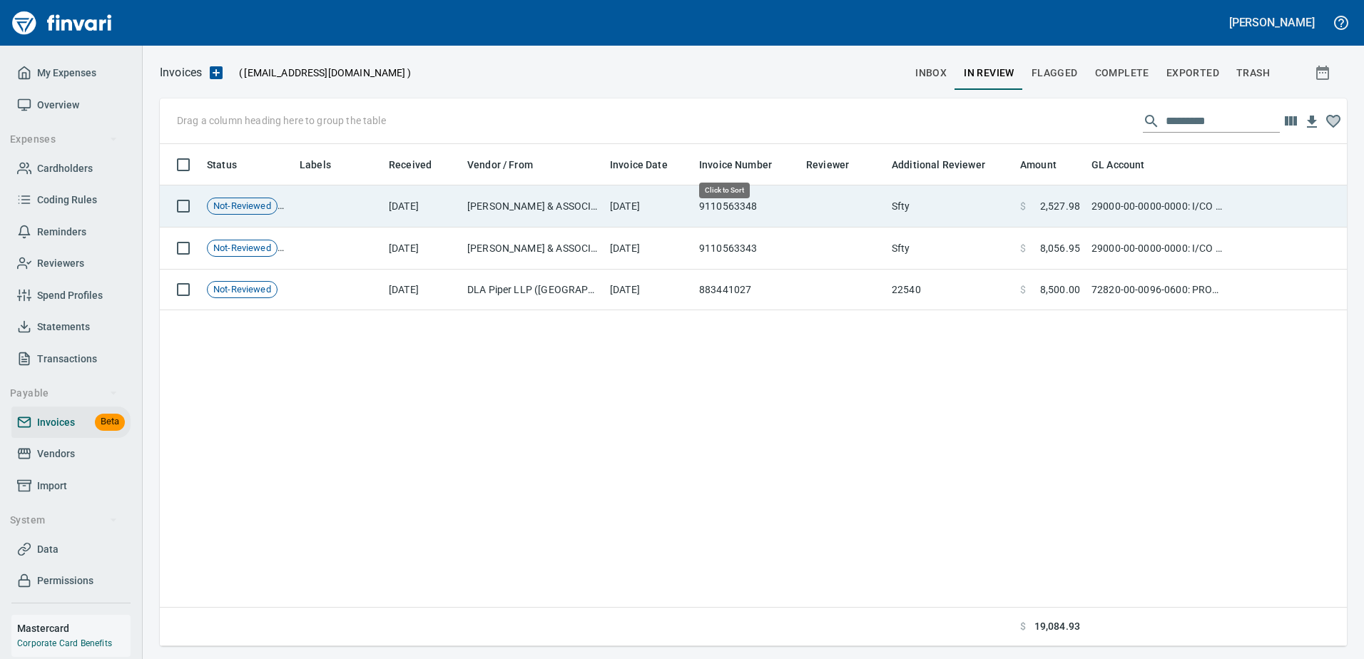
scroll to position [492, 1177]
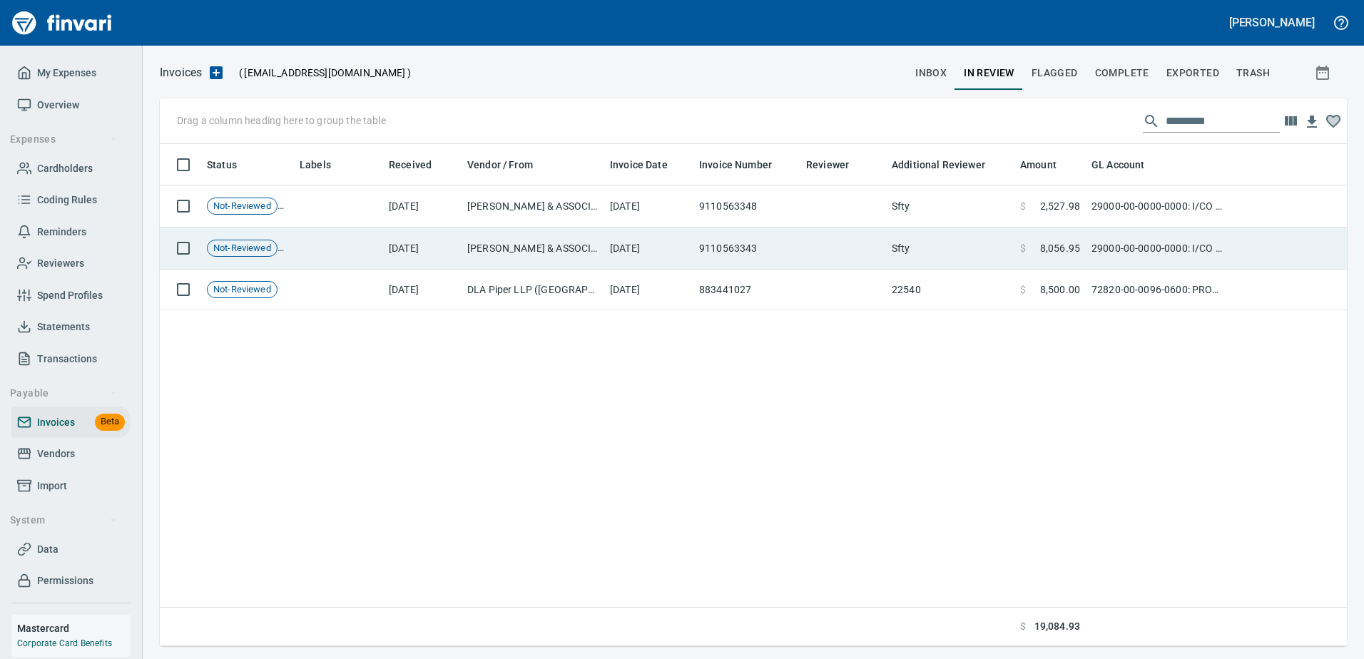
click at [632, 243] on td "[DATE]" at bounding box center [648, 249] width 89 height 42
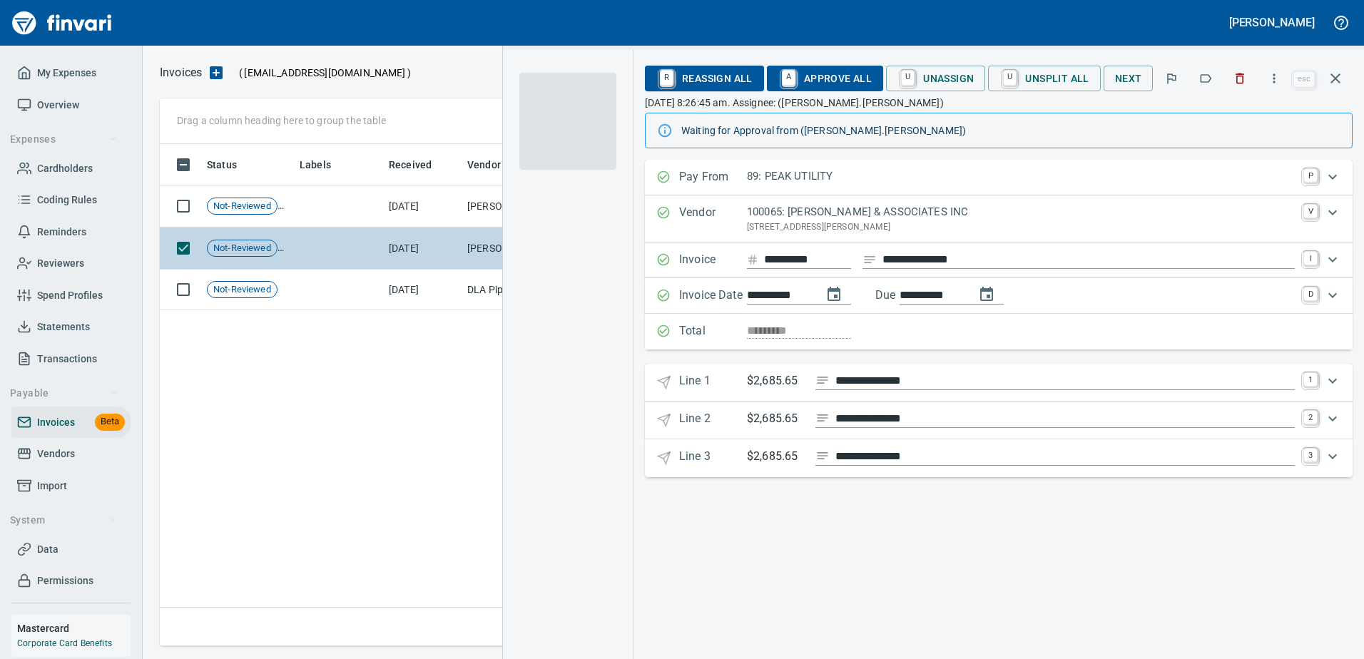
scroll to position [492, 1176]
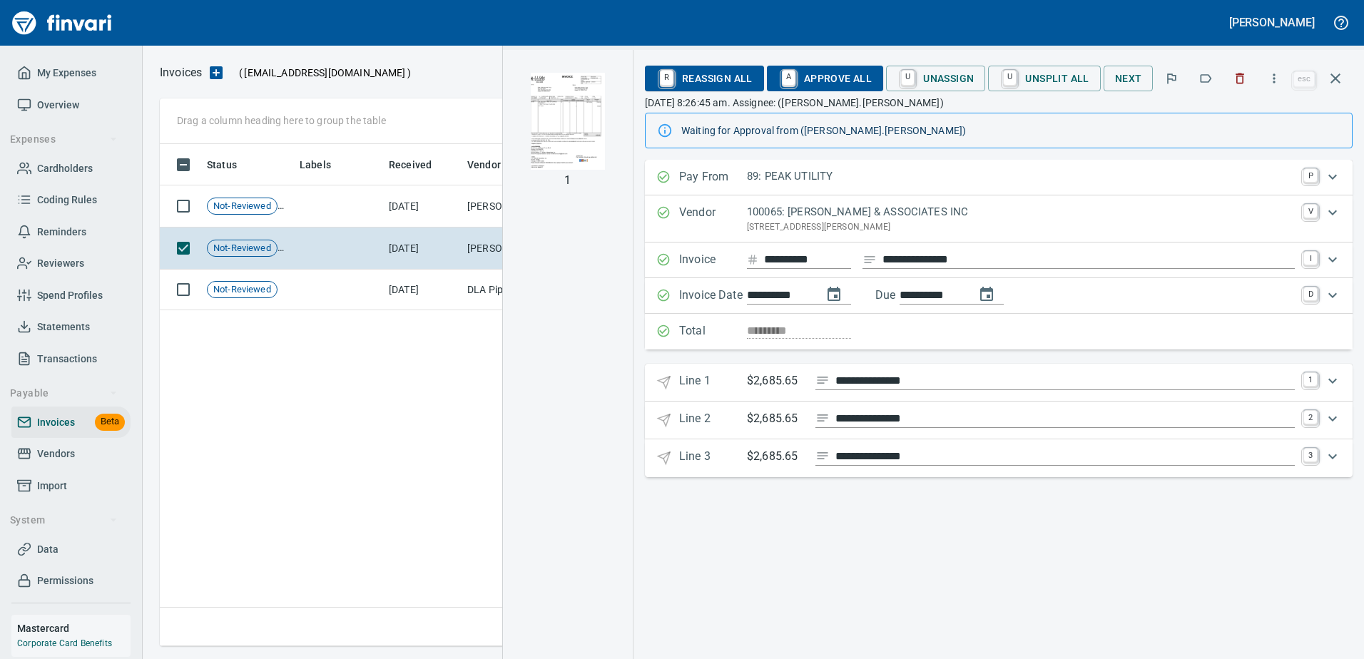
click at [669, 385] on icon "Expand" at bounding box center [664, 383] width 12 height 12
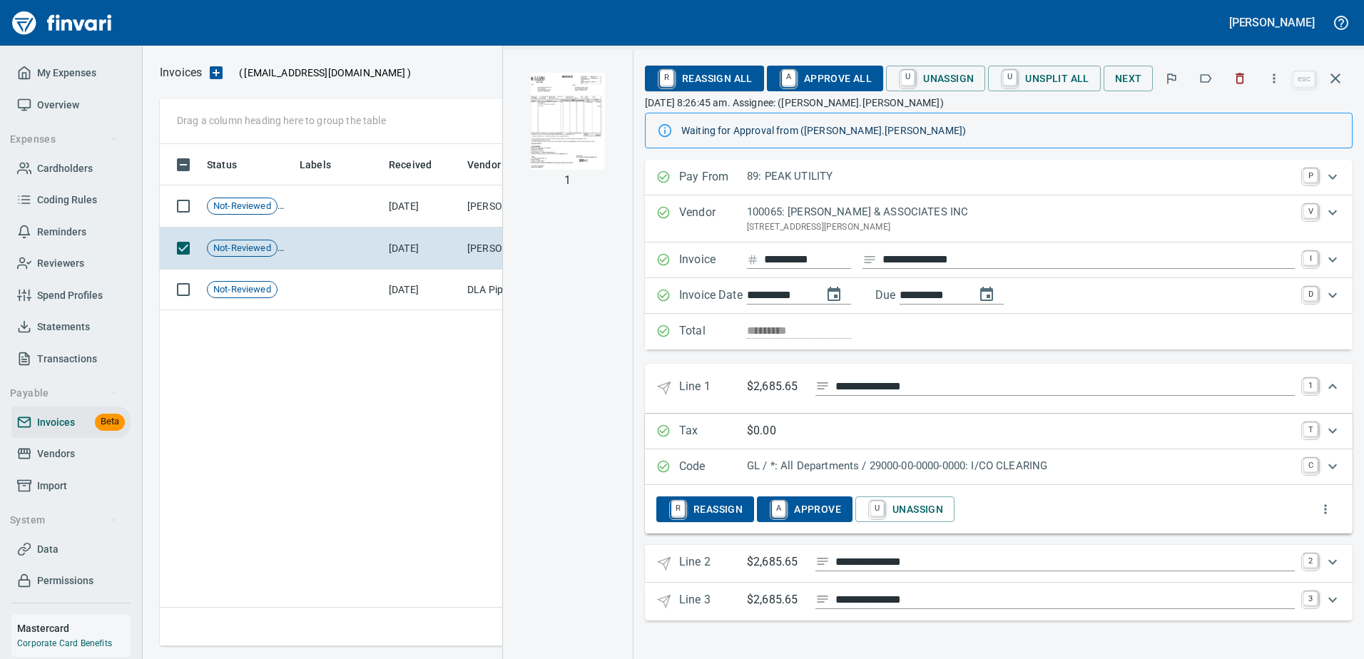
click at [726, 472] on p "Code" at bounding box center [713, 467] width 68 height 19
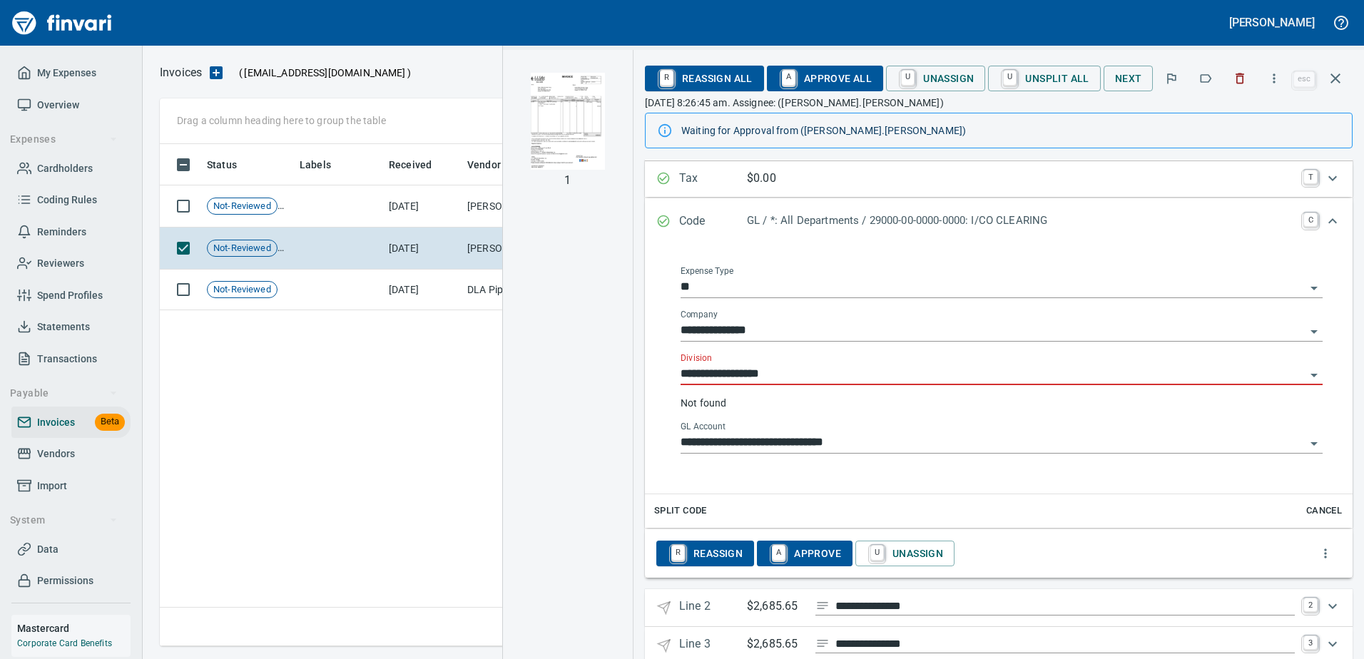
scroll to position [284, 0]
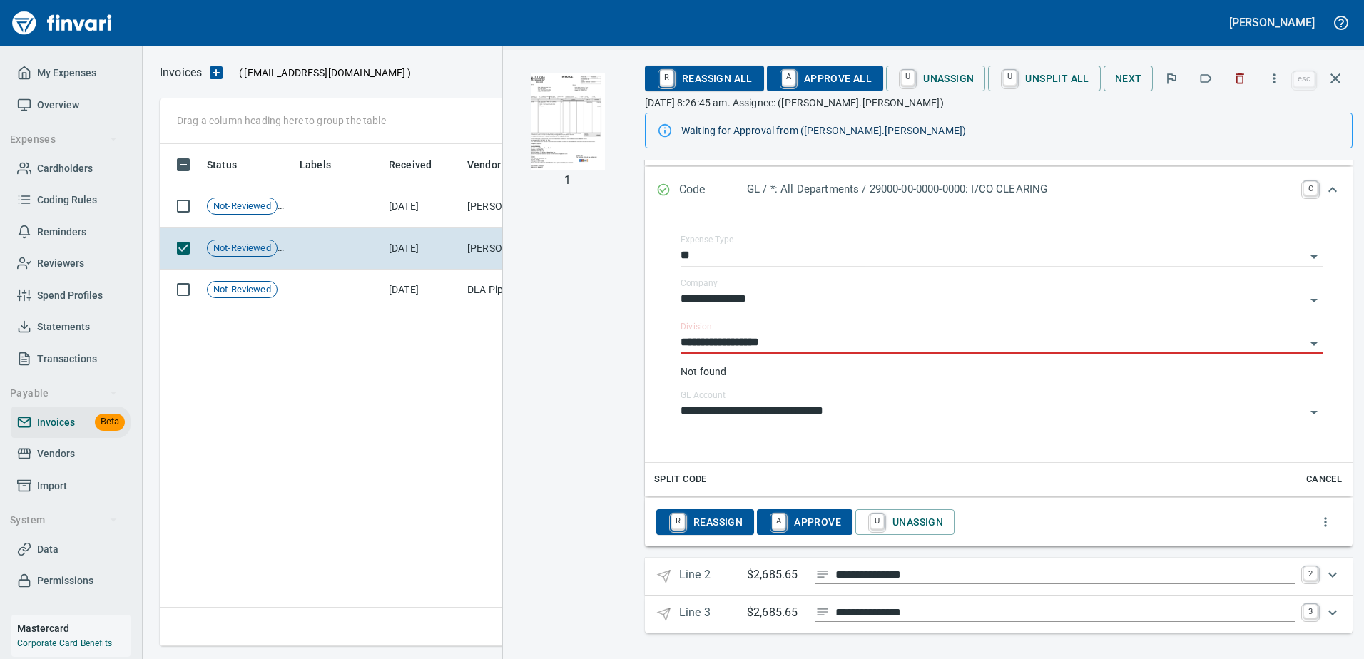
click at [737, 571] on p "Line 2" at bounding box center [713, 577] width 68 height 21
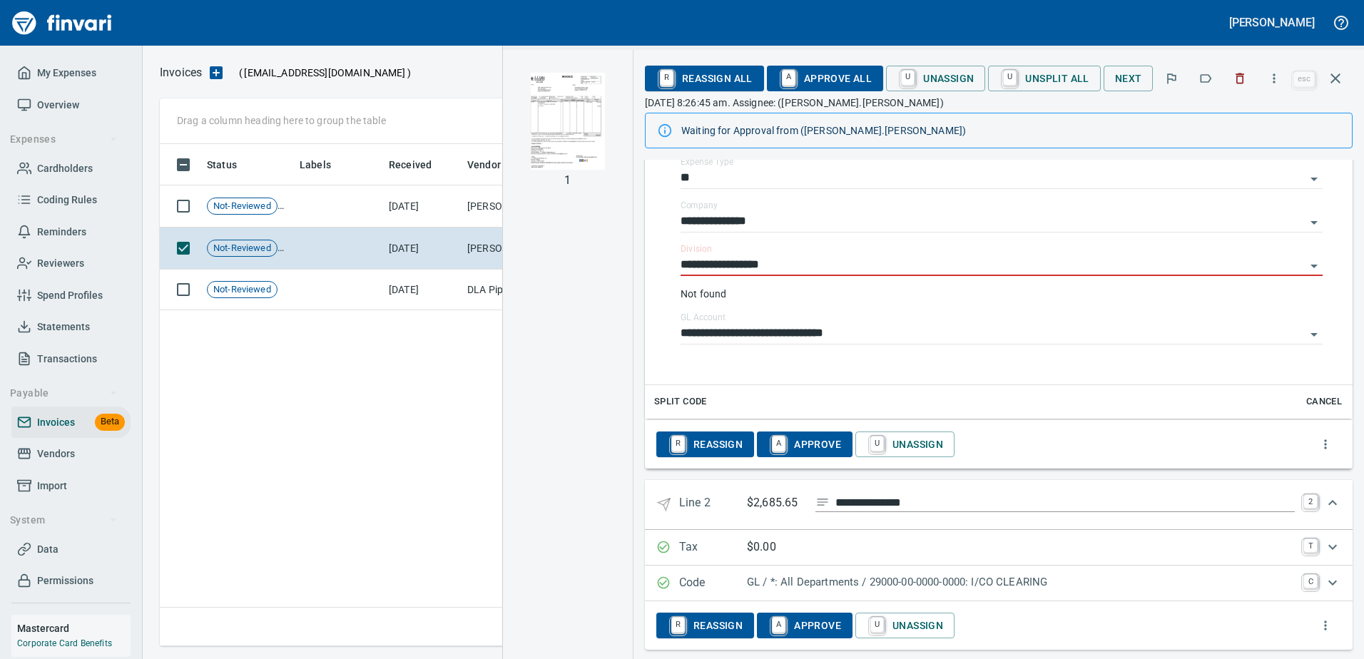
scroll to position [427, 0]
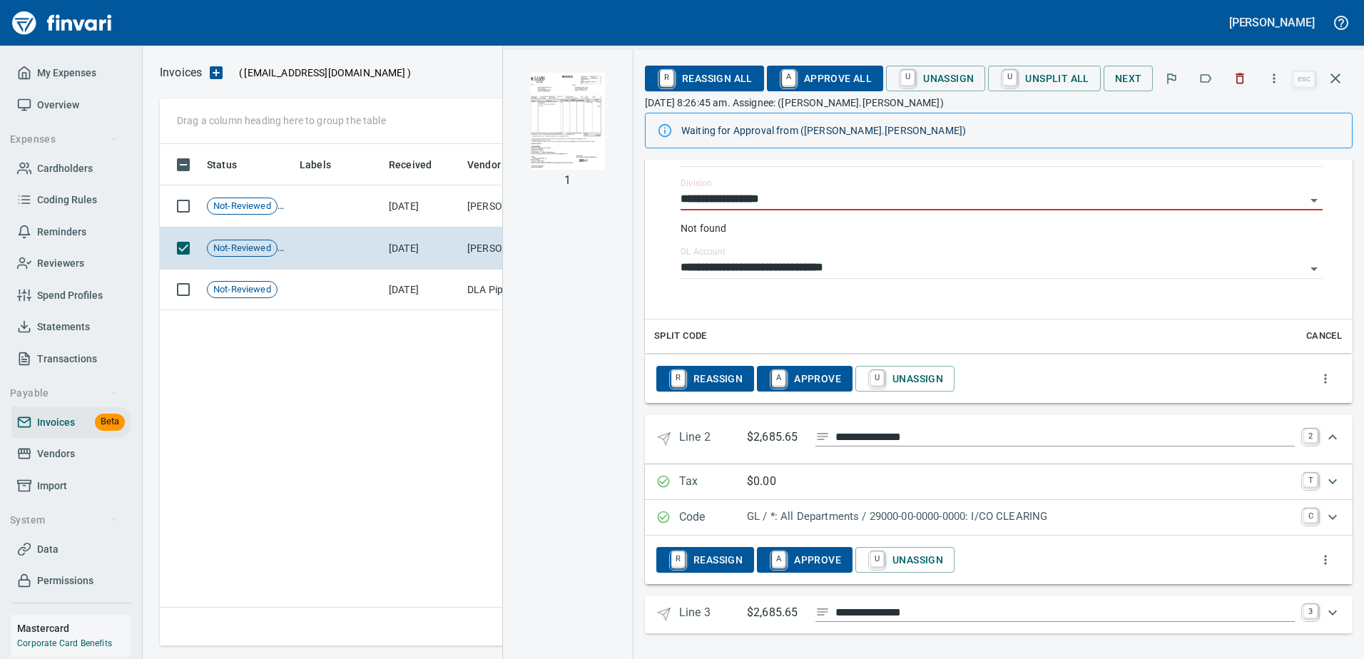
click at [794, 522] on p "GL / *: All Departments / 29000-00-0000-0000: I/CO CLEARING" at bounding box center [1021, 517] width 548 height 16
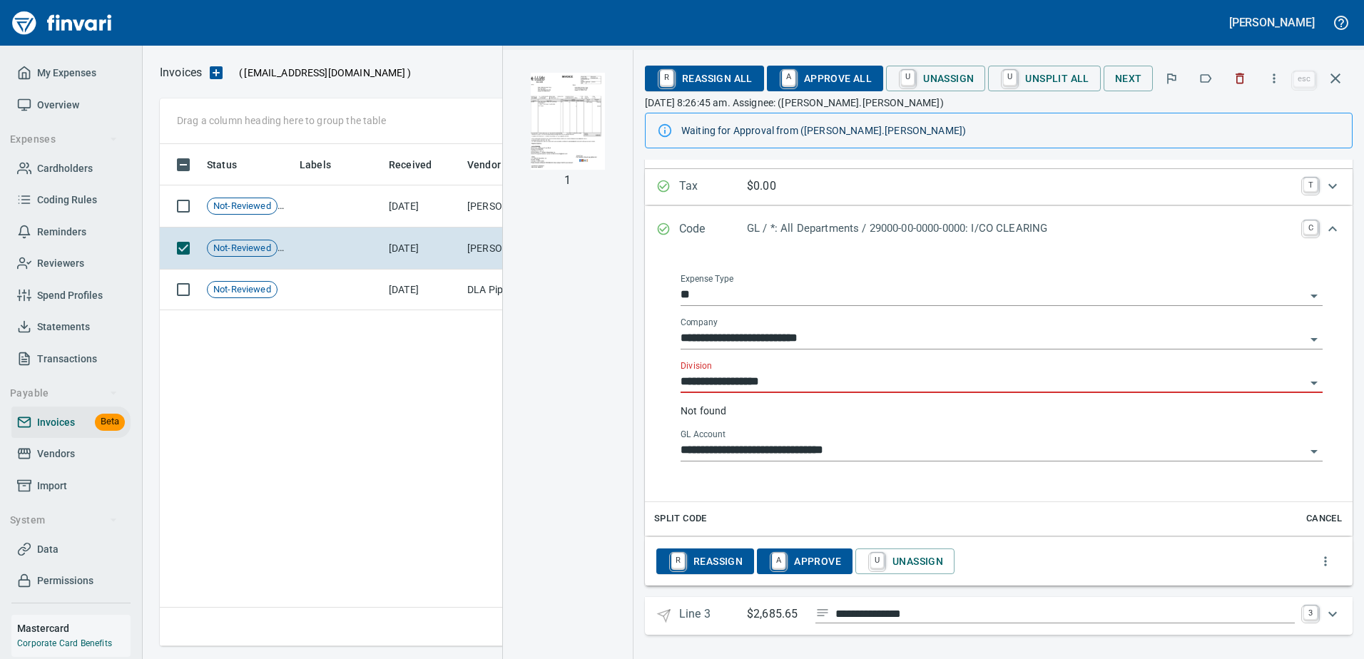
scroll to position [724, 0]
click at [793, 381] on input "**********" at bounding box center [993, 381] width 625 height 20
click at [800, 381] on input "**********" at bounding box center [993, 381] width 625 height 20
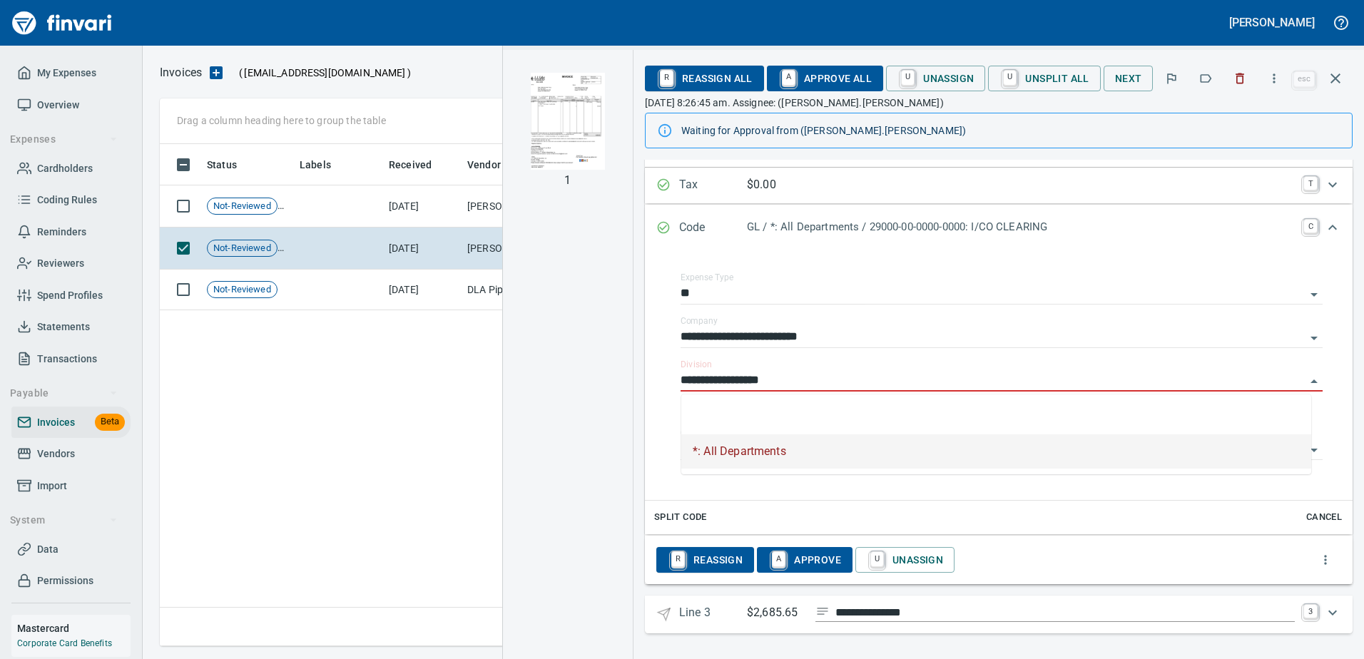
click at [787, 465] on li "*: All Departments" at bounding box center [996, 452] width 630 height 34
click at [691, 619] on p "Line 3" at bounding box center [713, 614] width 68 height 21
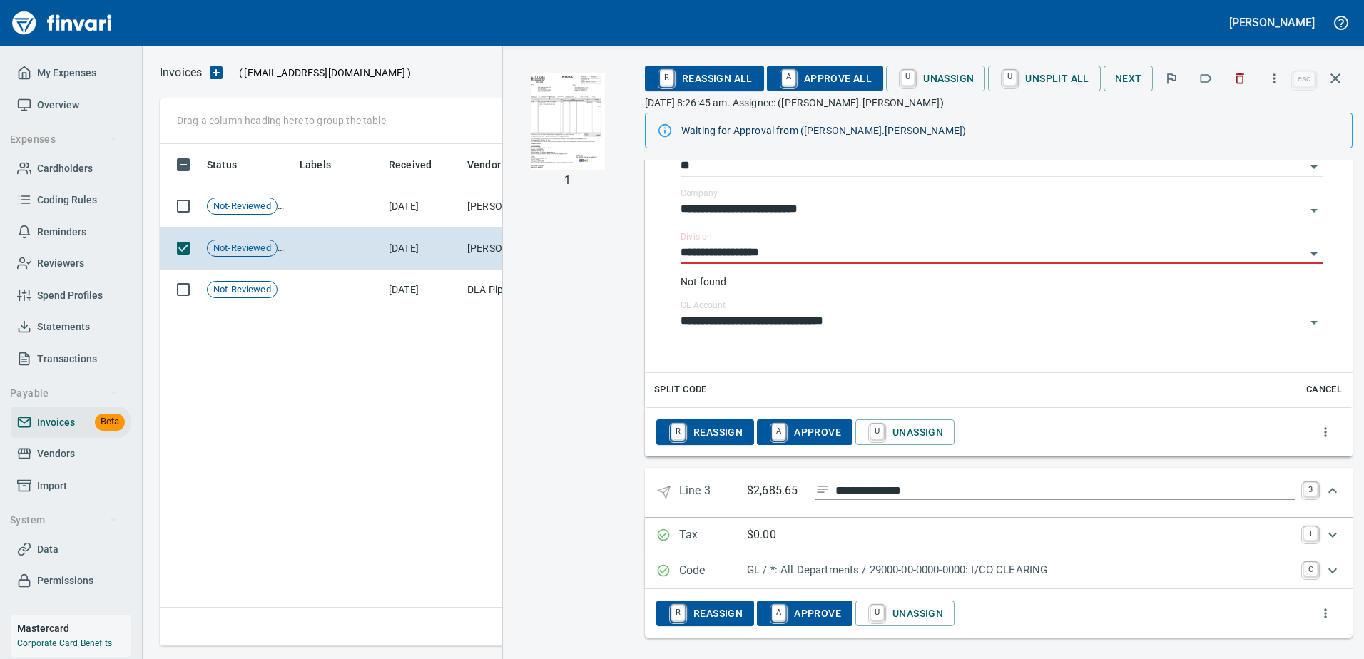
scroll to position [856, 0]
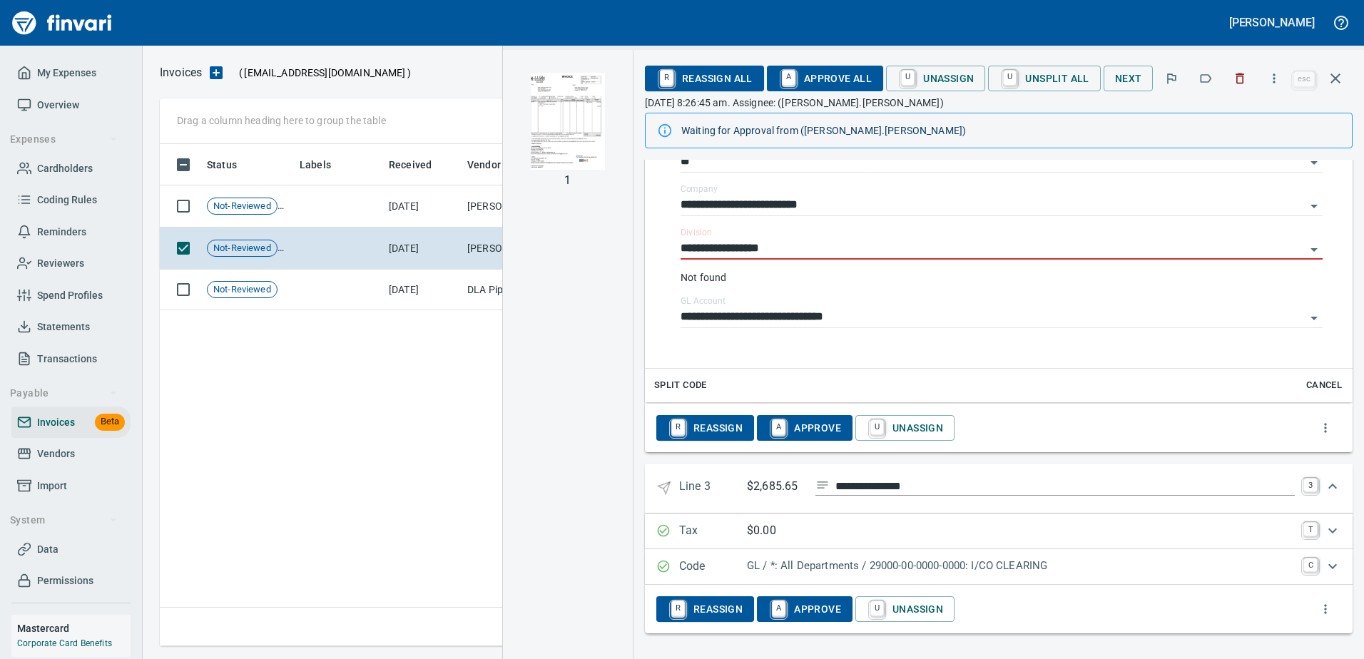
click at [739, 607] on span "R Reassign" at bounding box center [705, 609] width 75 height 24
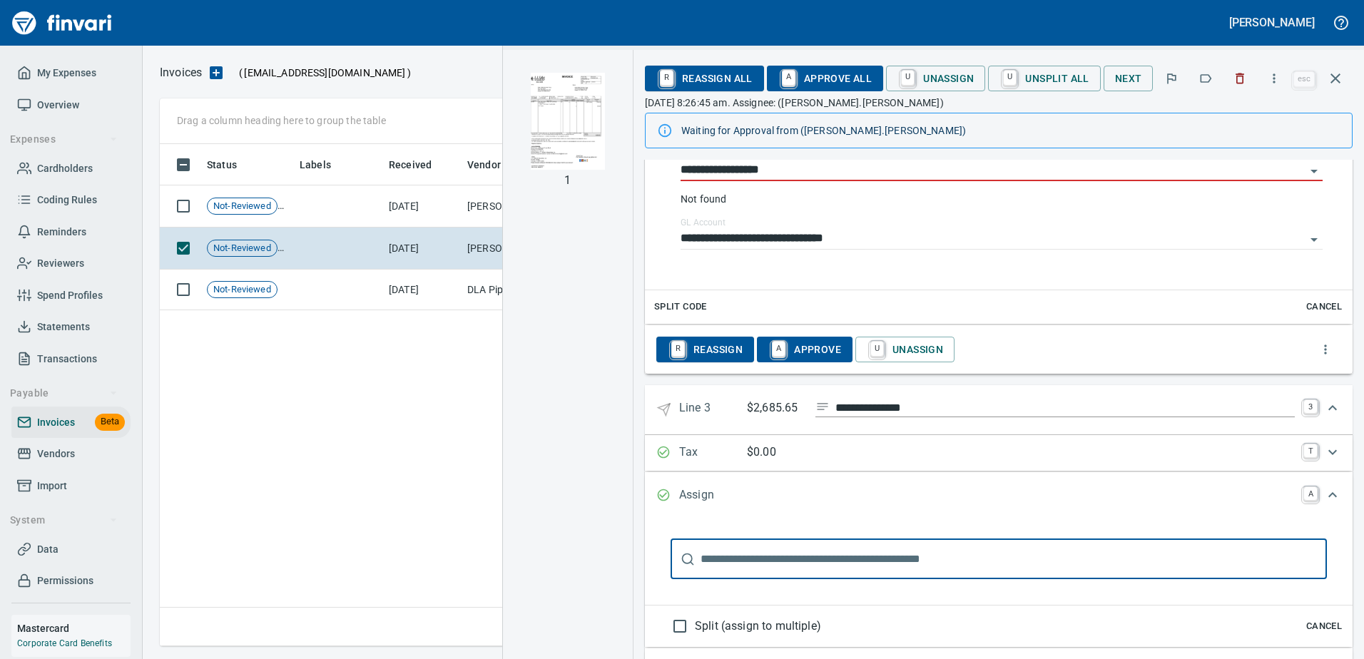
scroll to position [998, 0]
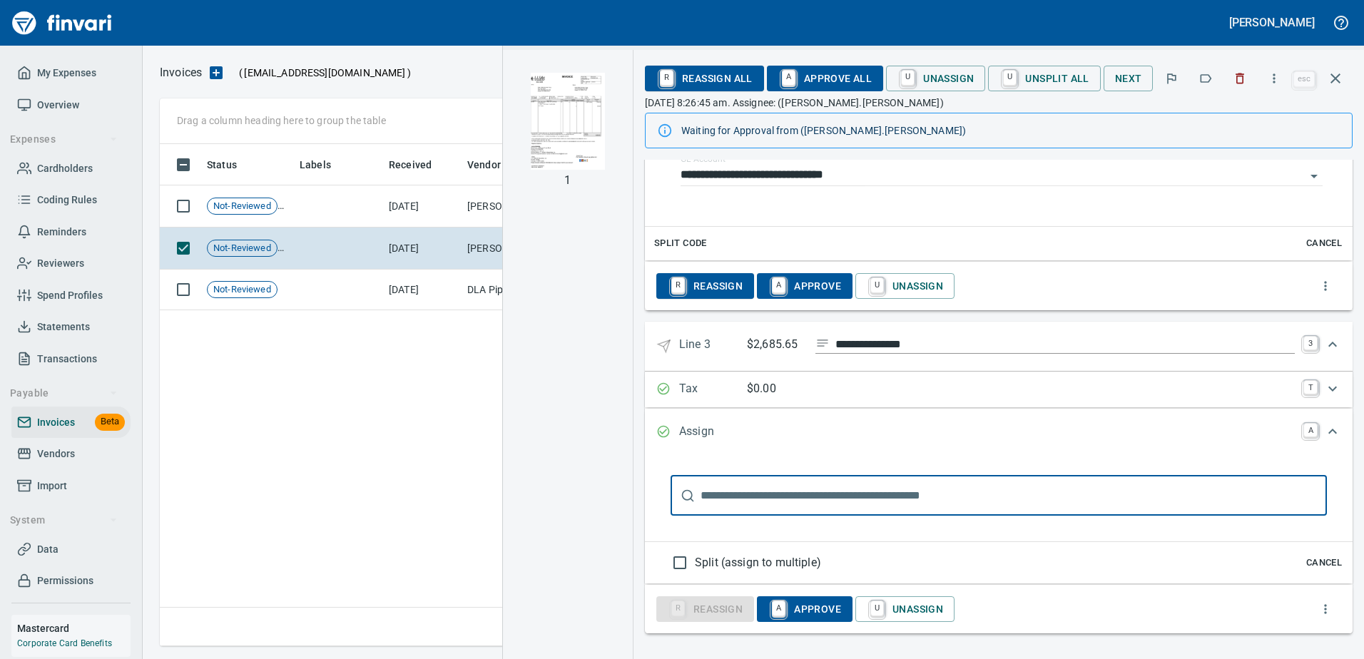
click at [1310, 568] on span "Cancel" at bounding box center [1324, 563] width 39 height 16
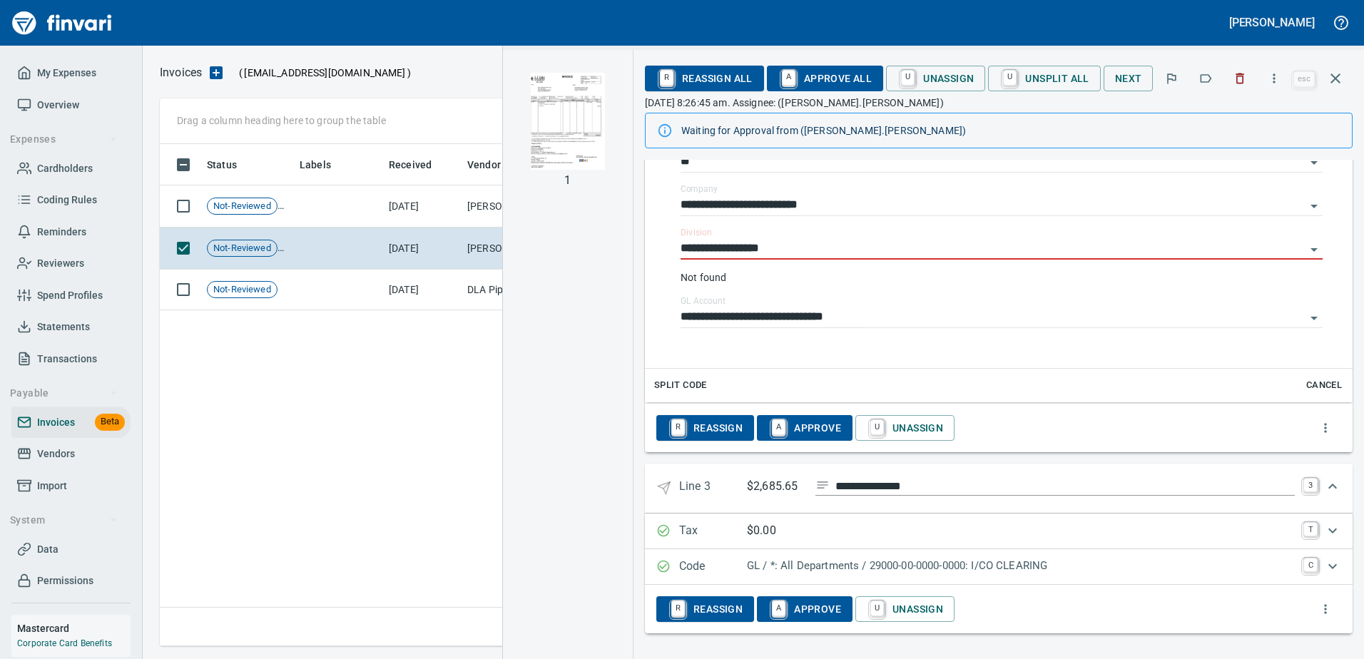
scroll to position [856, 0]
click at [768, 569] on p "GL / *: All Departments / 29000-00-0000-0000: I/CO CLEARING" at bounding box center [1021, 566] width 548 height 16
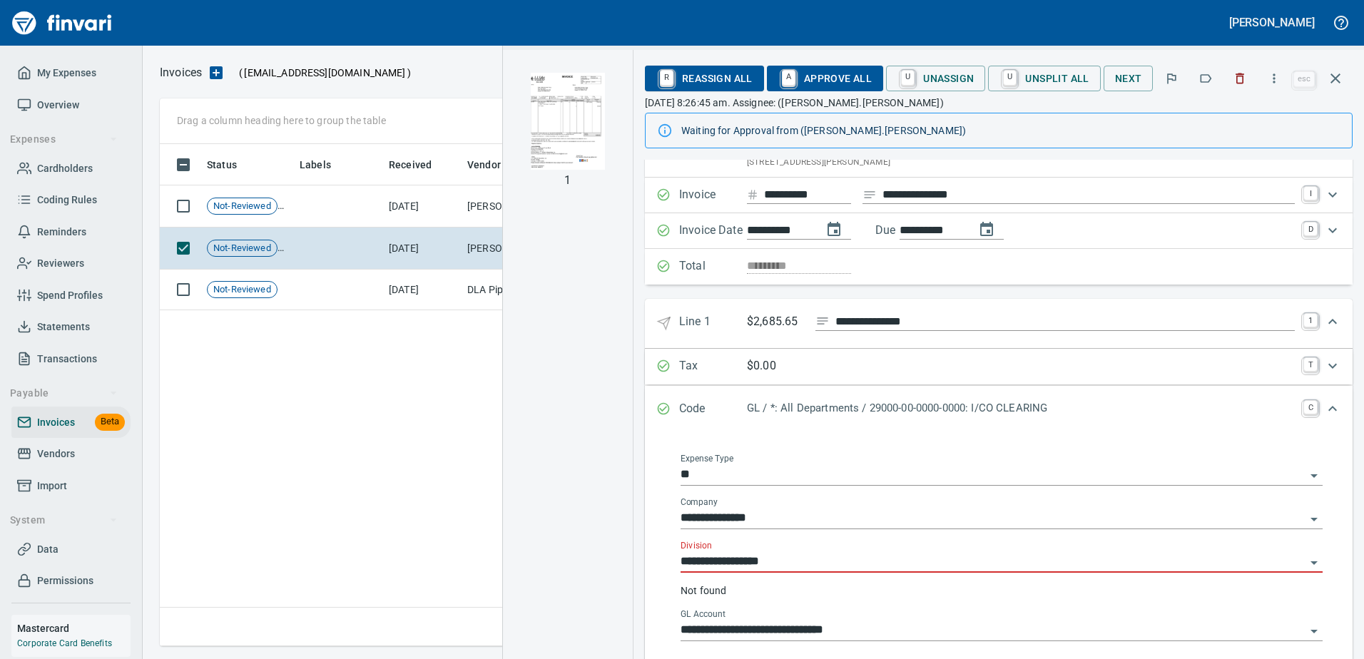
scroll to position [0, 0]
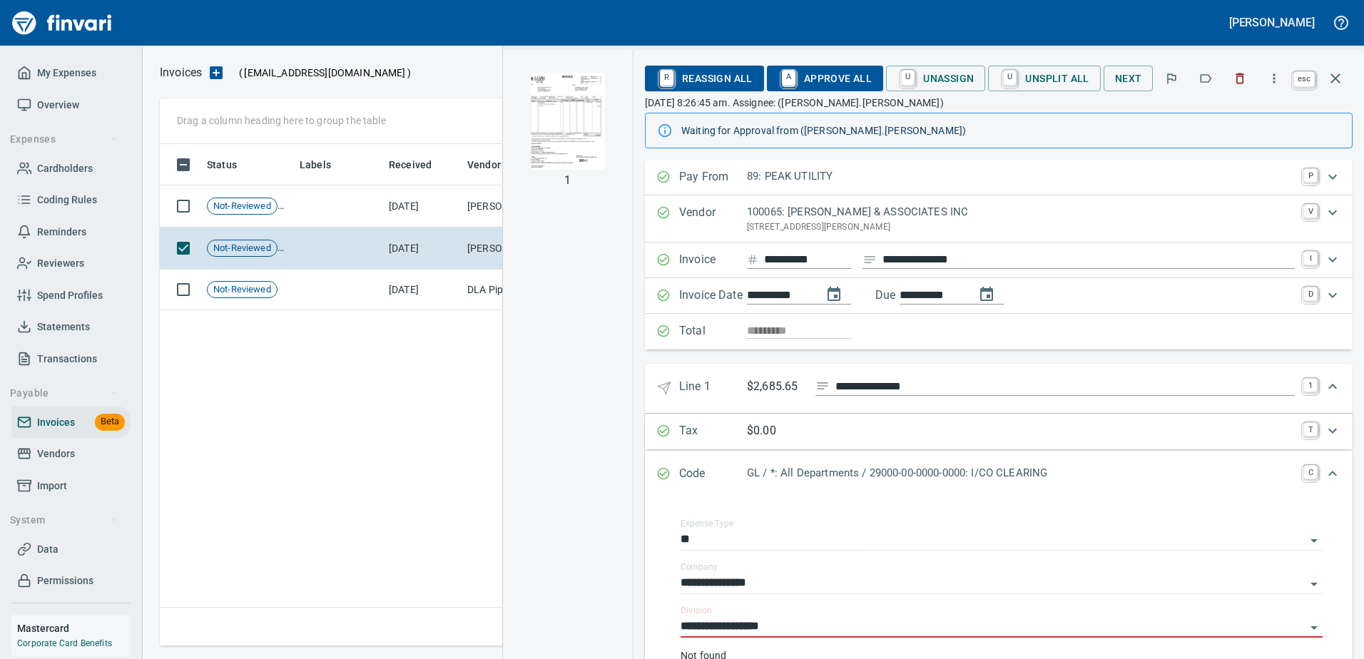
click at [1339, 73] on icon "button" at bounding box center [1335, 78] width 17 height 17
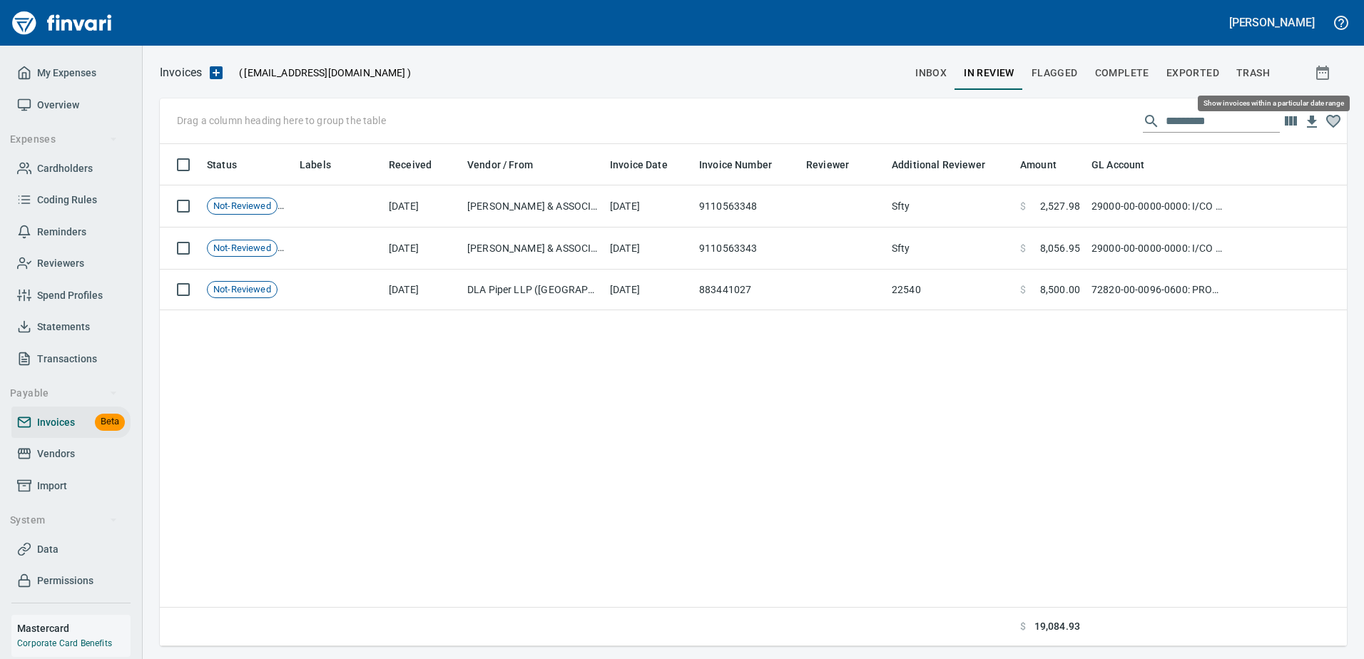
scroll to position [492, 1177]
click at [887, 366] on div "Status Labels Received Vendor / From Invoice Date Invoice Number Reviewer Addit…" at bounding box center [753, 395] width 1187 height 503
click at [934, 72] on span "inbox" at bounding box center [930, 73] width 31 height 18
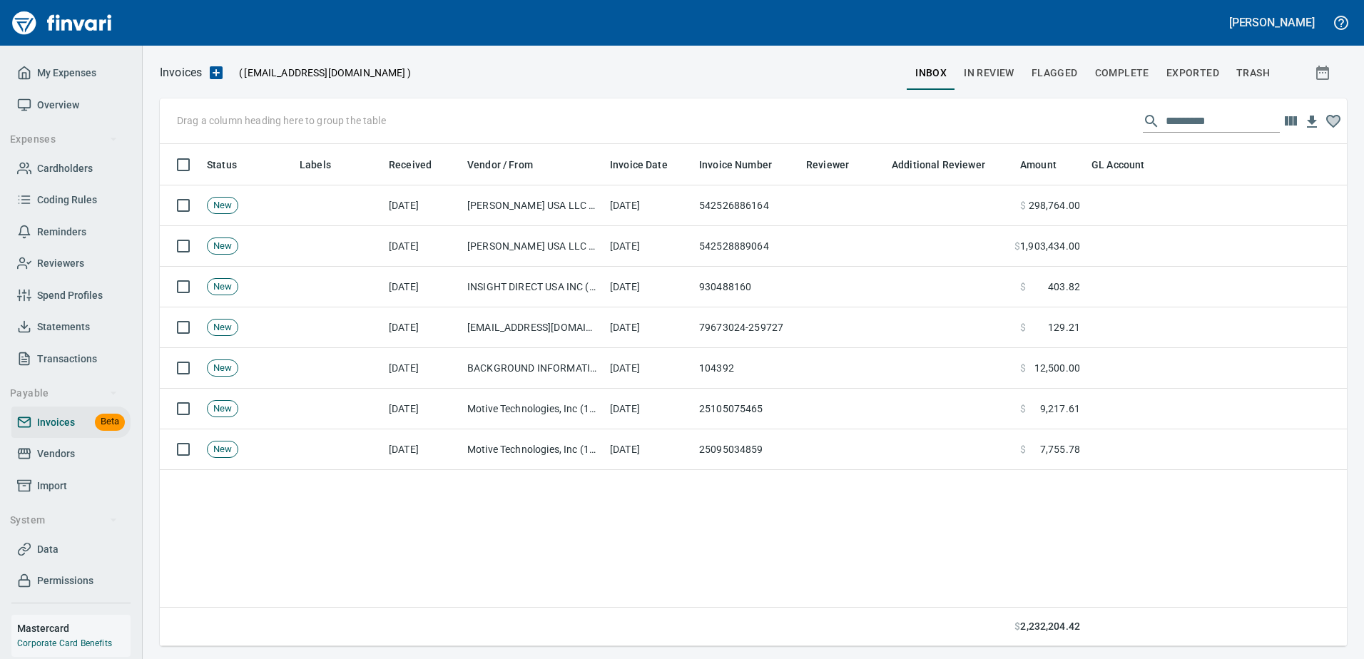
scroll to position [492, 1177]
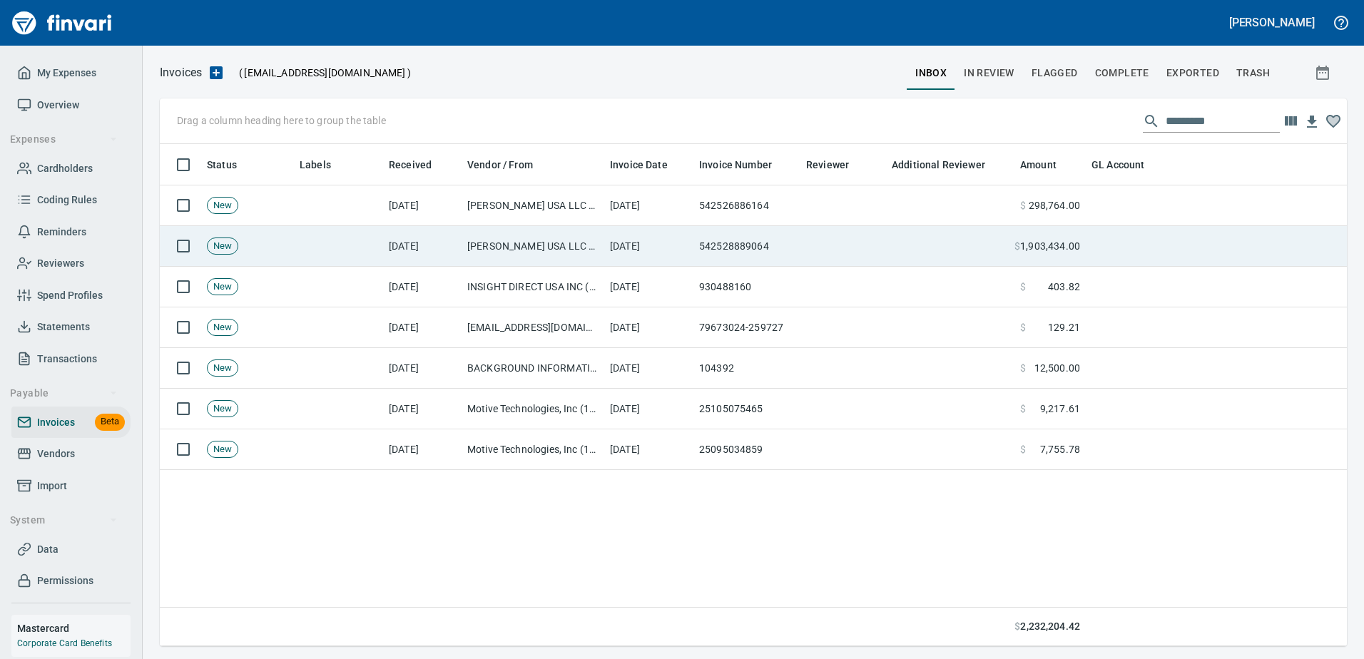
click at [554, 245] on td "[PERSON_NAME] USA LLC (144732)" at bounding box center [533, 246] width 143 height 41
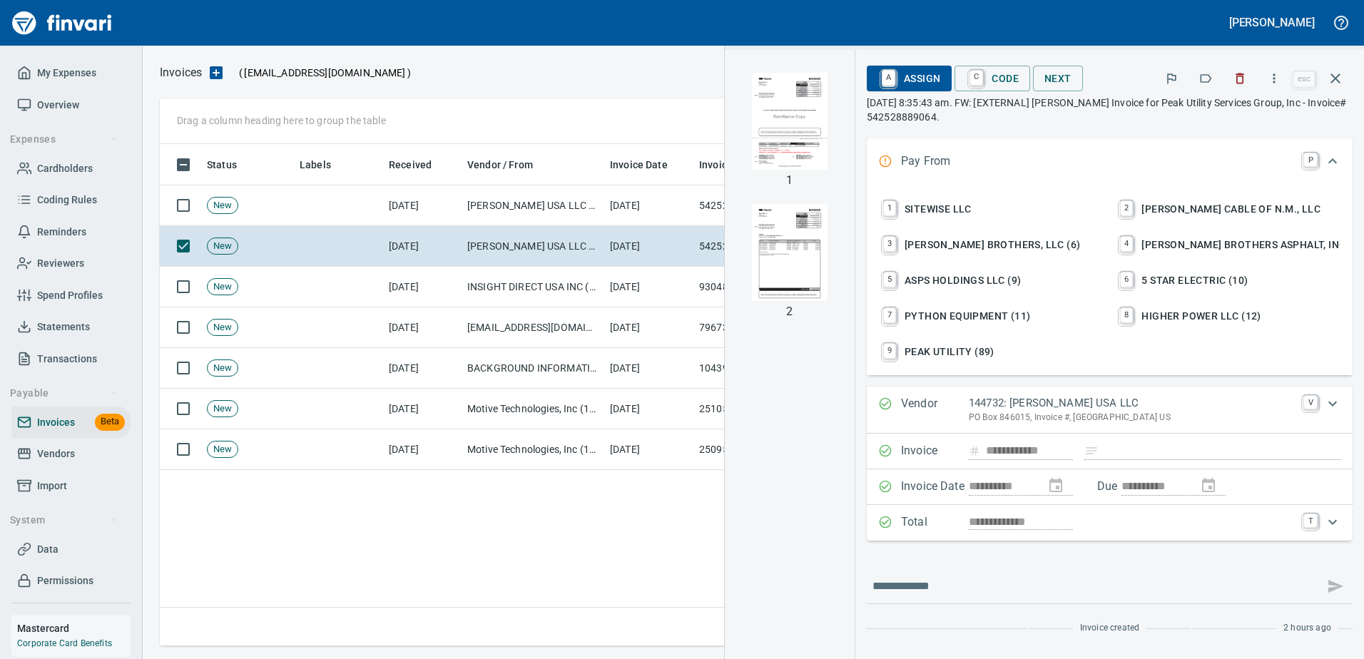
click at [977, 352] on span "9 PEAK UTILITY (89)" at bounding box center [991, 352] width 223 height 24
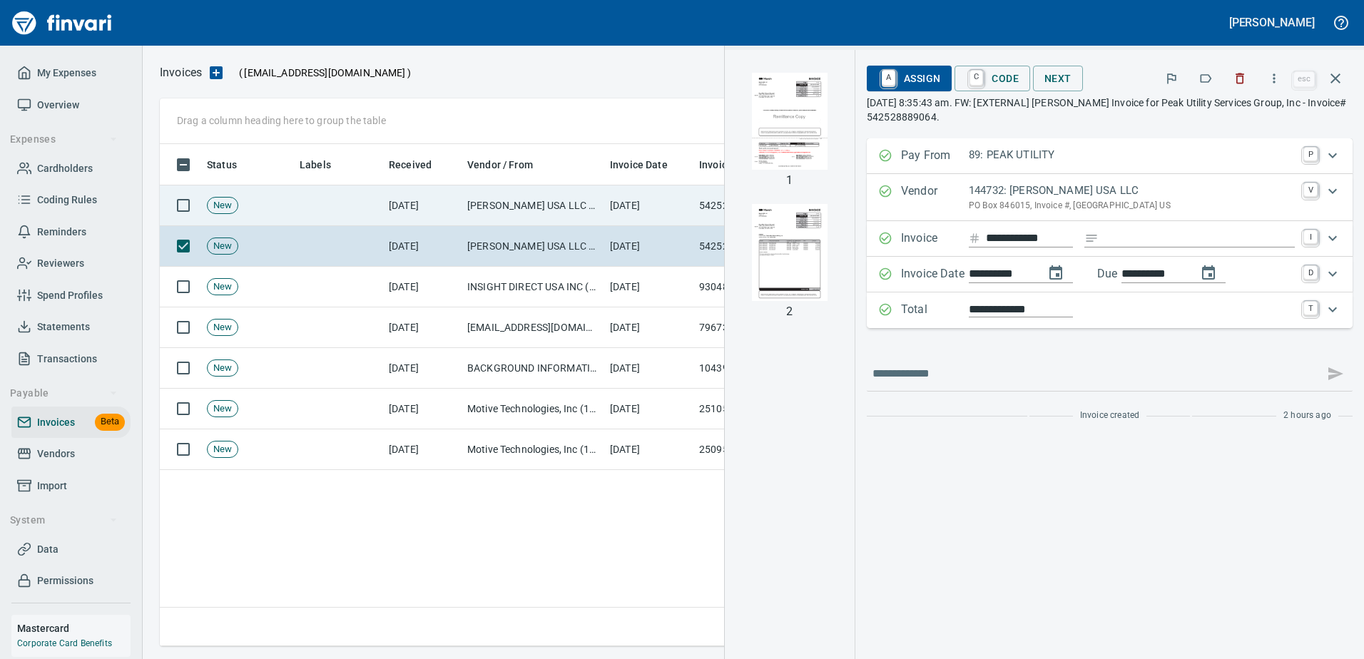
click at [567, 212] on td "[PERSON_NAME] USA LLC (144732)" at bounding box center [533, 206] width 143 height 41
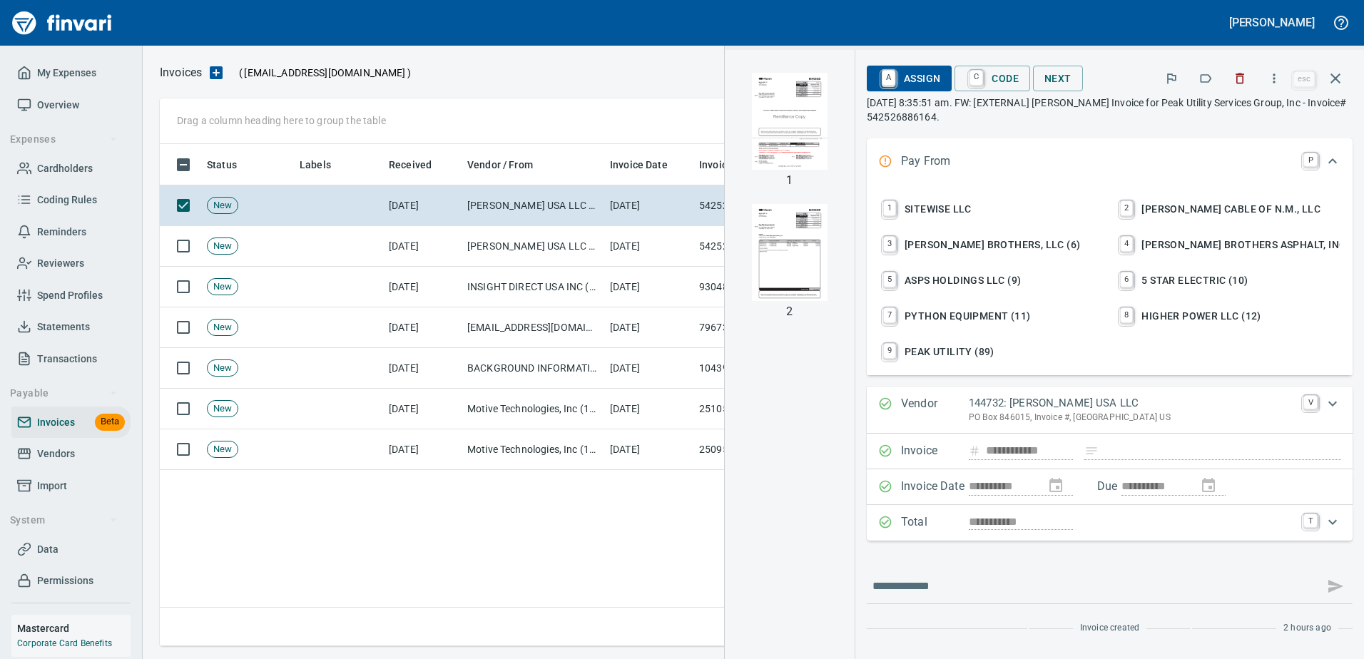
click at [1005, 357] on span "9 PEAK UTILITY (89)" at bounding box center [991, 352] width 223 height 24
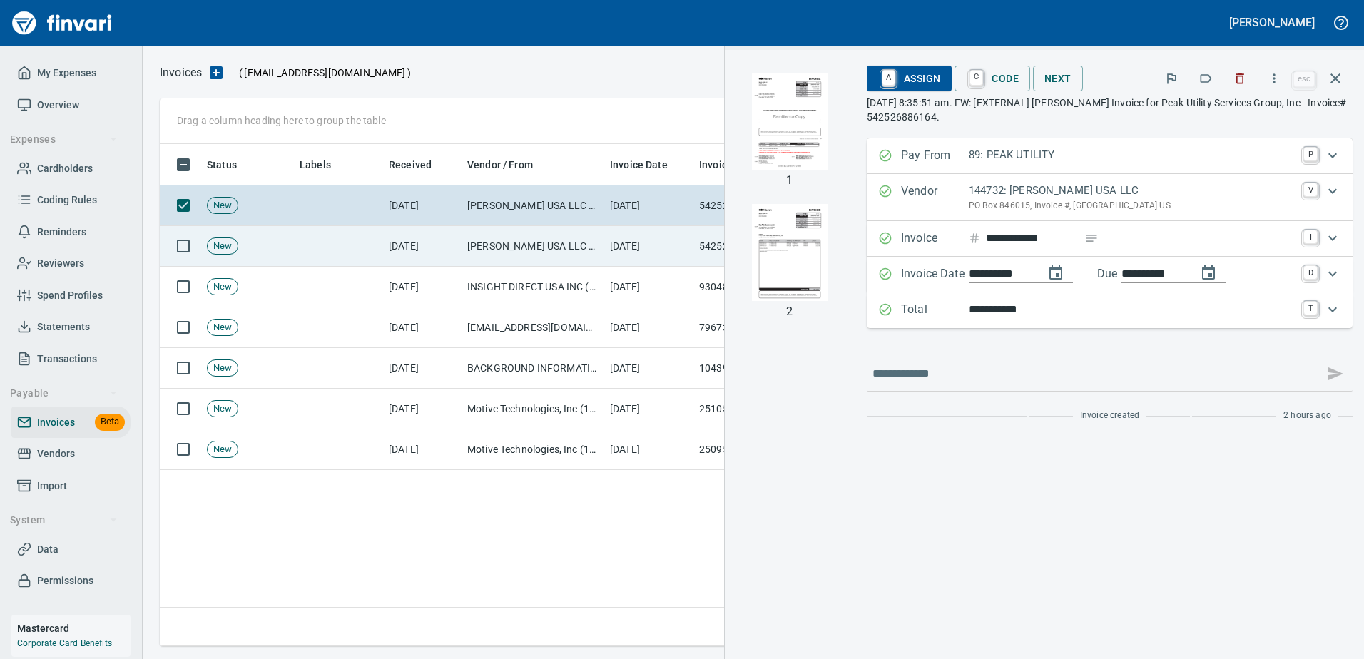
click at [564, 239] on td "[PERSON_NAME] USA LLC (144732)" at bounding box center [533, 246] width 143 height 41
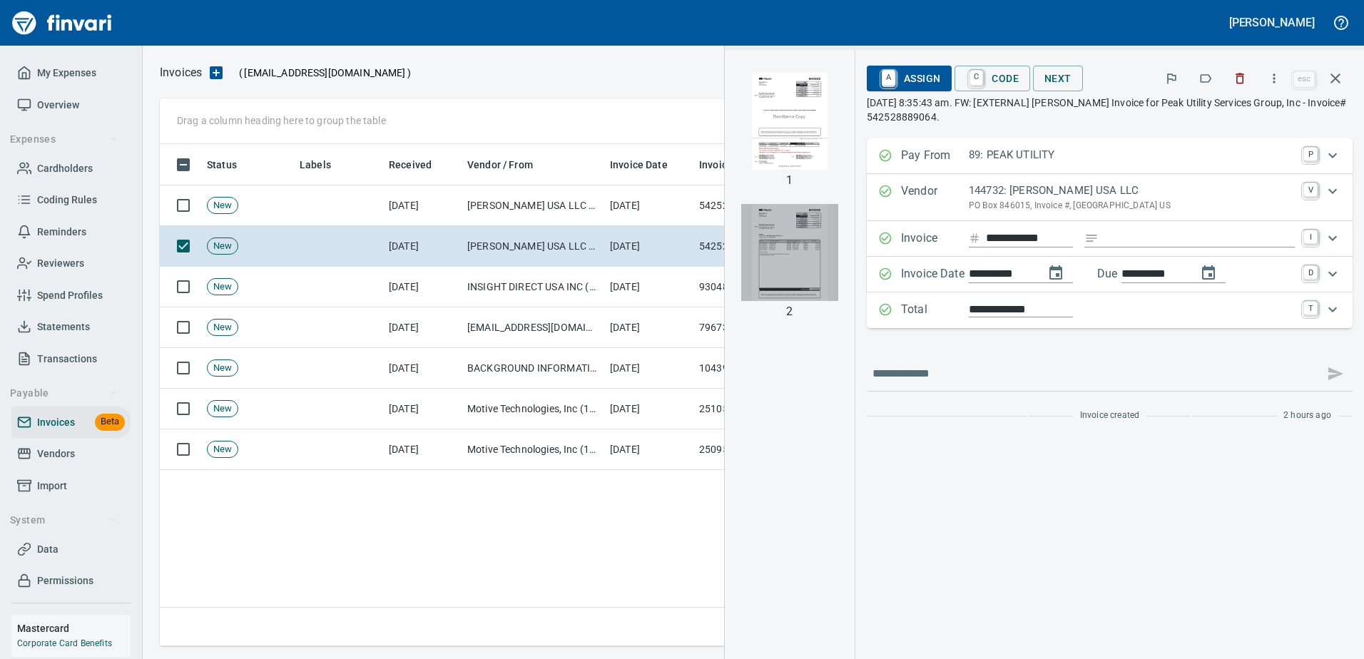
click at [828, 263] on img "button" at bounding box center [789, 252] width 97 height 97
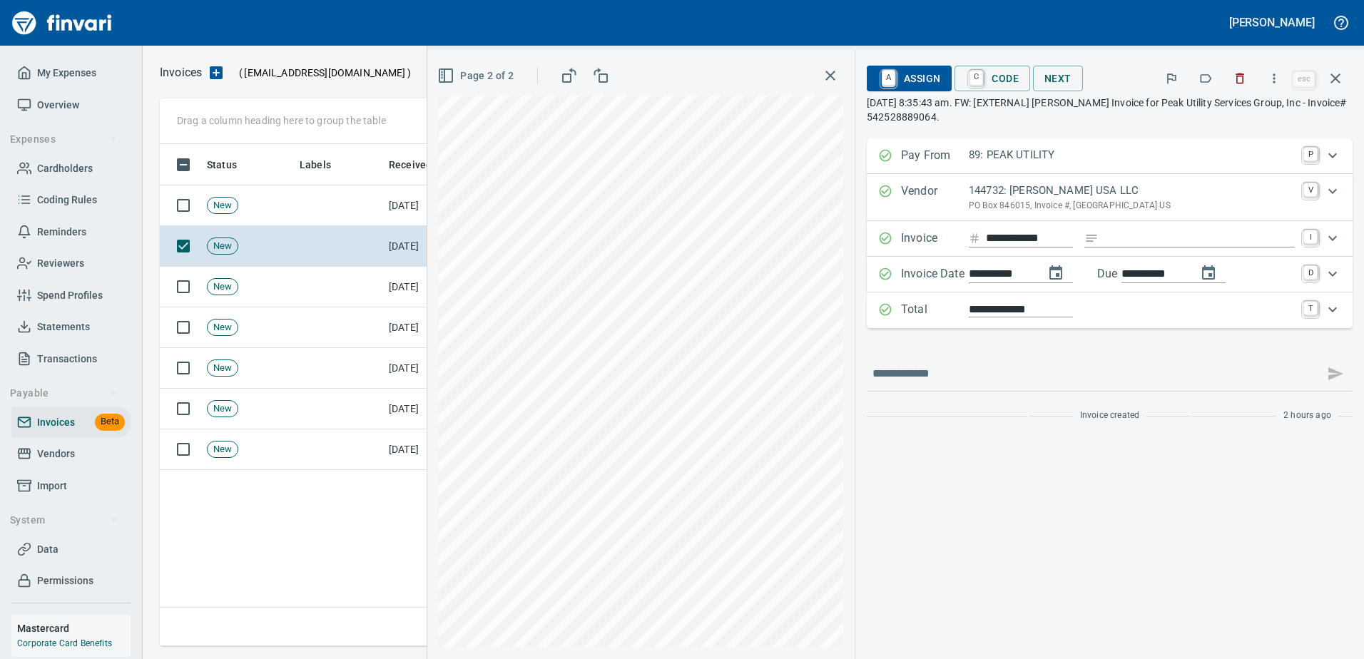
click at [435, 551] on div "Status Labels Received Vendor / From Invoice Date Invoice Number Reviewer Addit…" at bounding box center [753, 395] width 1187 height 503
click at [1334, 70] on icon "button" at bounding box center [1335, 78] width 17 height 17
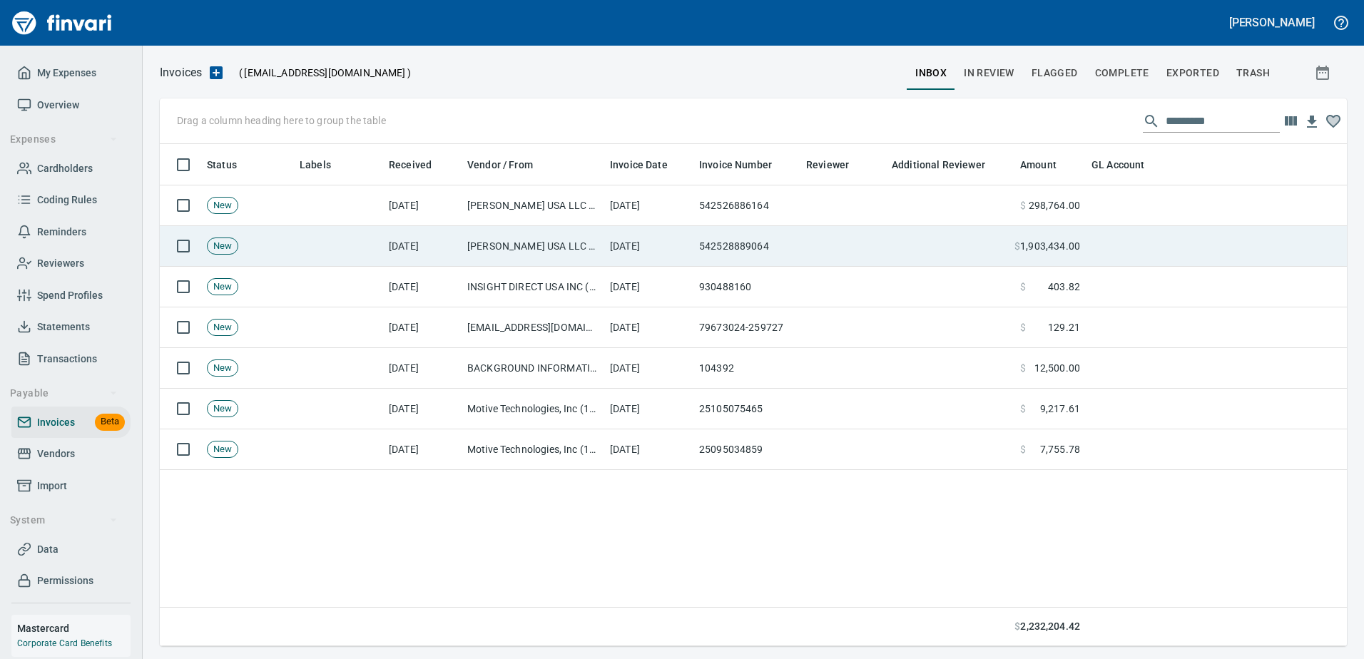
scroll to position [492, 1177]
click at [716, 249] on td "542528889064" at bounding box center [747, 246] width 107 height 41
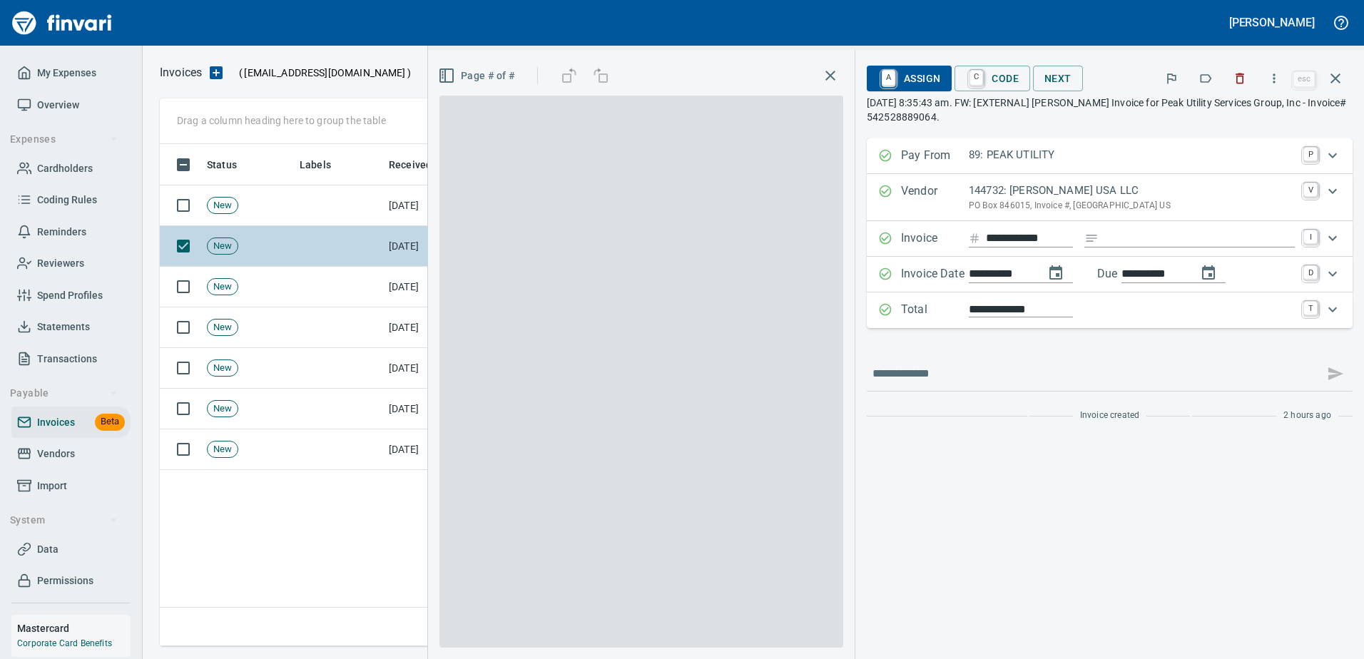
scroll to position [492, 1176]
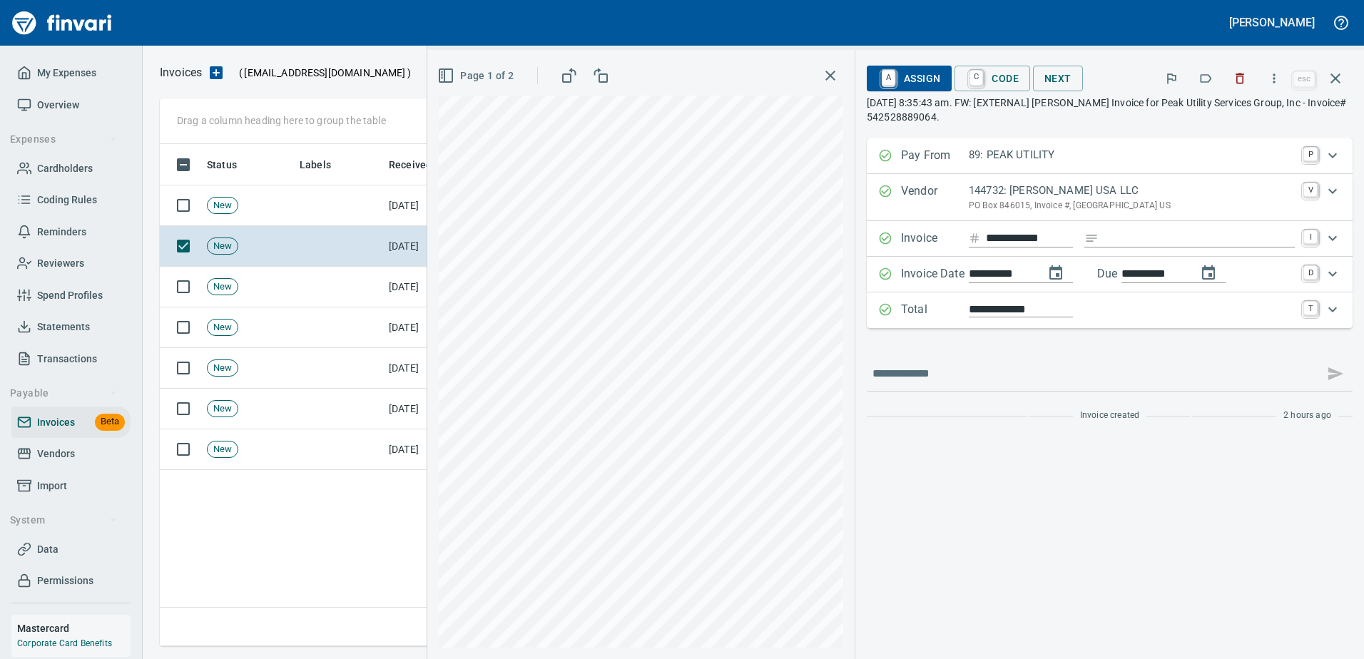
click at [836, 76] on icon "button" at bounding box center [831, 76] width 10 height 10
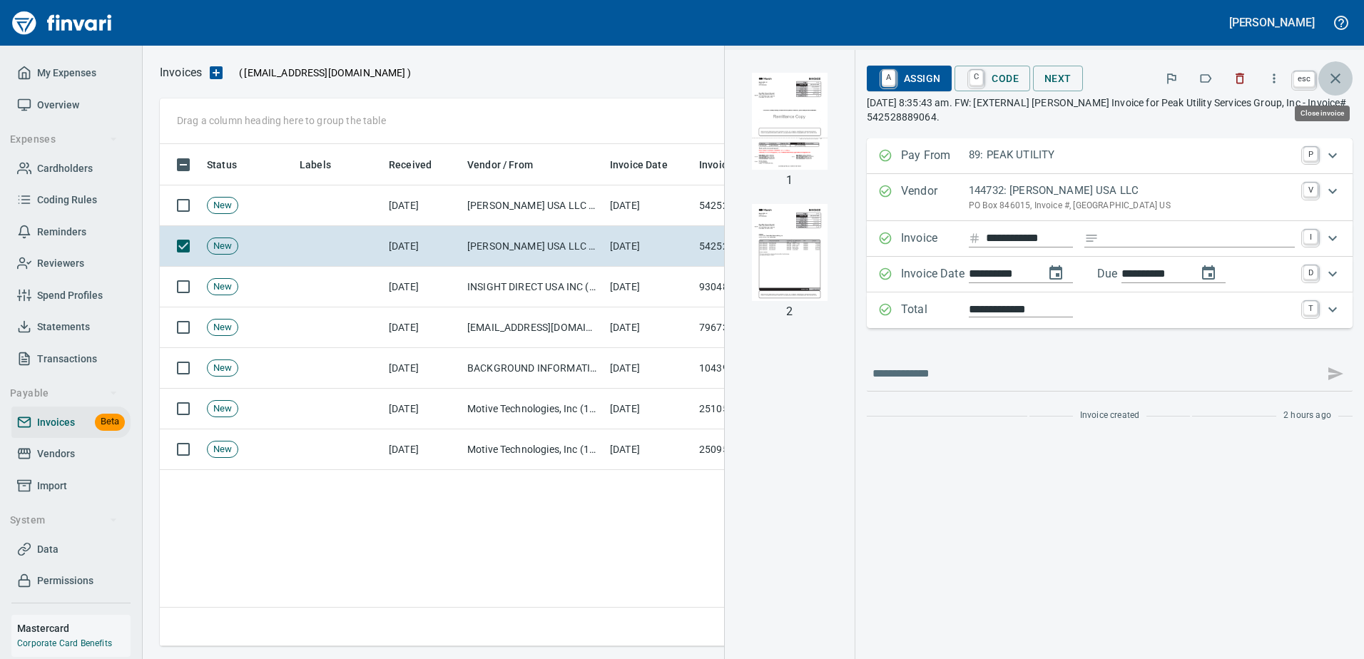
click at [1339, 76] on icon "button" at bounding box center [1336, 78] width 10 height 10
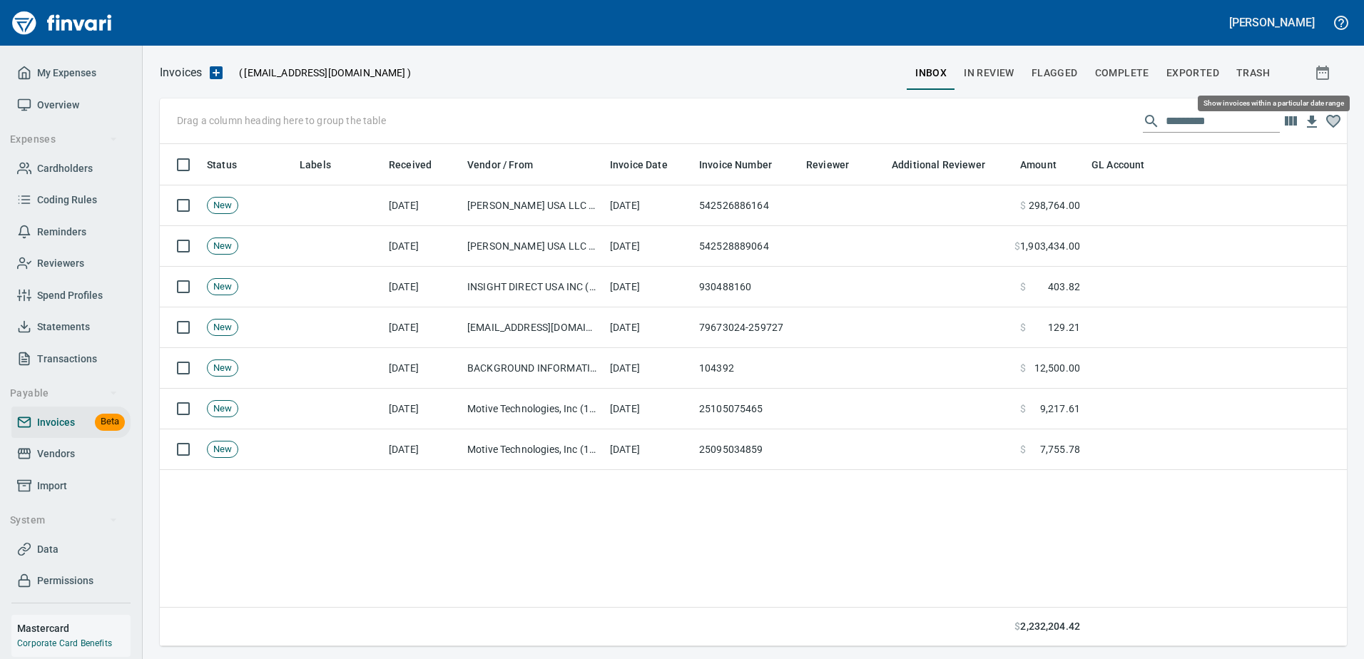
scroll to position [492, 1177]
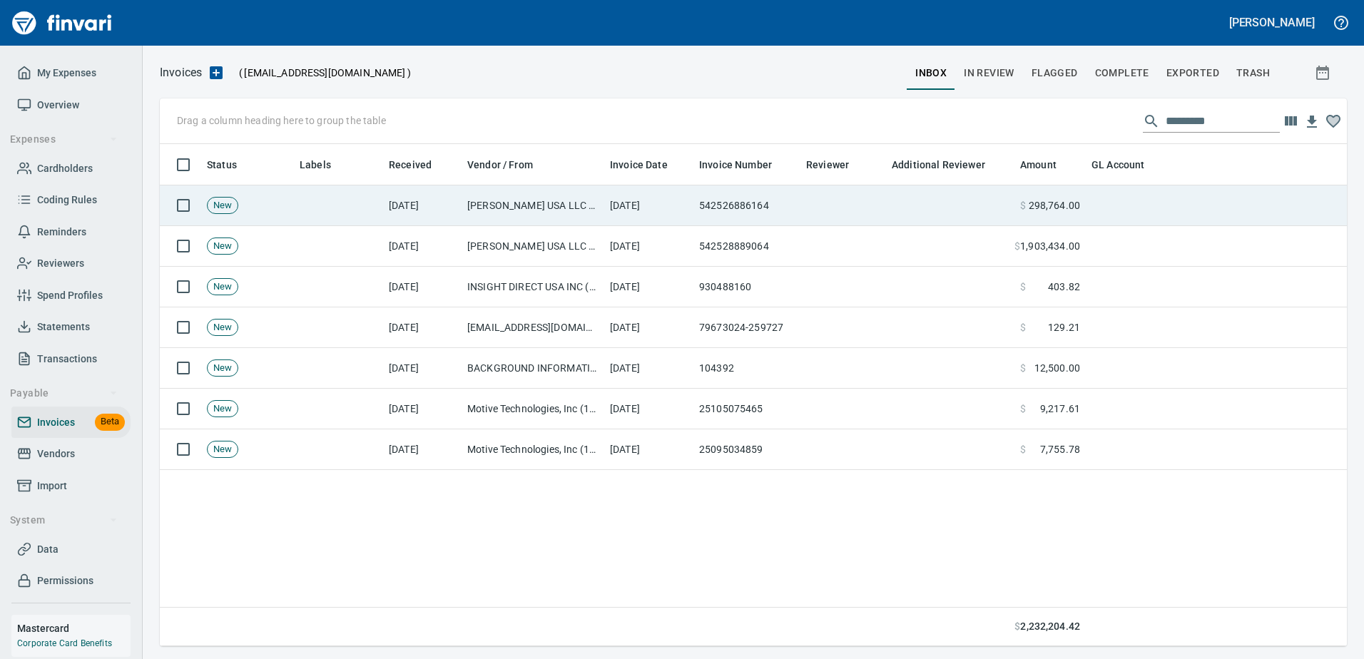
click at [702, 204] on td "542526886164" at bounding box center [747, 206] width 107 height 41
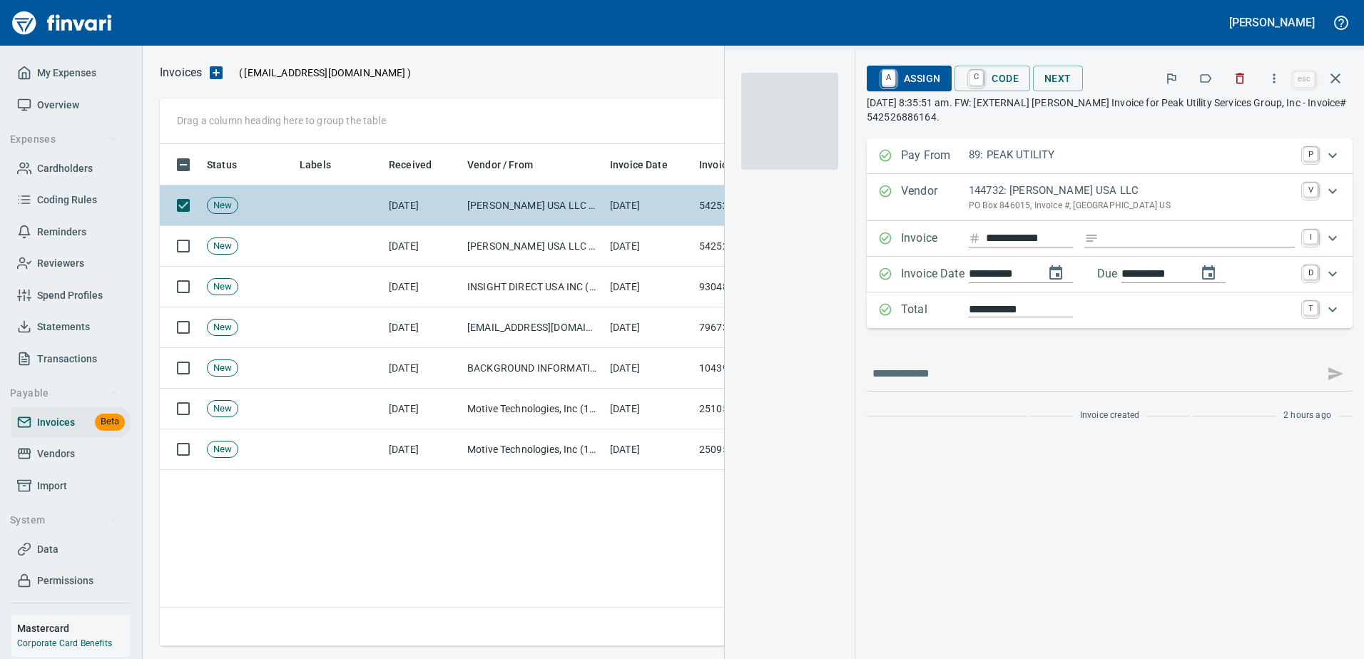
scroll to position [492, 1176]
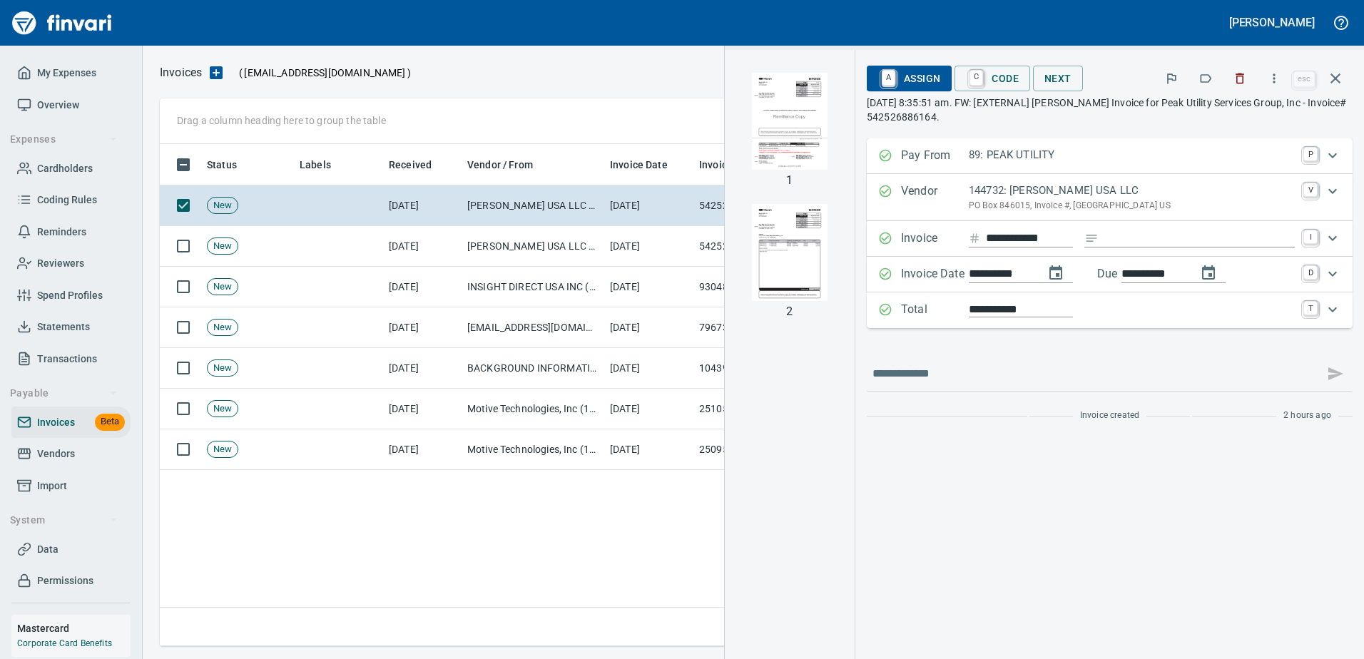
click at [838, 262] on img "button" at bounding box center [789, 252] width 97 height 97
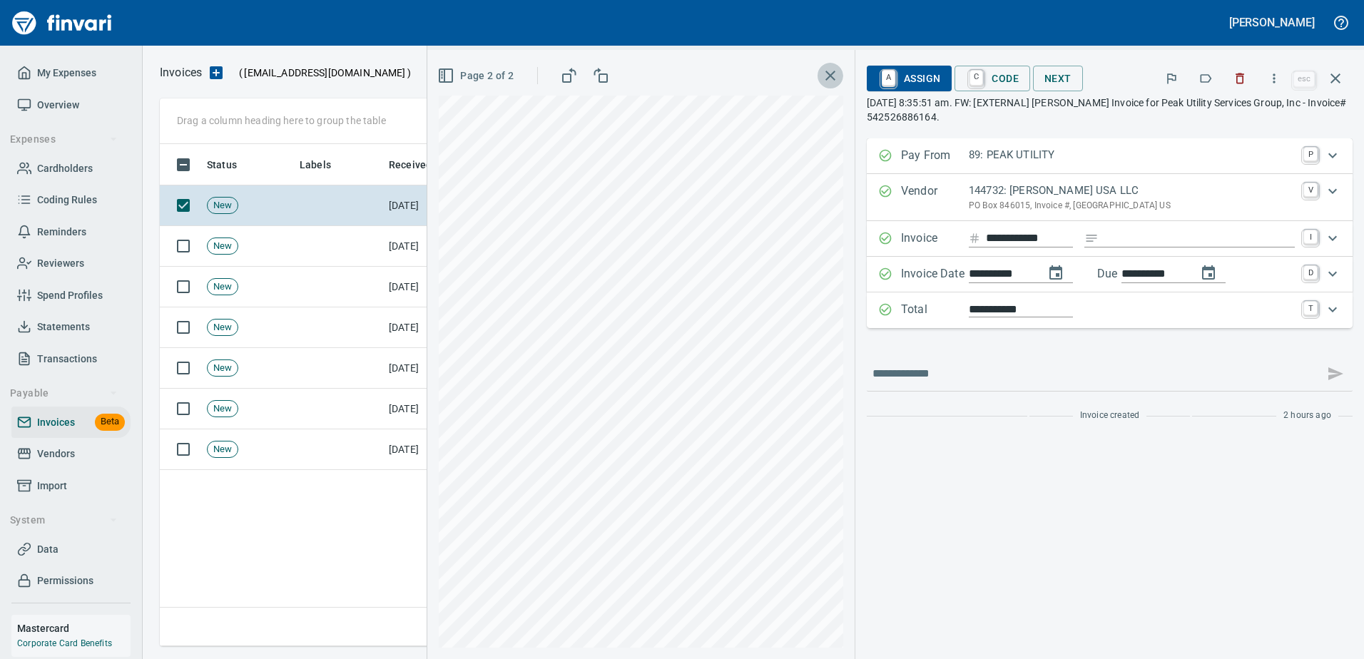
click at [839, 69] on icon "button" at bounding box center [830, 75] width 17 height 17
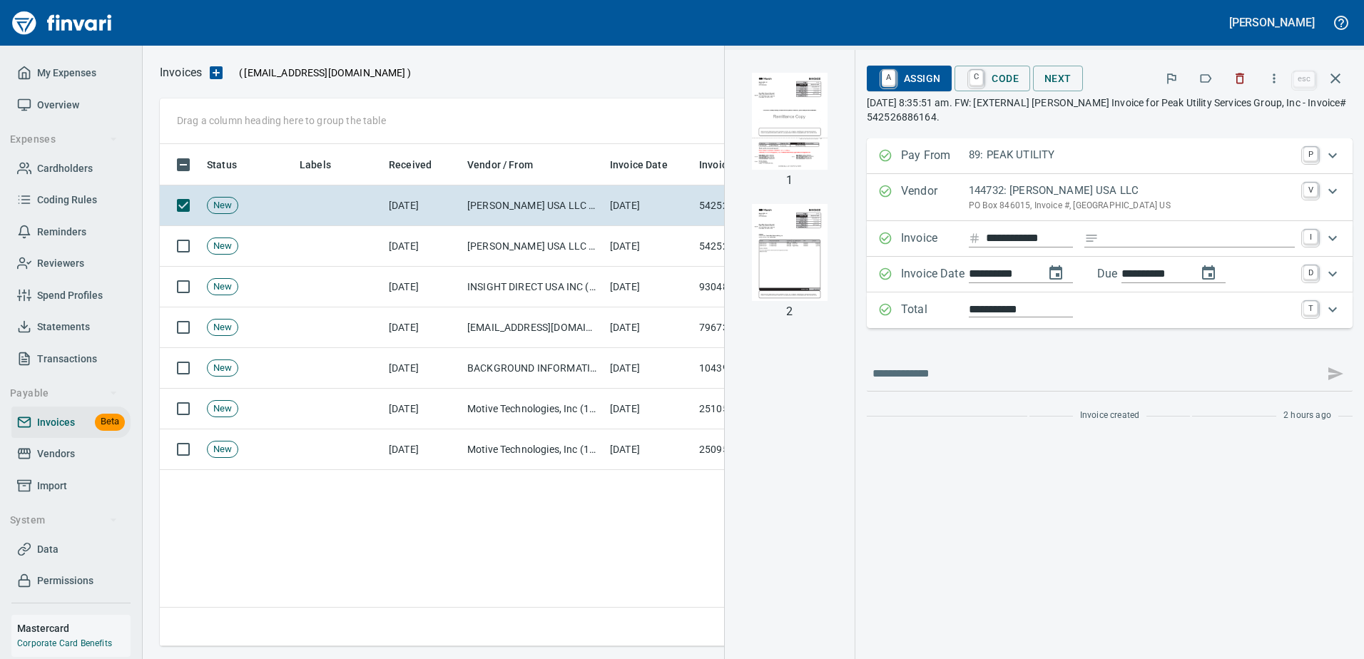
click at [595, 561] on div "Status Labels Received Vendor / From Invoice Date Invoice Number Reviewer Addit…" at bounding box center [753, 395] width 1187 height 503
click at [1339, 79] on icon "button" at bounding box center [1335, 78] width 17 height 17
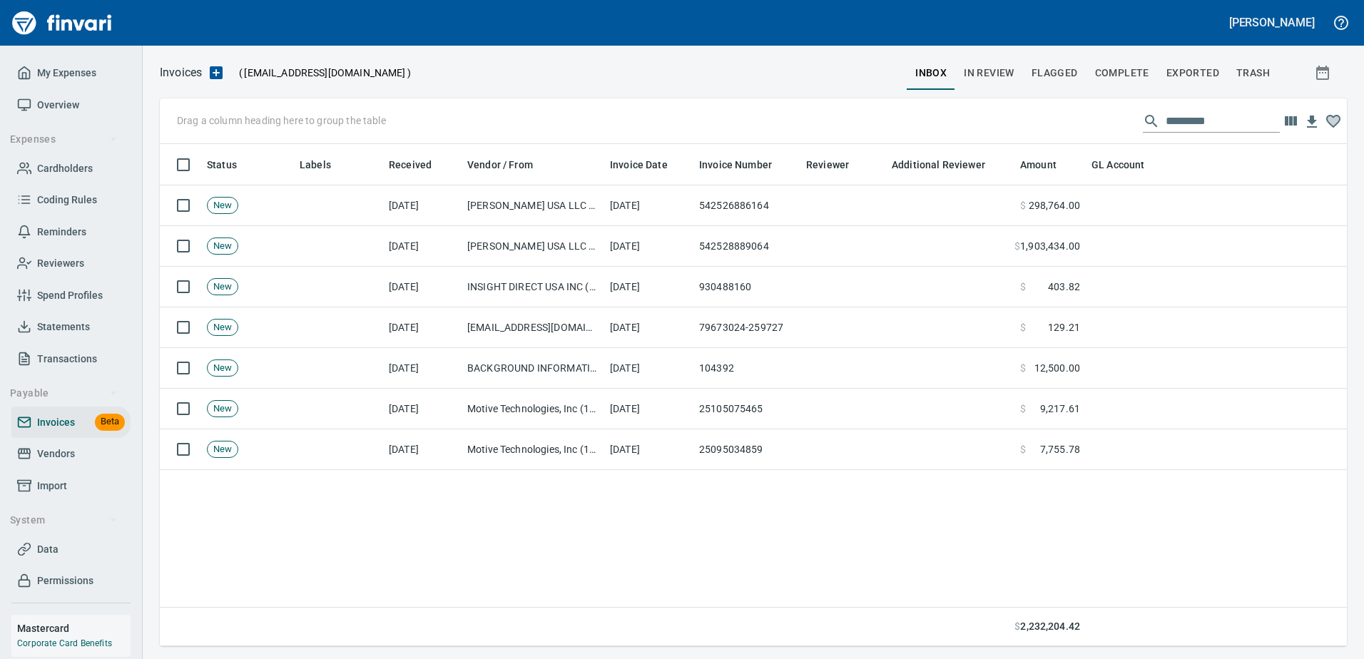
scroll to position [492, 1177]
